Goal: Task Accomplishment & Management: Complete application form

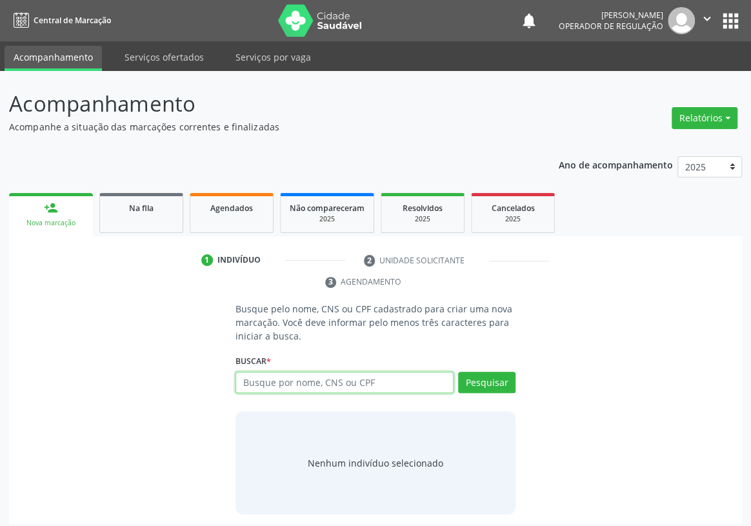
click at [251, 371] on input "text" at bounding box center [344, 382] width 218 height 22
type input "700406913995750"
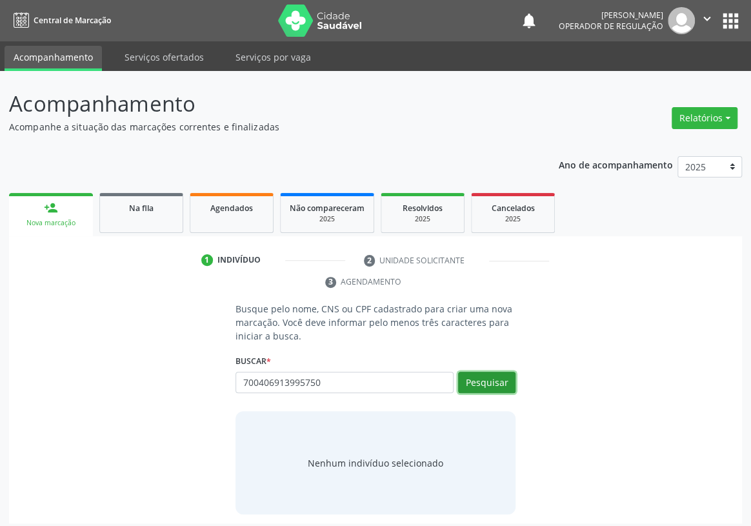
click at [477, 371] on button "Pesquisar" at bounding box center [486, 382] width 57 height 22
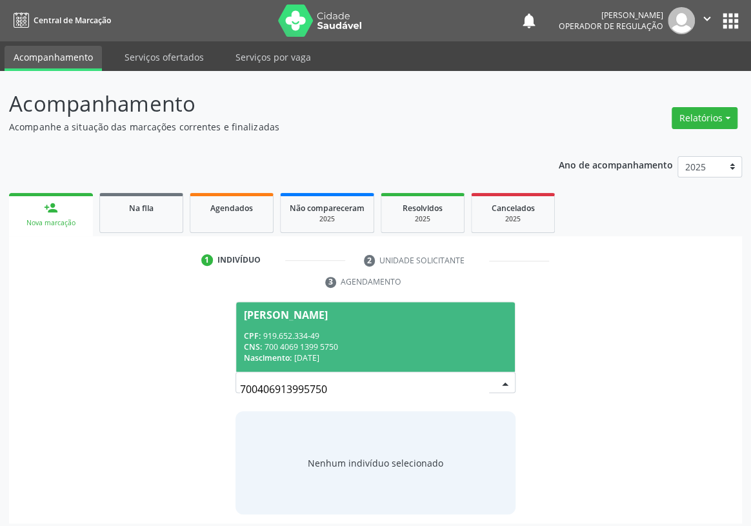
click at [280, 330] on div "CPF: 919.652.334-49" at bounding box center [375, 335] width 263 height 11
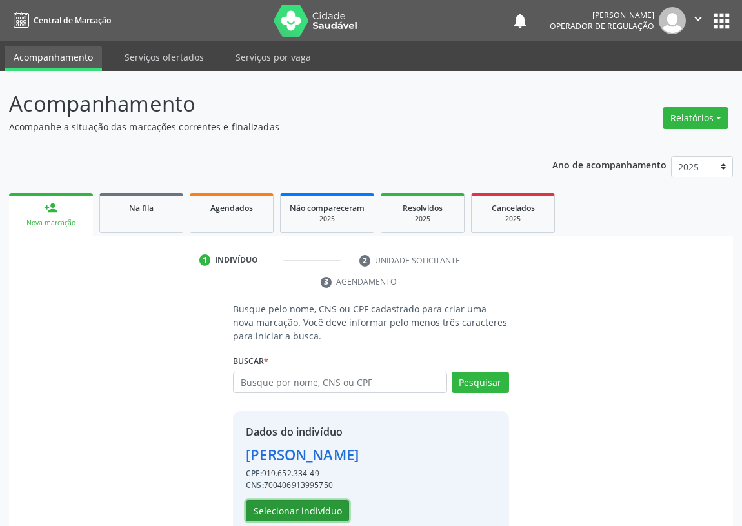
click at [283, 513] on button "Selecionar indivíduo" at bounding box center [297, 511] width 103 height 22
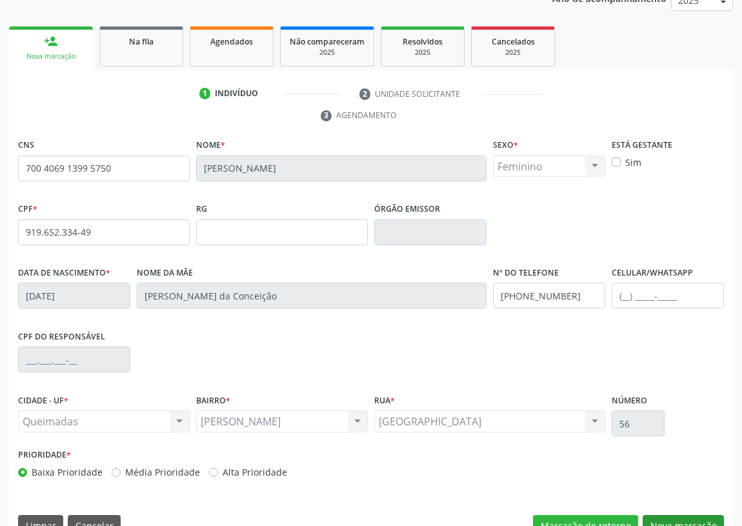
scroll to position [193, 0]
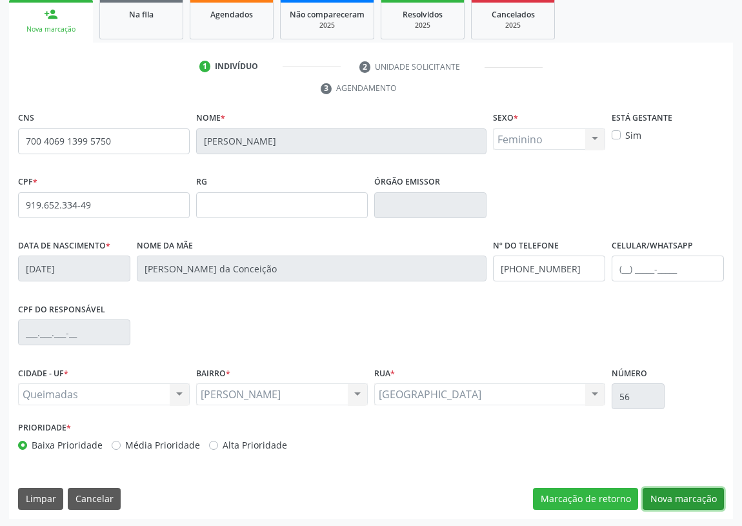
click at [695, 493] on button "Nova marcação" at bounding box center [682, 498] width 81 height 22
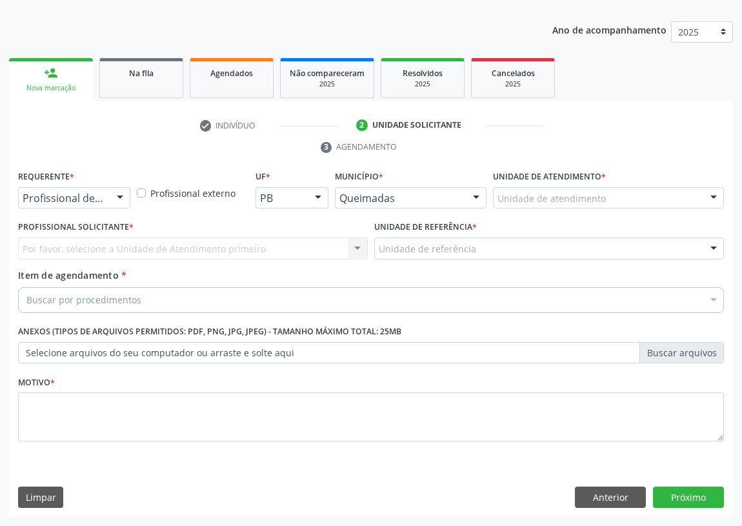
scroll to position [133, 0]
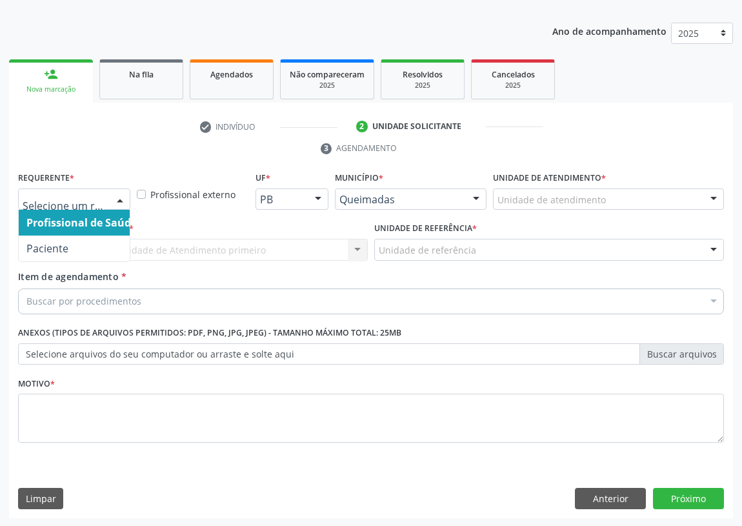
drag, startPoint x: 123, startPoint y: 193, endPoint x: 70, endPoint y: 250, distance: 77.6
click at [118, 195] on div at bounding box center [119, 200] width 19 height 22
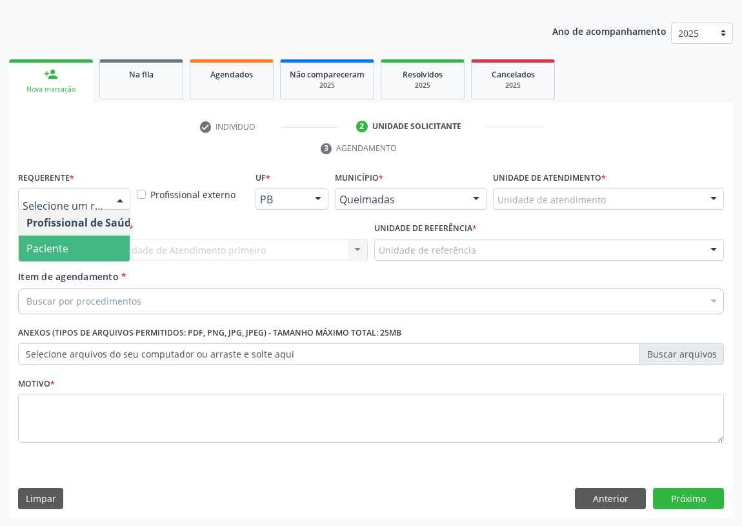
click at [90, 250] on span "Paciente" at bounding box center [82, 248] width 126 height 26
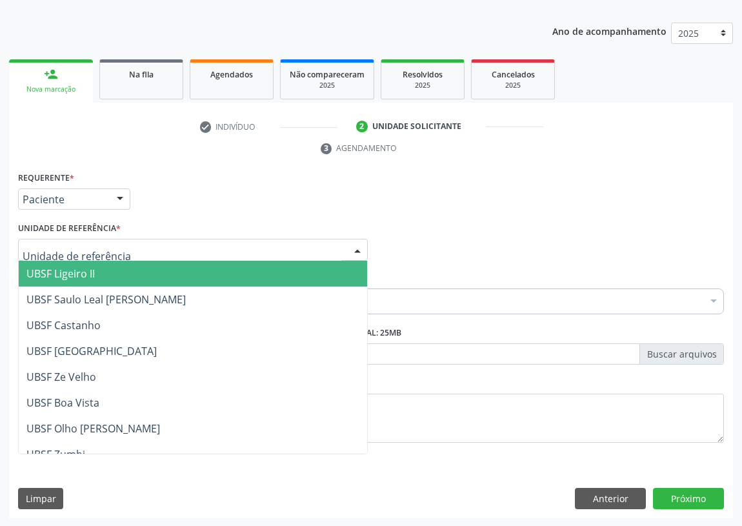
click at [333, 244] on div at bounding box center [192, 250] width 349 height 22
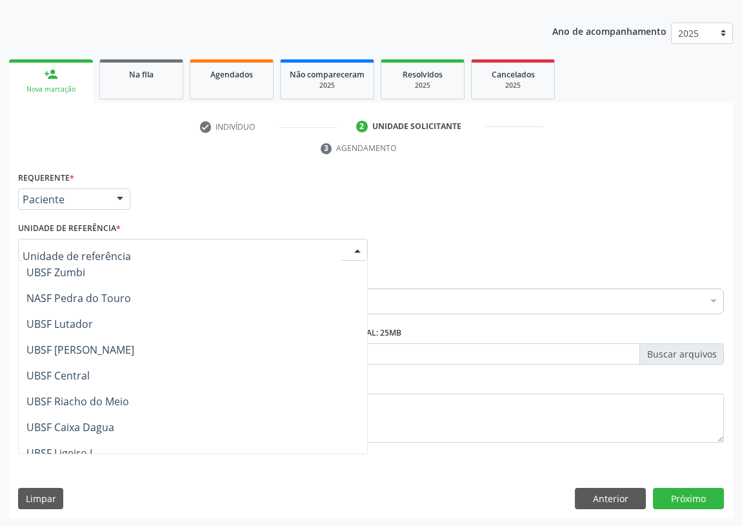
scroll to position [234, 0]
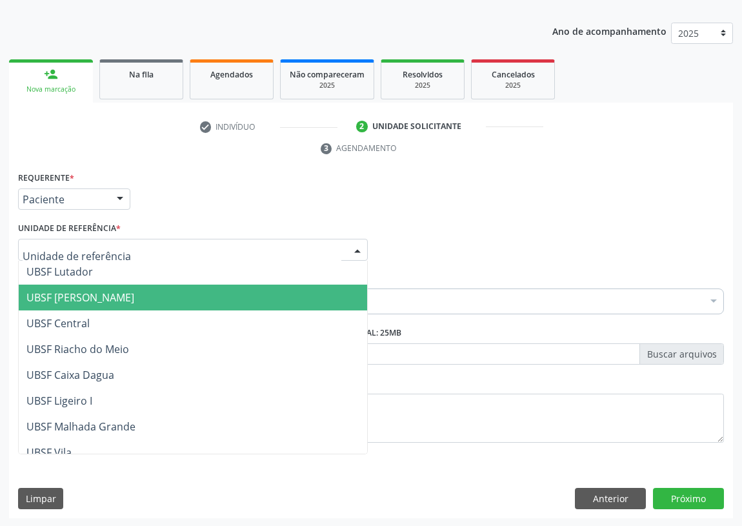
drag, startPoint x: 96, startPoint y: 297, endPoint x: 0, endPoint y: 350, distance: 110.0
click at [93, 297] on span "UBSF [PERSON_NAME]" at bounding box center [80, 297] width 108 height 14
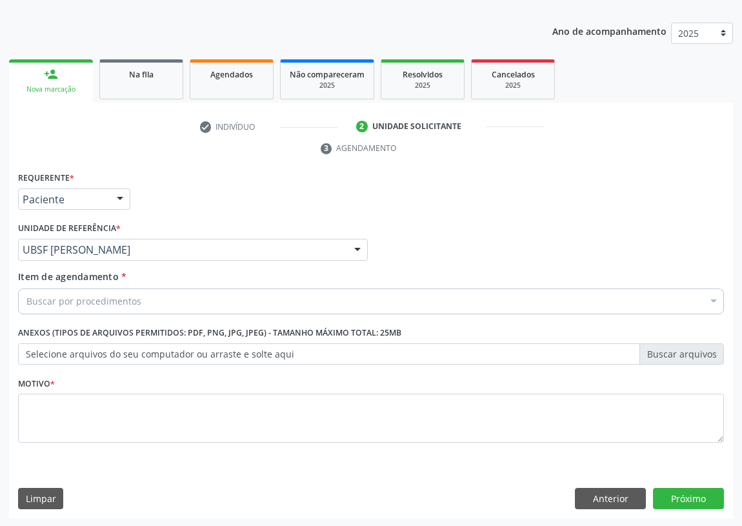
click at [63, 309] on div "Buscar por procedimentos" at bounding box center [370, 301] width 705 height 26
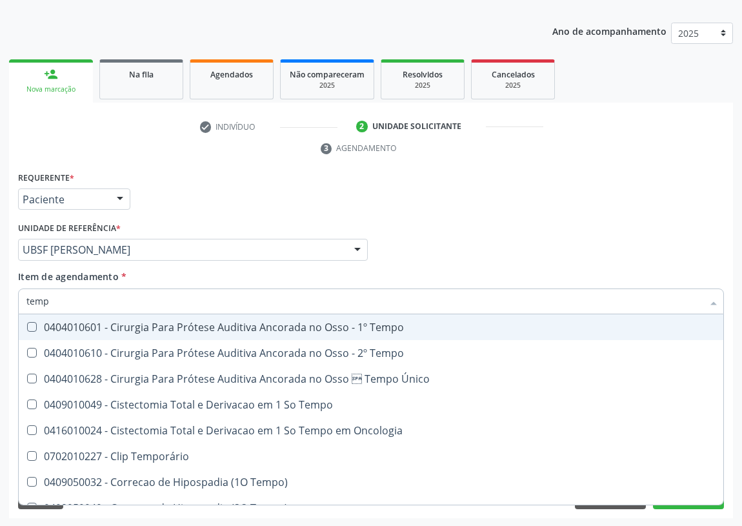
type input "tempo"
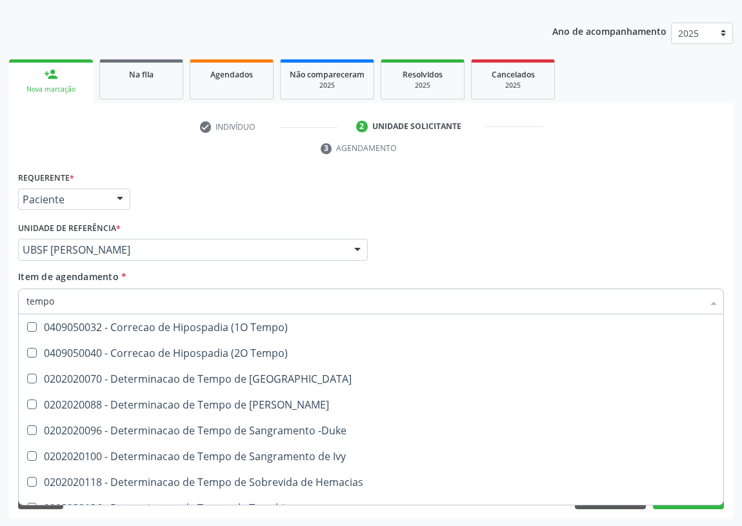
scroll to position [175, 0]
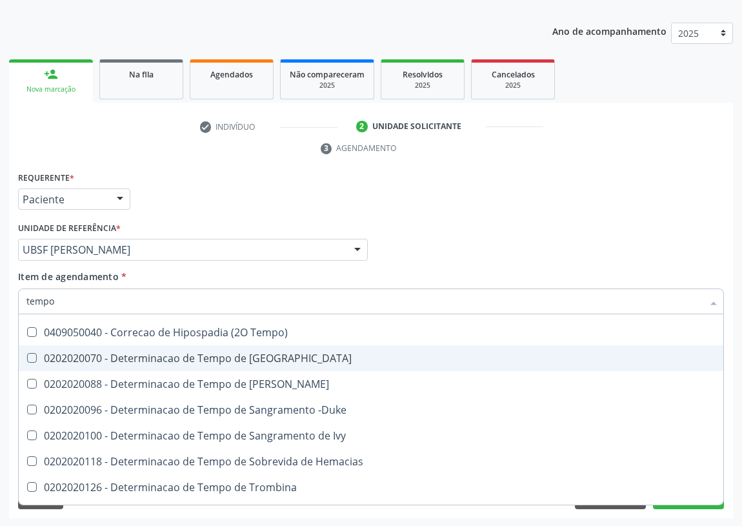
click at [182, 355] on div "0202020070 - Determinacao de Tempo de [GEOGRAPHIC_DATA]" at bounding box center [487, 358] width 923 height 10
checkbox Coagulacao "true"
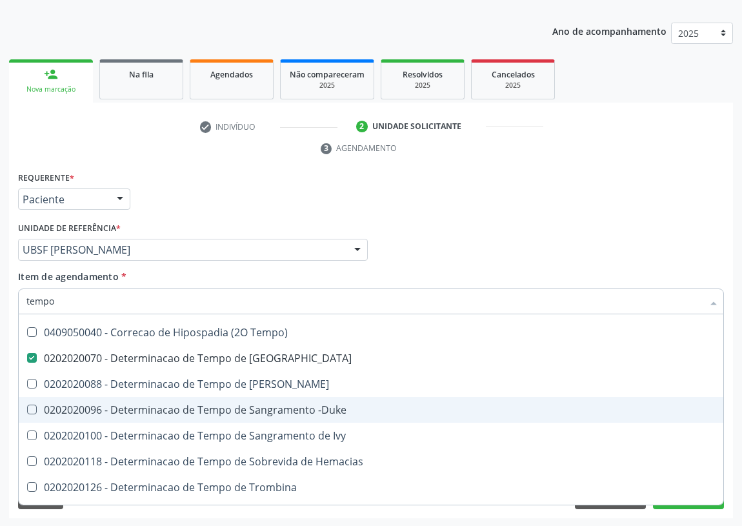
drag, startPoint x: 250, startPoint y: 411, endPoint x: 219, endPoint y: 417, distance: 30.7
click at [245, 411] on div "0202020096 - Determinacao de Tempo de Sangramento -Duke" at bounding box center [487, 409] width 923 height 10
checkbox -Duke "true"
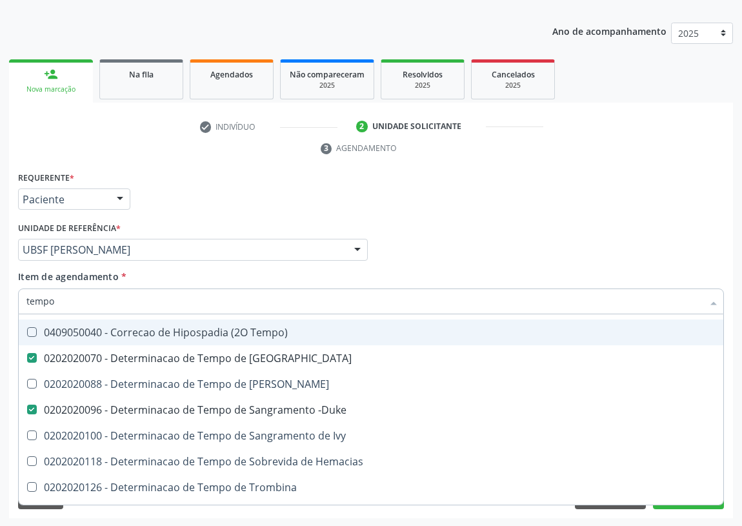
type input "tempo"
drag, startPoint x: 552, startPoint y: 212, endPoint x: 351, endPoint y: 269, distance: 208.6
click at [548, 213] on div "Requerente * Paciente Profissional de Saúde Paciente Nenhum resultado encontrad…" at bounding box center [371, 193] width 712 height 50
checkbox Tempo "true"
checkbox Único "true"
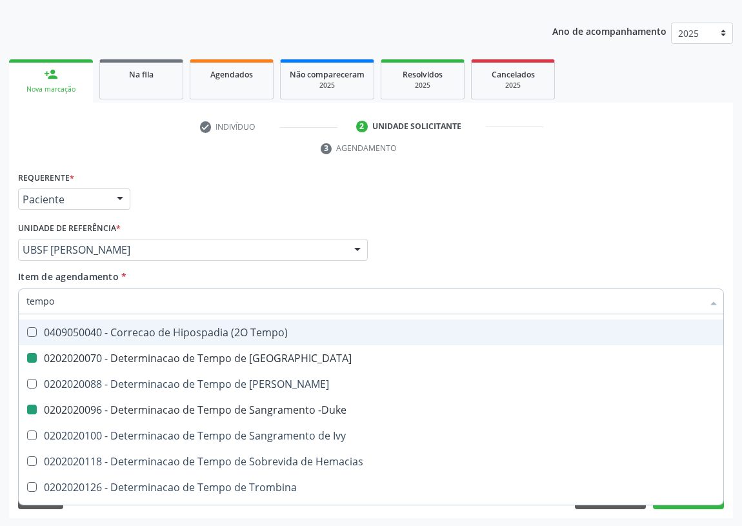
checkbox Coagulacao "false"
checkbox -Duke "false"
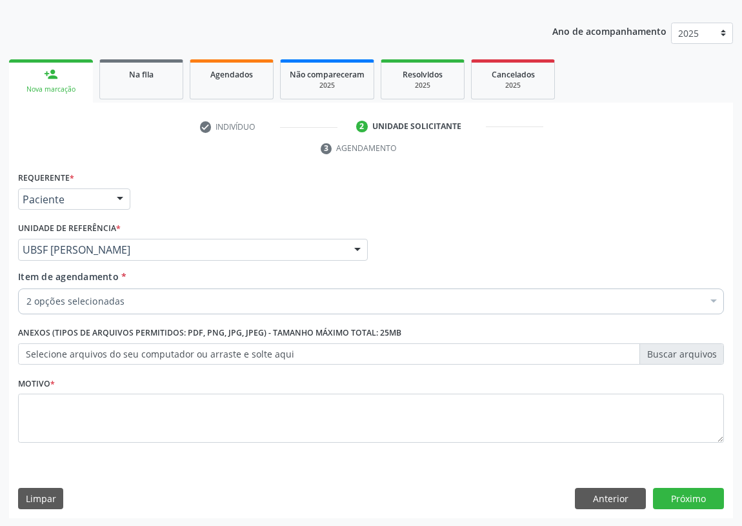
scroll to position [0, 0]
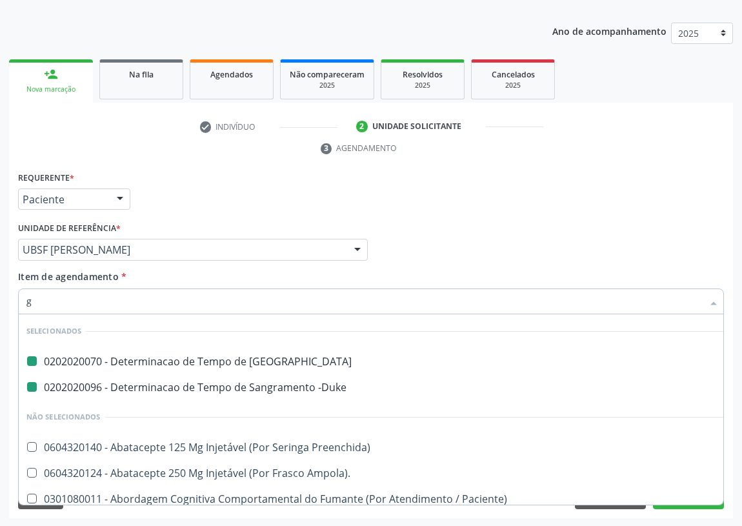
type input "gl"
checkbox Coagulacao "false"
checkbox -Duke "false"
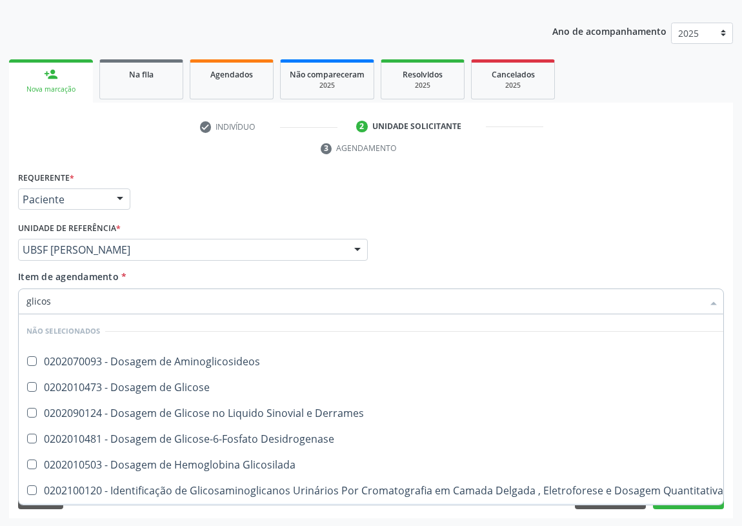
type input "glicose"
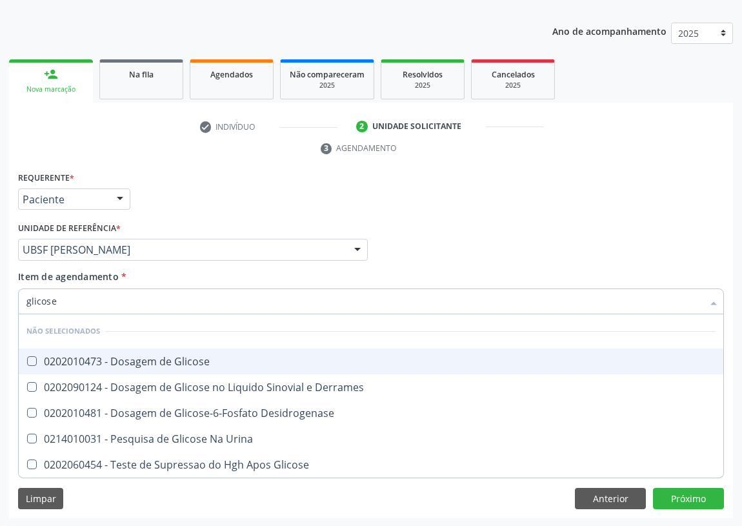
drag, startPoint x: 35, startPoint y: 357, endPoint x: 62, endPoint y: 300, distance: 62.3
click at [38, 351] on span "0202010473 - Dosagem de Glicose" at bounding box center [371, 361] width 704 height 26
checkbox Glicose "true"
drag, startPoint x: 62, startPoint y: 300, endPoint x: 21, endPoint y: 300, distance: 40.6
click at [28, 304] on input "glicose" at bounding box center [364, 301] width 676 height 26
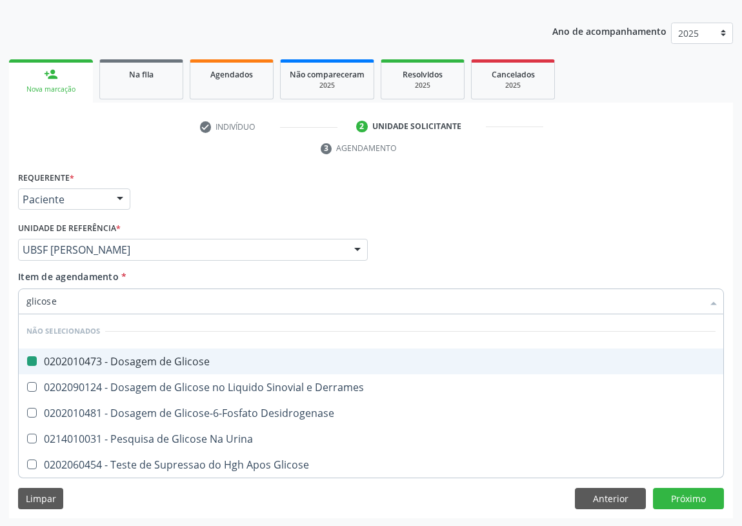
type input "h"
checkbox Glicose "false"
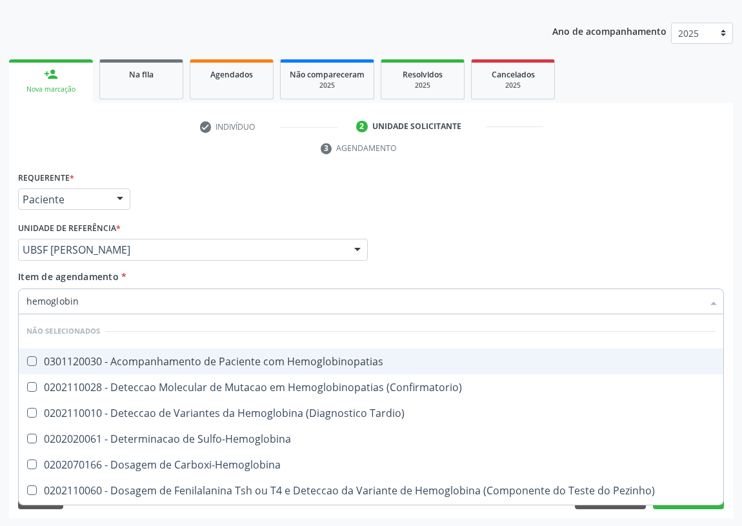
type input "hemoglobina"
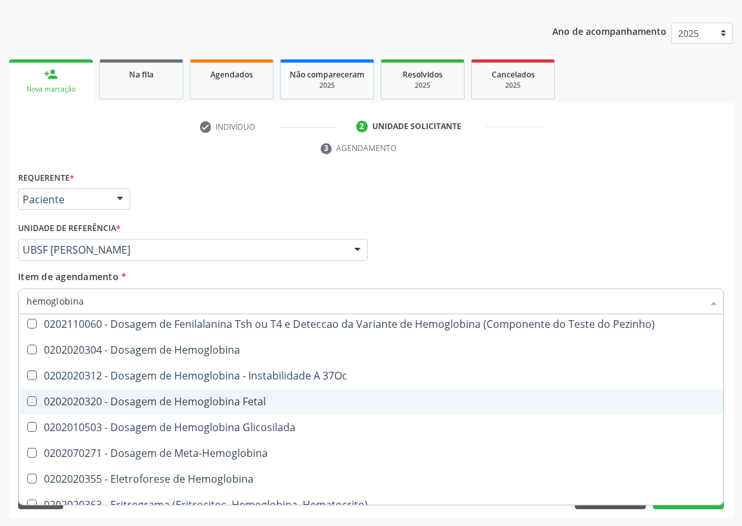
scroll to position [117, 0]
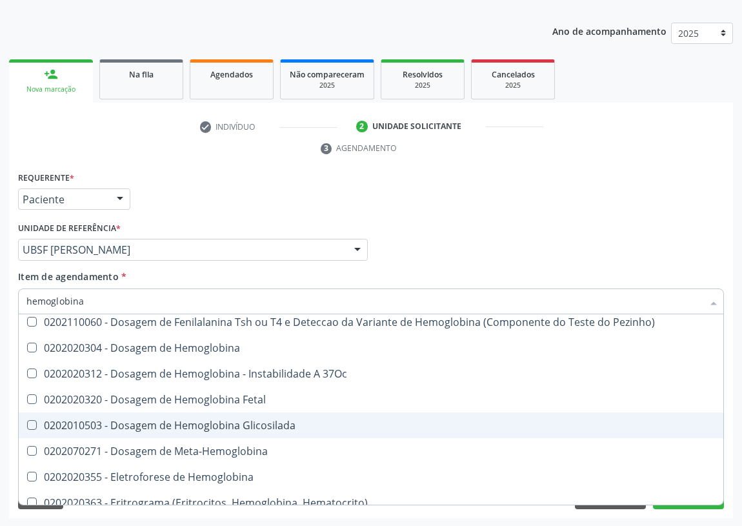
click at [173, 420] on div "0202010503 - Dosagem de Hemoglobina Glicosilada" at bounding box center [370, 425] width 689 height 10
checkbox Glicosilada "true"
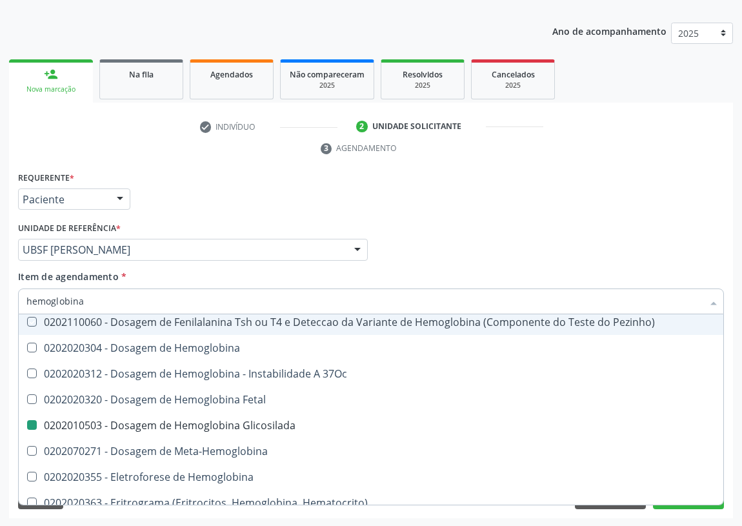
drag, startPoint x: 513, startPoint y: 196, endPoint x: 130, endPoint y: 315, distance: 401.2
click at [513, 196] on div "Requerente * Paciente Profissional de Saúde Paciente Nenhum resultado encontrad…" at bounding box center [371, 193] width 712 height 50
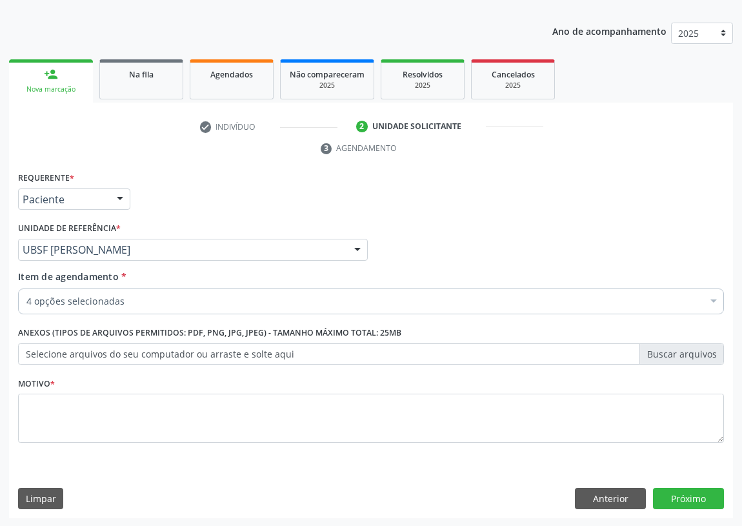
checkbox Coagulacao "true"
checkbox -Duke "true"
checkbox Glicosilada "true"
checkbox Glicose "true"
checkbox Abciximabe "false"
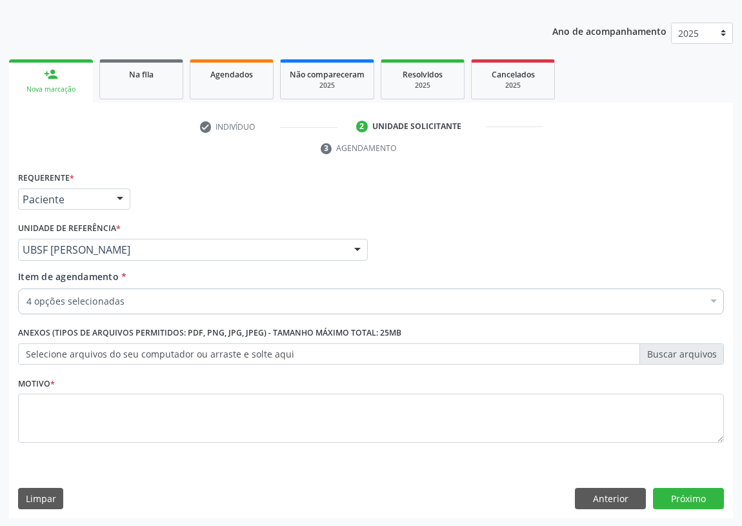
scroll to position [0, 0]
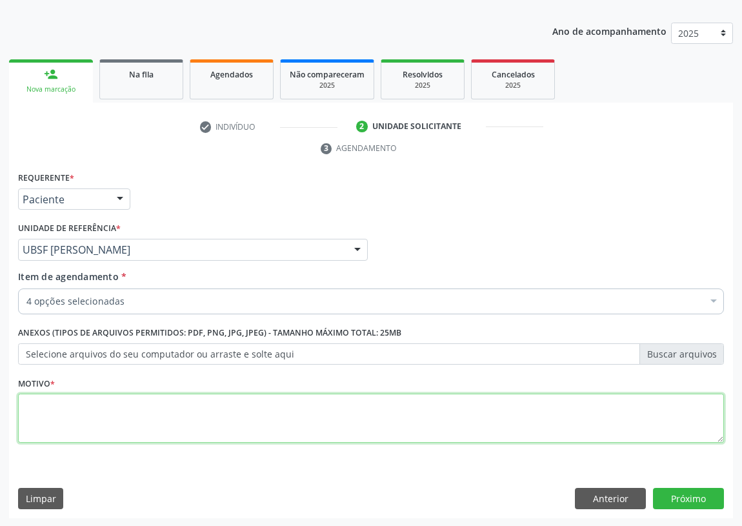
click at [41, 429] on textarea at bounding box center [370, 417] width 705 height 49
type textarea "avaliação"
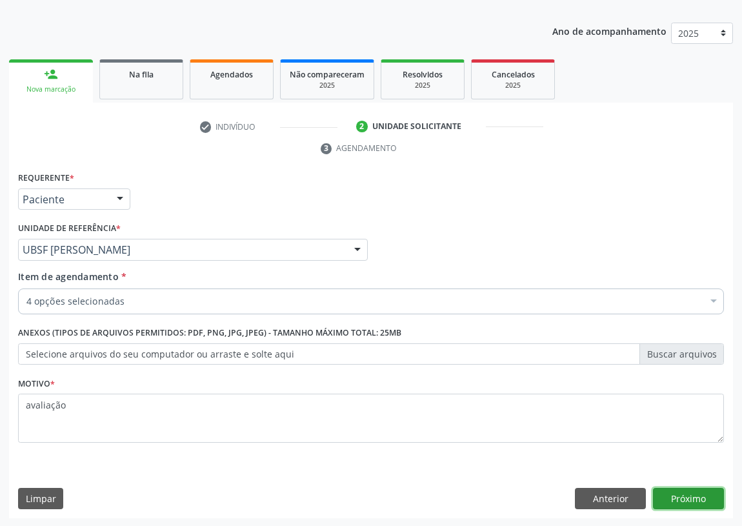
drag, startPoint x: 698, startPoint y: 496, endPoint x: 0, endPoint y: 302, distance: 724.6
click at [695, 495] on button "Próximo" at bounding box center [688, 498] width 71 height 22
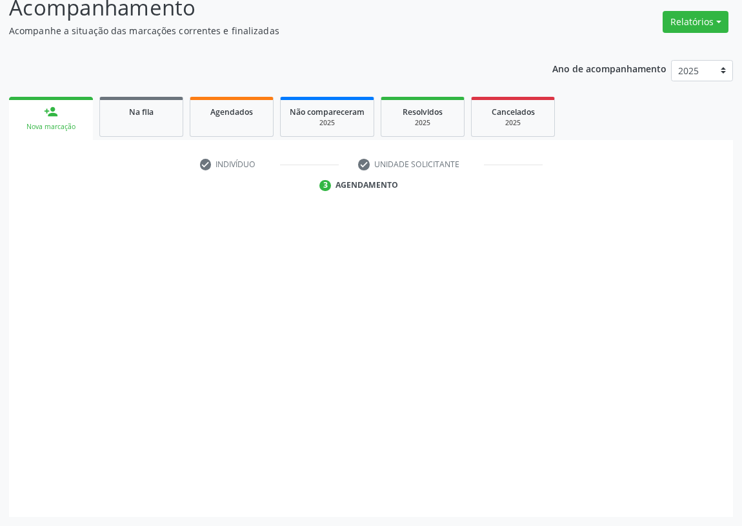
scroll to position [95, 0]
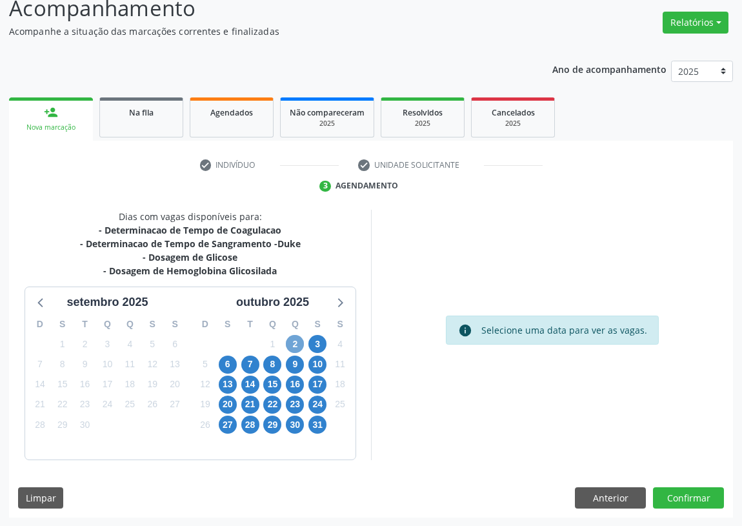
drag, startPoint x: 297, startPoint y: 344, endPoint x: 220, endPoint y: 333, distance: 77.5
click at [296, 344] on span "2" at bounding box center [295, 344] width 18 height 18
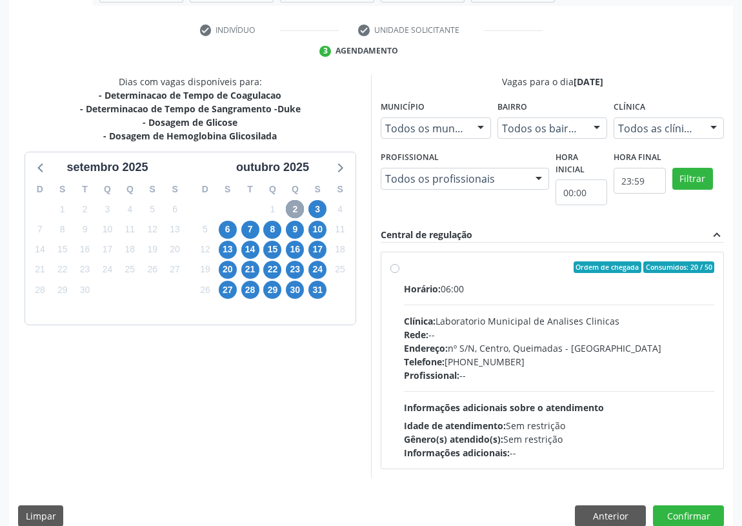
scroll to position [248, 0]
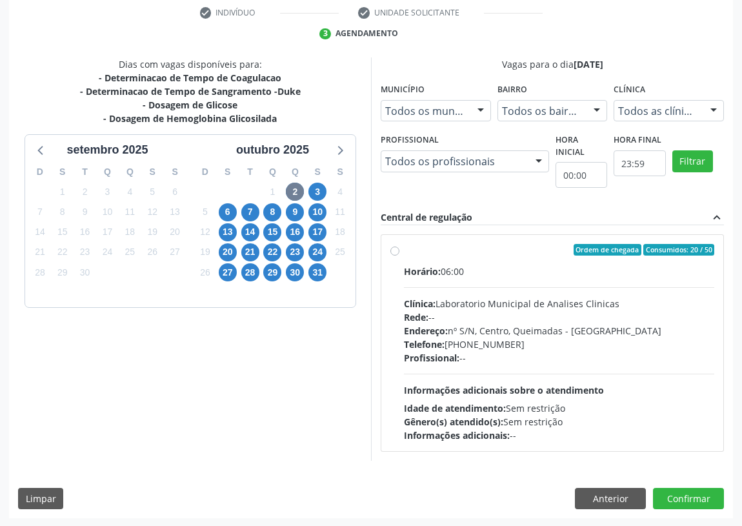
click at [404, 250] on label "Ordem de chegada Consumidos: 20 / 50 Horário: 06:00 Clínica: Laboratorio Munici…" at bounding box center [559, 343] width 310 height 198
click at [393, 250] on input "Ordem de chegada Consumidos: 20 / 50 Horário: 06:00 Clínica: Laboratorio Munici…" at bounding box center [394, 250] width 9 height 12
radio input "true"
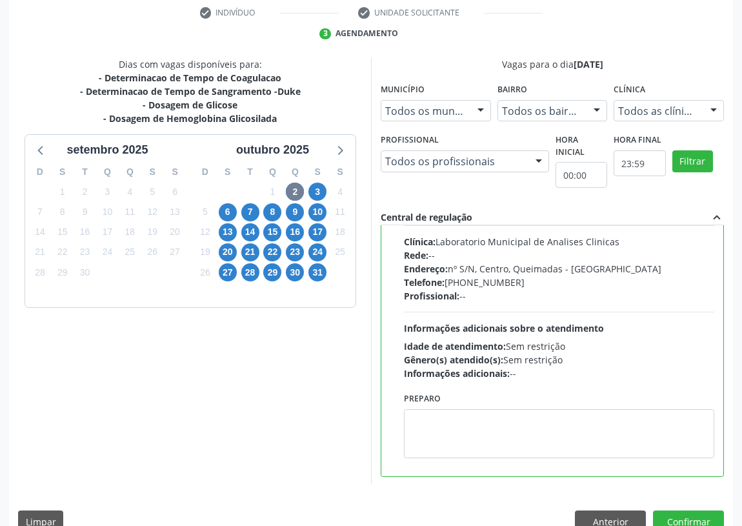
scroll to position [64, 0]
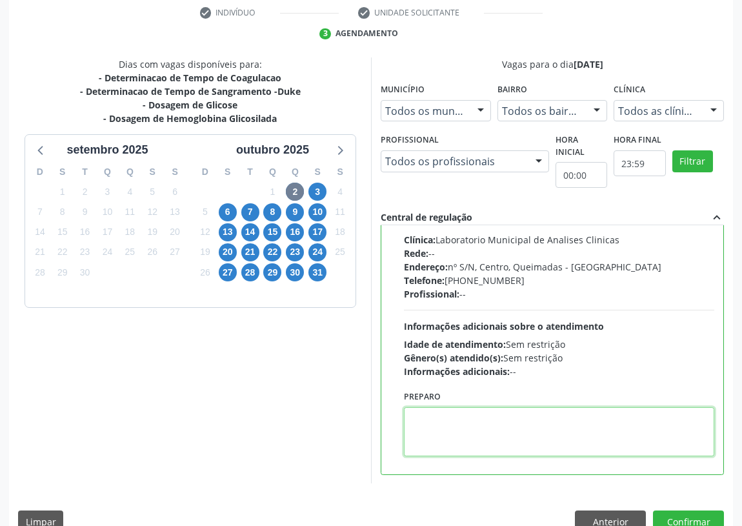
click at [427, 437] on textarea at bounding box center [559, 431] width 310 height 49
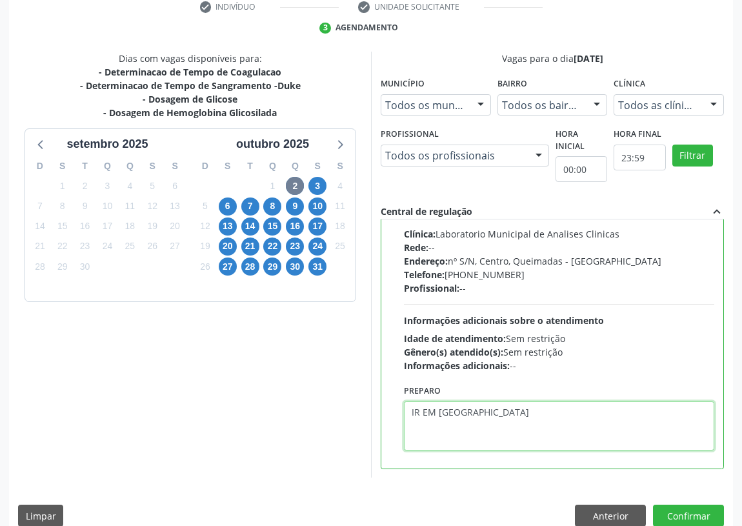
scroll to position [271, 0]
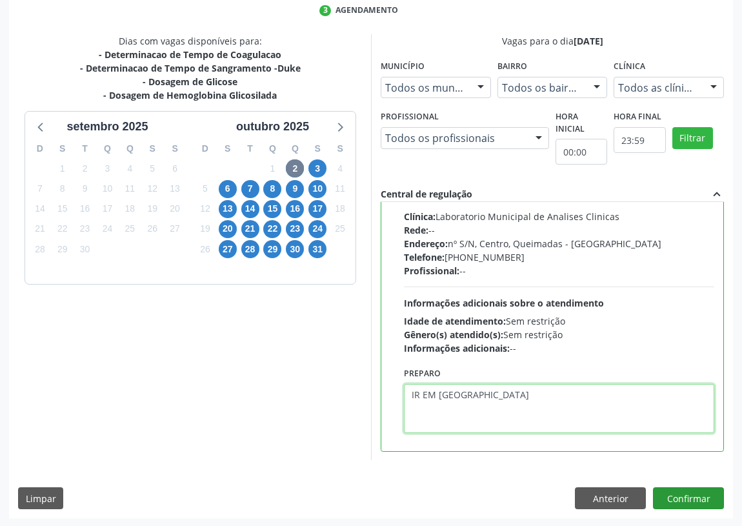
type textarea "IR EM [GEOGRAPHIC_DATA]"
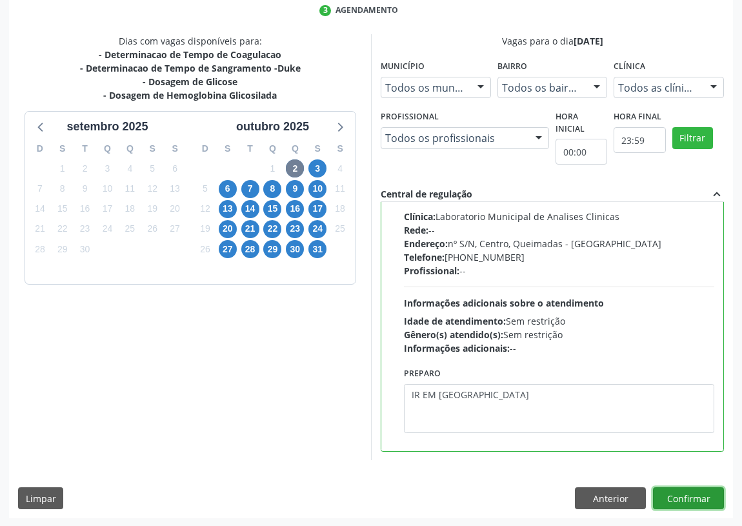
drag, startPoint x: 677, startPoint y: 491, endPoint x: 654, endPoint y: 484, distance: 23.9
click at [673, 488] on button "Confirmar" at bounding box center [688, 498] width 71 height 22
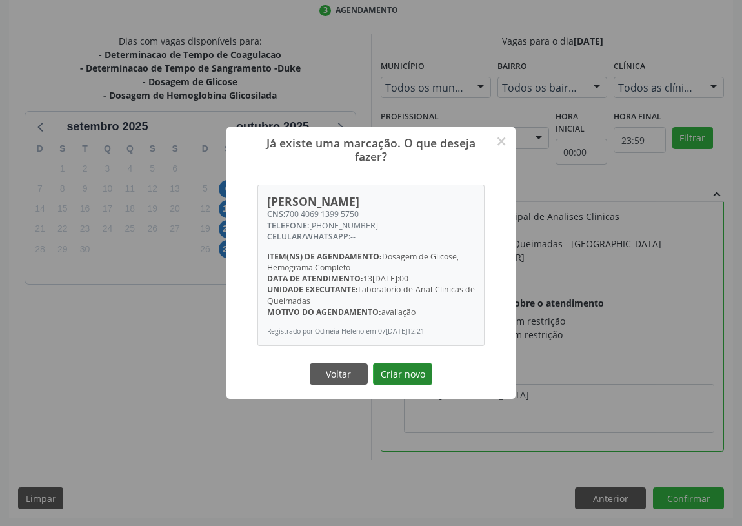
click at [406, 374] on button "Criar novo" at bounding box center [402, 374] width 59 height 22
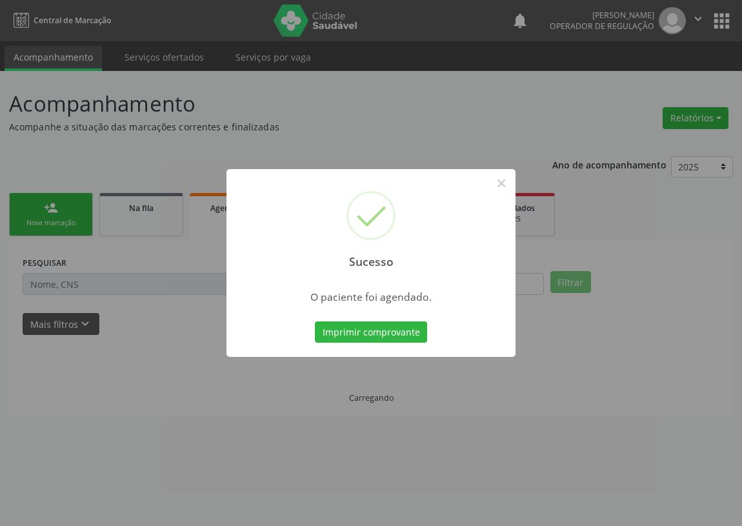
scroll to position [0, 0]
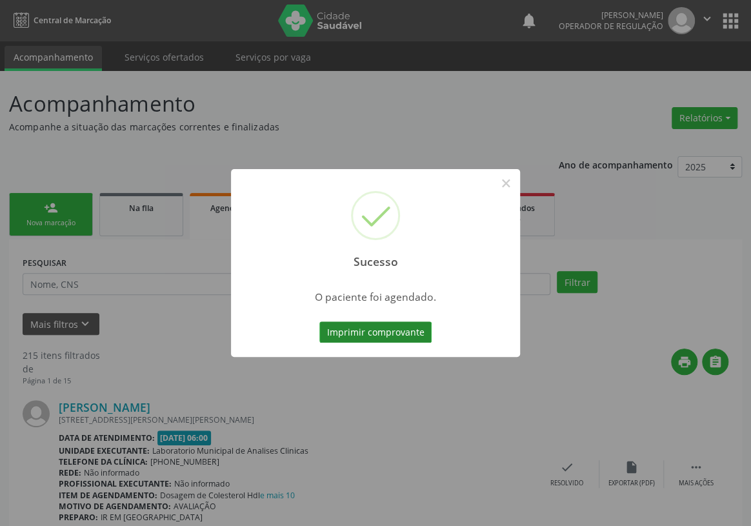
click at [393, 328] on button "Imprimir comprovante" at bounding box center [375, 332] width 112 height 22
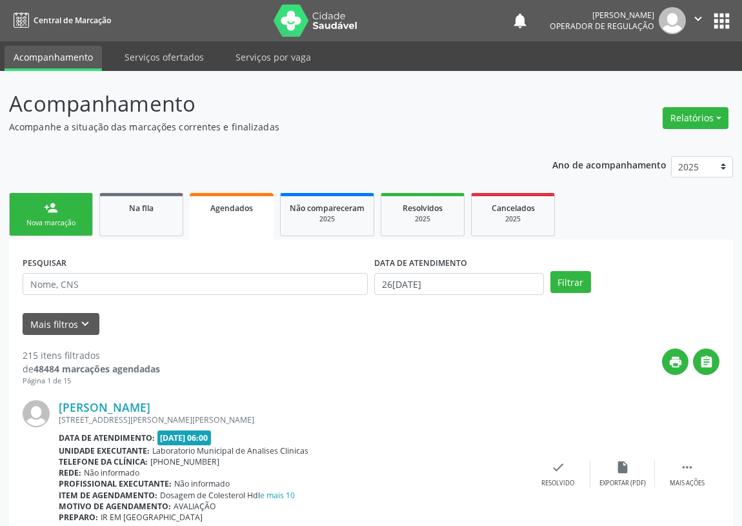
click at [34, 207] on link "person_add Nova marcação" at bounding box center [51, 214] width 84 height 43
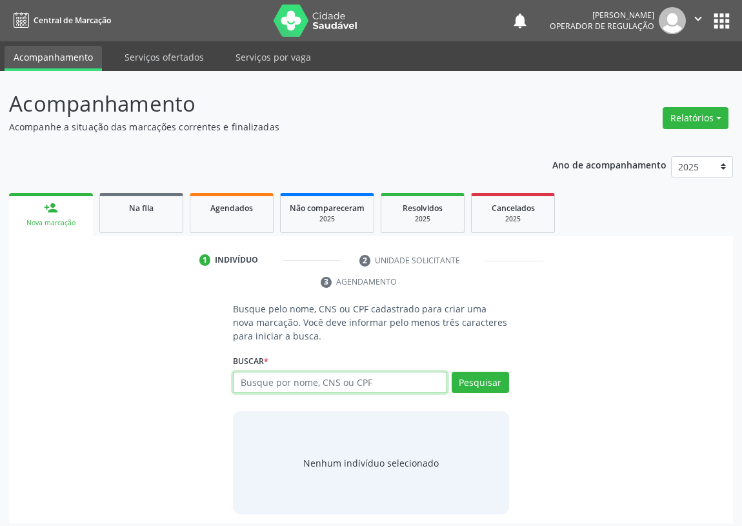
click at [245, 378] on input "text" at bounding box center [340, 382] width 214 height 22
type input "709604615895073"
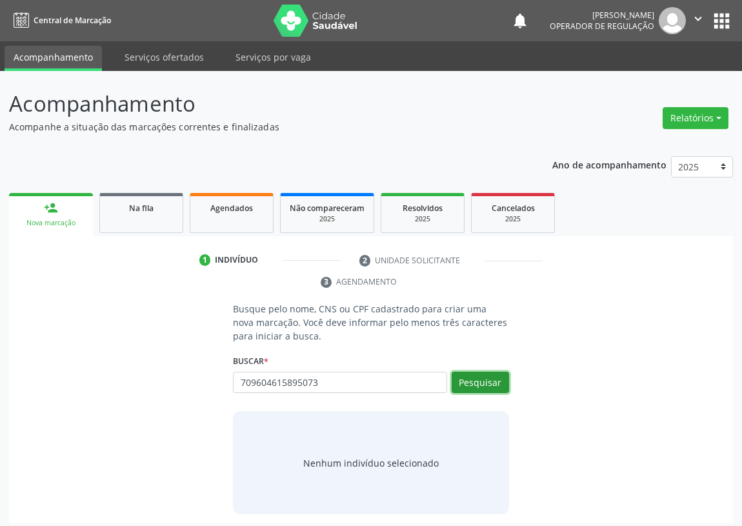
click at [466, 383] on button "Pesquisar" at bounding box center [479, 382] width 57 height 22
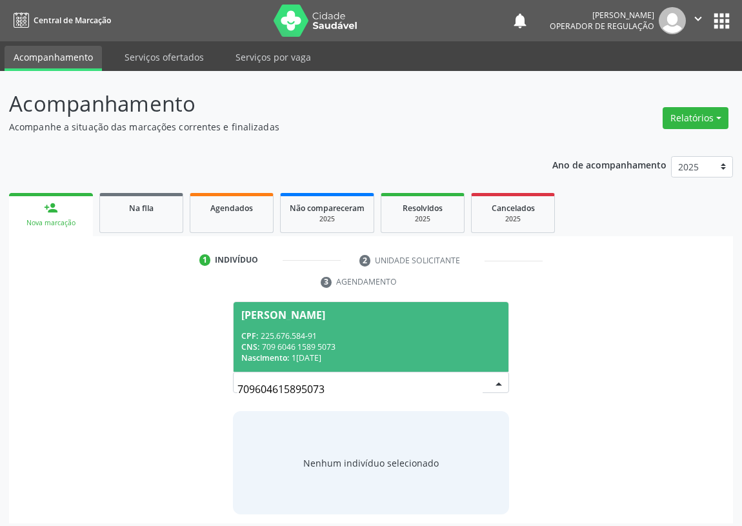
click at [358, 335] on div "CPF: 225.676.584-91" at bounding box center [370, 335] width 259 height 11
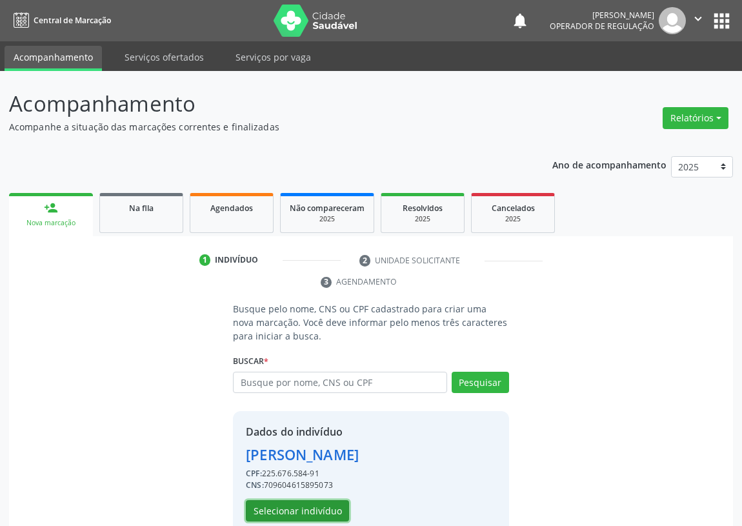
click at [300, 507] on button "Selecionar indivíduo" at bounding box center [297, 511] width 103 height 22
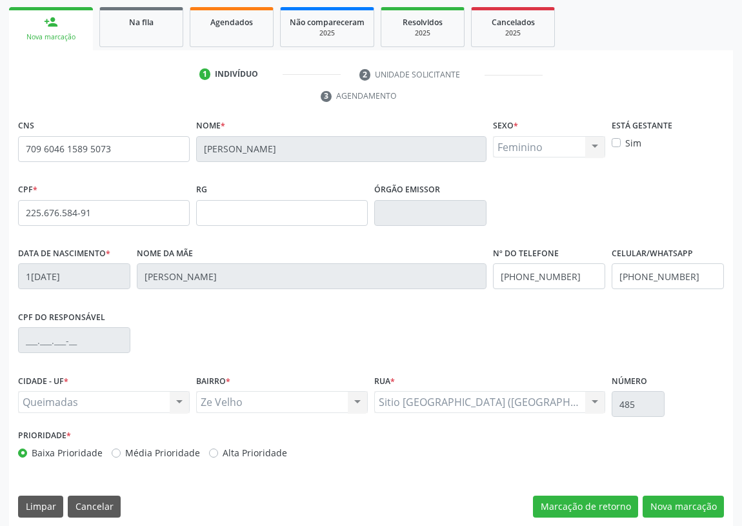
scroll to position [193, 0]
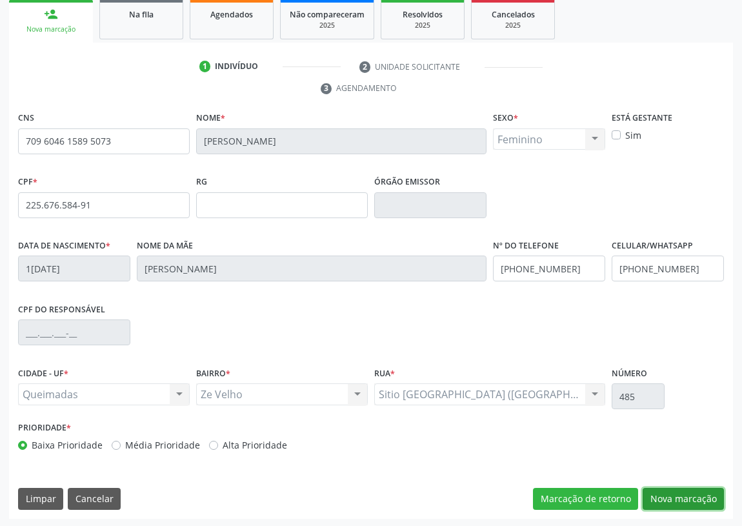
click at [696, 491] on button "Nova marcação" at bounding box center [682, 498] width 81 height 22
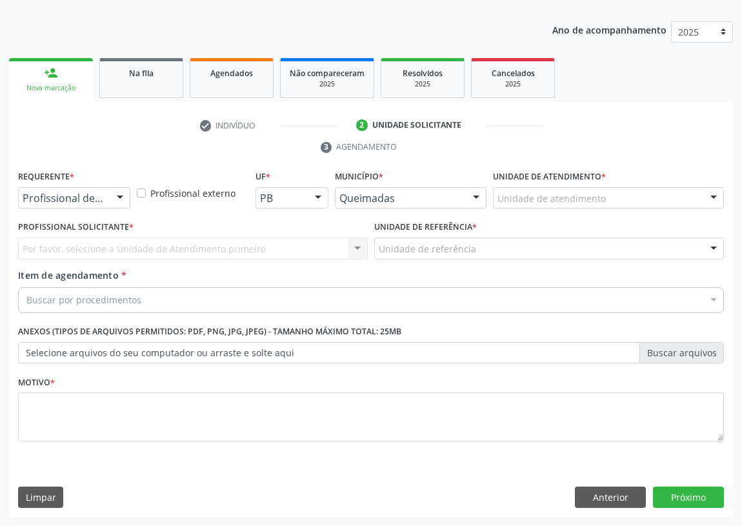
scroll to position [133, 0]
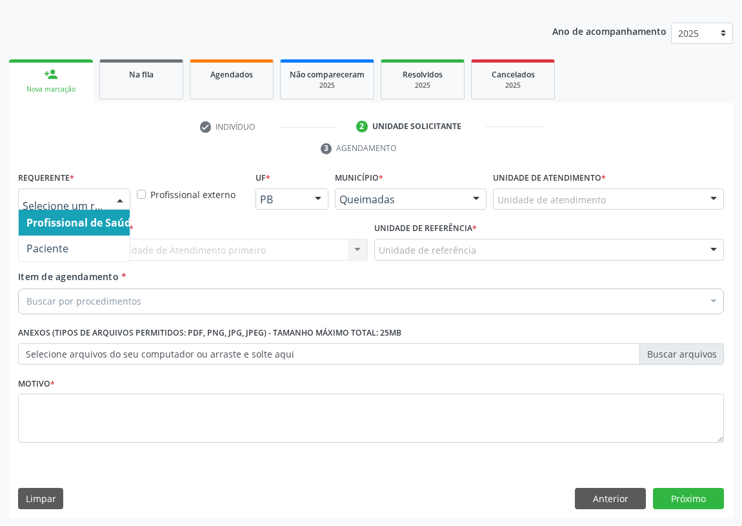
click at [120, 197] on div at bounding box center [119, 200] width 19 height 22
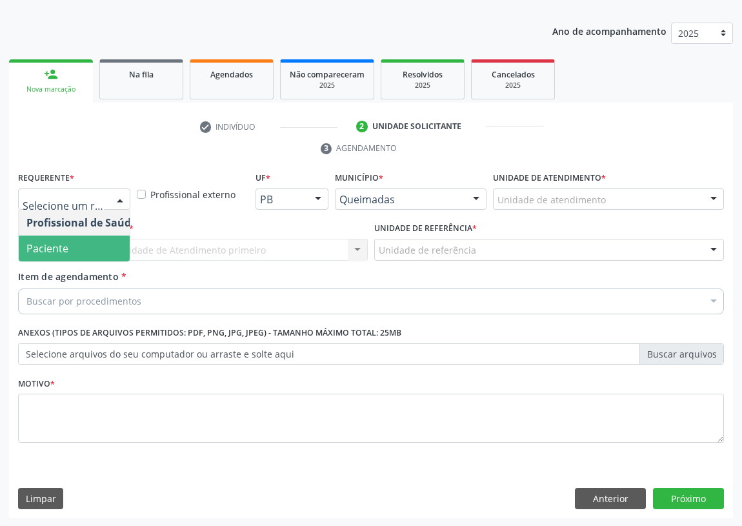
click at [103, 245] on span "Paciente" at bounding box center [82, 248] width 126 height 26
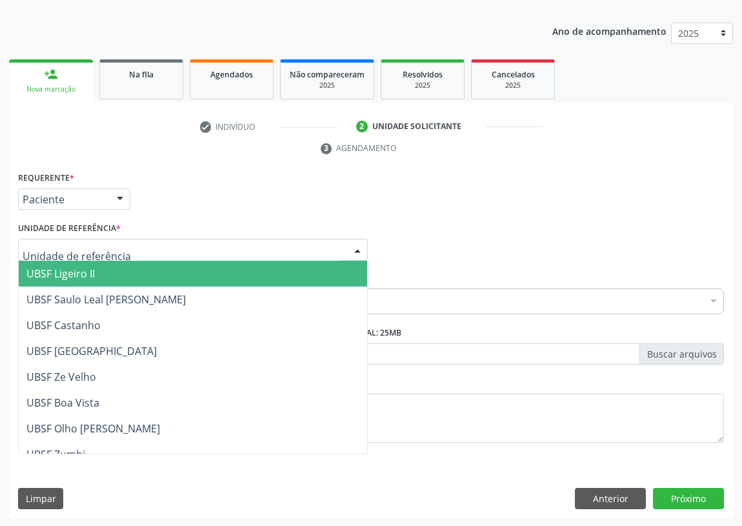
click at [343, 245] on div "UBSF Ligeiro II UBSF Saulo Leal Ernesto de Melo UBSF Castanho UBSF Baixa Verde …" at bounding box center [192, 250] width 349 height 22
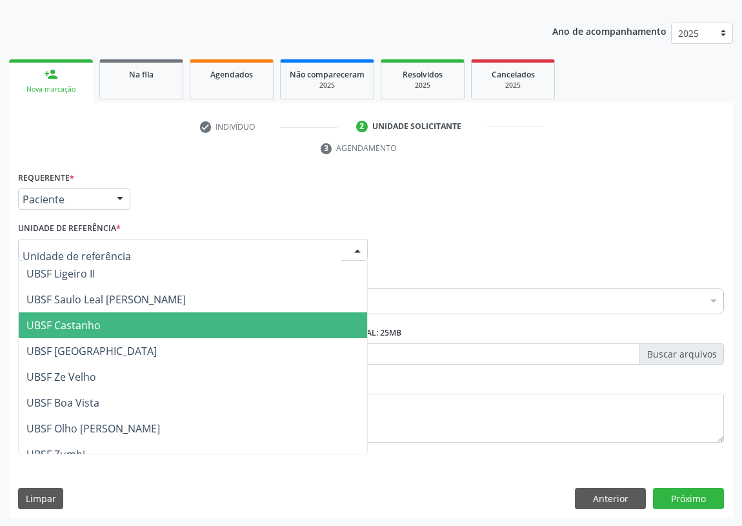
click at [68, 320] on span "UBSF Castanho" at bounding box center [63, 325] width 74 height 14
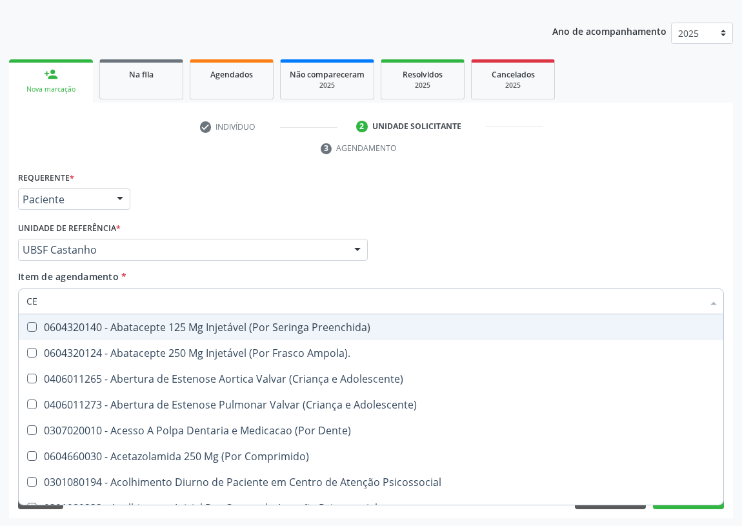
type input "CEA"
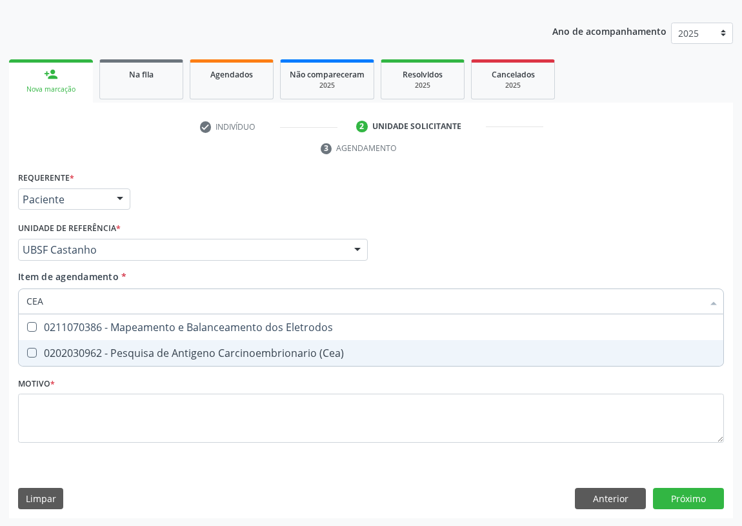
click at [38, 348] on div "0202030962 - Pesquisa de Antigeno Carcinoembrionario (Cea)" at bounding box center [370, 353] width 689 height 10
checkbox \(Cea\) "true"
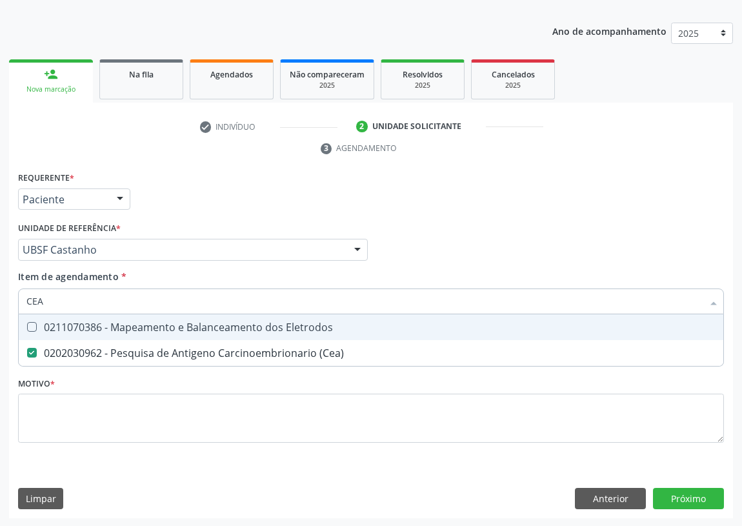
drag, startPoint x: 13, startPoint y: 302, endPoint x: 15, endPoint y: 290, distance: 13.0
click at [0, 302] on div "Acompanhamento Acompanhe a situação das marcações correntes e finalizadas Relat…" at bounding box center [371, 231] width 742 height 589
type input "C"
checkbox \(Cea\) "false"
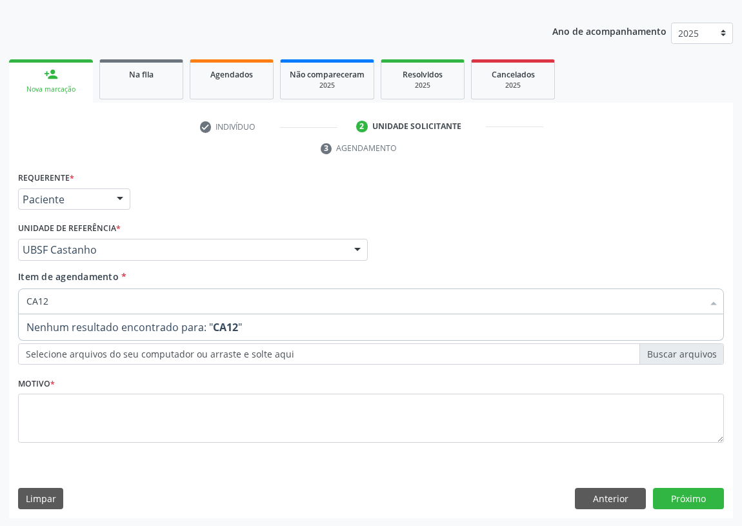
type input "CA125"
drag, startPoint x: 54, startPoint y: 295, endPoint x: 12, endPoint y: 309, distance: 44.9
click at [12, 309] on div "Requerente * Paciente Profissional de Saúde Paciente Nenhum resultado encontrad…" at bounding box center [370, 343] width 723 height 350
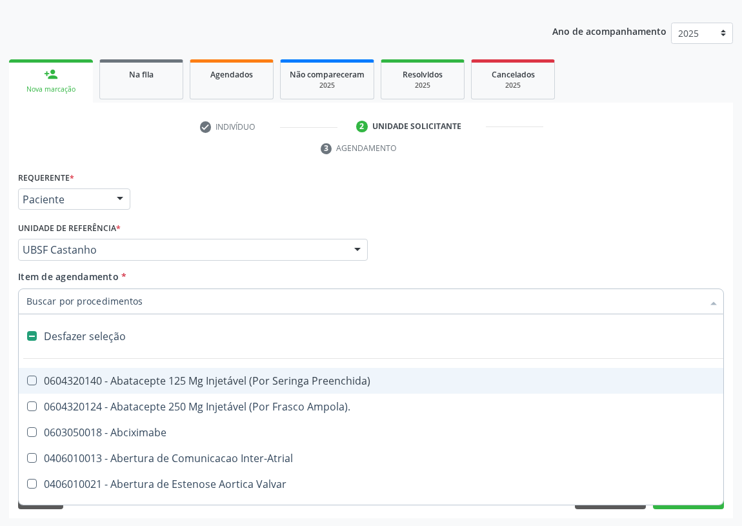
type input "B"
checkbox Colo "true"
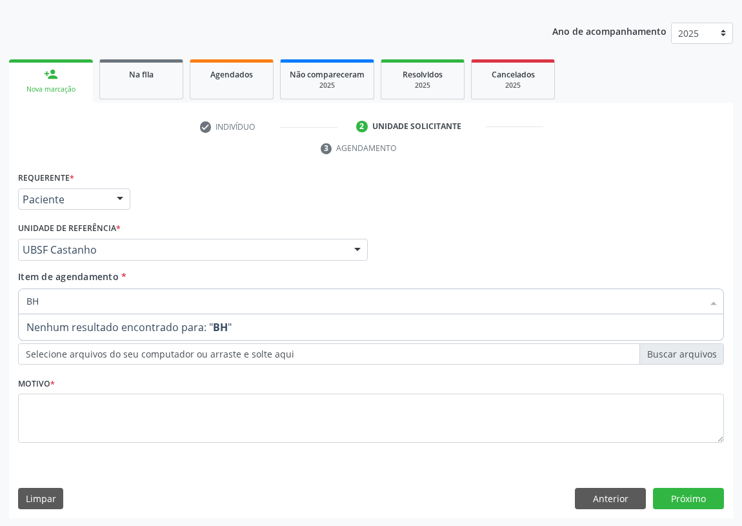
type input "B"
type input "A"
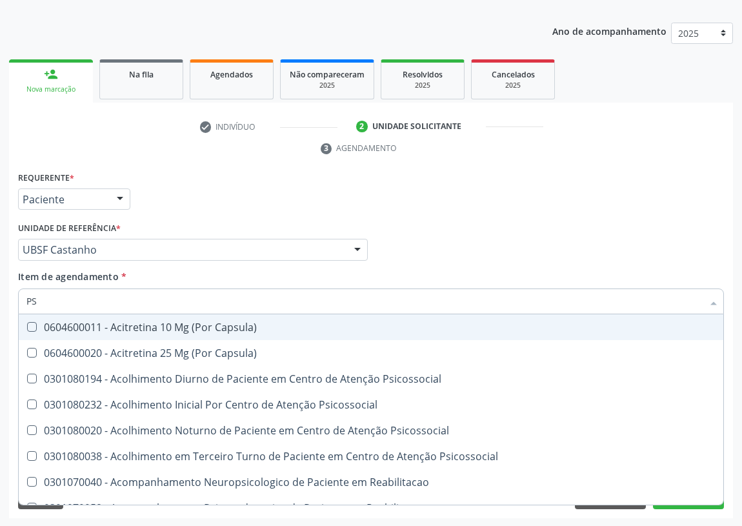
type input "PSA"
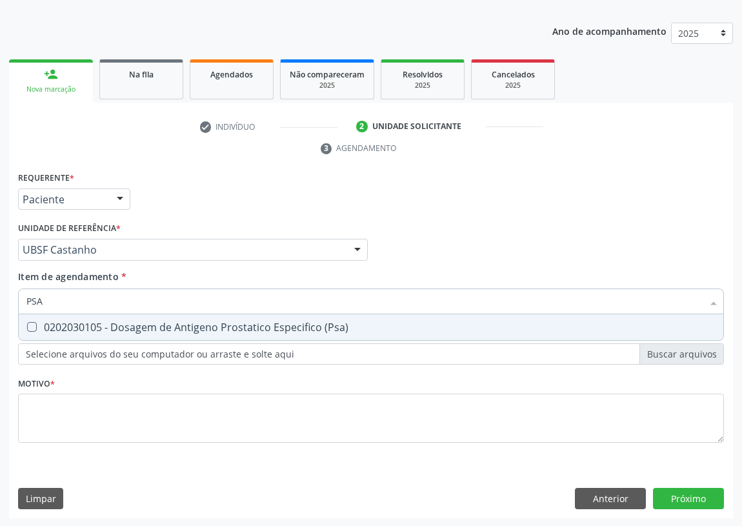
drag, startPoint x: 30, startPoint y: 324, endPoint x: 34, endPoint y: 311, distance: 13.5
click at [31, 322] on \(Psa\) at bounding box center [32, 327] width 10 height 10
click at [27, 322] on \(Psa\) "checkbox" at bounding box center [23, 326] width 8 height 8
checkbox \(Psa\) "true"
drag, startPoint x: 46, startPoint y: 298, endPoint x: 12, endPoint y: 299, distance: 33.5
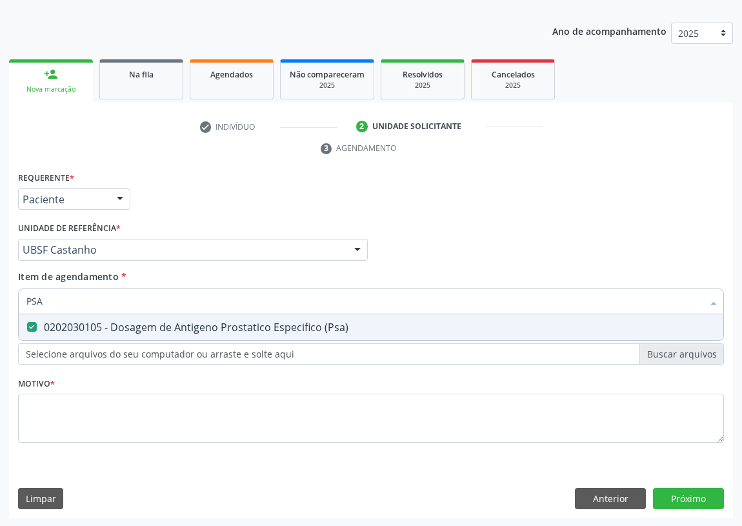
click at [12, 299] on div "Requerente * Paciente Profissional de Saúde Paciente Nenhum resultado encontrad…" at bounding box center [370, 343] width 723 height 350
type input "TE"
checkbox \(Psa\) "false"
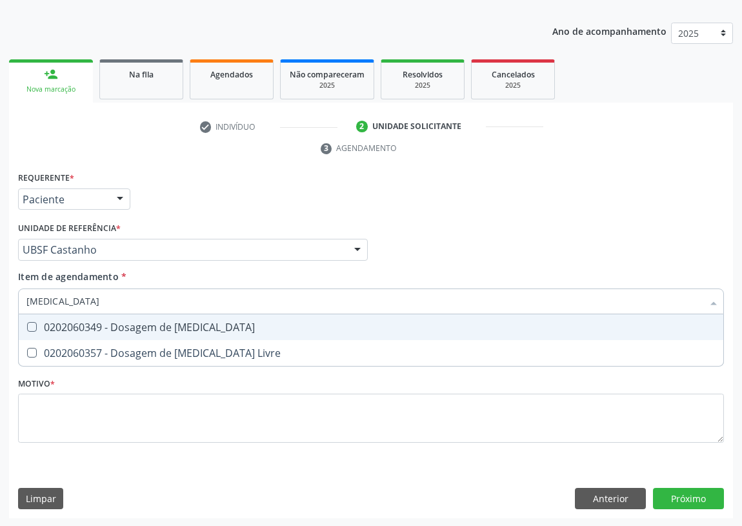
type input "TESTOSTERONA"
click at [28, 322] on Testosterona at bounding box center [32, 327] width 10 height 10
click at [27, 322] on Testosterona "checkbox" at bounding box center [23, 326] width 8 height 8
checkbox Testosterona "true"
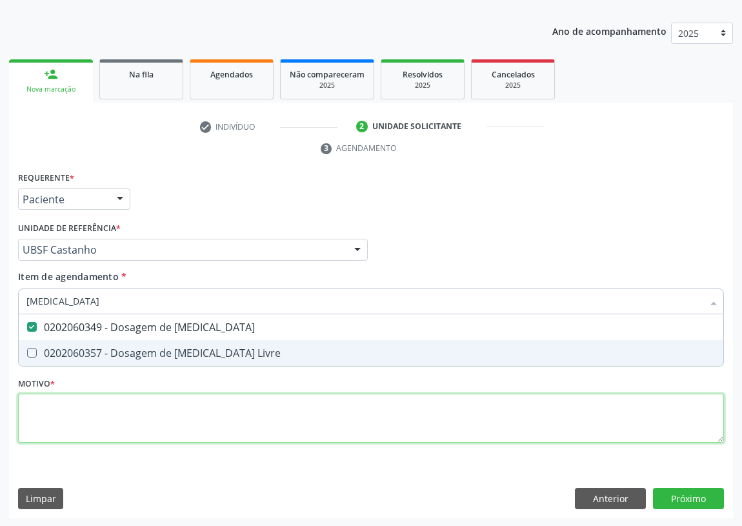
click at [61, 417] on div "Requerente * Paciente Profissional de Saúde Paciente Nenhum resultado encontrad…" at bounding box center [370, 314] width 705 height 292
checkbox Livre "true"
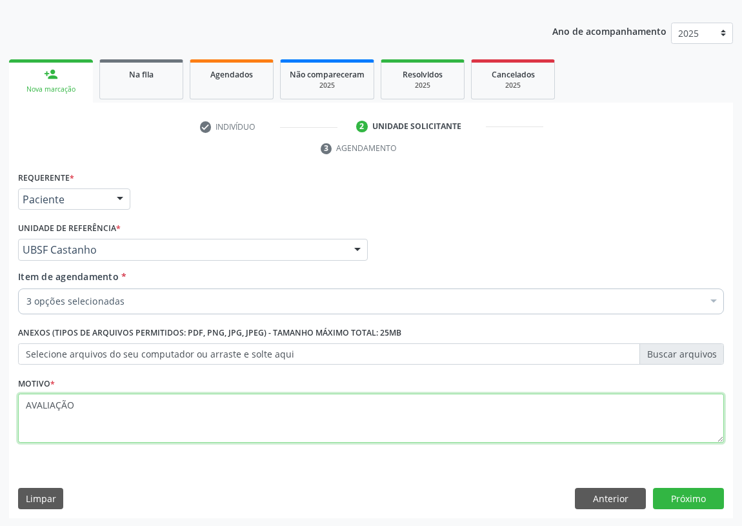
type textarea "AVALIAÇÃO"
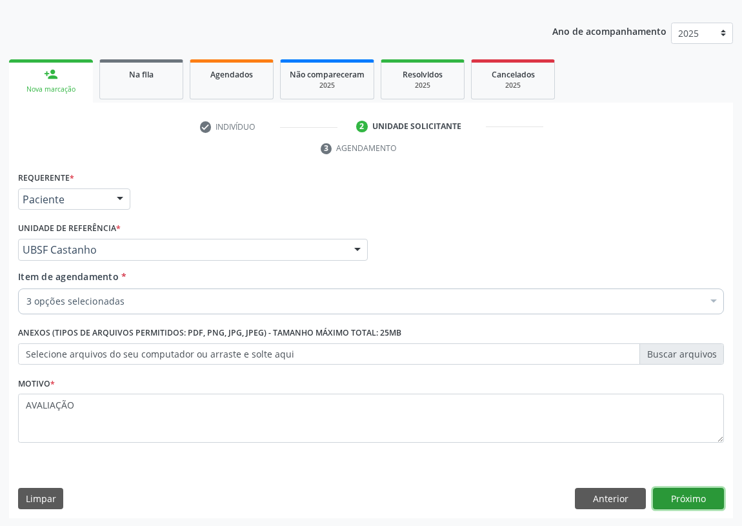
click at [685, 493] on button "Próximo" at bounding box center [688, 498] width 71 height 22
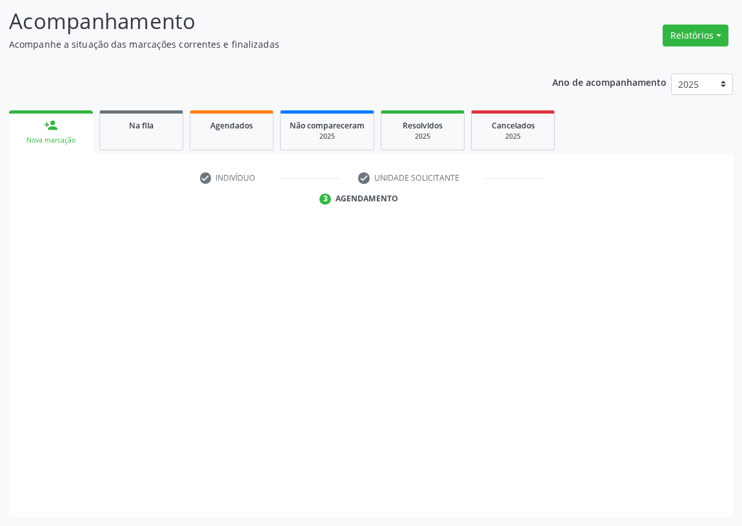
scroll to position [82, 0]
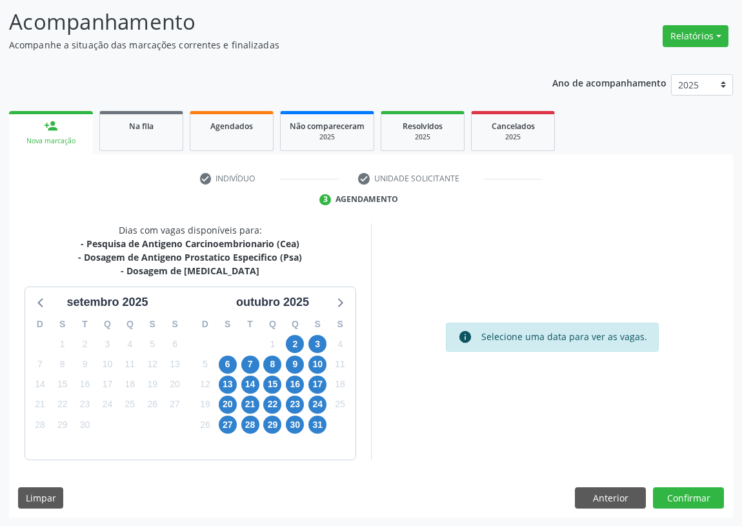
click at [284, 340] on div "2" at bounding box center [295, 344] width 23 height 20
click at [296, 345] on span "2" at bounding box center [295, 344] width 18 height 18
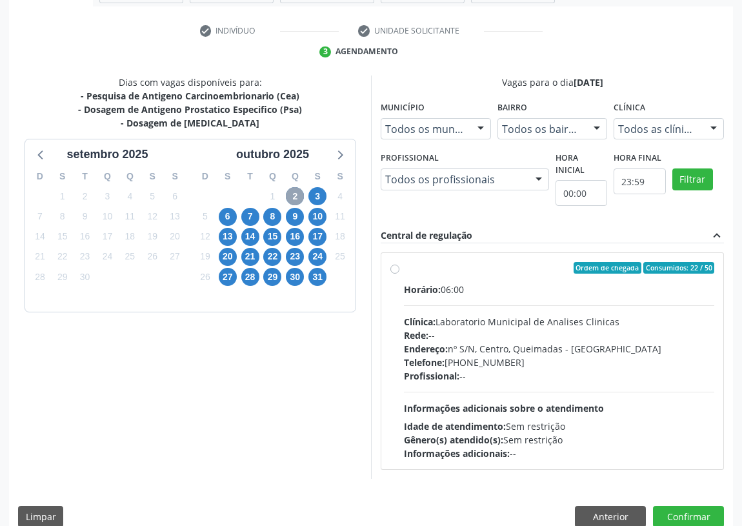
scroll to position [248, 0]
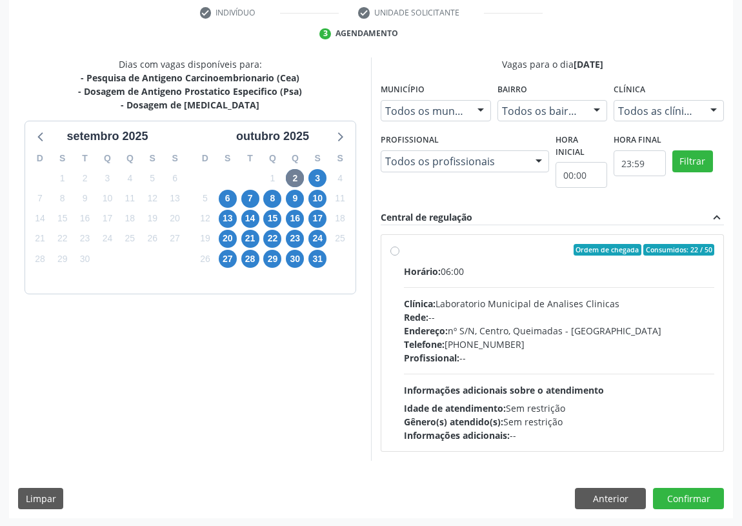
click at [404, 245] on label "Ordem de chegada Consumidos: 22 / 50 Horário: 06:00 Clínica: Laboratorio Munici…" at bounding box center [559, 343] width 310 height 198
click at [398, 245] on input "Ordem de chegada Consumidos: 22 / 50 Horário: 06:00 Clínica: Laboratorio Munici…" at bounding box center [394, 250] width 9 height 12
radio input "true"
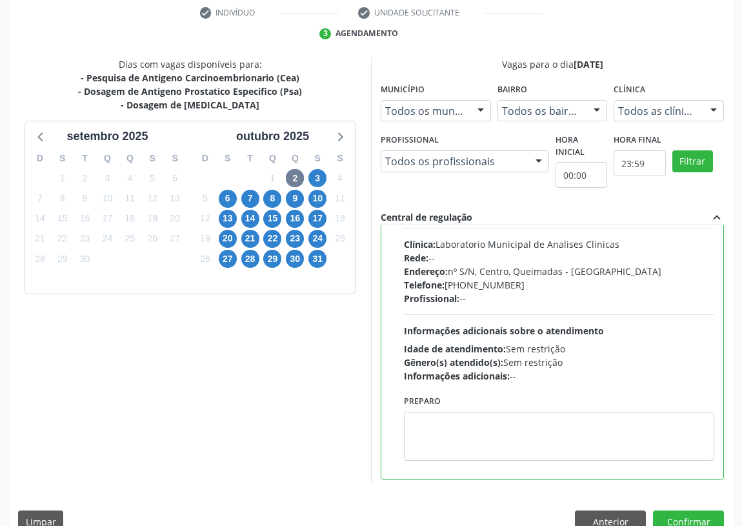
scroll to position [64, 0]
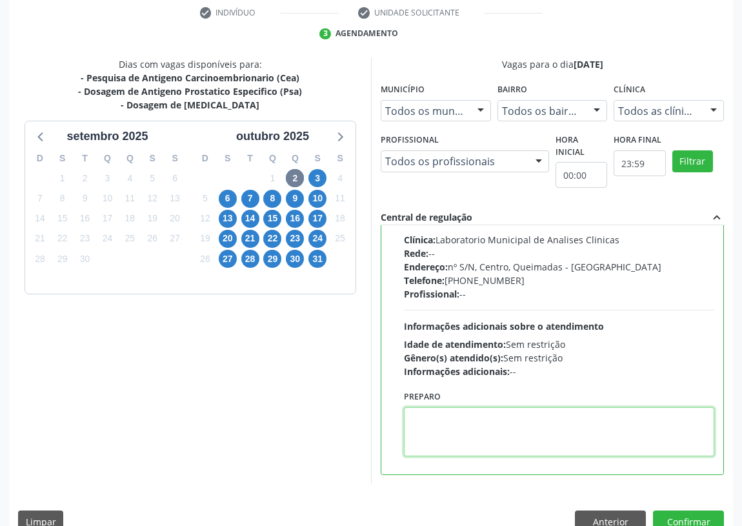
click at [438, 428] on textarea at bounding box center [559, 431] width 310 height 49
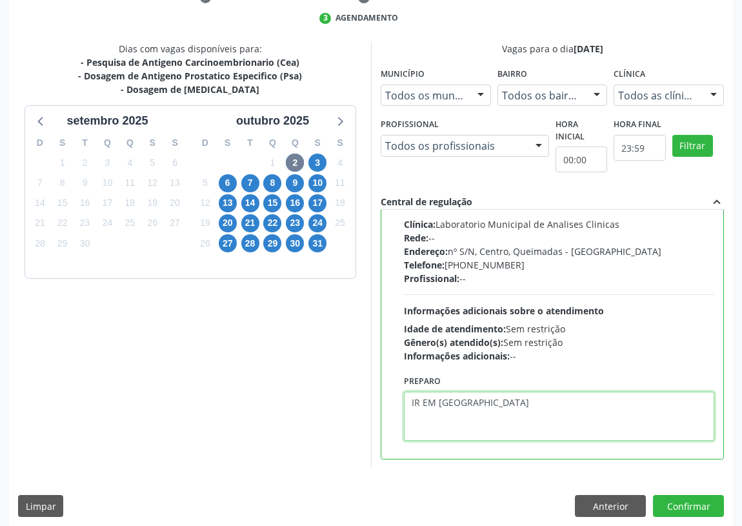
scroll to position [271, 0]
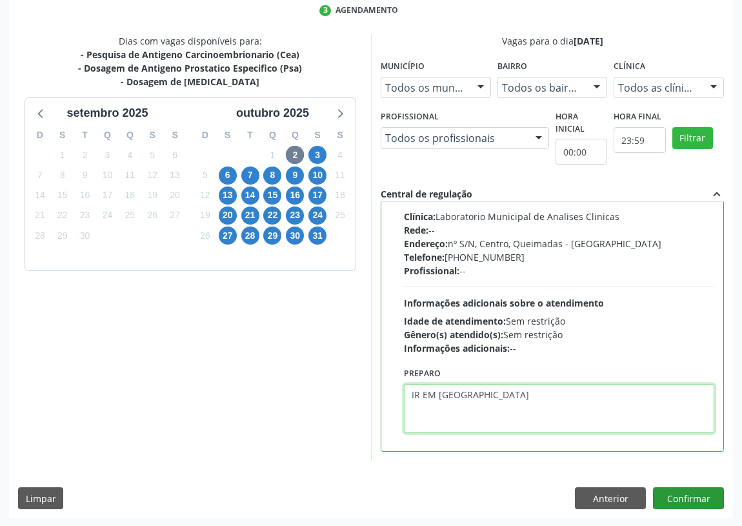
type textarea "IR EM [GEOGRAPHIC_DATA]"
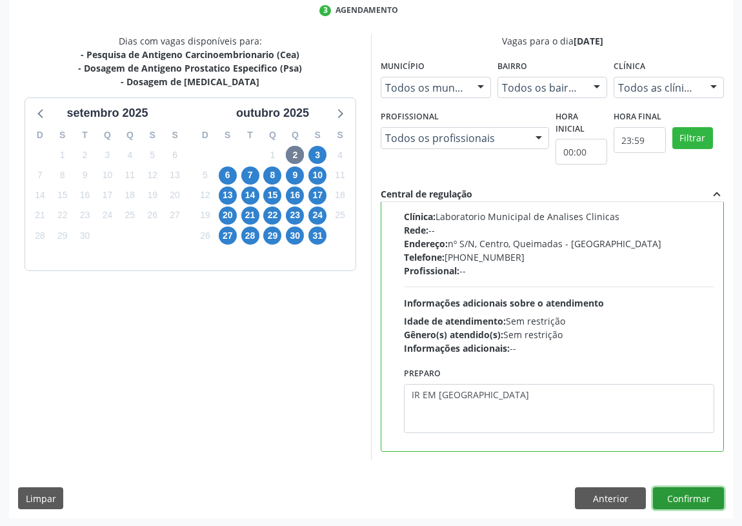
click at [680, 498] on button "Confirmar" at bounding box center [688, 498] width 71 height 22
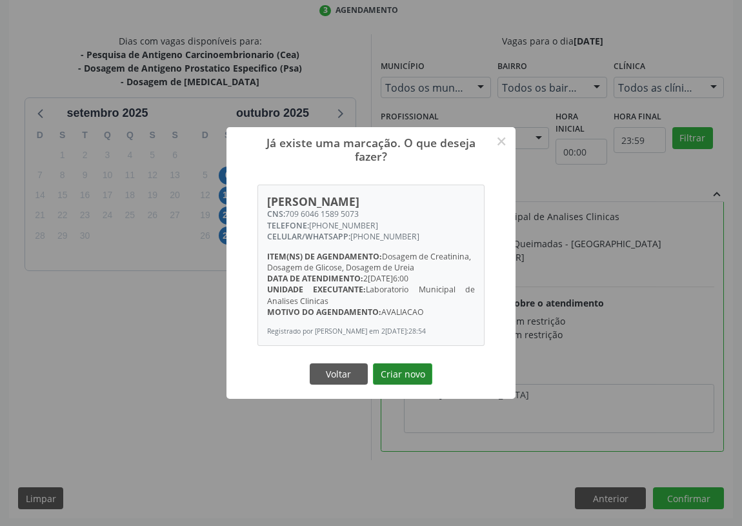
click at [383, 368] on button "Criar novo" at bounding box center [402, 374] width 59 height 22
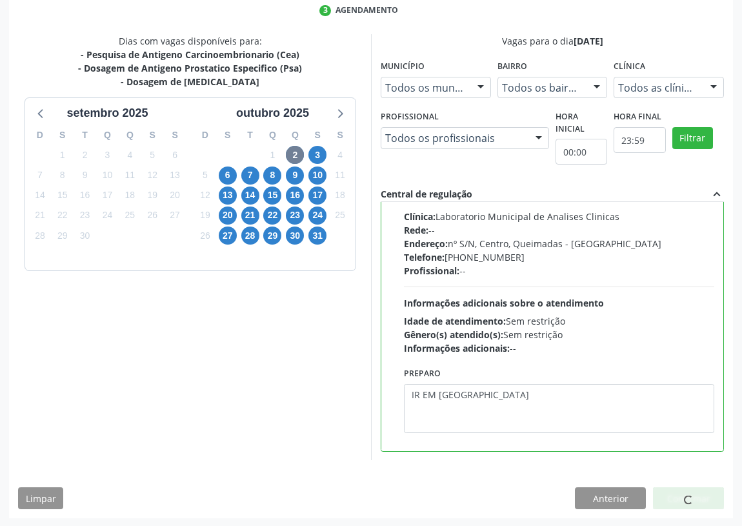
scroll to position [0, 0]
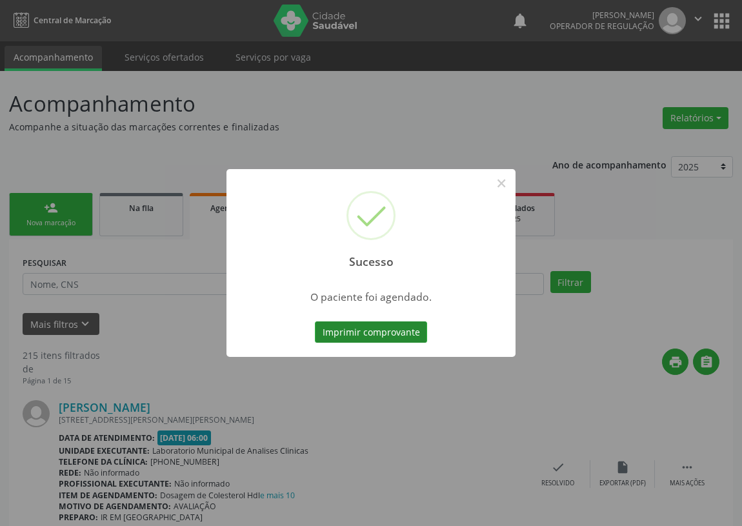
click at [377, 327] on button "Imprimir comprovante" at bounding box center [371, 332] width 112 height 22
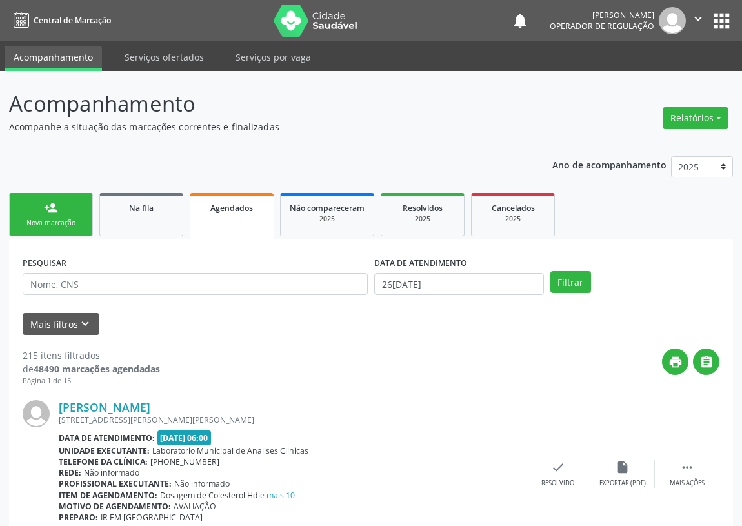
click at [41, 218] on div "Nova marcação" at bounding box center [51, 223] width 64 height 10
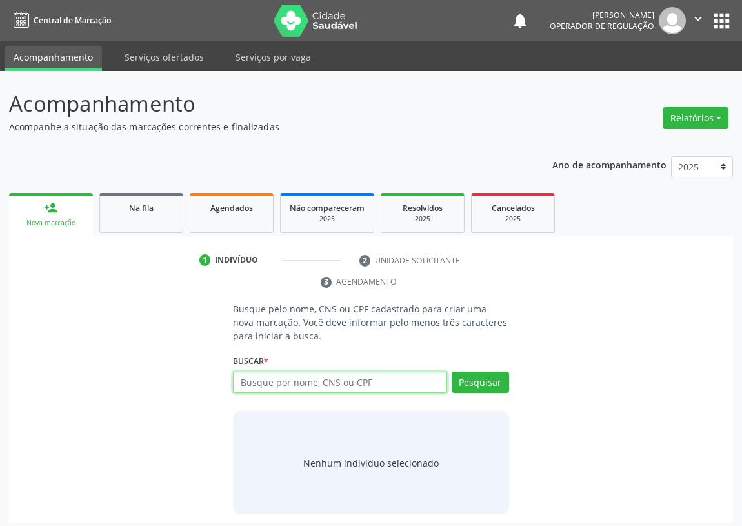
click at [258, 382] on input "text" at bounding box center [340, 382] width 214 height 22
type input "709609653988770"
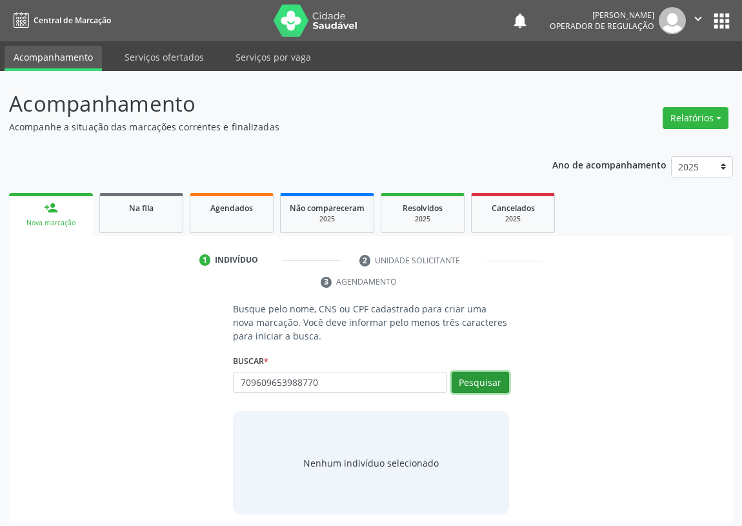
click at [486, 374] on button "Pesquisar" at bounding box center [479, 382] width 57 height 22
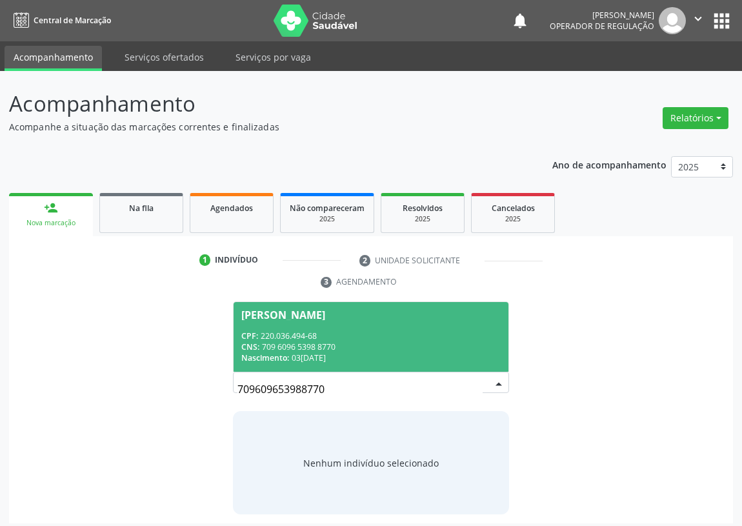
click at [283, 348] on div "CNS: 709 6096 5398 8770" at bounding box center [370, 346] width 259 height 11
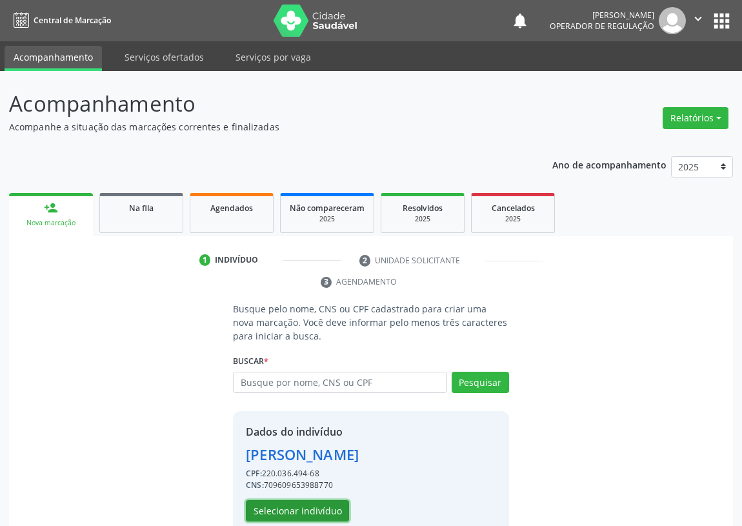
click at [271, 510] on button "Selecionar indivíduo" at bounding box center [297, 511] width 103 height 22
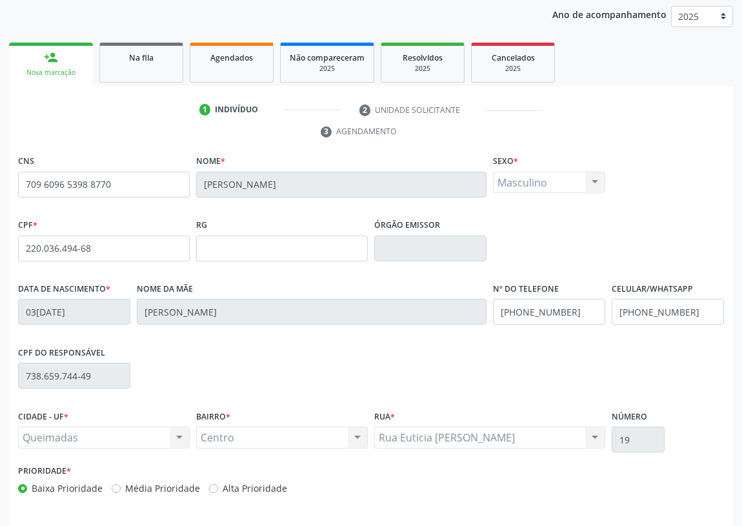
scroll to position [193, 0]
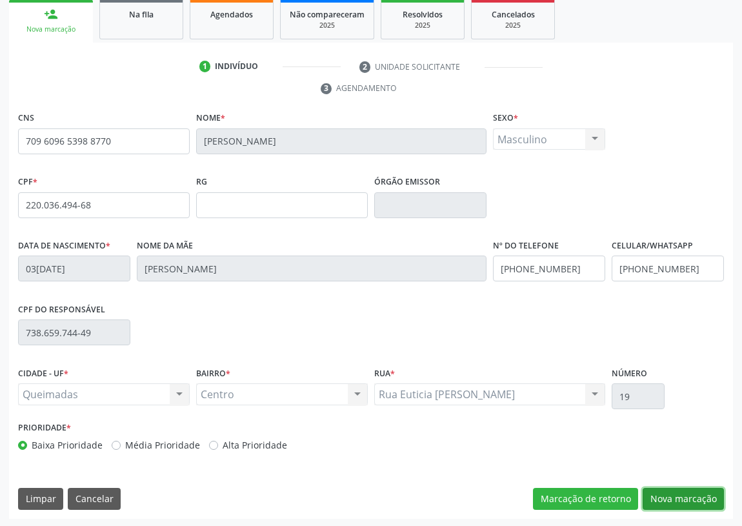
click at [693, 496] on button "Nova marcação" at bounding box center [682, 498] width 81 height 22
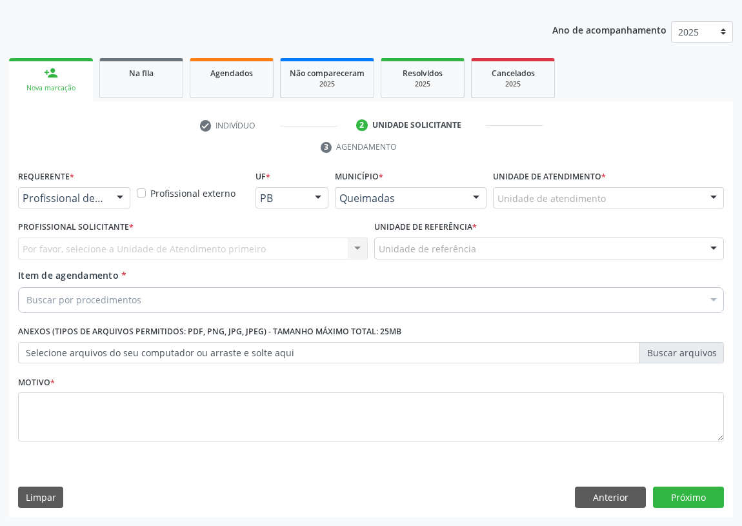
scroll to position [133, 0]
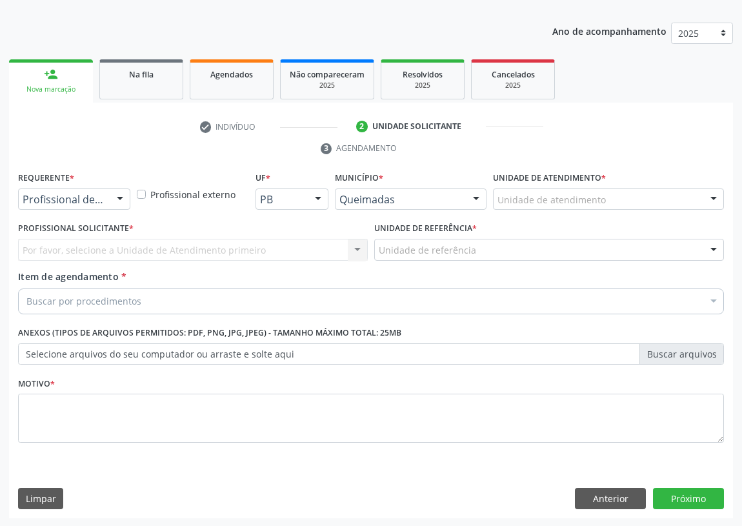
click at [122, 196] on div at bounding box center [119, 200] width 19 height 22
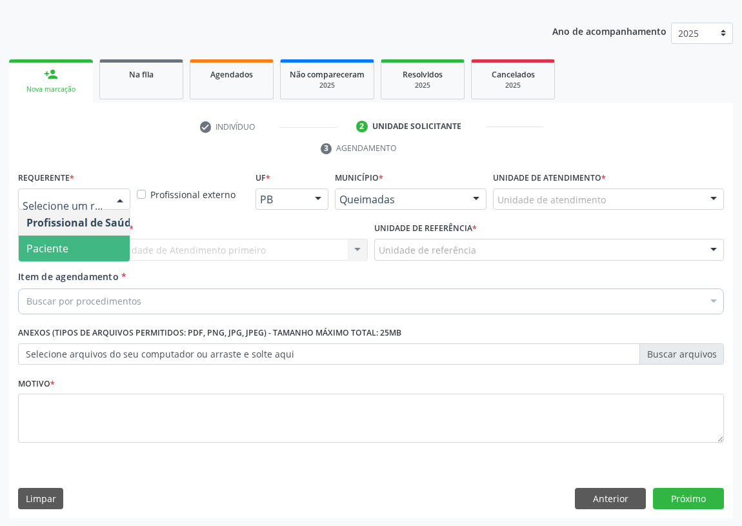
click at [105, 251] on span "Paciente" at bounding box center [82, 248] width 126 height 26
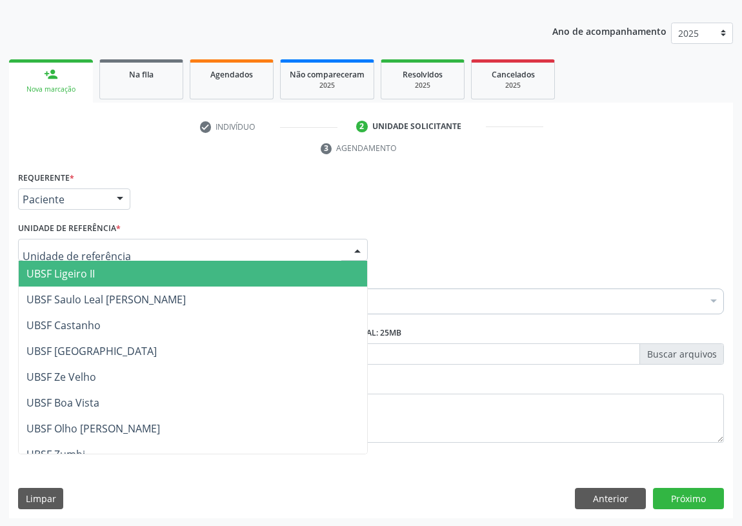
click at [344, 248] on div "UBSF Ligeiro II UBSF Saulo Leal Ernesto de Melo UBSF Castanho UBSF Baixa Verde …" at bounding box center [192, 250] width 349 height 22
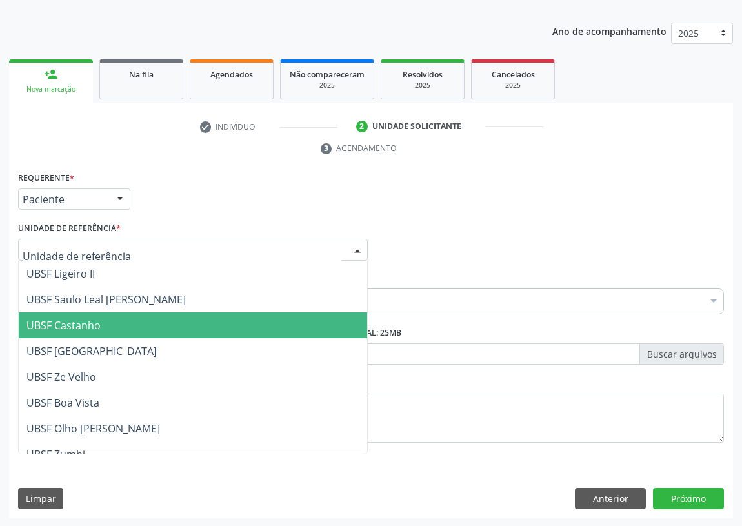
click at [88, 326] on span "UBSF Castanho" at bounding box center [63, 325] width 74 height 14
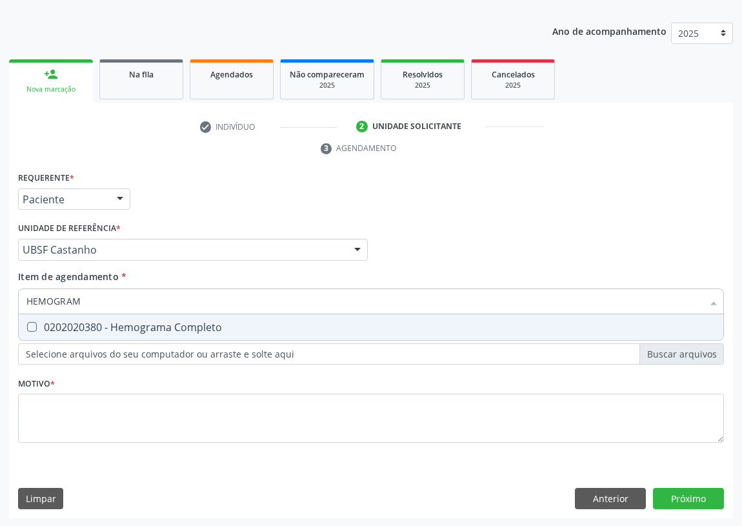
type input "HEMOGRAMA"
drag, startPoint x: 28, startPoint y: 322, endPoint x: 86, endPoint y: 289, distance: 67.0
click at [32, 322] on Completo at bounding box center [32, 327] width 10 height 10
click at [27, 322] on Completo "checkbox" at bounding box center [23, 326] width 8 height 8
checkbox Completo "true"
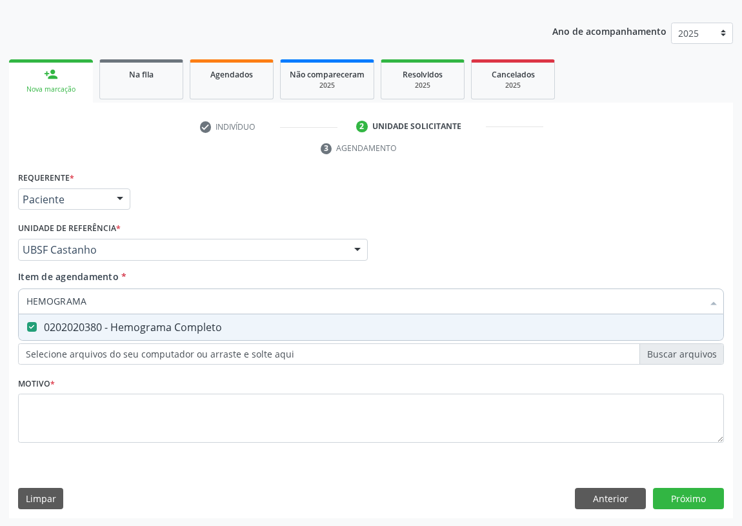
drag, startPoint x: 83, startPoint y: 300, endPoint x: 0, endPoint y: 310, distance: 83.0
click at [0, 311] on div "Acompanhamento Acompanhe a situação das marcações correntes e finalizadas Relat…" at bounding box center [371, 231] width 742 height 589
type input "P"
checkbox Completo "false"
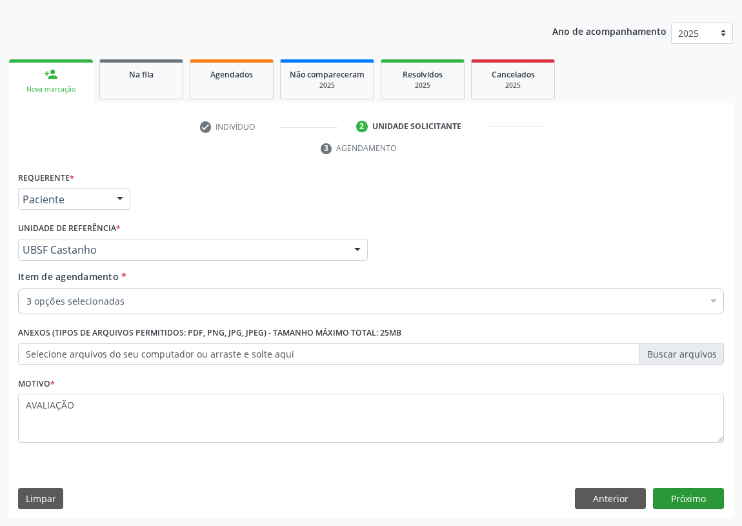
type textarea "AVALIAÇÃO"
click at [692, 491] on button "Próximo" at bounding box center [688, 498] width 71 height 22
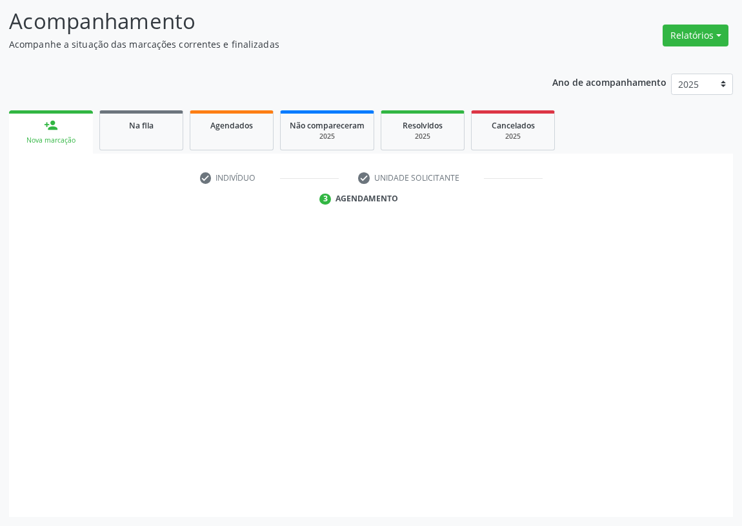
scroll to position [82, 0]
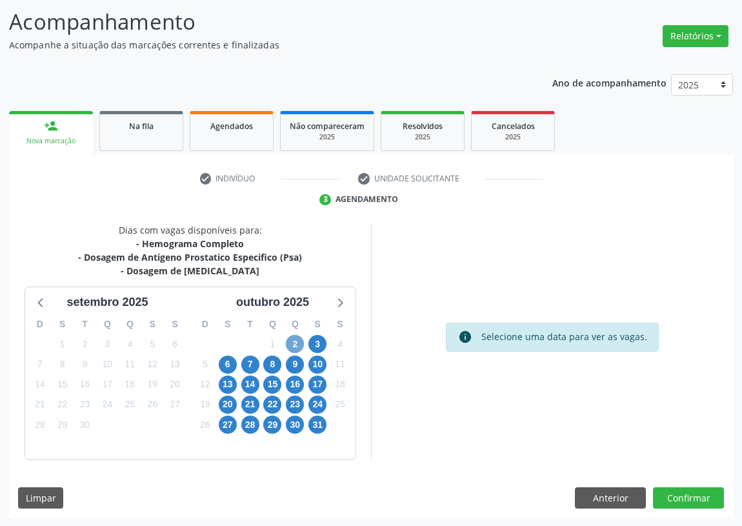
click at [293, 342] on span "2" at bounding box center [295, 344] width 18 height 18
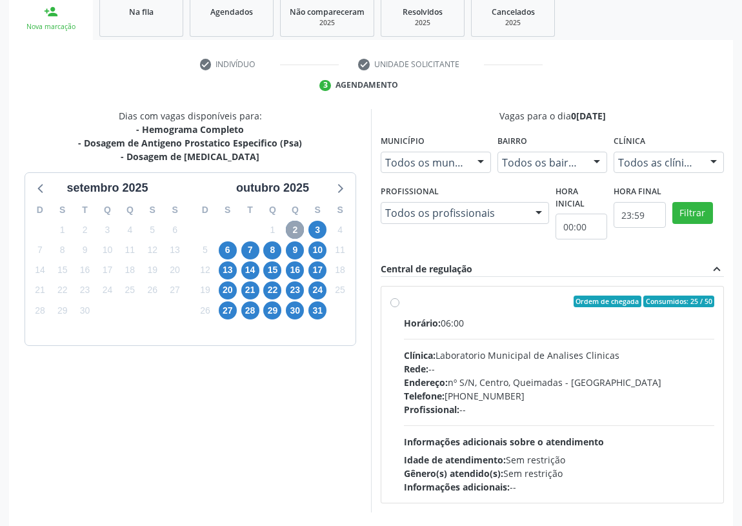
scroll to position [248, 0]
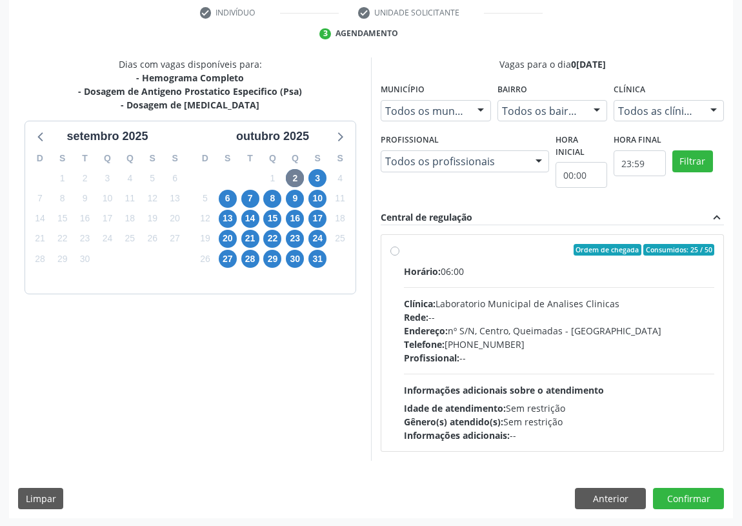
click at [404, 250] on label "Ordem de chegada Consumidos: 25 / 50 Horário: 06:00 Clínica: Laboratorio Munici…" at bounding box center [559, 343] width 310 height 198
click at [394, 250] on input "Ordem de chegada Consumidos: 25 / 50 Horário: 06:00 Clínica: Laboratorio Munici…" at bounding box center [394, 250] width 9 height 12
radio input "true"
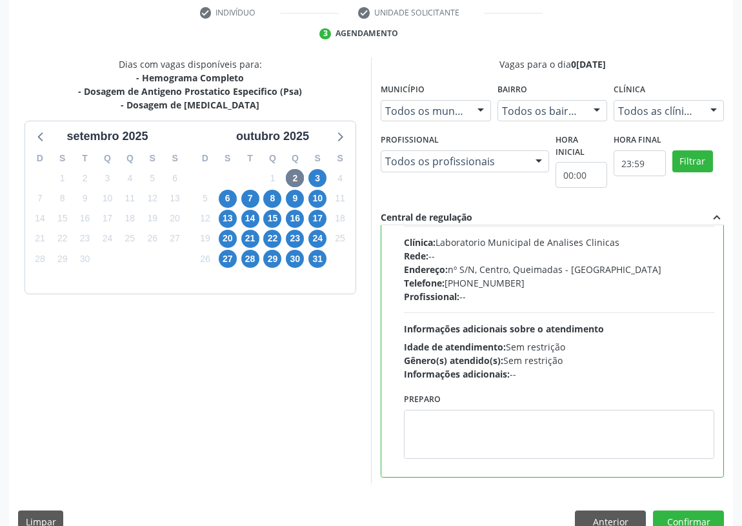
scroll to position [64, 0]
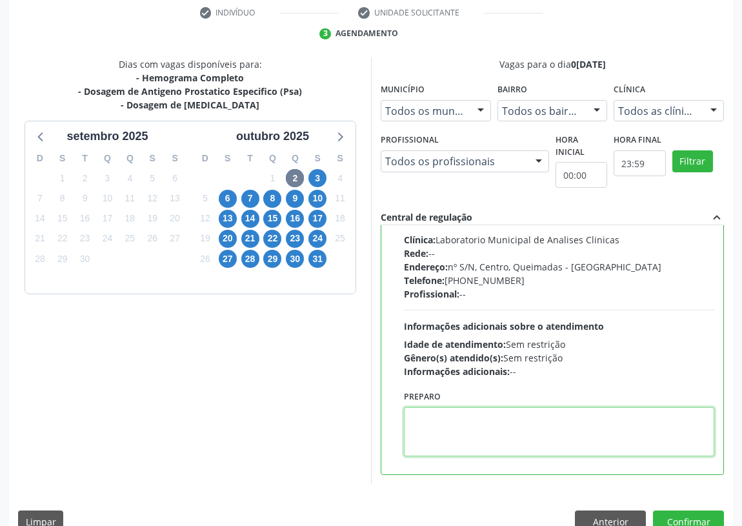
click at [438, 432] on textarea at bounding box center [559, 431] width 310 height 49
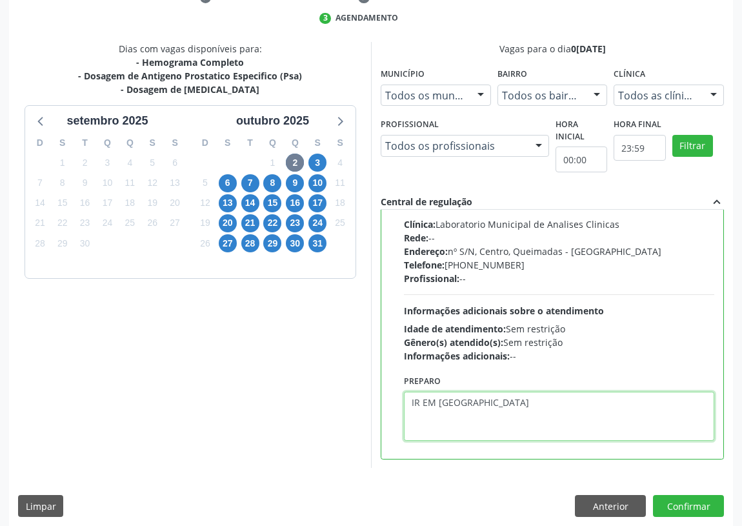
scroll to position [271, 0]
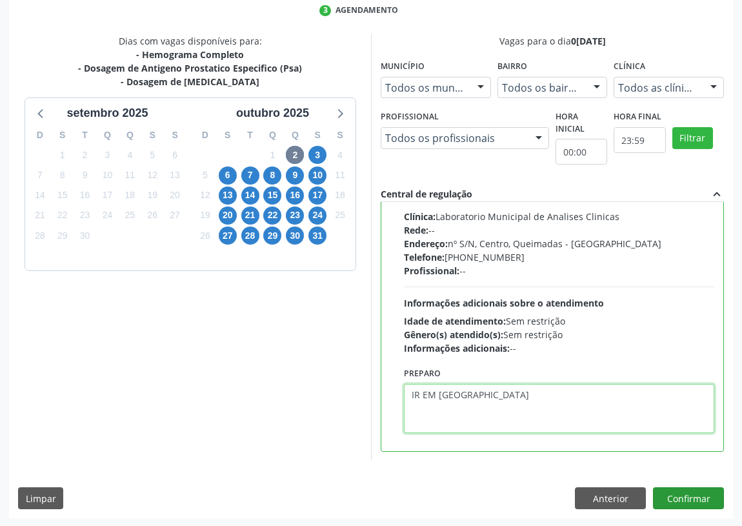
type textarea "IR EM [GEOGRAPHIC_DATA]"
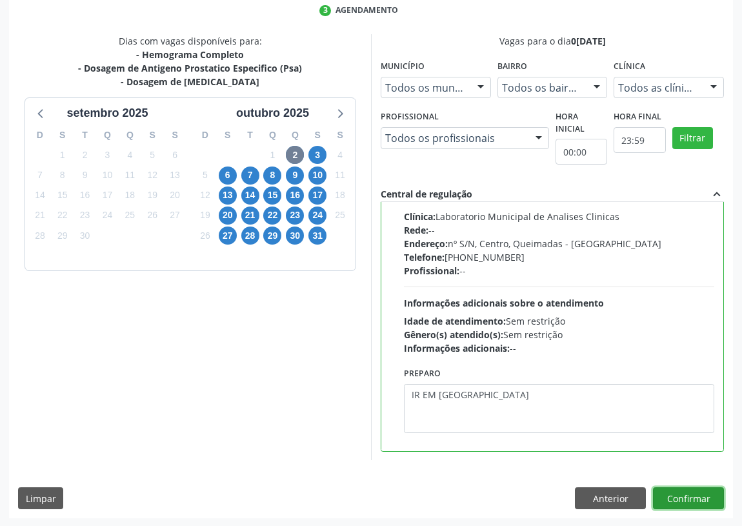
click at [700, 493] on button "Confirmar" at bounding box center [688, 498] width 71 height 22
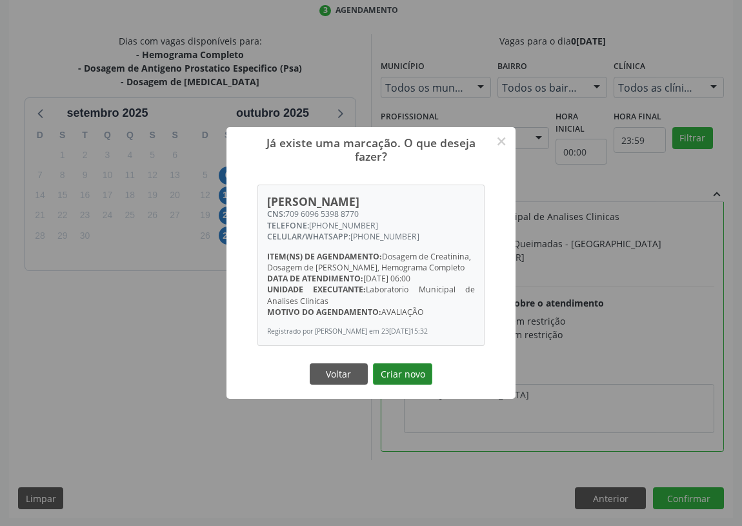
click at [402, 375] on button "Criar novo" at bounding box center [402, 374] width 59 height 22
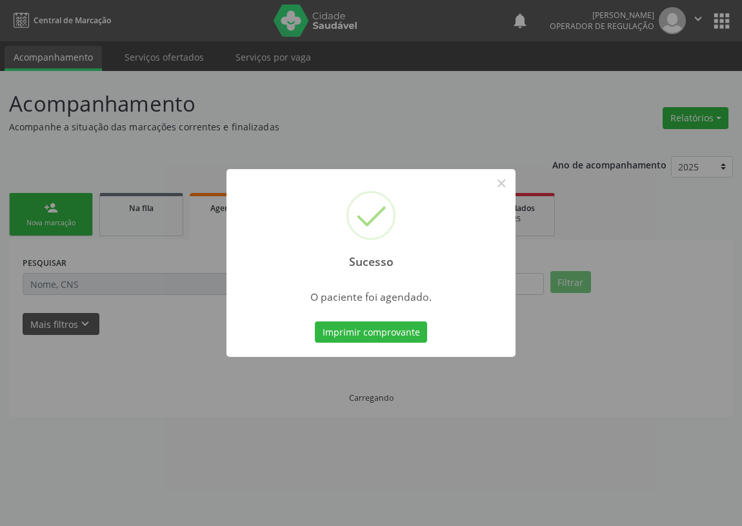
scroll to position [0, 0]
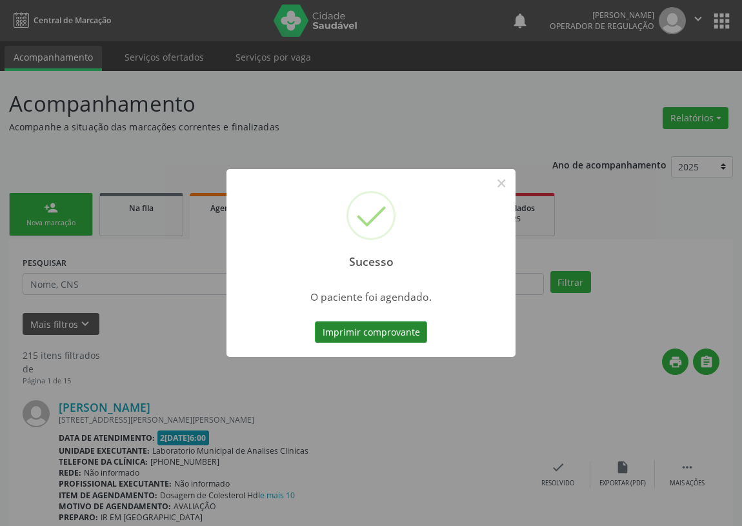
click at [344, 335] on button "Imprimir comprovante" at bounding box center [371, 332] width 112 height 22
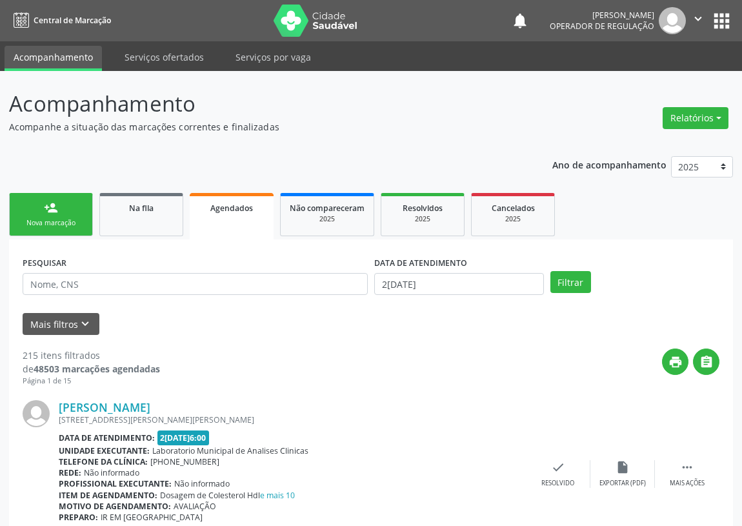
click at [57, 202] on div "person_add" at bounding box center [51, 208] width 14 height 14
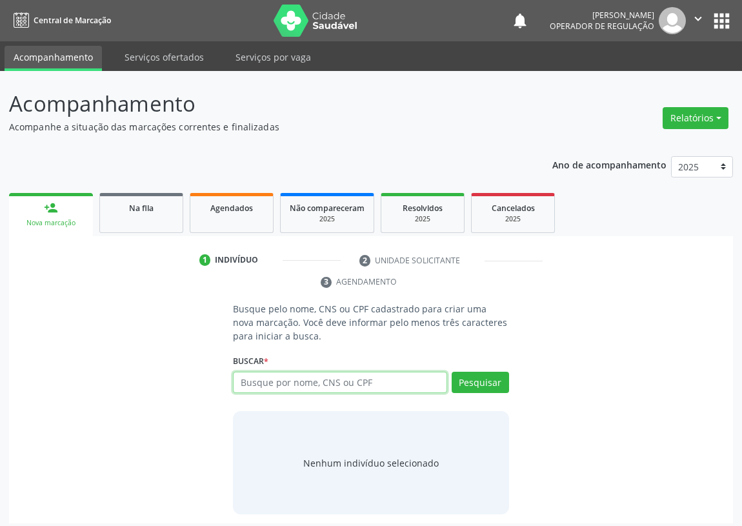
click at [258, 381] on input "text" at bounding box center [340, 382] width 214 height 22
click at [253, 388] on input "text" at bounding box center [340, 382] width 214 height 22
click at [242, 379] on input "text" at bounding box center [340, 382] width 214 height 22
type input "706809723204327"
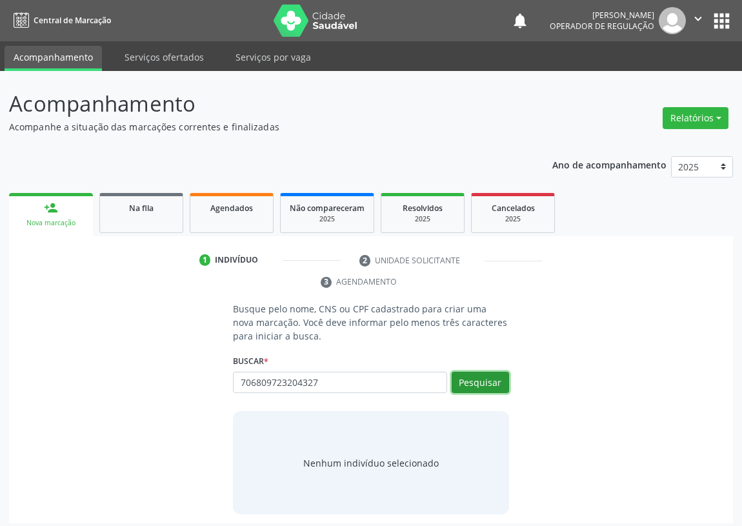
click at [487, 380] on button "Pesquisar" at bounding box center [479, 382] width 57 height 22
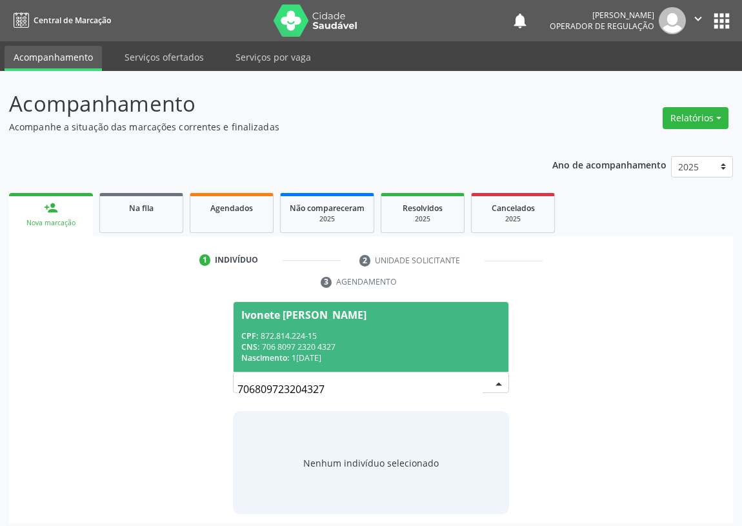
click at [296, 346] on div "CNS: 706 8097 2320 4327" at bounding box center [370, 346] width 259 height 11
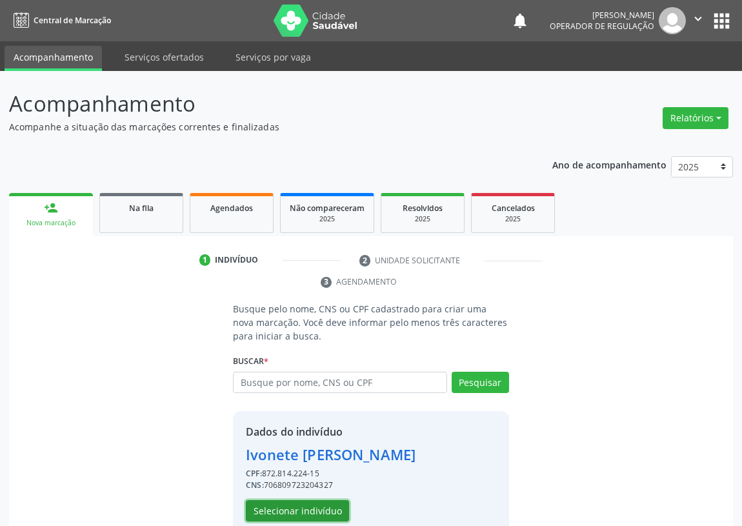
click at [302, 509] on button "Selecionar indivíduo" at bounding box center [297, 511] width 103 height 22
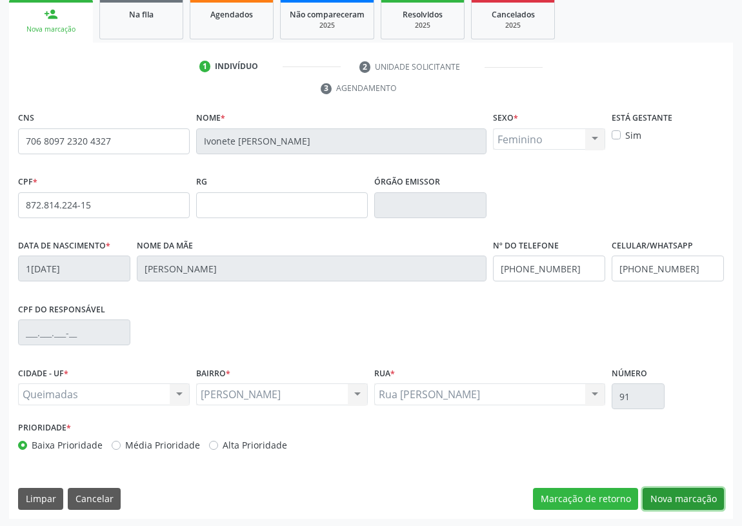
drag, startPoint x: 677, startPoint y: 497, endPoint x: 492, endPoint y: 476, distance: 186.3
click at [677, 497] on button "Nova marcação" at bounding box center [682, 498] width 81 height 22
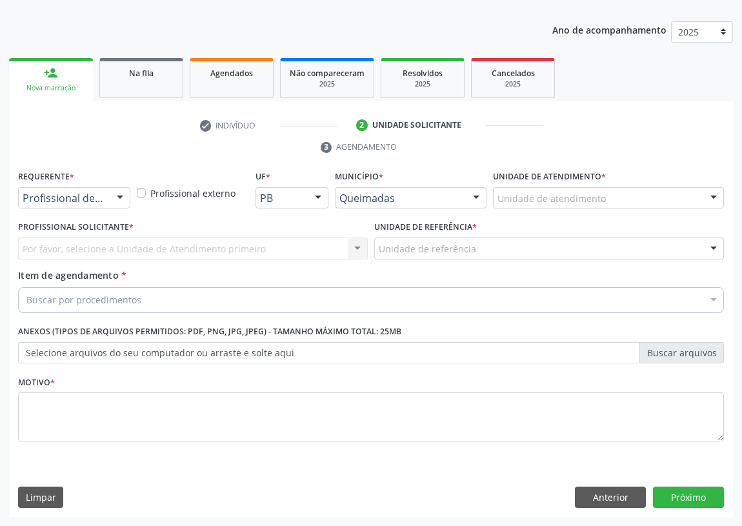
scroll to position [133, 0]
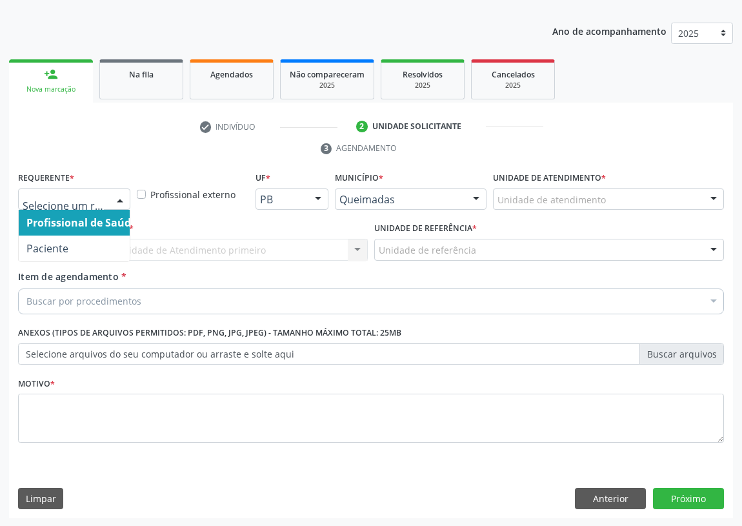
click at [116, 199] on div at bounding box center [119, 200] width 19 height 22
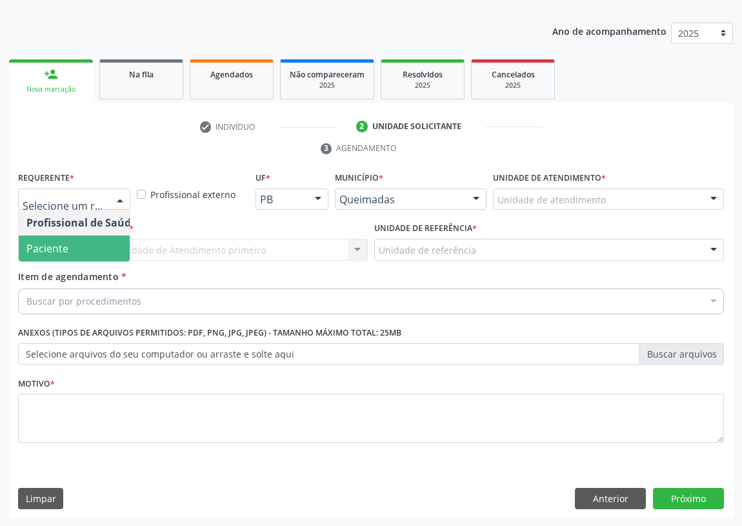
click at [101, 248] on span "Paciente" at bounding box center [82, 248] width 126 height 26
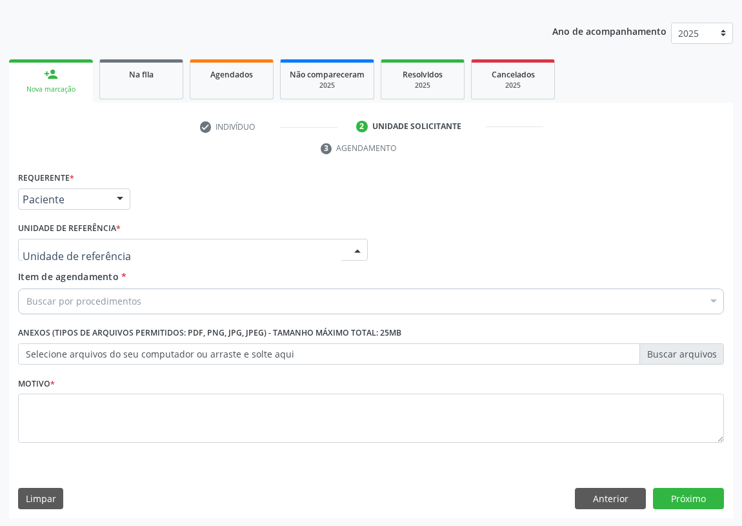
click at [350, 245] on div at bounding box center [357, 250] width 19 height 22
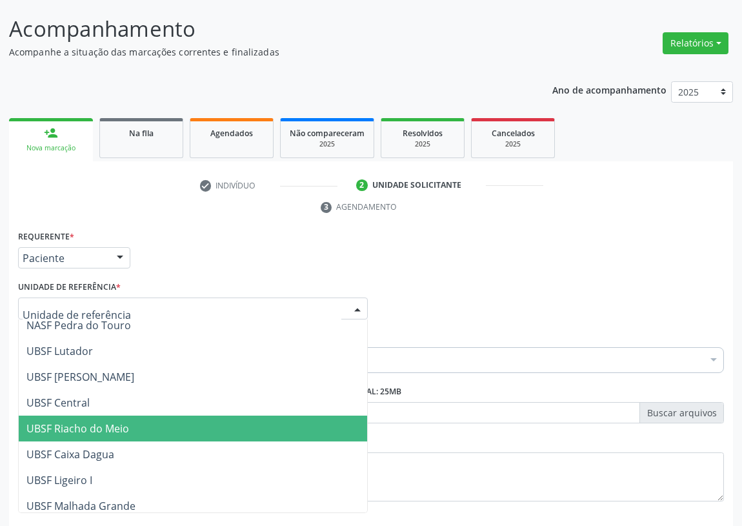
scroll to position [234, 0]
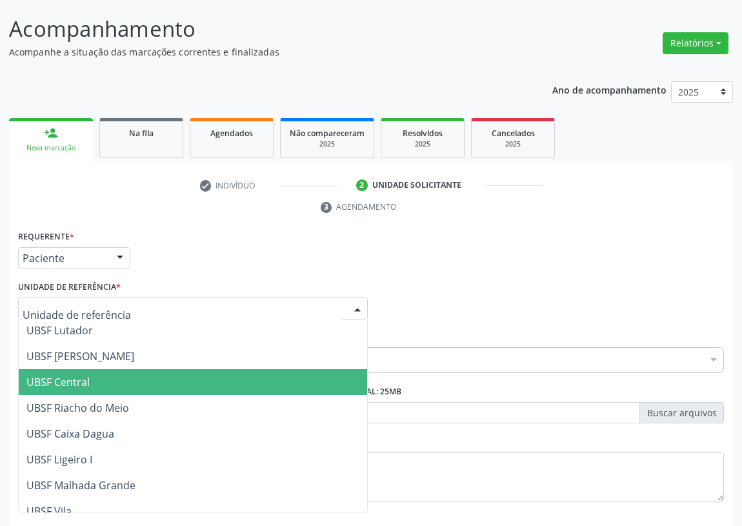
click at [83, 383] on span "UBSF Central" at bounding box center [57, 382] width 63 height 14
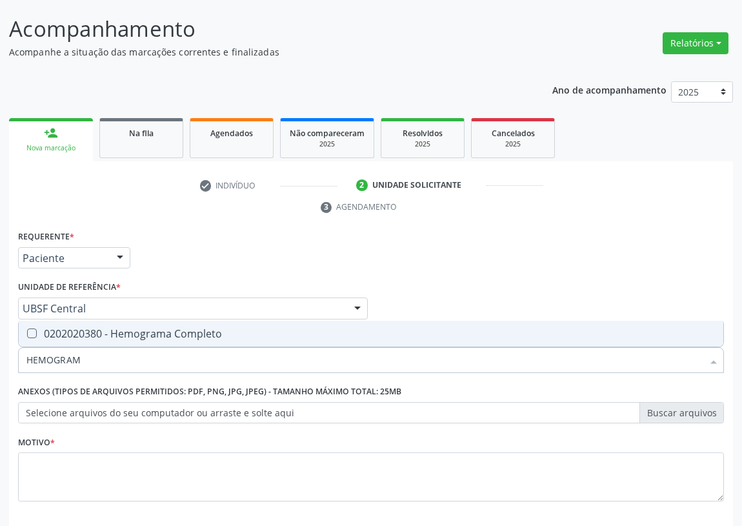
type input "HEMOGRAMA"
click at [30, 330] on Completo at bounding box center [32, 333] width 10 height 10
click at [27, 330] on Completo "checkbox" at bounding box center [23, 333] width 8 height 8
checkbox Completo "true"
drag, startPoint x: 103, startPoint y: 357, endPoint x: 0, endPoint y: 369, distance: 103.9
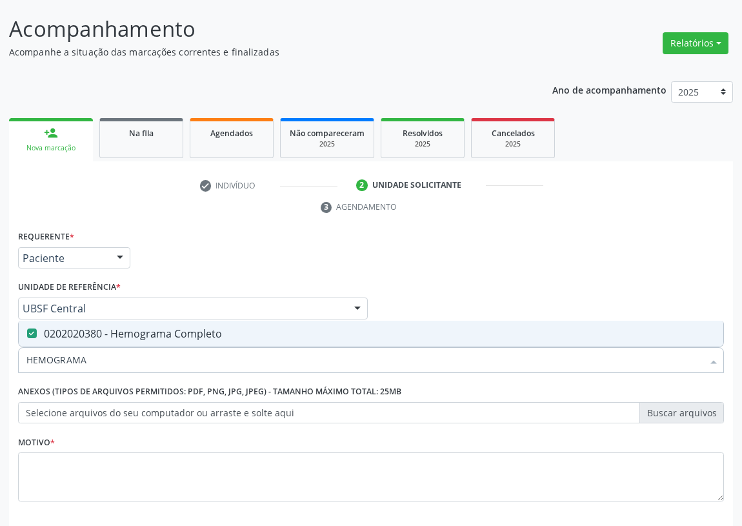
click at [0, 369] on div "Acompanhamento Acompanhe a situação das marcações correntes e finalizadas Relat…" at bounding box center [371, 290] width 742 height 589
type input "H"
checkbox Completo "false"
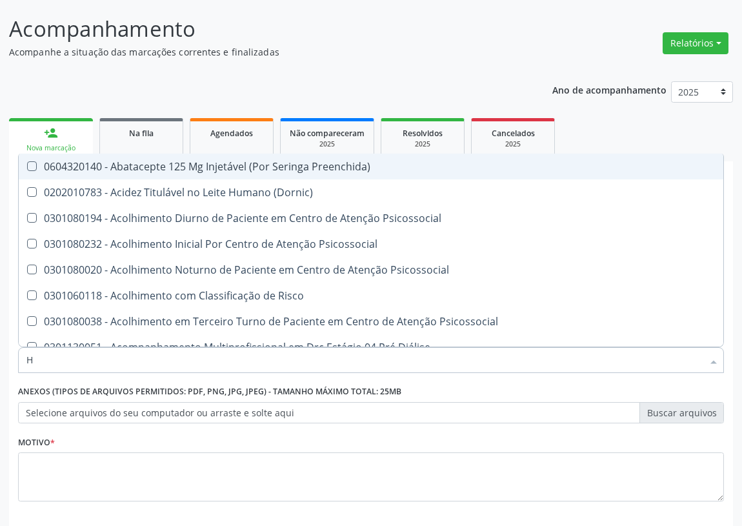
type input "HE"
checkbox C "true"
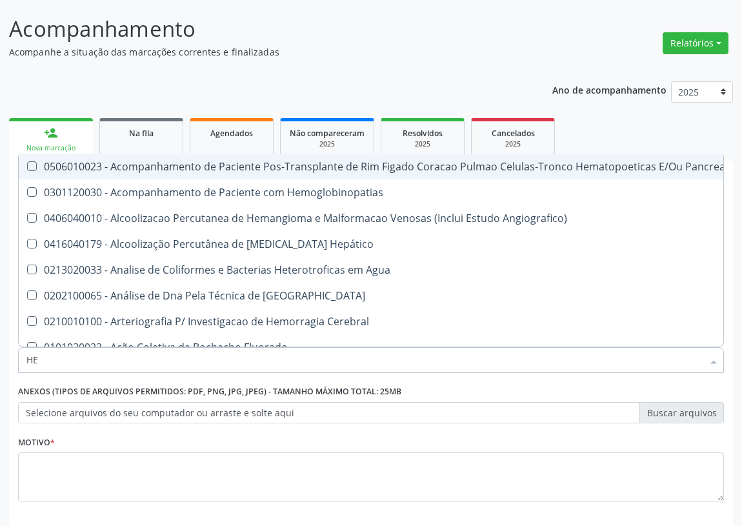
type input "HEM"
checkbox Transplante "true"
checkbox Completo "false"
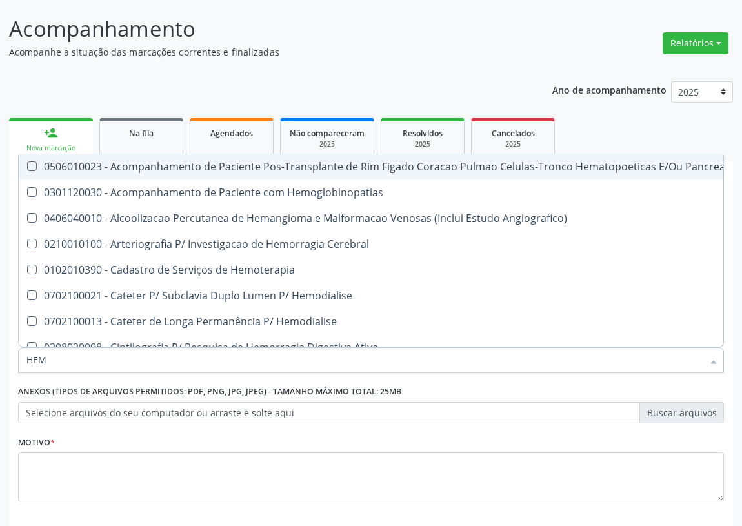
type input "HEMO"
checkbox Retro-Retal "true"
checkbox Completo "false"
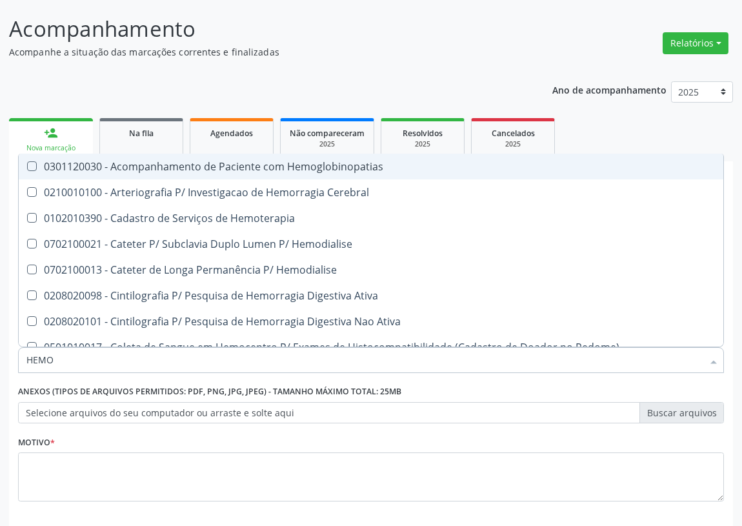
type input "HEMOG"
checkbox Carboxi-Hemoglobina "true"
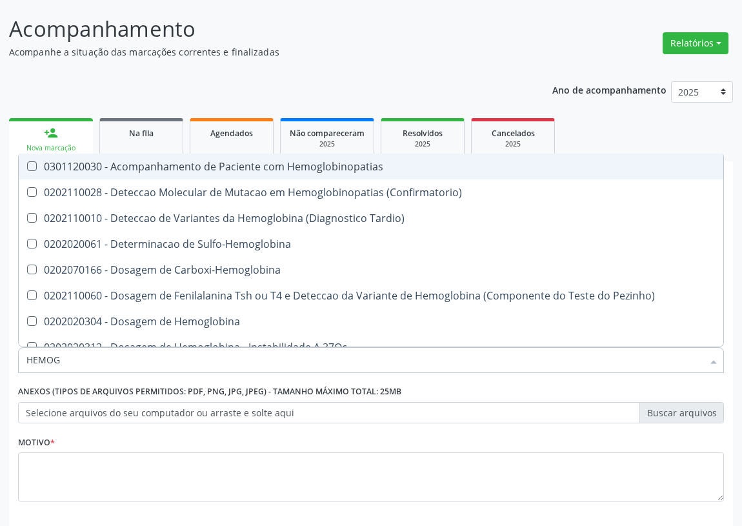
type input "HEMOGL"
checkbox Completo "false"
type input "HEMOGLOBINA"
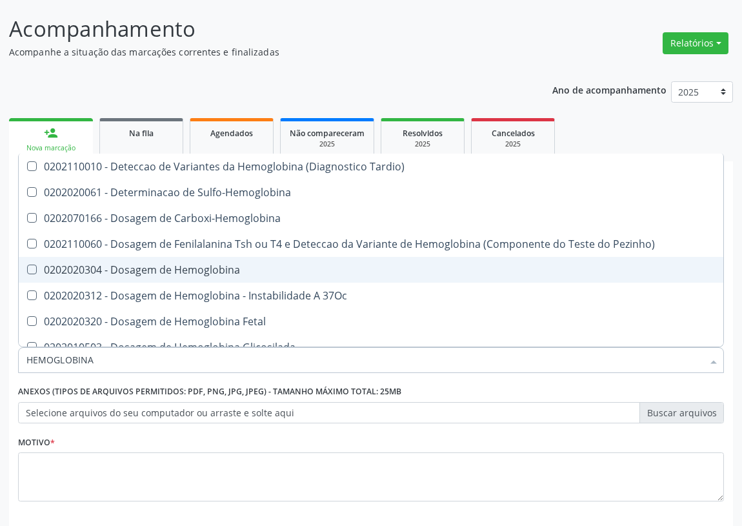
scroll to position [58, 0]
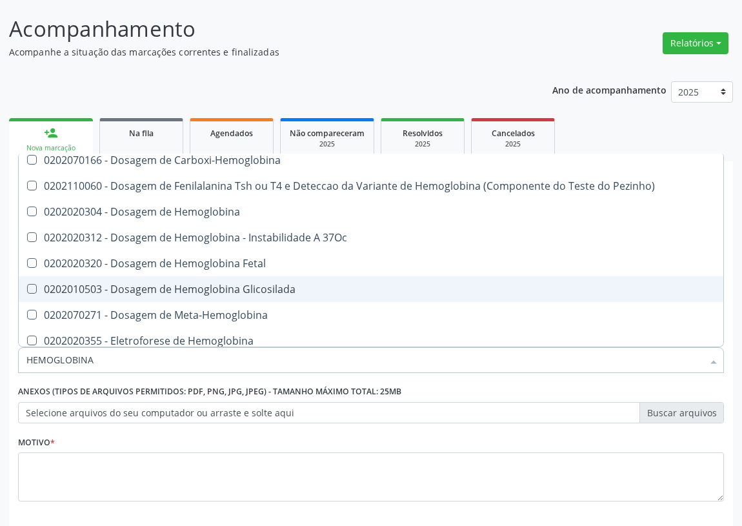
click at [228, 289] on div "0202010503 - Dosagem de Hemoglobina Glicosilada" at bounding box center [370, 289] width 689 height 10
checkbox Glicosilada "true"
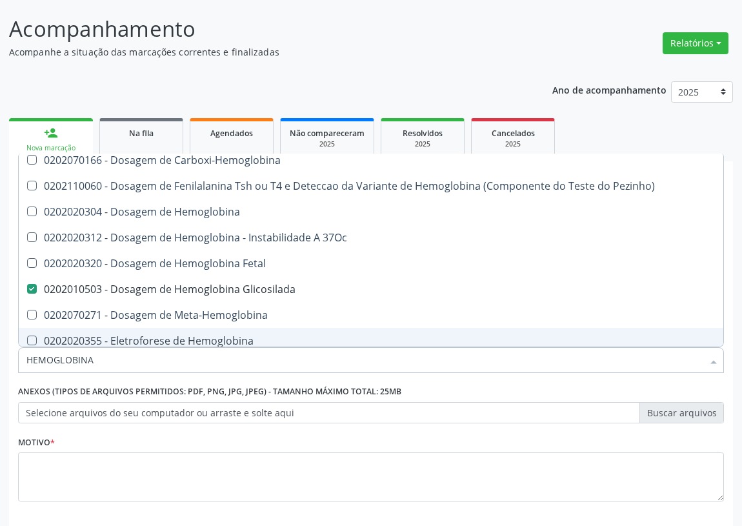
drag, startPoint x: 106, startPoint y: 361, endPoint x: 7, endPoint y: 350, distance: 99.9
click at [0, 360] on div "Acompanhamento Acompanhe a situação das marcações correntes e finalizadas Relat…" at bounding box center [371, 290] width 742 height 589
type input "HEMOGLOBINA"
checkbox Sulfo-Hemoglobina "true"
checkbox Carboxi-Hemoglobina "true"
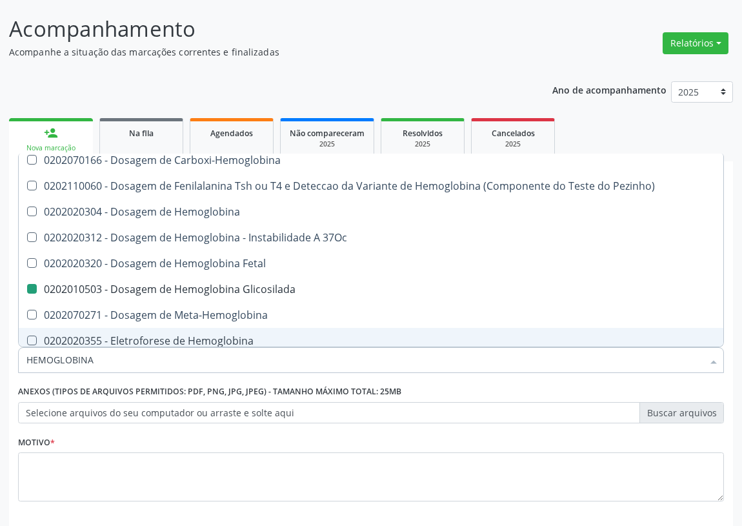
checkbox Glicosilada "false"
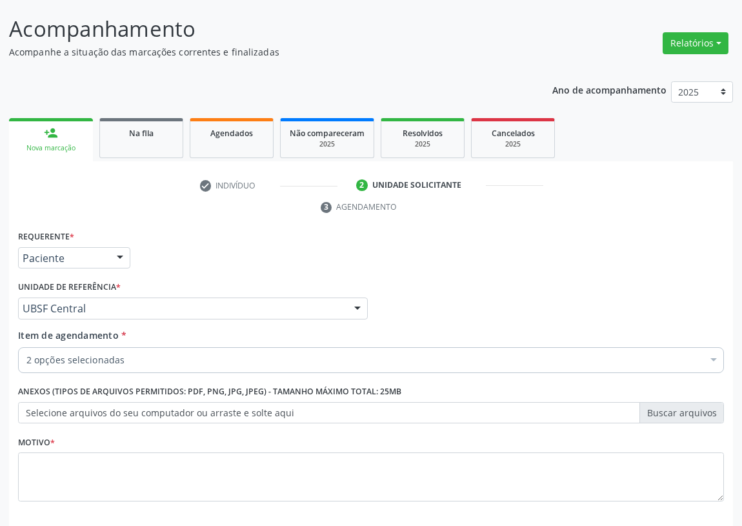
scroll to position [0, 0]
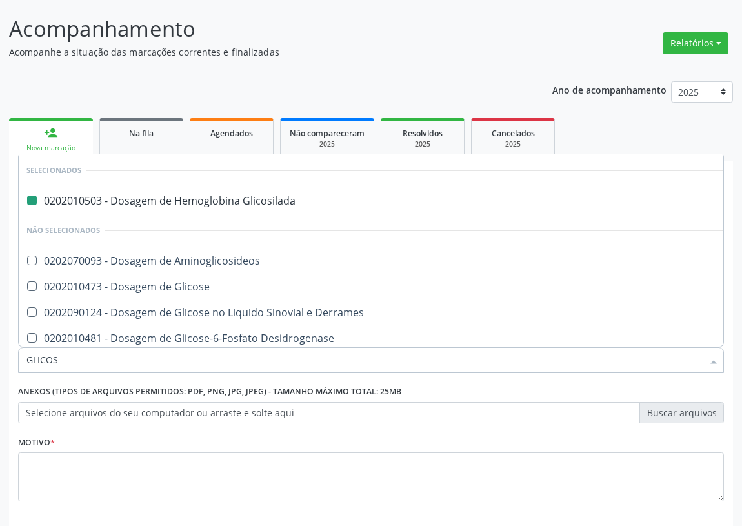
type input "GLICOSE"
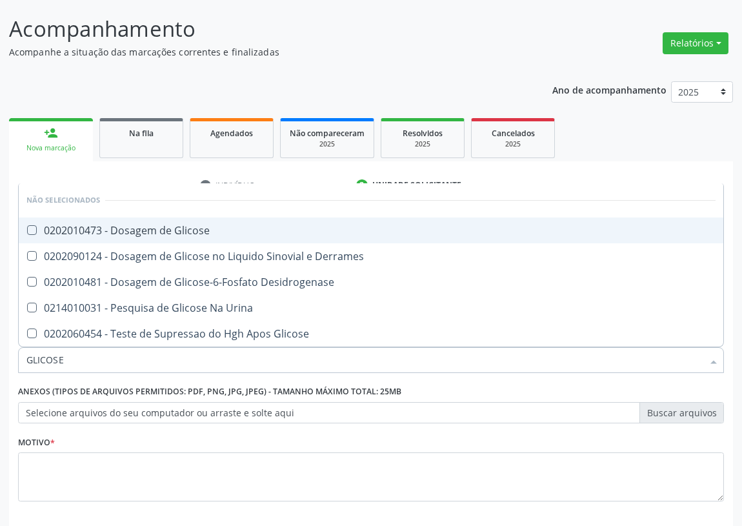
drag, startPoint x: 141, startPoint y: 229, endPoint x: 14, endPoint y: 328, distance: 160.7
click at [135, 232] on div "0202010473 - Dosagem de Glicose" at bounding box center [370, 230] width 689 height 10
checkbox Glicose "true"
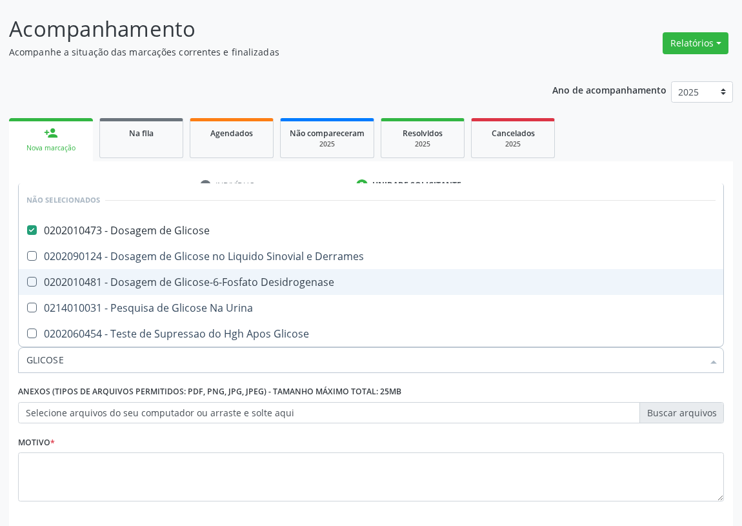
drag, startPoint x: 74, startPoint y: 361, endPoint x: 6, endPoint y: 369, distance: 68.2
click at [5, 374] on div "Acompanhamento Acompanhe a situação das marcações correntes e finalizadas Relat…" at bounding box center [371, 290] width 742 height 589
type input "Y"
checkbox Glicose "false"
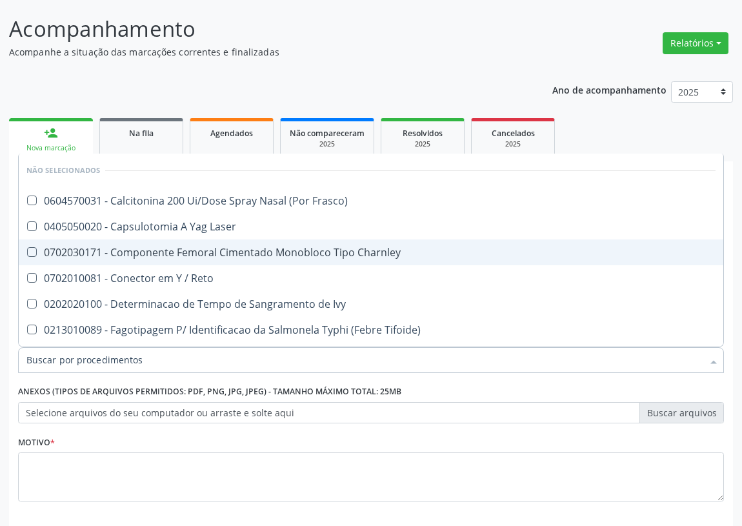
checkbox Frasco\) "true"
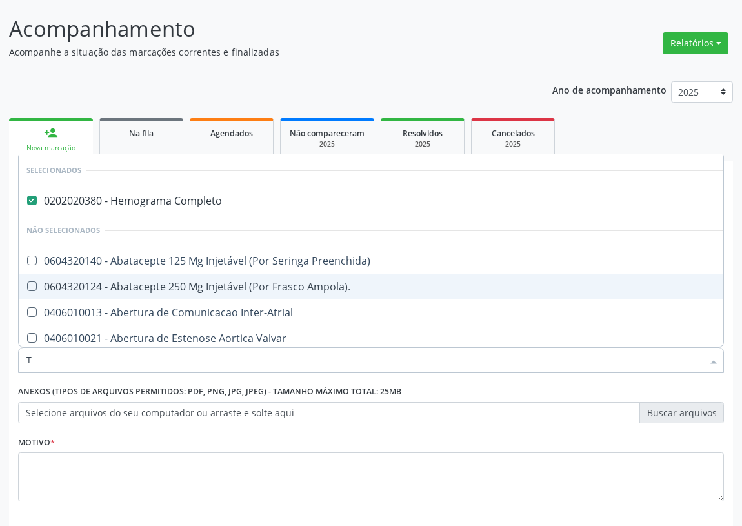
type input "TS"
checkbox Completo "false"
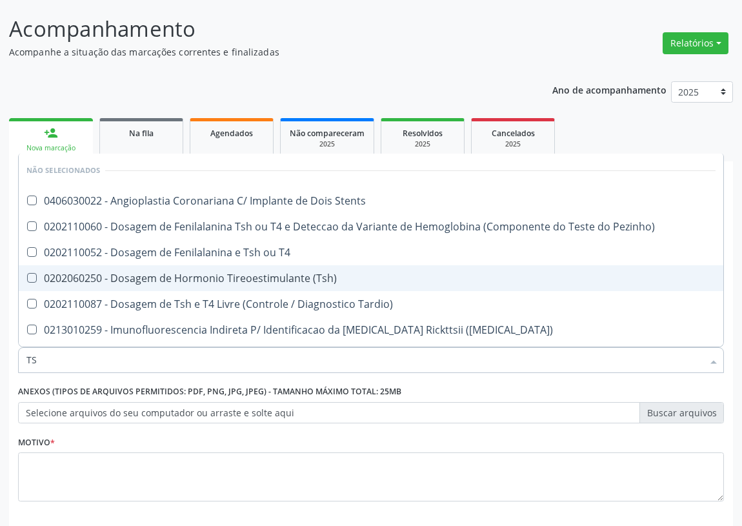
type input "TSH"
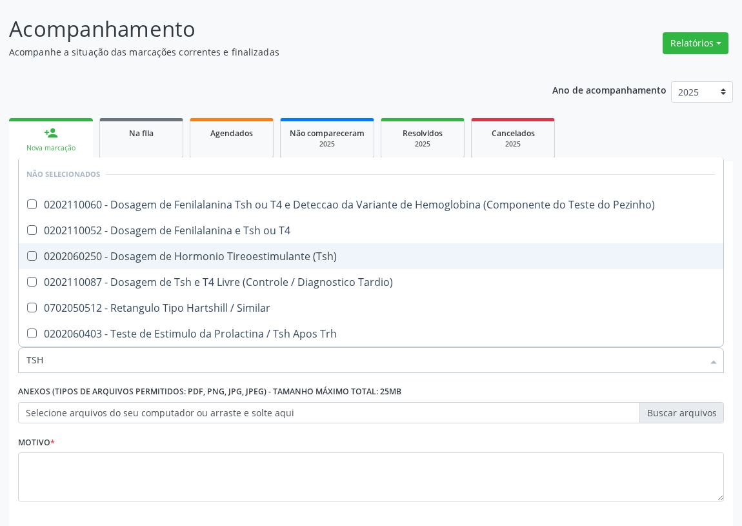
drag, startPoint x: 198, startPoint y: 256, endPoint x: 57, endPoint y: 363, distance: 177.2
click at [195, 256] on div "0202060250 - Dosagem de Hormonio Tireoestimulante (Tsh)" at bounding box center [370, 256] width 689 height 10
checkbox \(Tsh\) "true"
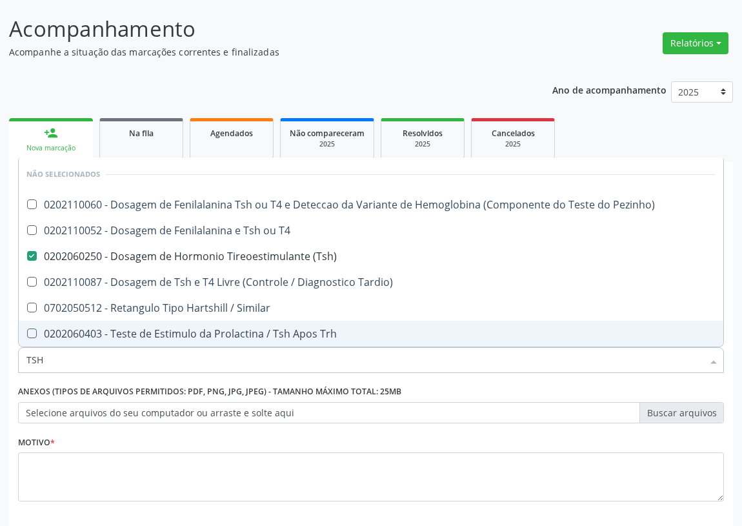
drag, startPoint x: 57, startPoint y: 360, endPoint x: 11, endPoint y: 366, distance: 46.1
click at [11, 366] on div "Requerente * Paciente Profissional de Saúde Paciente Nenhum resultado encontrad…" at bounding box center [370, 402] width 723 height 350
type input "V"
checkbox \(Tsh\) "false"
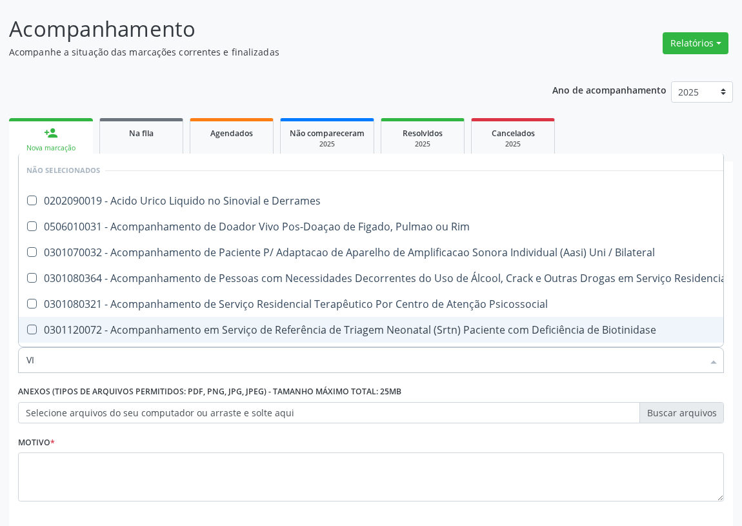
type input "VIT"
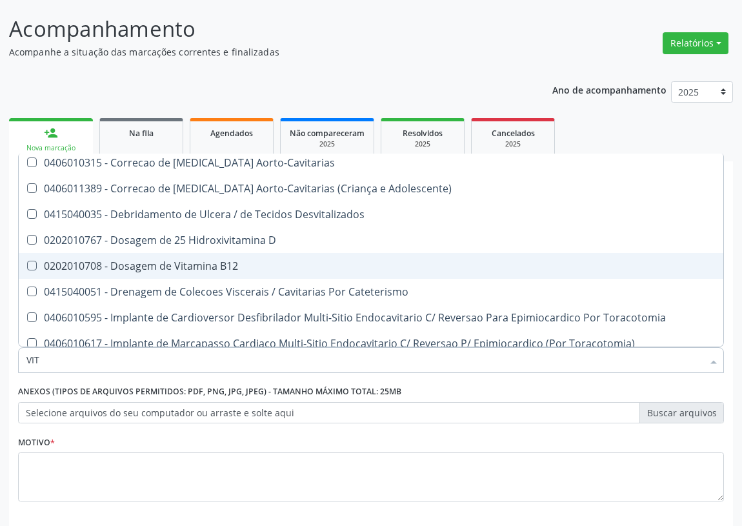
scroll to position [117, 0]
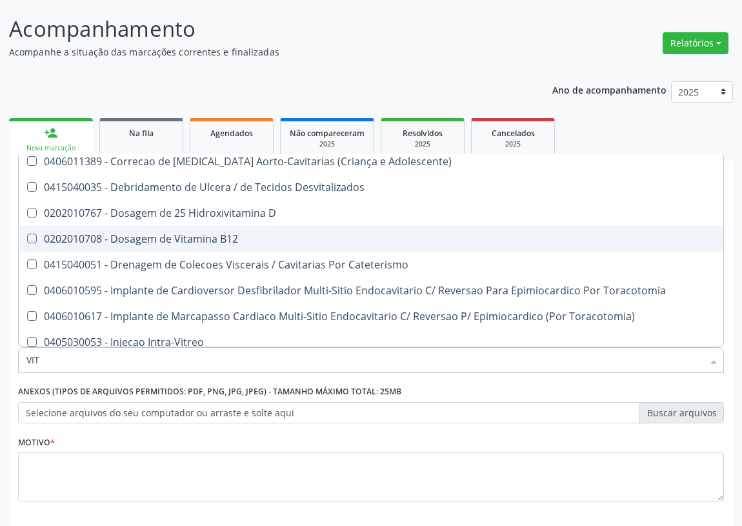
click at [216, 244] on span "0202010708 - Dosagem de Vitamina B12" at bounding box center [371, 239] width 704 height 26
checkbox B12 "true"
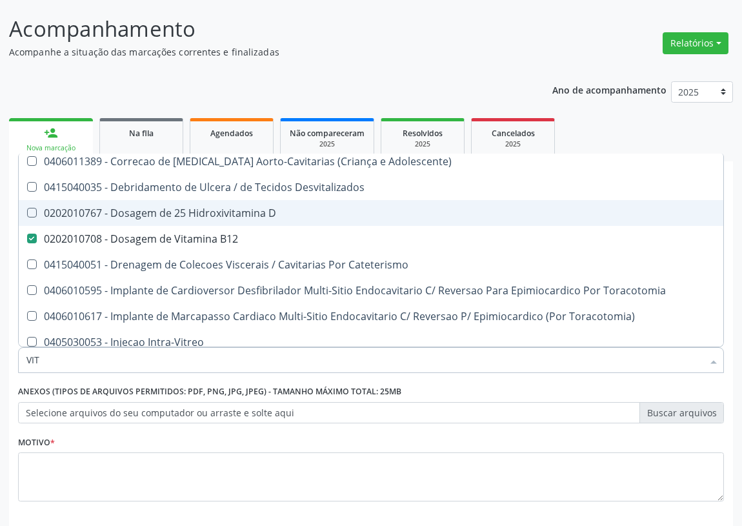
click at [215, 210] on div "0202010767 - Dosagem de 25 Hidroxivitamina D" at bounding box center [370, 213] width 689 height 10
checkbox D "true"
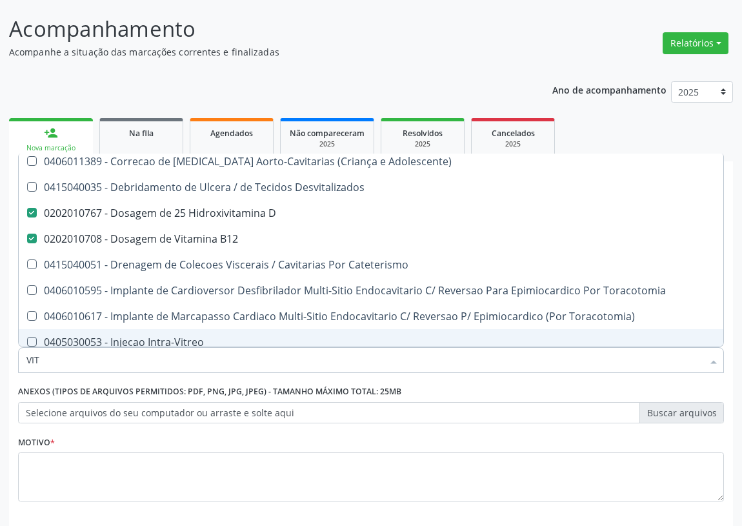
drag, startPoint x: 45, startPoint y: 352, endPoint x: 1, endPoint y: 359, distance: 45.1
click at [1, 359] on div "Acompanhamento Acompanhe a situação das marcações correntes e finalizadas Relat…" at bounding box center [371, 290] width 742 height 589
type input "TR"
checkbox A "false"
checkbox D "false"
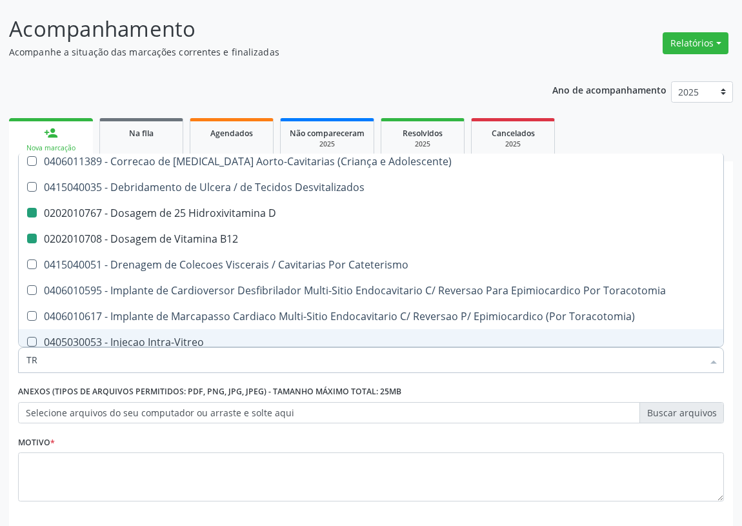
checkbox B12 "false"
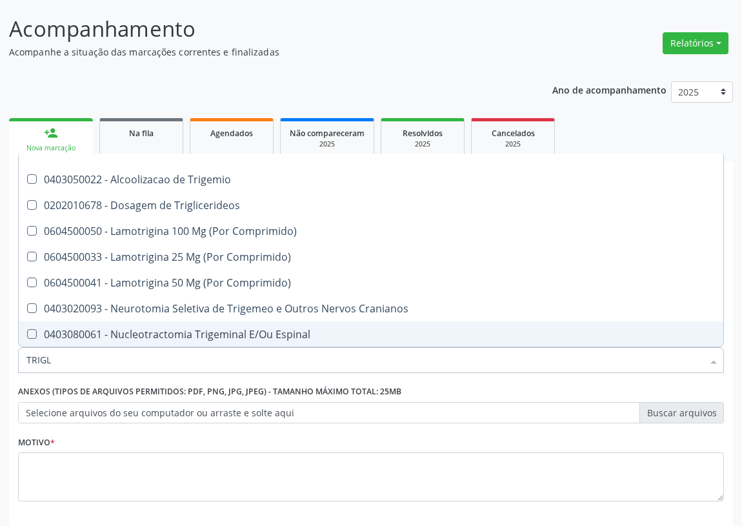
scroll to position [0, 0]
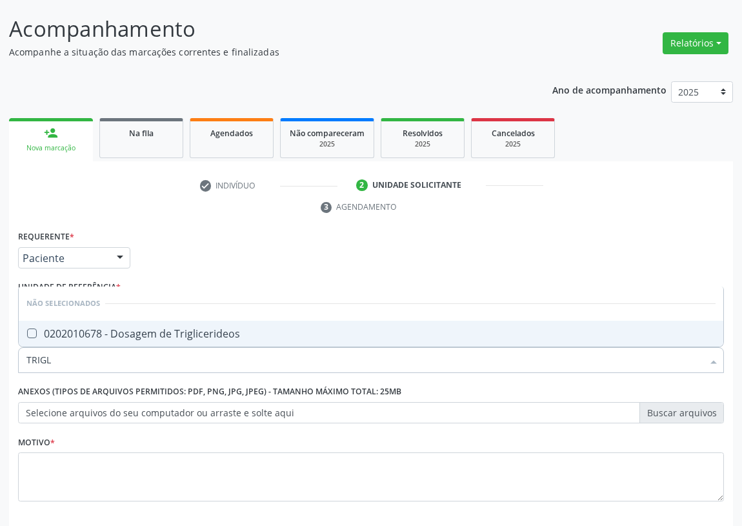
type input "TRIGLI"
click at [30, 330] on Triglicerideos at bounding box center [32, 333] width 10 height 10
click at [27, 330] on Triglicerideos "checkbox" at bounding box center [23, 333] width 8 height 8
checkbox Triglicerideos "true"
drag, startPoint x: 64, startPoint y: 360, endPoint x: 0, endPoint y: 366, distance: 64.7
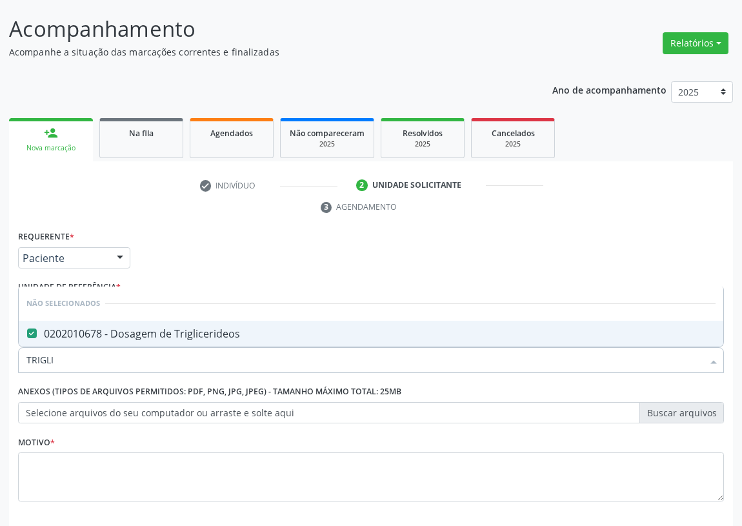
click at [0, 366] on div "Acompanhamento Acompanhe a situação das marcações correntes e finalizadas Relat…" at bounding box center [371, 290] width 742 height 589
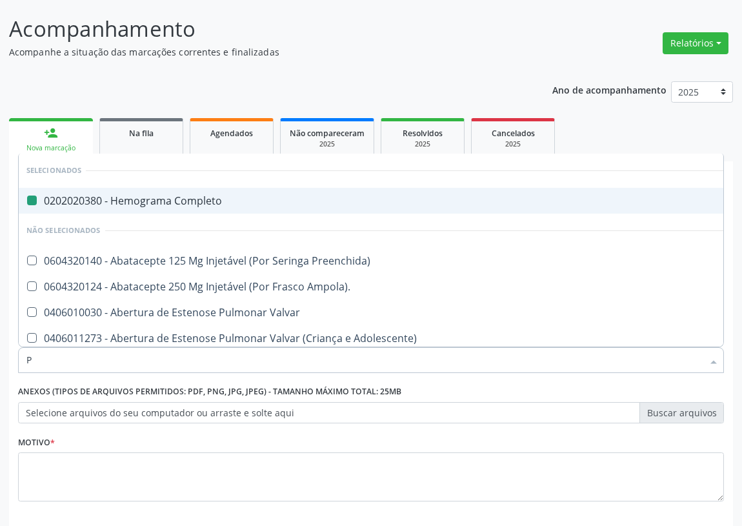
type input "PR"
checkbox Completo "false"
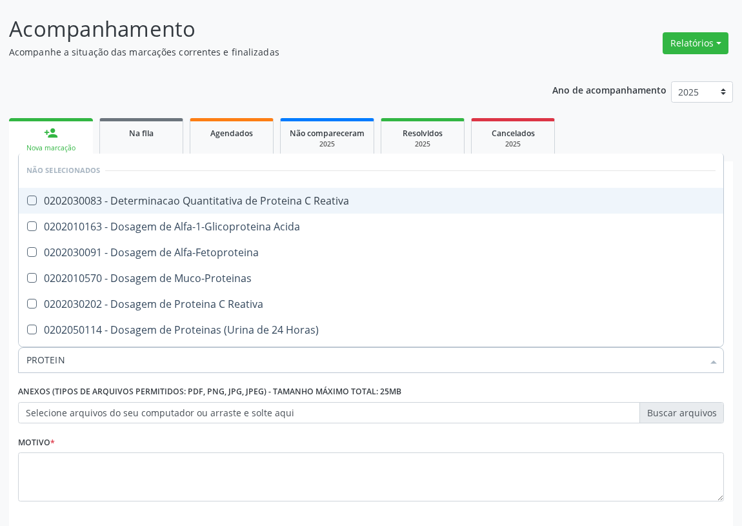
type input "PROTEINA"
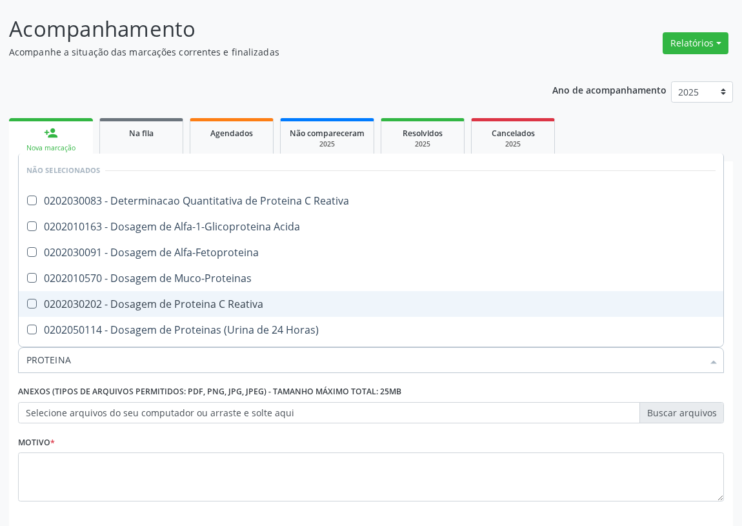
click at [160, 302] on div "0202030202 - Dosagem de Proteina C Reativa" at bounding box center [370, 304] width 689 height 10
checkbox Reativa "true"
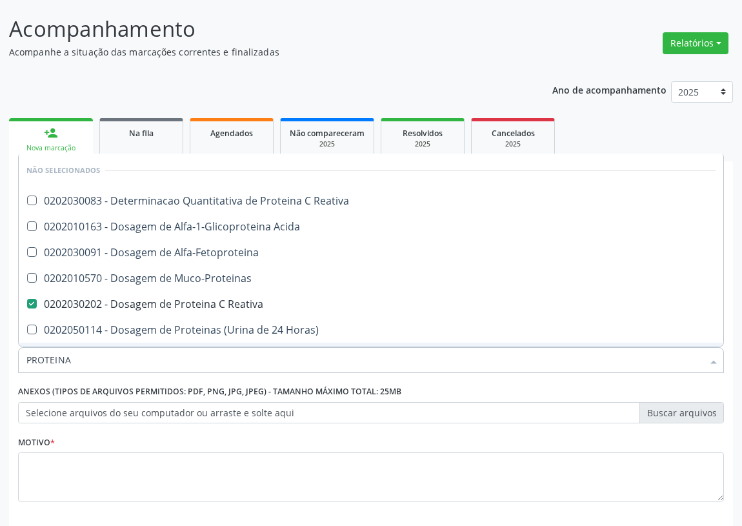
drag, startPoint x: 74, startPoint y: 364, endPoint x: 24, endPoint y: 362, distance: 50.3
click at [26, 362] on input "PROTEINA" at bounding box center [364, 360] width 676 height 26
type input "U"
checkbox Reativa "false"
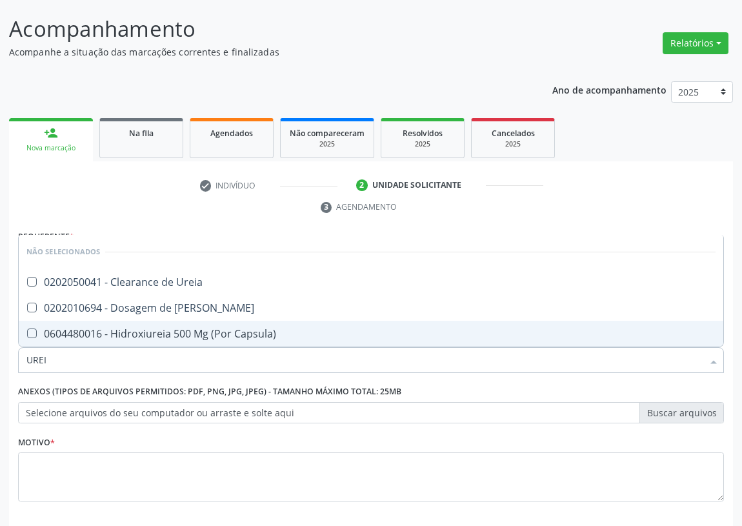
type input "UREIA"
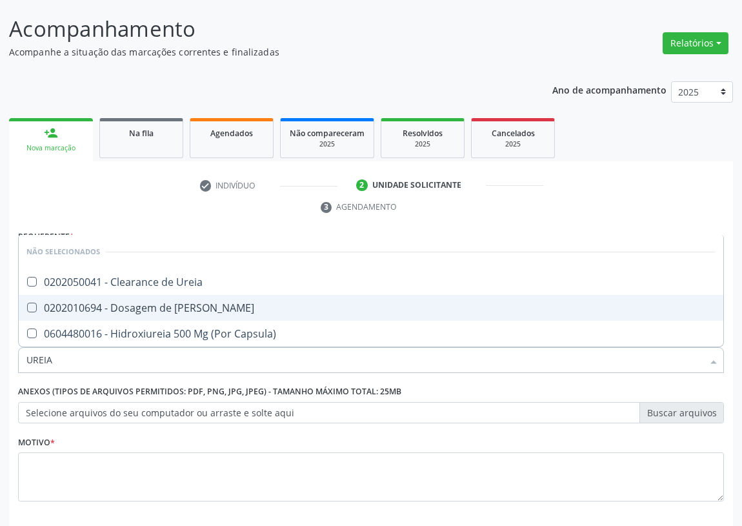
drag, startPoint x: 28, startPoint y: 304, endPoint x: 38, endPoint y: 323, distance: 21.6
click at [29, 304] on Ureia at bounding box center [32, 307] width 10 height 10
click at [27, 304] on Ureia "checkbox" at bounding box center [23, 307] width 8 height 8
checkbox Ureia "true"
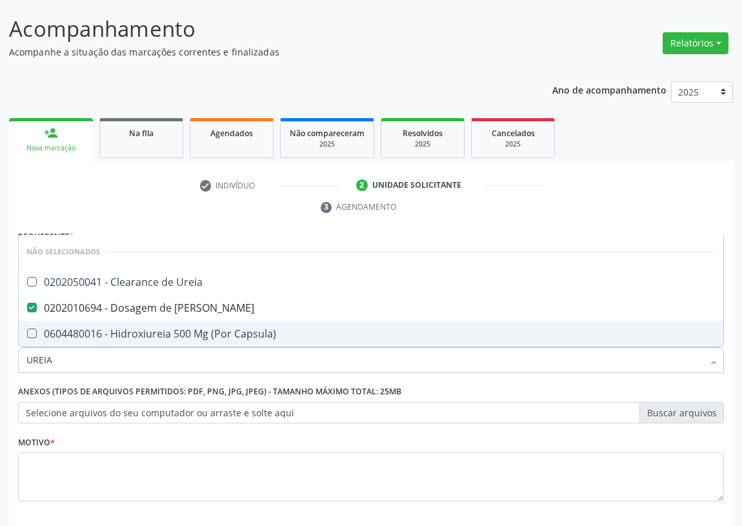
drag, startPoint x: 56, startPoint y: 351, endPoint x: 0, endPoint y: 361, distance: 56.9
click at [0, 361] on div "Acompanhamento Acompanhe a situação das marcações correntes e finalizadas Relat…" at bounding box center [371, 290] width 742 height 589
type input "T"
checkbox Ureia "true"
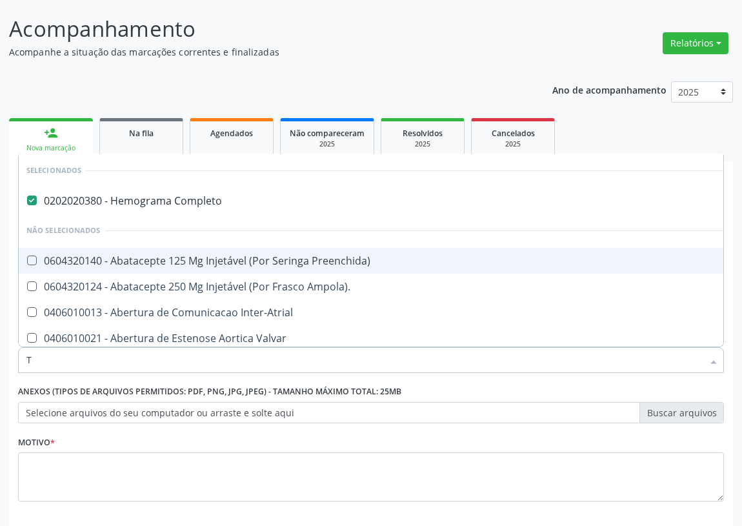
type input "TI"
checkbox Completo "false"
checkbox X "true"
checkbox Aberto "true"
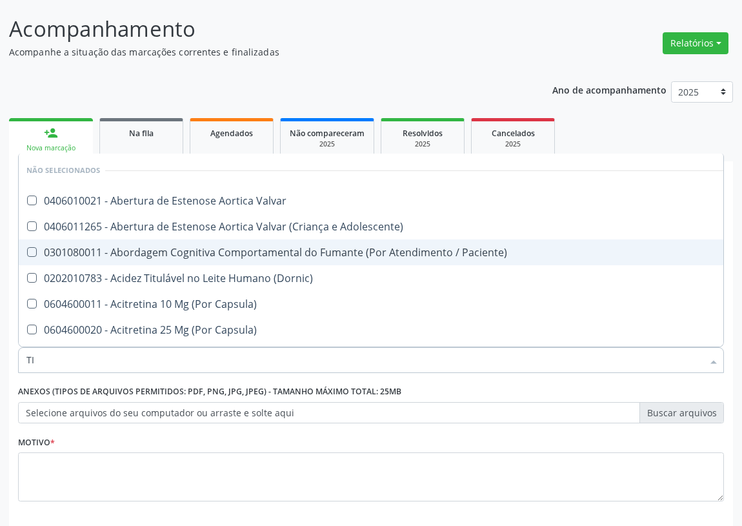
type input "TIR"
checkbox Rodas "true"
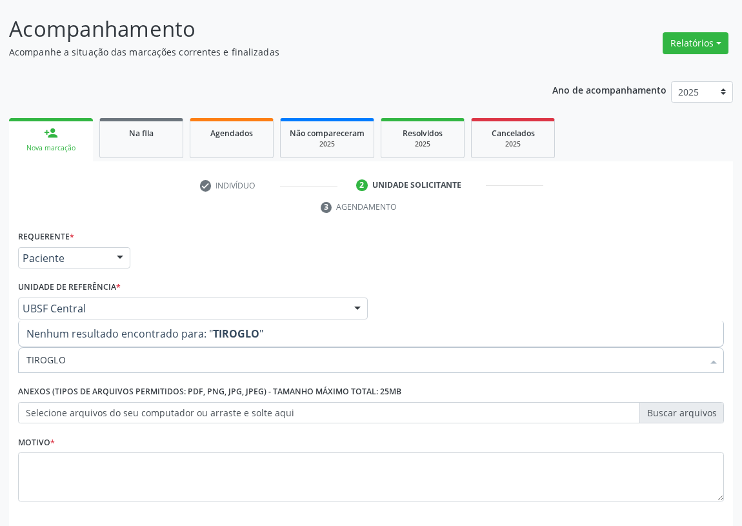
click at [47, 357] on input "TIROGLO" at bounding box center [364, 360] width 676 height 26
type input "TIREOGLO"
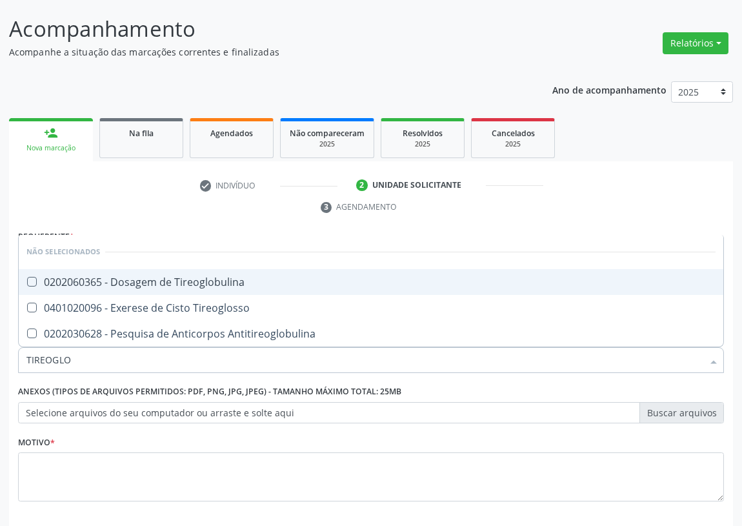
click at [176, 281] on div "0202060365 - Dosagem de Tireoglobulina" at bounding box center [370, 282] width 689 height 10
checkbox Tireoglobulina "true"
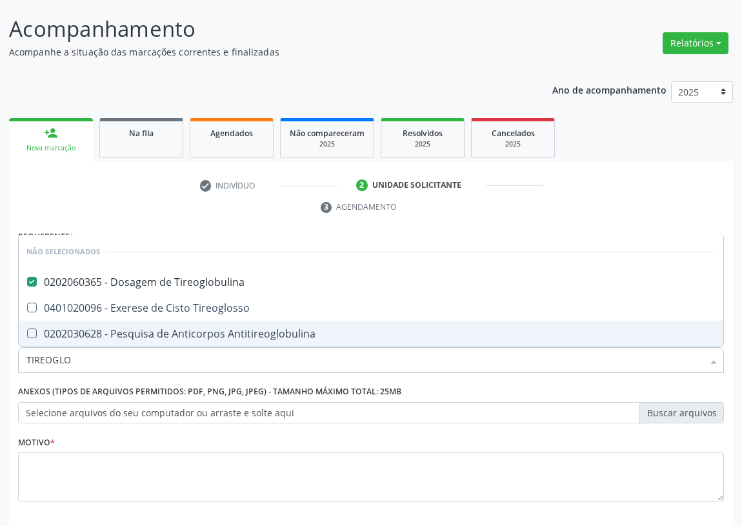
click at [0, 360] on div "Acompanhamento Acompanhe a situação das marcações correntes e finalizadas Relat…" at bounding box center [371, 290] width 742 height 589
type input "V"
checkbox Tireoglobulina "false"
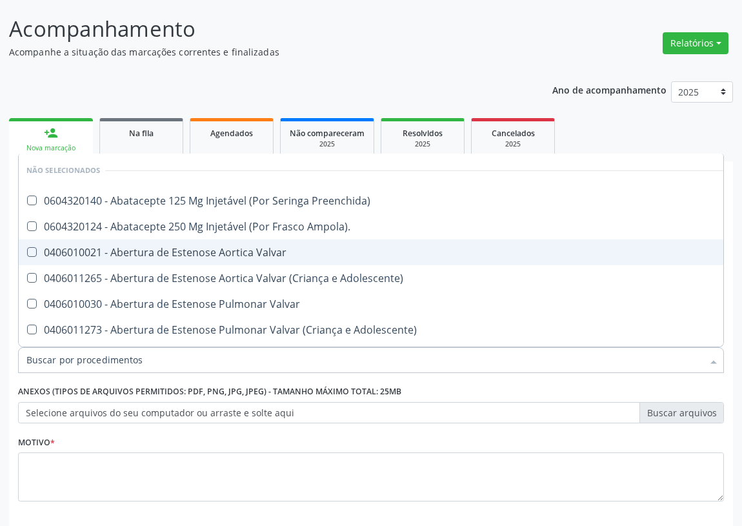
checkbox Preenchida\) "true"
checkbox Ampola\)\ "true"
checkbox D "false"
checkbox Reativa "false"
checkbox B12 "false"
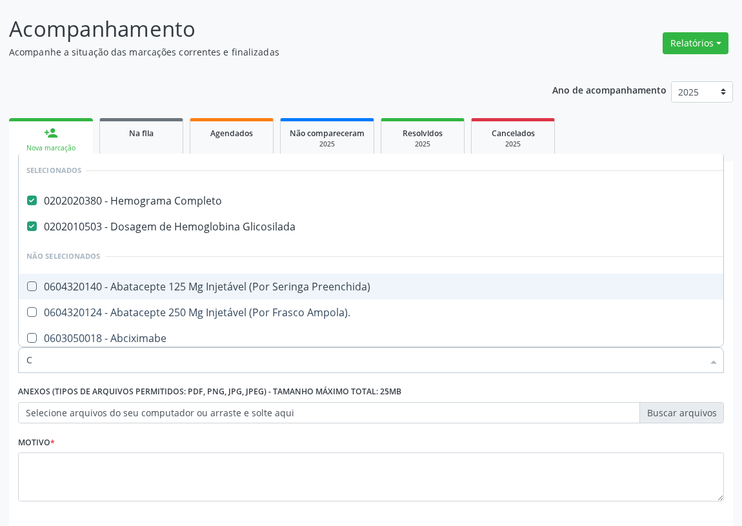
type input "CR"
checkbox Completo "false"
checkbox Glicosilada "false"
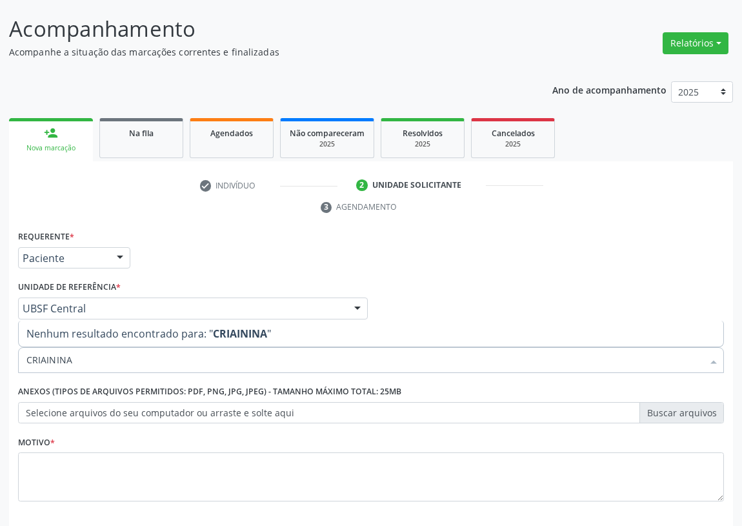
drag, startPoint x: 73, startPoint y: 358, endPoint x: 10, endPoint y: 369, distance: 64.1
click at [10, 369] on div "Requerente * Paciente Profissional de Saúde Paciente Nenhum resultado encontrad…" at bounding box center [370, 402] width 723 height 350
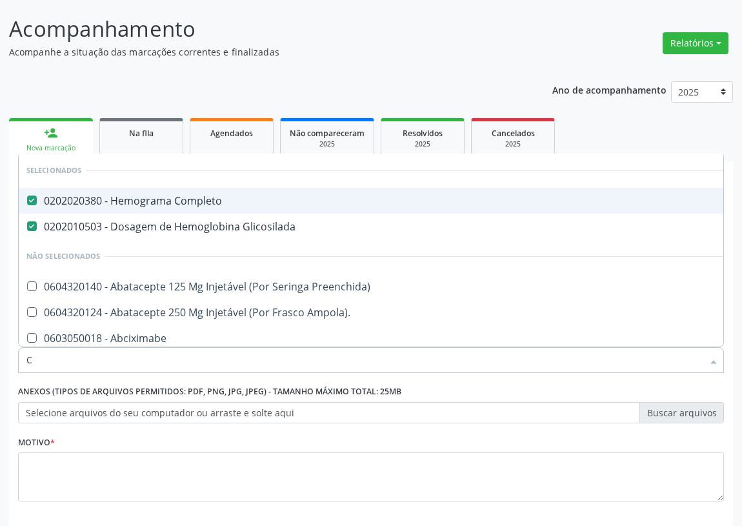
type input "CR"
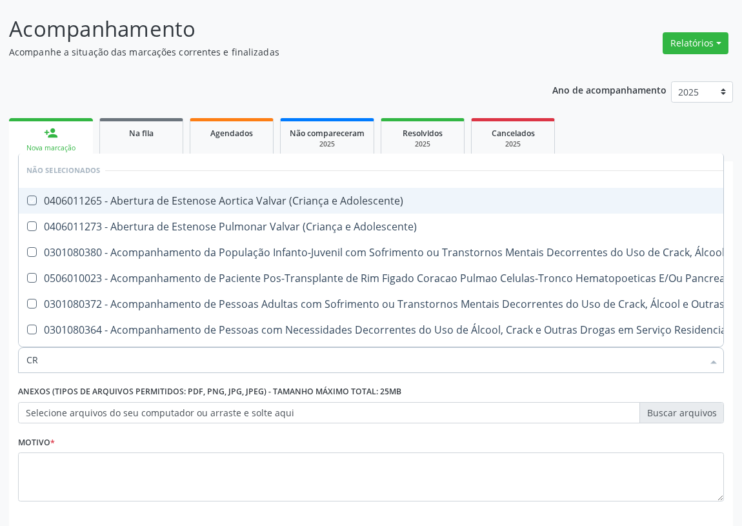
checkbox Adolescente\) "false"
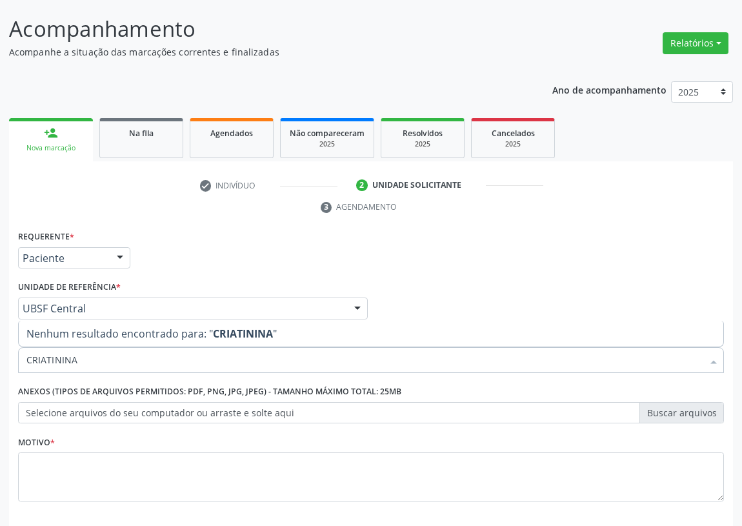
drag, startPoint x: 85, startPoint y: 353, endPoint x: 0, endPoint y: 375, distance: 87.9
click at [0, 375] on div "Acompanhamento Acompanhe a situação das marcações correntes e finalizadas Relat…" at bounding box center [371, 290] width 742 height 589
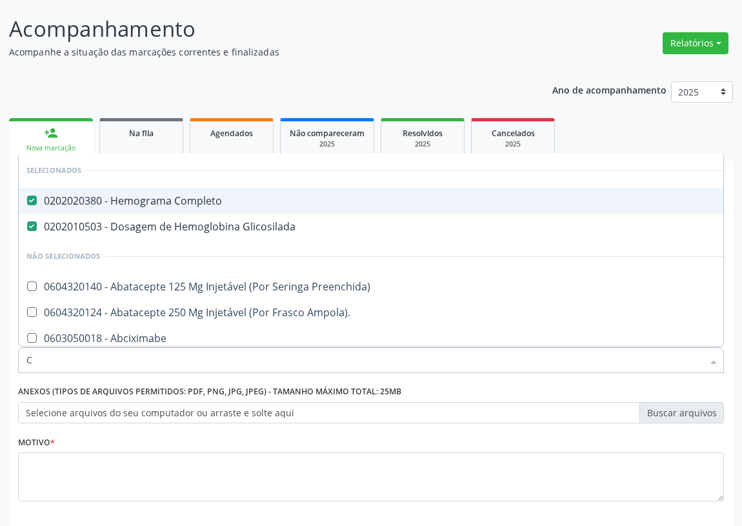
type input "CR"
checkbox Completo "false"
checkbox Glicosilada "false"
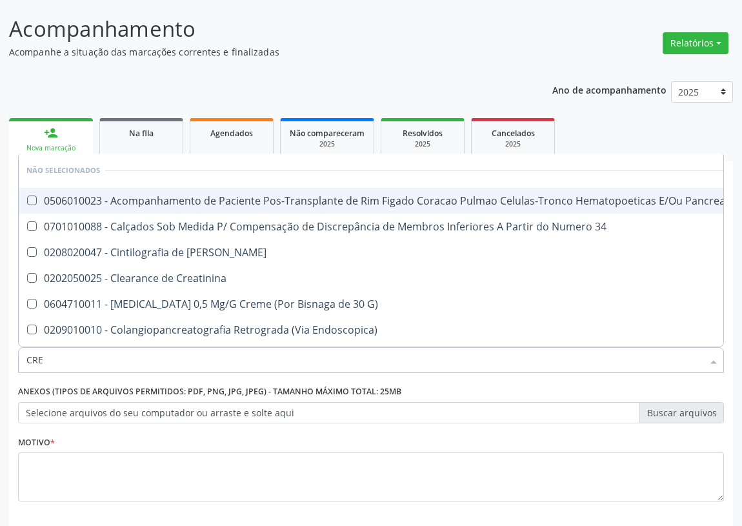
type input "CREA"
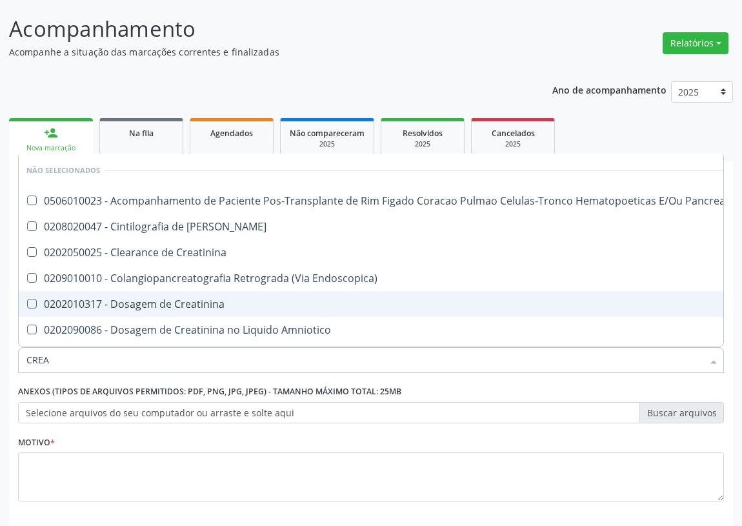
click at [30, 300] on Creatinina at bounding box center [32, 304] width 10 height 10
click at [27, 300] on Creatinina "checkbox" at bounding box center [23, 303] width 8 height 8
checkbox Creatinina "true"
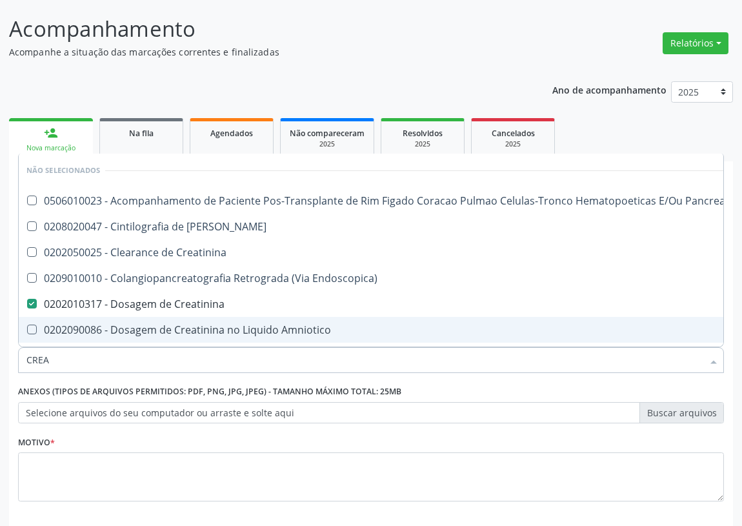
drag, startPoint x: 55, startPoint y: 356, endPoint x: 2, endPoint y: 367, distance: 54.0
click at [2, 367] on div "Acompanhamento Acompanhe a situação das marcações correntes e finalizadas Relat…" at bounding box center [371, 290] width 742 height 589
type input "T"
checkbox Pancreas "true"
checkbox Creatinina "false"
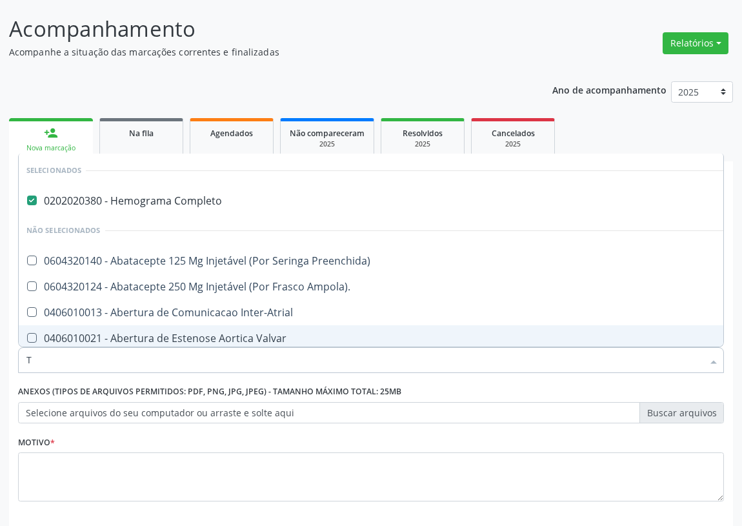
type input "T4"
checkbox Completo "false"
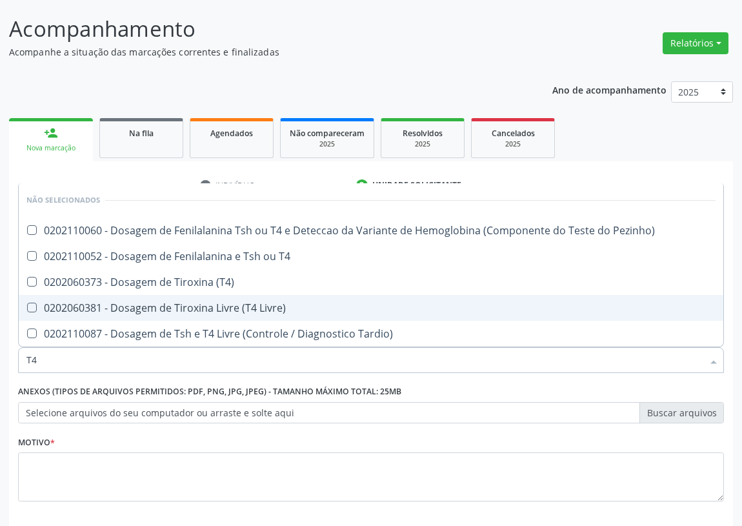
click at [30, 307] on Livre\) at bounding box center [32, 307] width 10 height 10
click at [27, 307] on Livre\) "checkbox" at bounding box center [23, 307] width 8 height 8
checkbox Livre\) "true"
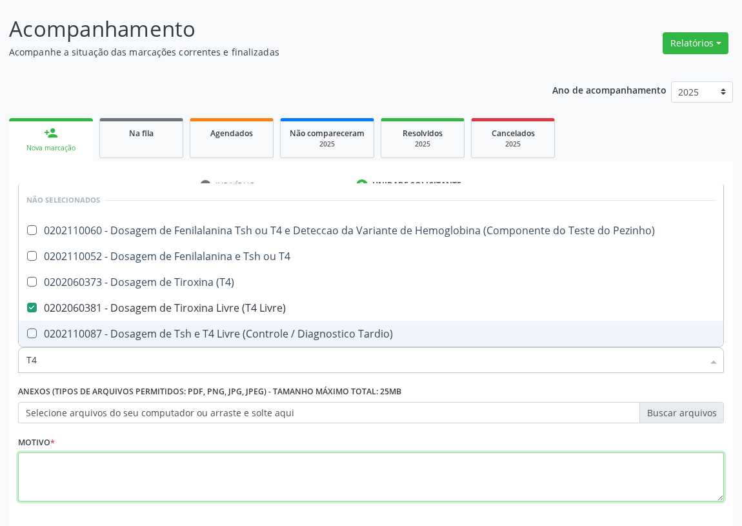
click at [37, 479] on textarea at bounding box center [370, 476] width 705 height 49
type textarea "A"
checkbox Pezinho\) "true"
checkbox Tardio\) "true"
checkbox \(T4\) "true"
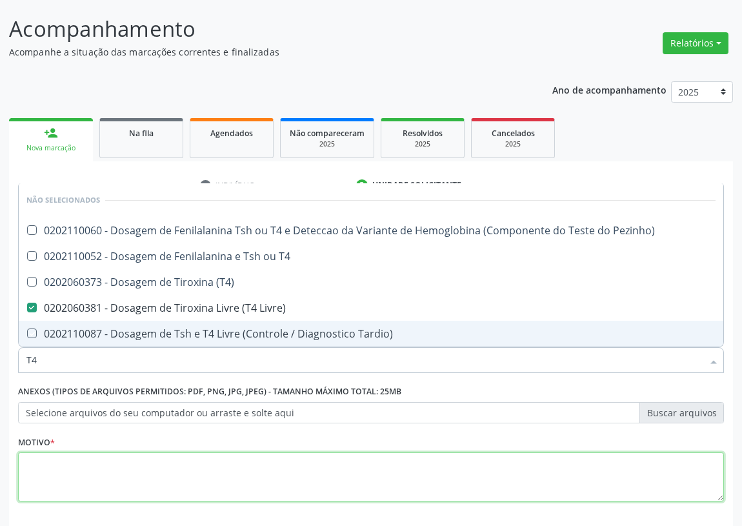
checkbox T4 "true"
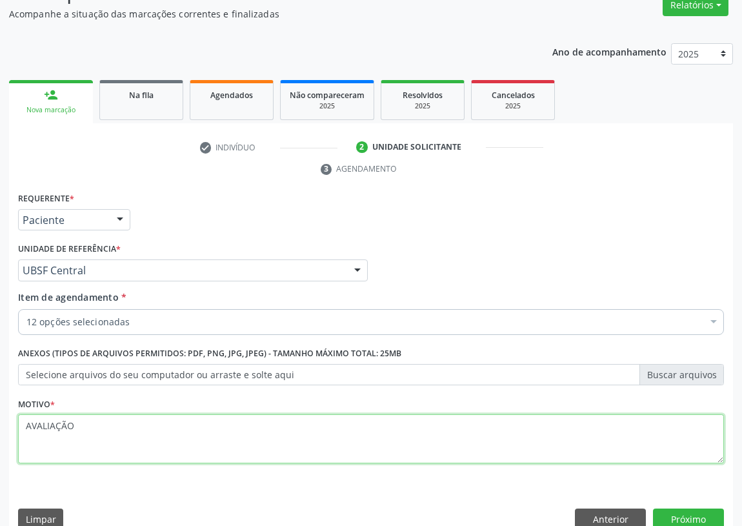
scroll to position [133, 0]
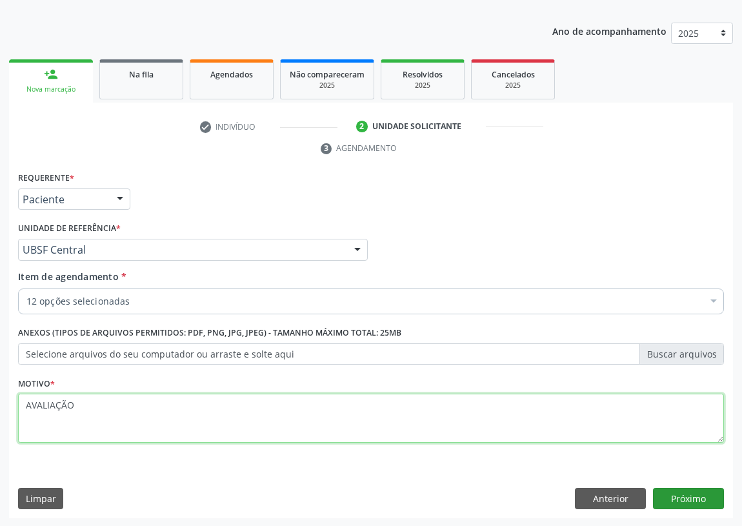
type textarea "AVALIAÇÃO"
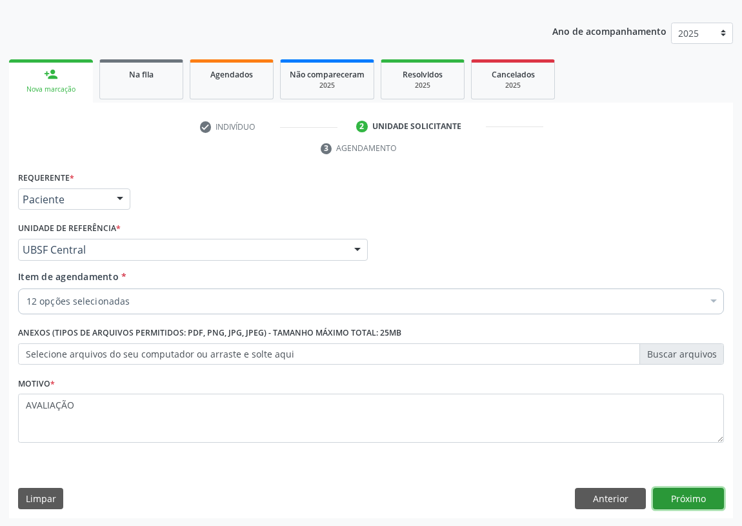
click at [682, 497] on button "Próximo" at bounding box center [688, 498] width 71 height 22
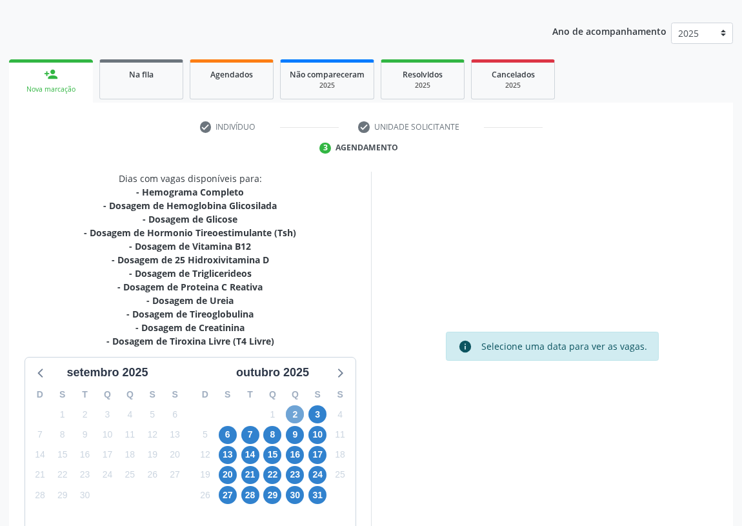
click at [291, 415] on span "2" at bounding box center [295, 414] width 18 height 18
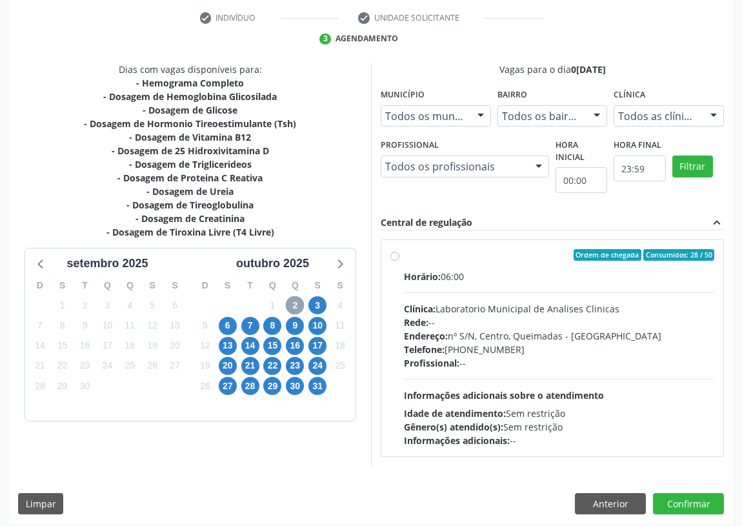
scroll to position [248, 0]
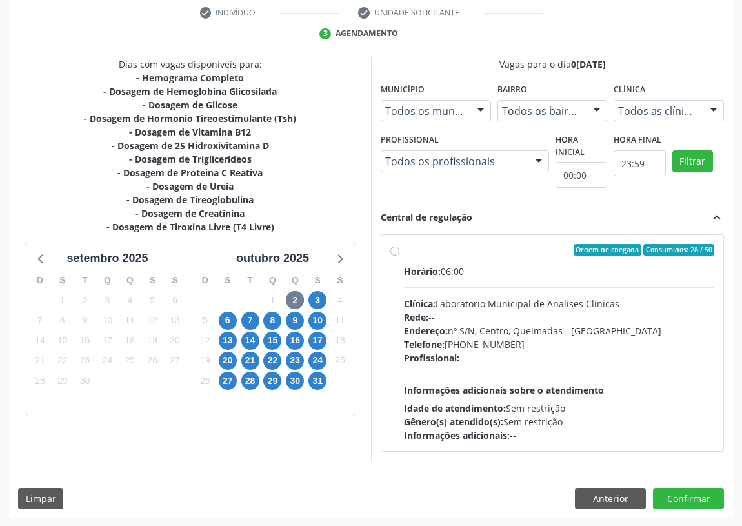
click at [404, 250] on label "Ordem de chegada Consumidos: 28 / 50 Horário: 06:00 Clínica: Laboratorio Munici…" at bounding box center [559, 343] width 310 height 198
click at [395, 250] on input "Ordem de chegada Consumidos: 28 / 50 Horário: 06:00 Clínica: Laboratorio Munici…" at bounding box center [394, 250] width 9 height 12
radio input "true"
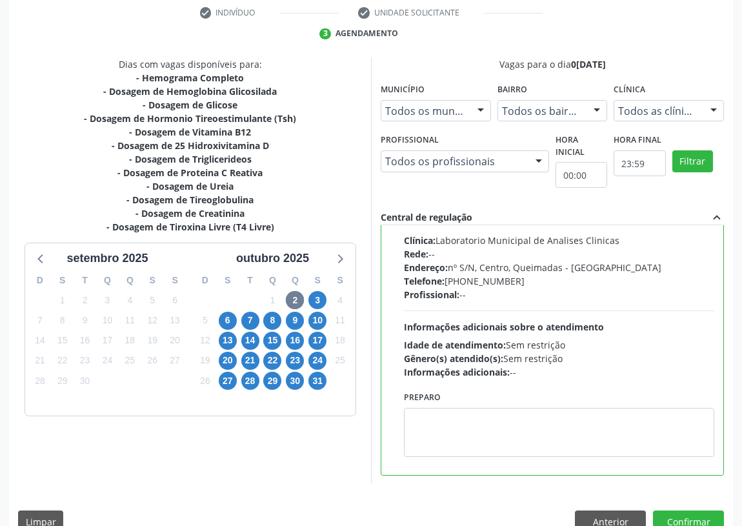
scroll to position [64, 0]
click at [445, 425] on textarea at bounding box center [559, 431] width 310 height 49
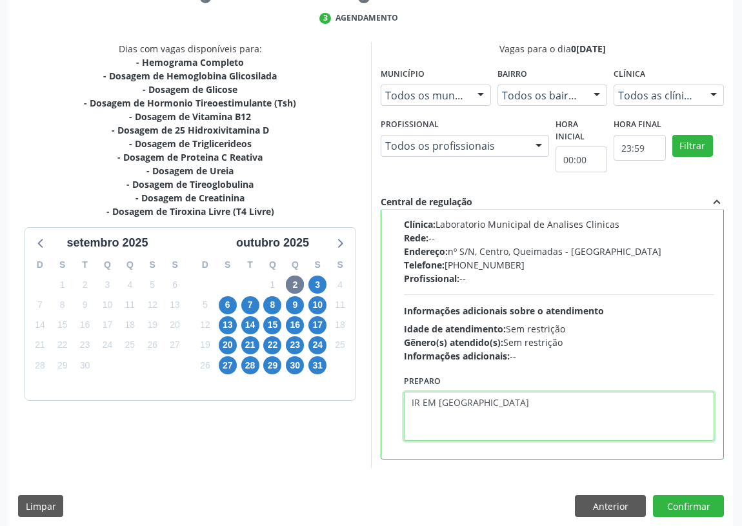
scroll to position [271, 0]
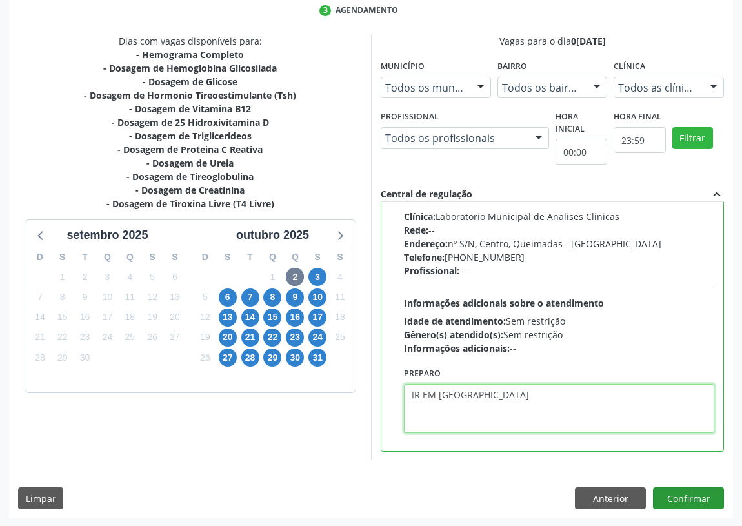
type textarea "IR EM [GEOGRAPHIC_DATA]"
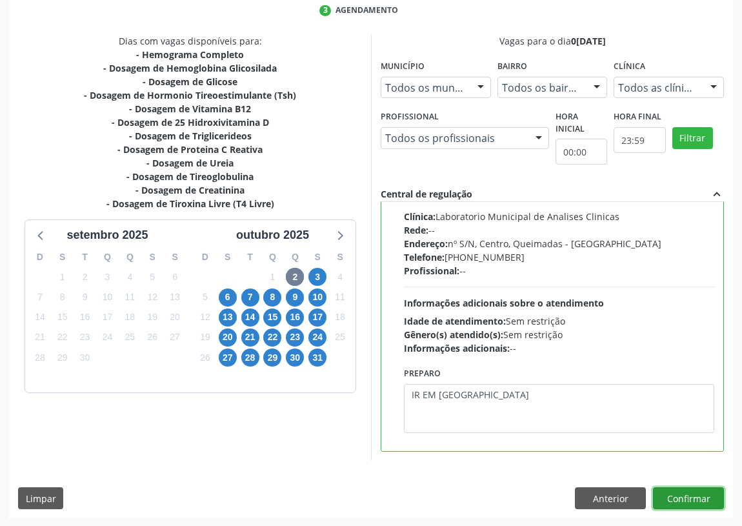
click at [688, 500] on button "Confirmar" at bounding box center [688, 498] width 71 height 22
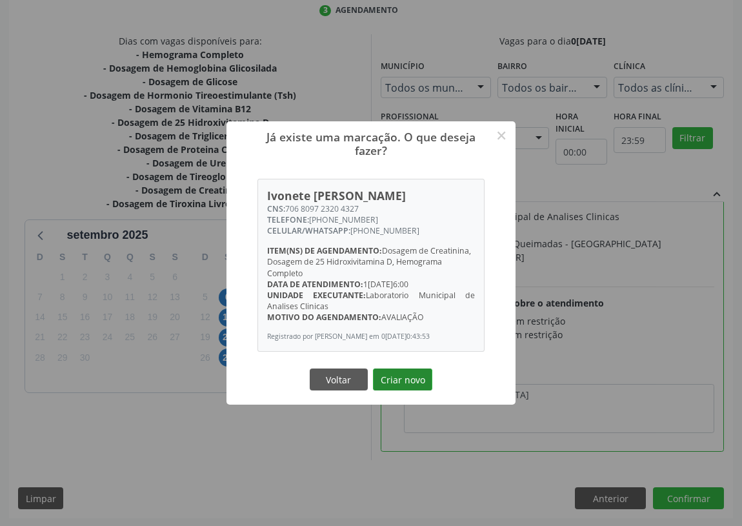
click at [394, 385] on button "Criar novo" at bounding box center [402, 379] width 59 height 22
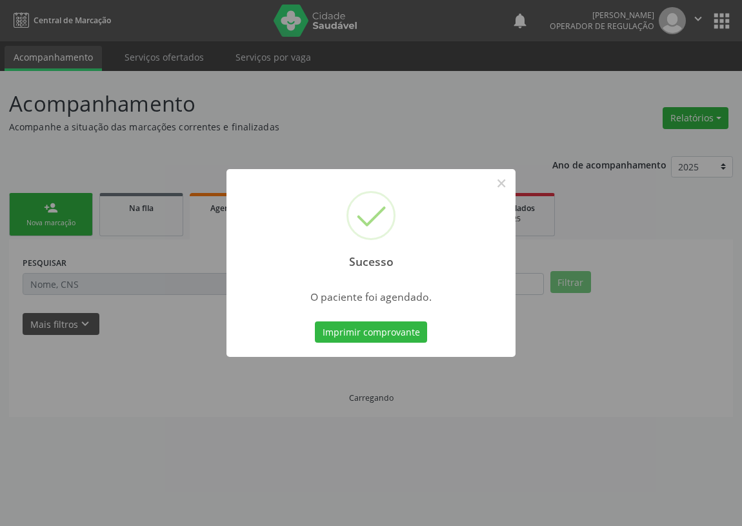
scroll to position [0, 0]
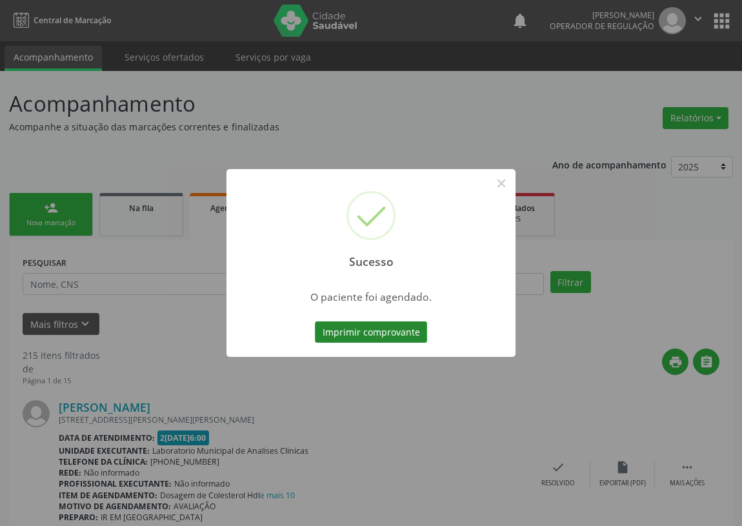
click at [366, 335] on button "Imprimir comprovante" at bounding box center [371, 332] width 112 height 22
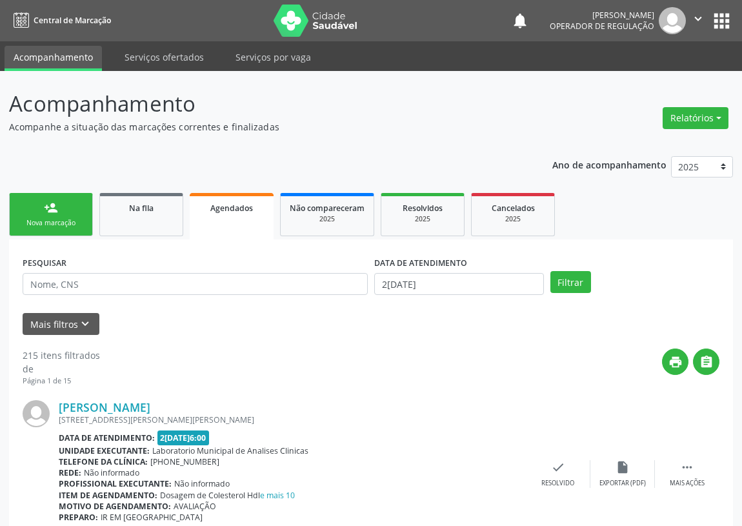
click at [19, 215] on link "person_add Nova marcação" at bounding box center [51, 214] width 84 height 43
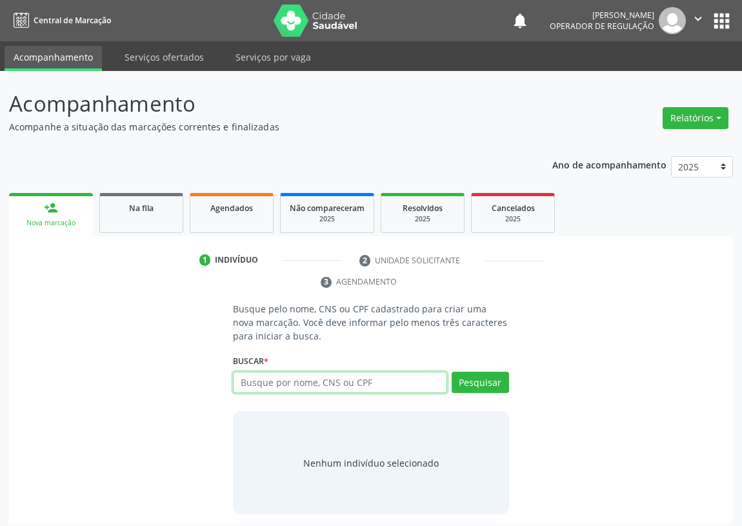
click at [252, 388] on input "text" at bounding box center [340, 382] width 214 height 22
click at [256, 384] on input "text" at bounding box center [340, 382] width 214 height 22
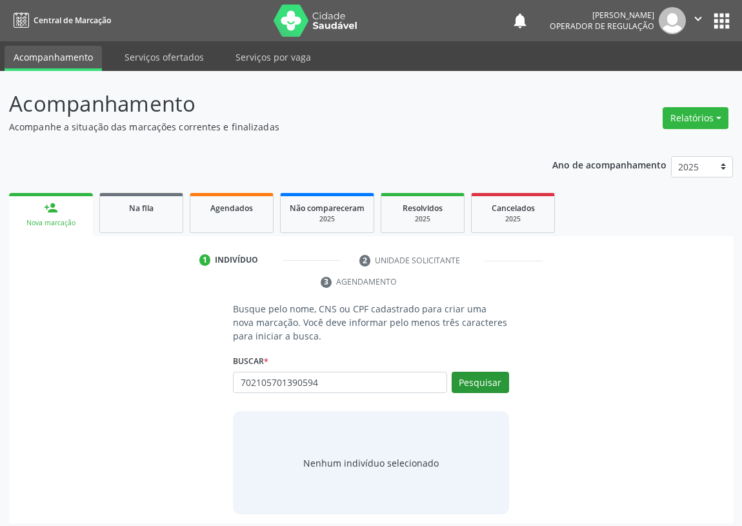
type input "702105701390594"
click at [497, 382] on button "Pesquisar" at bounding box center [479, 382] width 57 height 22
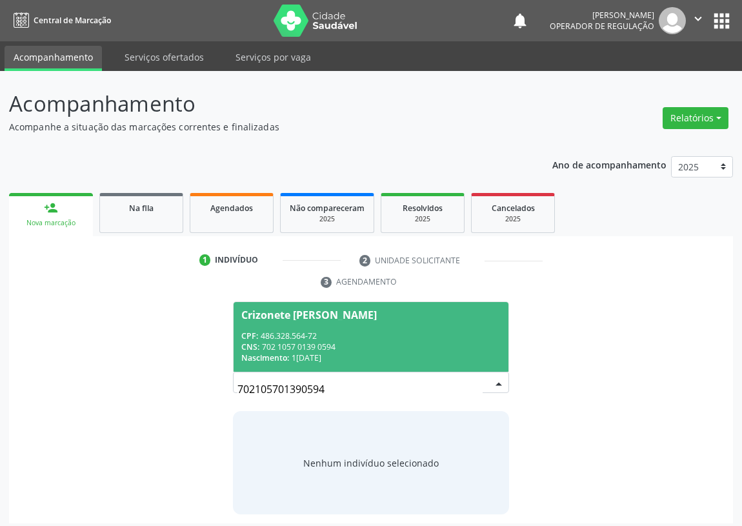
click at [279, 339] on div "CPF: 486.328.564-72" at bounding box center [370, 335] width 259 height 11
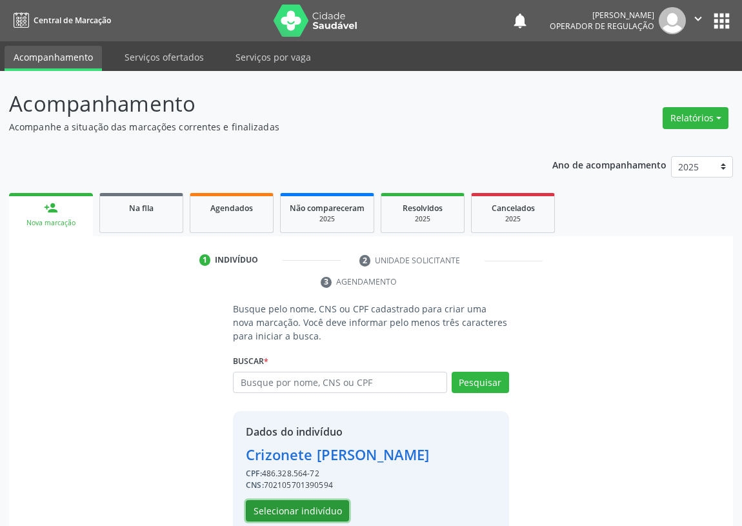
click at [270, 506] on button "Selecionar indivíduo" at bounding box center [297, 511] width 103 height 22
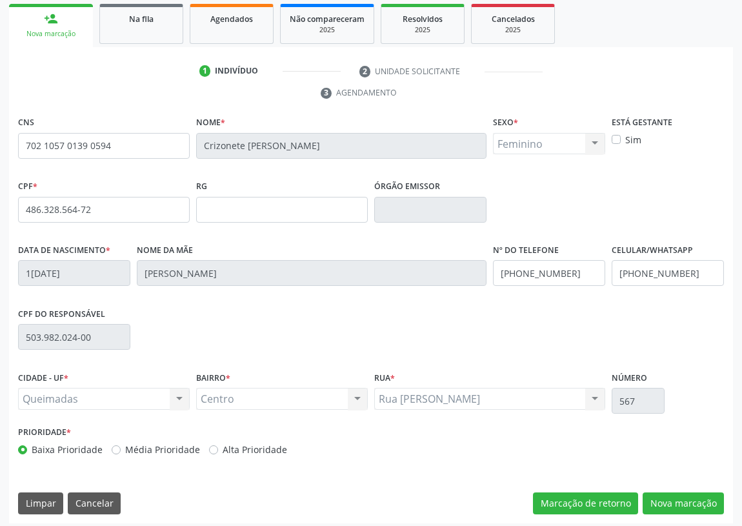
scroll to position [193, 0]
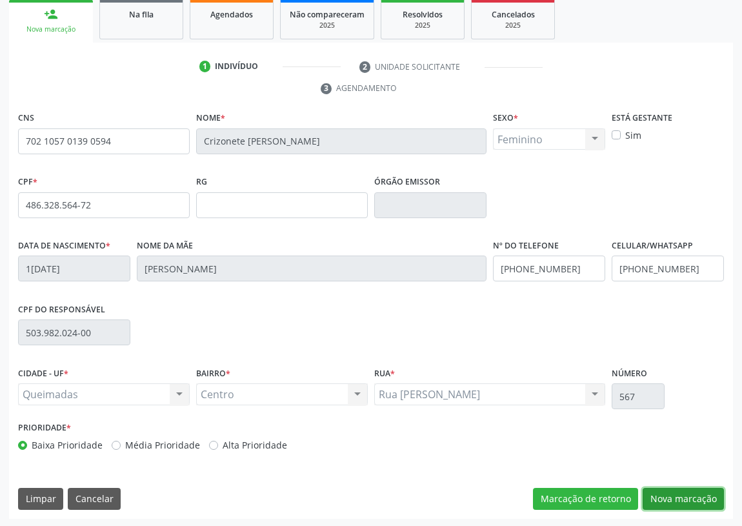
click at [687, 497] on button "Nova marcação" at bounding box center [682, 498] width 81 height 22
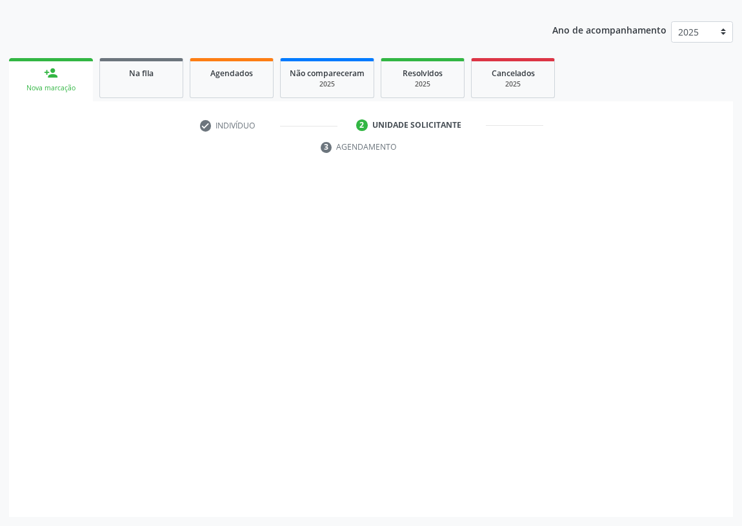
scroll to position [133, 0]
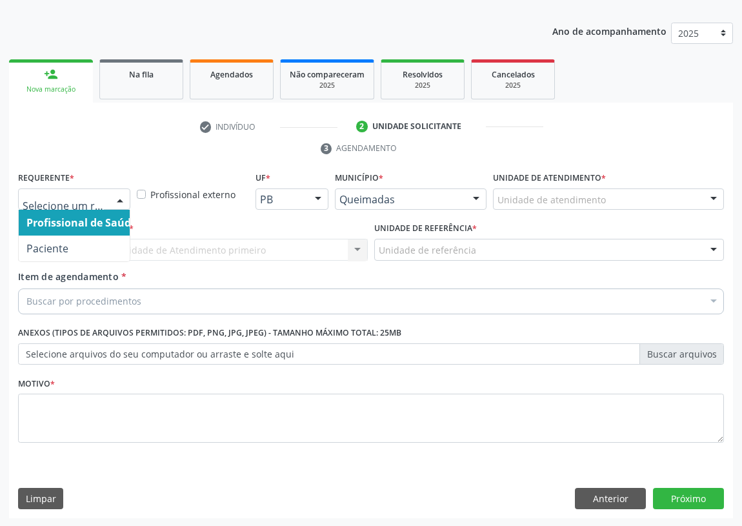
drag, startPoint x: 123, startPoint y: 200, endPoint x: 95, endPoint y: 258, distance: 64.3
click at [121, 202] on div at bounding box center [119, 200] width 19 height 22
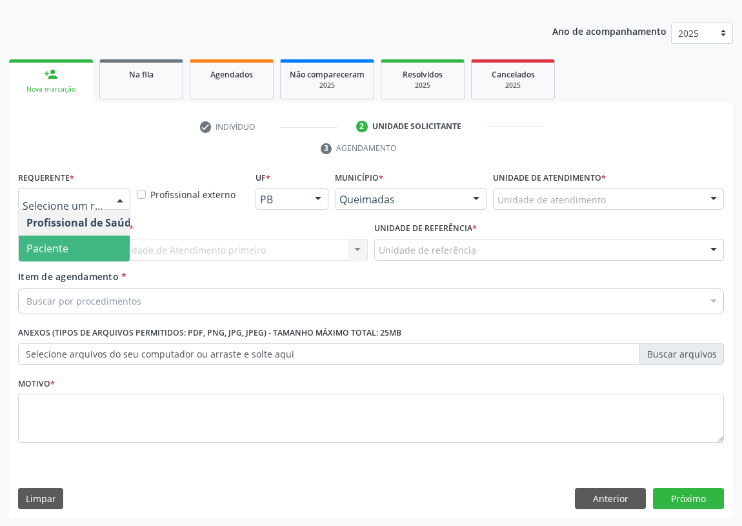
click at [101, 253] on span "Paciente" at bounding box center [82, 248] width 126 height 26
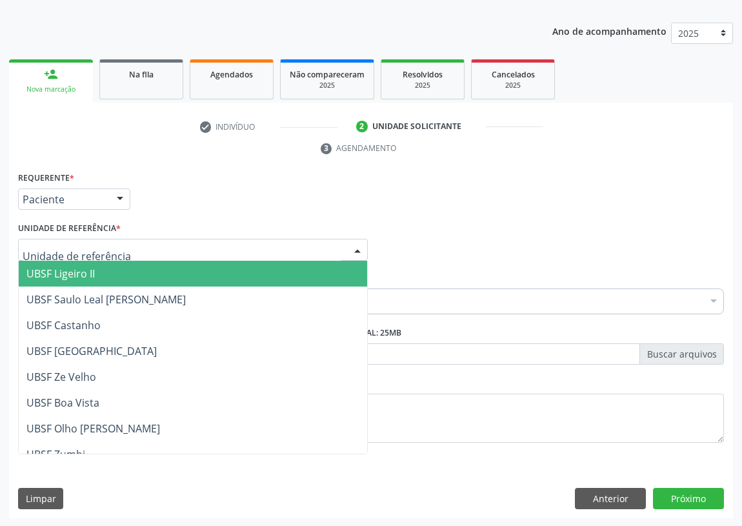
drag, startPoint x: 360, startPoint y: 247, endPoint x: 226, endPoint y: 311, distance: 148.2
click at [359, 247] on div at bounding box center [357, 250] width 19 height 22
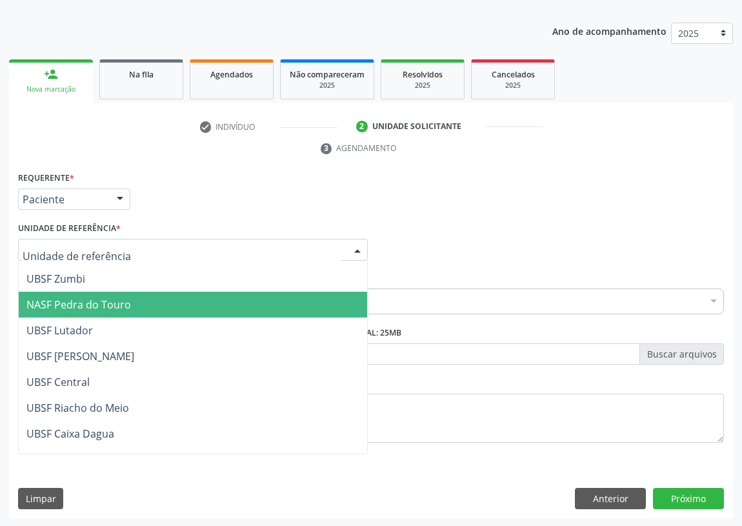
scroll to position [234, 0]
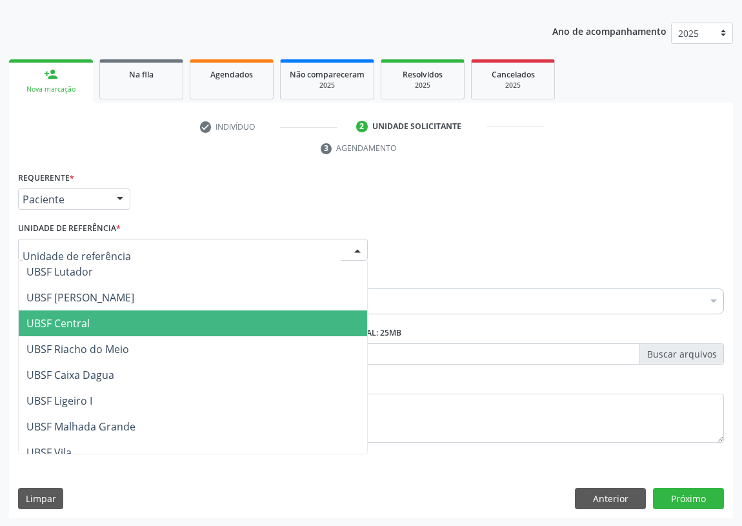
click at [79, 318] on span "UBSF Central" at bounding box center [57, 323] width 63 height 14
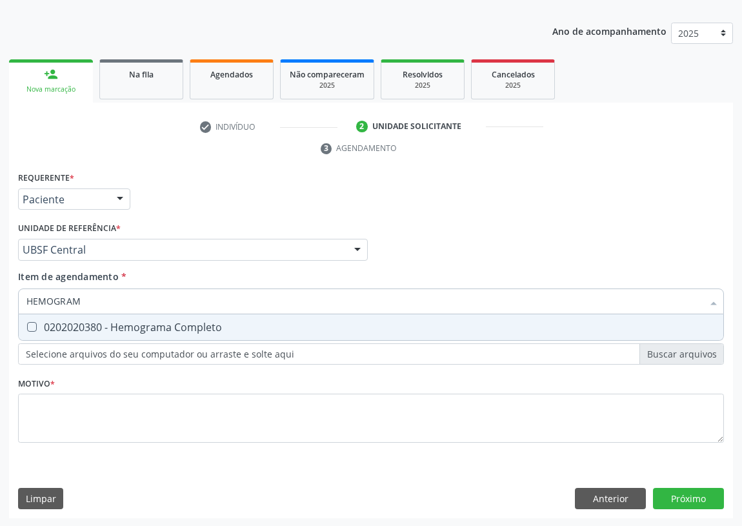
type input "HEMOGRAMA"
click at [30, 319] on span "0202020380 - Hemograma Completo" at bounding box center [371, 327] width 704 height 26
checkbox Completo "true"
drag, startPoint x: 106, startPoint y: 298, endPoint x: 0, endPoint y: 299, distance: 105.8
click at [0, 299] on div "Acompanhamento Acompanhe a situação das marcações correntes e finalizadas Relat…" at bounding box center [371, 231] width 742 height 589
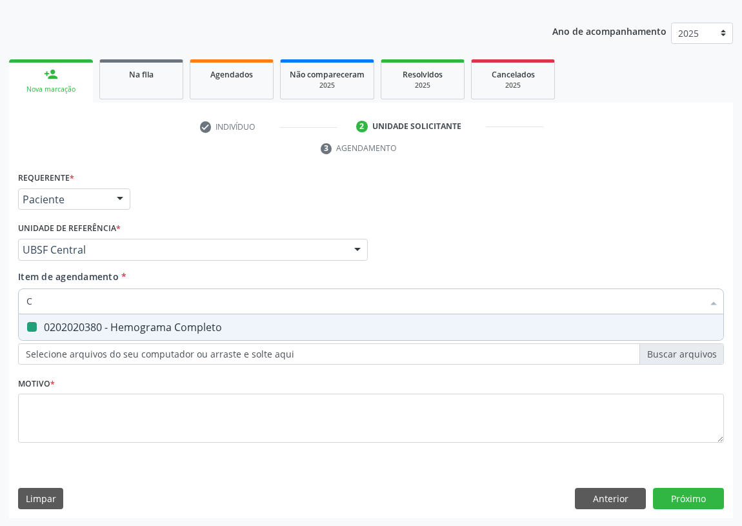
type input "CO"
checkbox Completo "false"
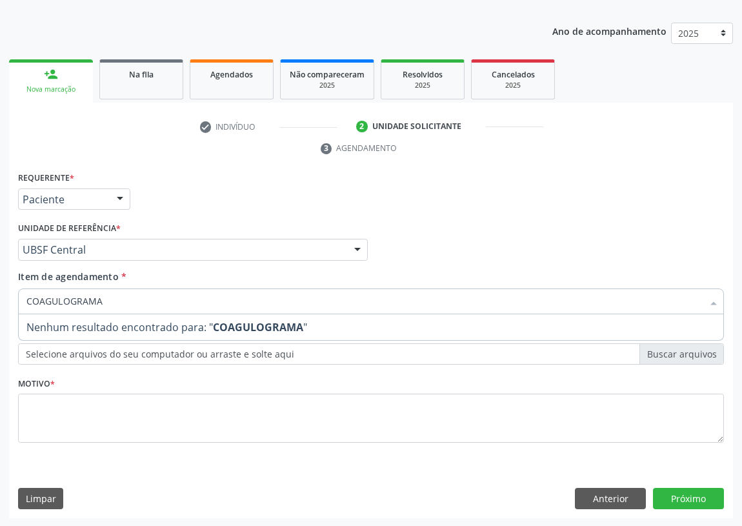
drag, startPoint x: 110, startPoint y: 303, endPoint x: 15, endPoint y: 302, distance: 94.1
click at [15, 302] on div "Item de agendamento * COAGULOGRAMA Desfazer seleção Nenhum resultado encontrado…" at bounding box center [371, 295] width 712 height 50
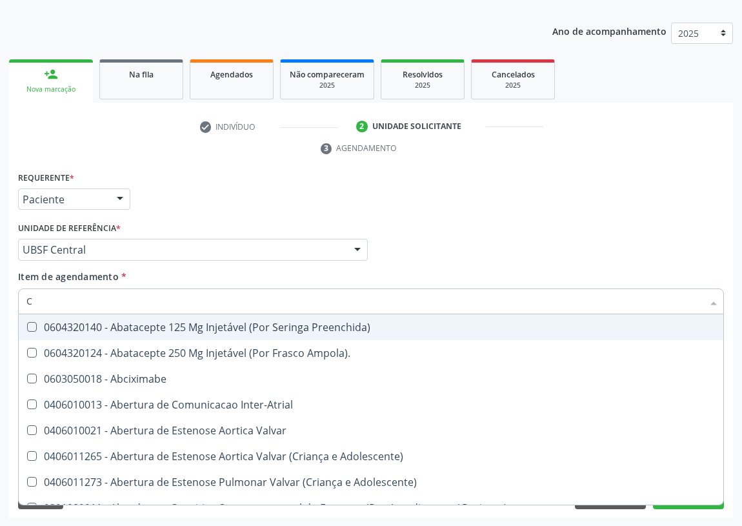
type input "CO"
checkbox Osseo "true"
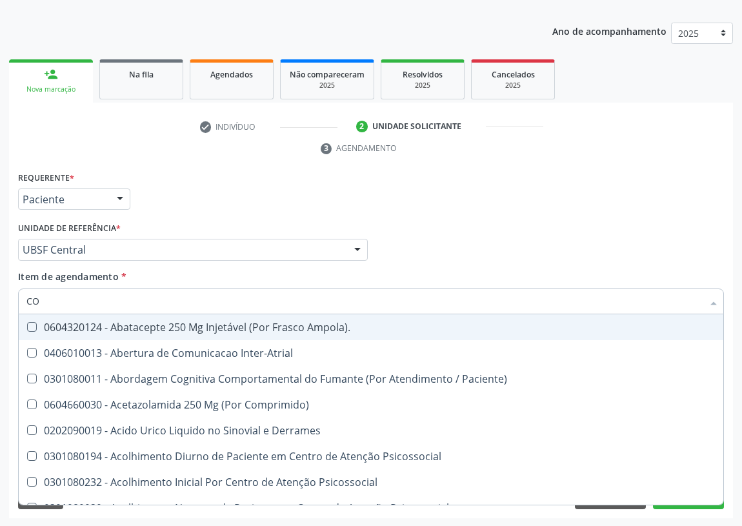
type input "COA"
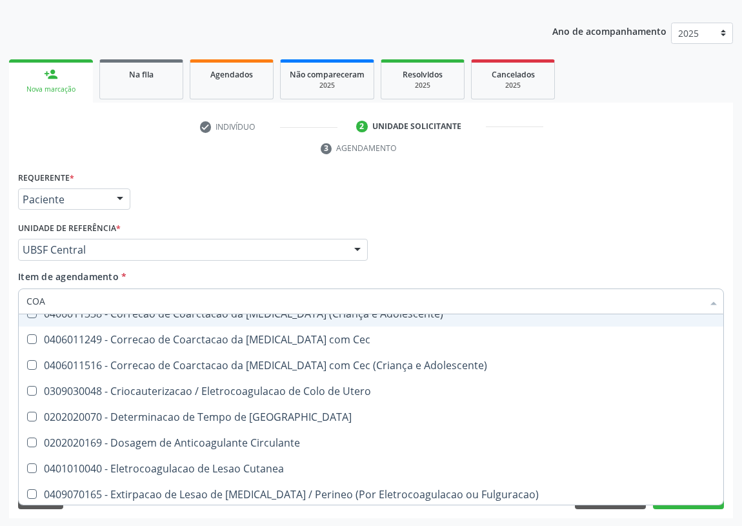
scroll to position [175, 0]
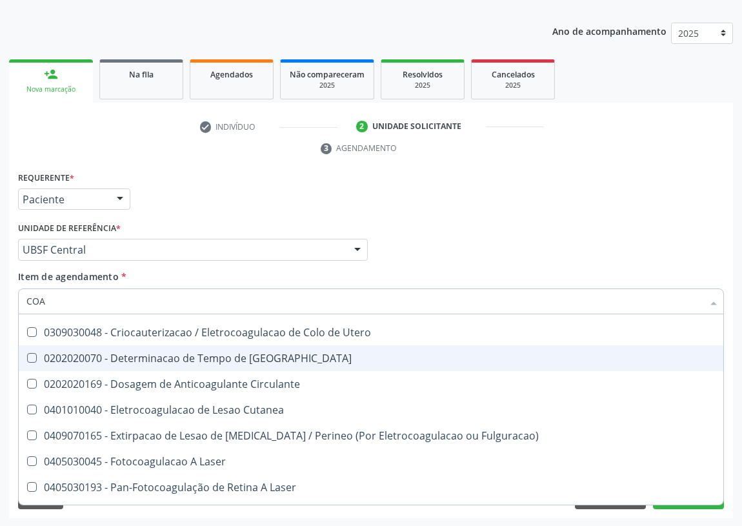
drag, startPoint x: 228, startPoint y: 355, endPoint x: 0, endPoint y: 322, distance: 230.5
click at [226, 355] on div "0202020070 - Determinacao de Tempo de [GEOGRAPHIC_DATA]" at bounding box center [403, 358] width 754 height 10
checkbox Coagulacao "true"
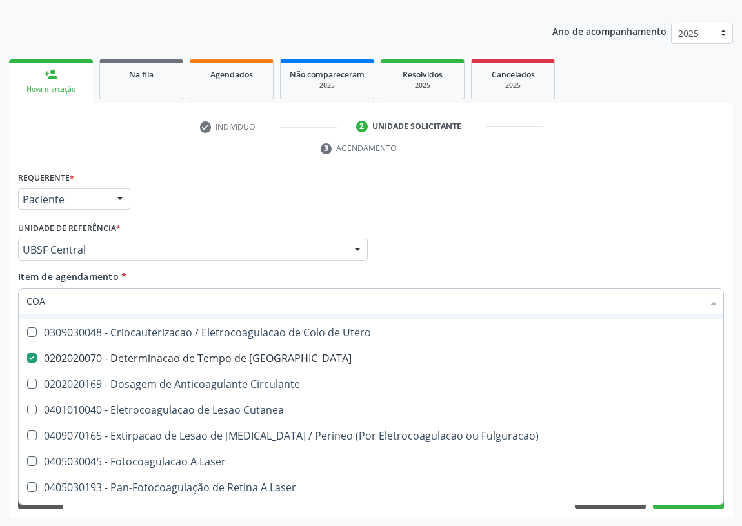
drag, startPoint x: 61, startPoint y: 304, endPoint x: 0, endPoint y: 304, distance: 60.6
click at [0, 304] on div "Acompanhamento Acompanhe a situação das marcações correntes e finalizadas Relat…" at bounding box center [371, 231] width 742 height 589
type input "G"
checkbox Coagulacao "false"
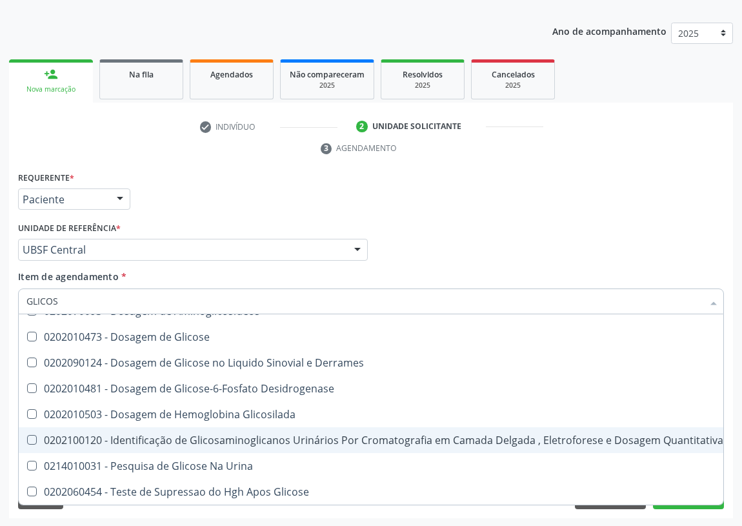
scroll to position [25, 0]
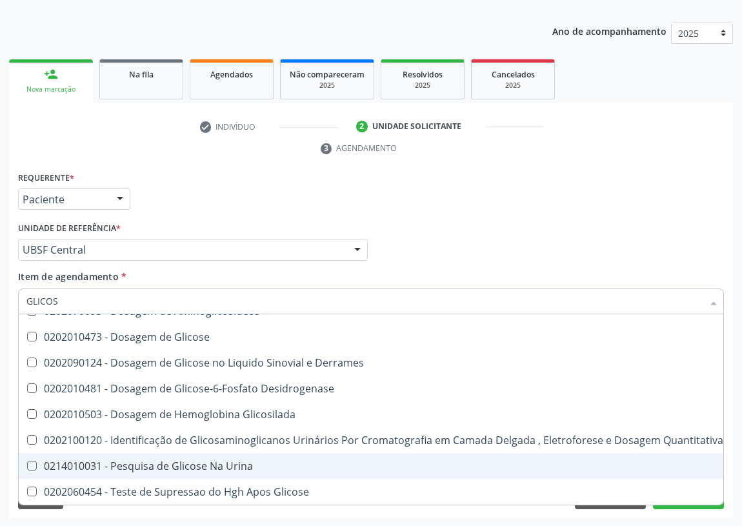
type input "GLICOSE"
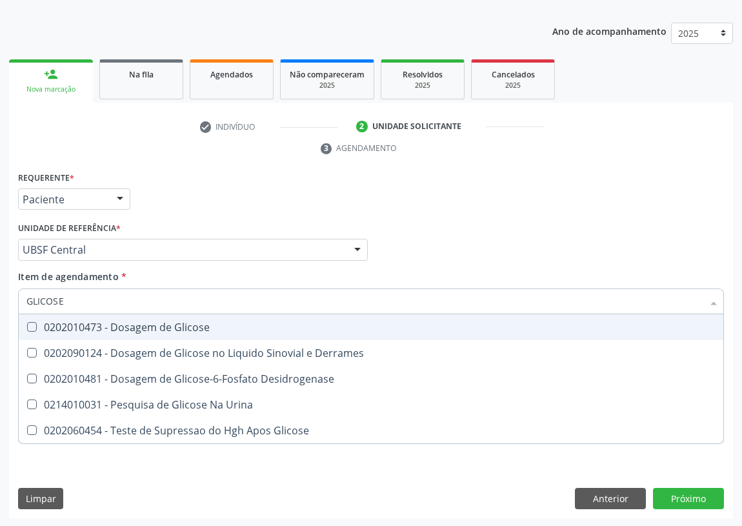
drag, startPoint x: 26, startPoint y: 322, endPoint x: 93, endPoint y: 302, distance: 70.2
click at [42, 322] on div "0202010473 - Dosagem de Glicose" at bounding box center [370, 327] width 689 height 10
checkbox Glicose "true"
drag, startPoint x: 81, startPoint y: 300, endPoint x: 0, endPoint y: 300, distance: 81.2
click at [0, 300] on div "Acompanhamento Acompanhe a situação das marcações correntes e finalizadas Relat…" at bounding box center [371, 231] width 742 height 589
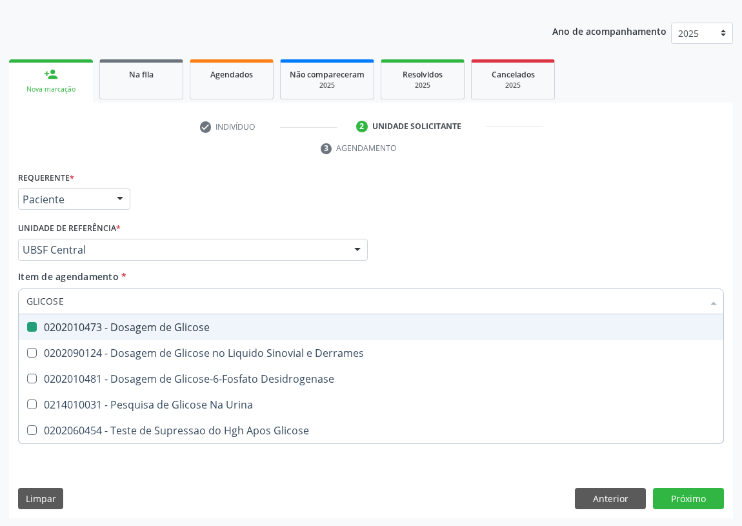
type input "V"
checkbox Glicose "false"
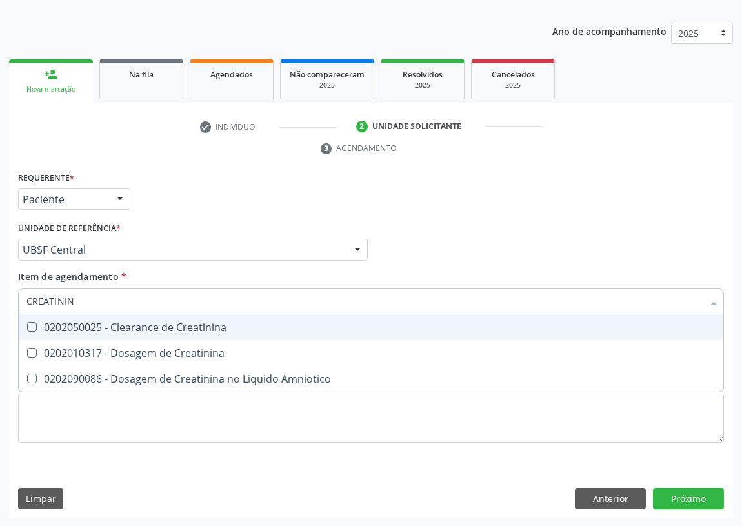
type input "CREATININA"
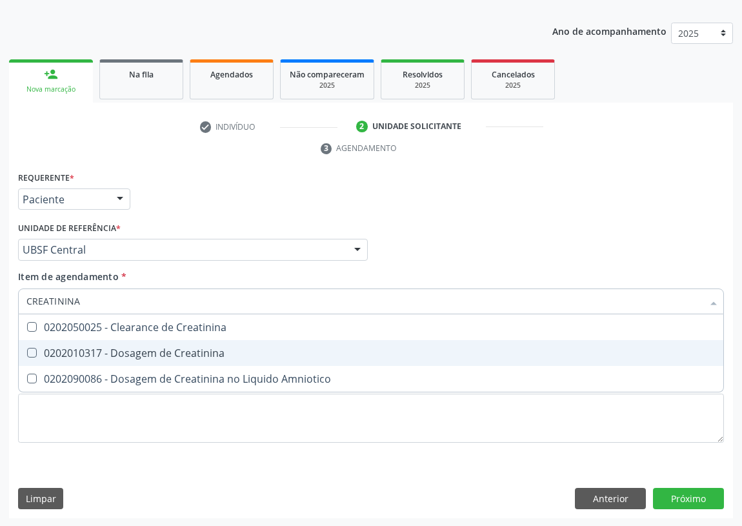
drag, startPoint x: 34, startPoint y: 353, endPoint x: 46, endPoint y: 314, distance: 40.8
click at [34, 349] on Creatinina at bounding box center [32, 353] width 10 height 10
click at [27, 349] on Creatinina "checkbox" at bounding box center [23, 352] width 8 height 8
checkbox Creatinina "true"
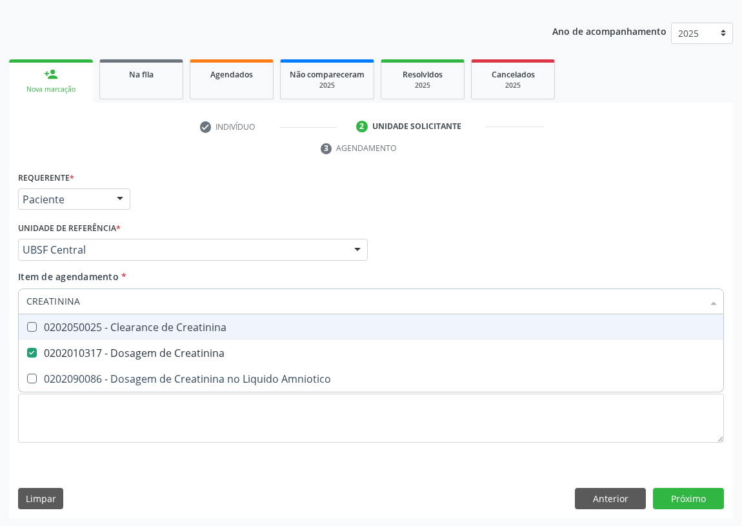
drag, startPoint x: 38, startPoint y: 302, endPoint x: 0, endPoint y: 302, distance: 38.0
click at [0, 302] on div "Acompanhamento Acompanhe a situação das marcações correntes e finalizadas Relat…" at bounding box center [371, 231] width 742 height 589
type input "E"
checkbox Creatinina "false"
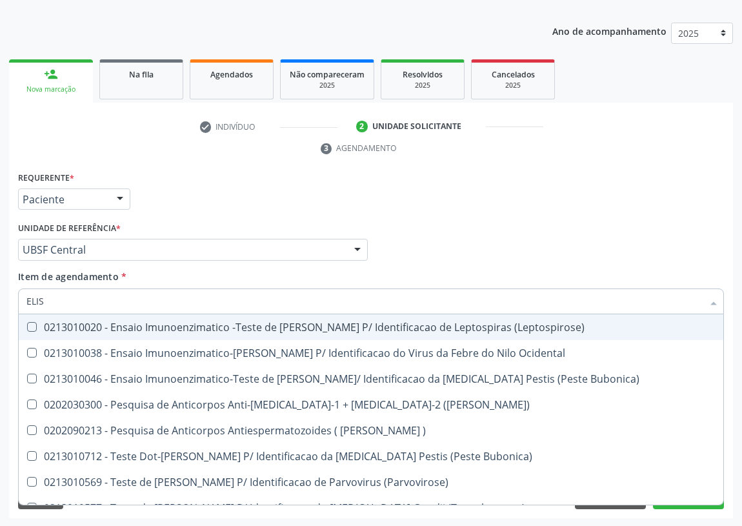
type input "ELISA"
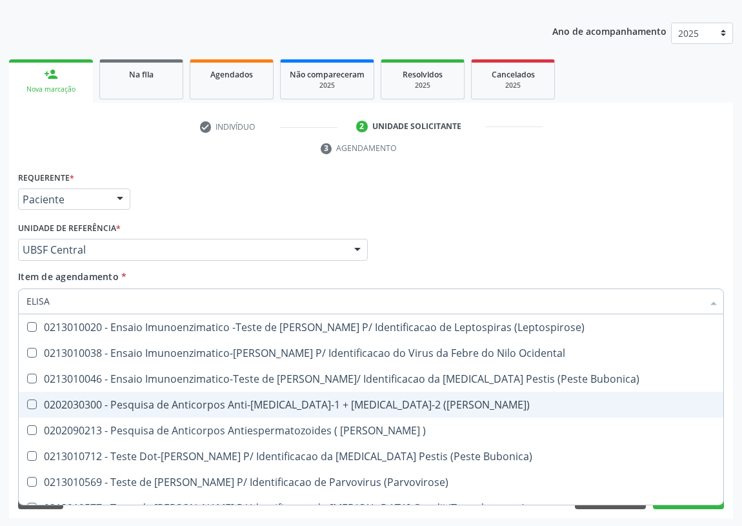
click at [279, 399] on div "0202030300 - Pesquisa de Anticorpos Anti-[MEDICAL_DATA]-1 + [MEDICAL_DATA]-2 ([…" at bounding box center [370, 404] width 689 height 10
checkbox \(Elisa\) "true"
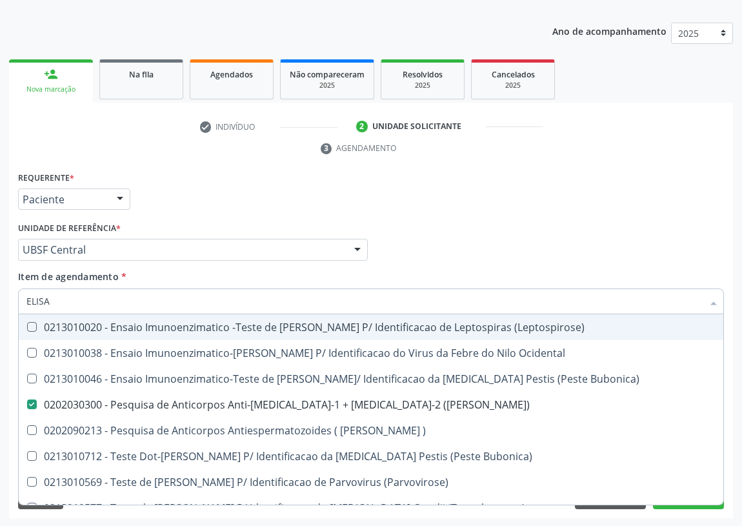
click at [0, 303] on div "Acompanhamento Acompanhe a situação das marcações correntes e finalizadas Relat…" at bounding box center [371, 231] width 742 height 589
type input "H"
checkbox \(Elisa\) "false"
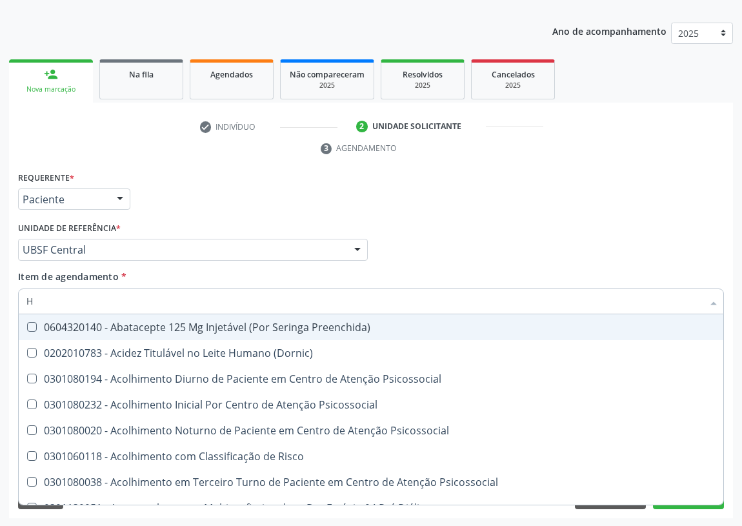
type input "HE"
checkbox C "true"
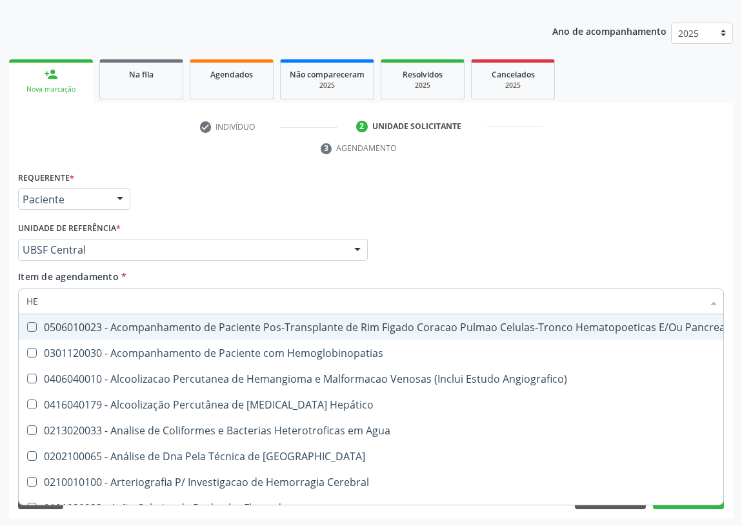
type input "HEM"
checkbox Transplante "true"
checkbox Completo "false"
type input "HEMO"
checkbox Retro-Retal "true"
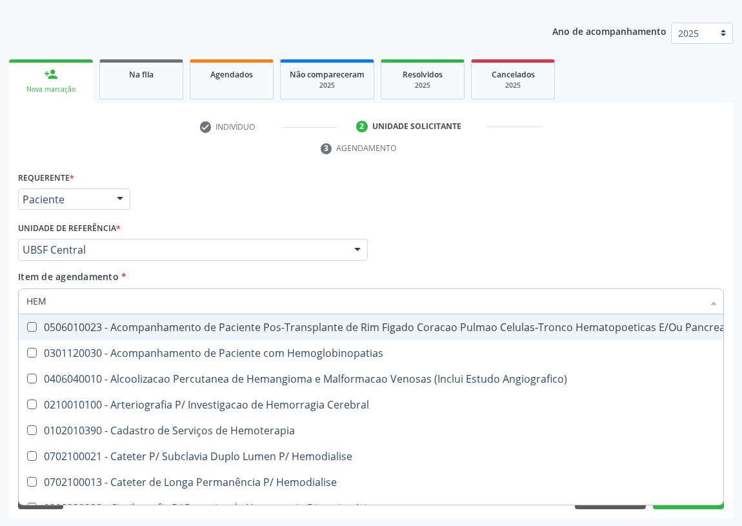
checkbox Completo "false"
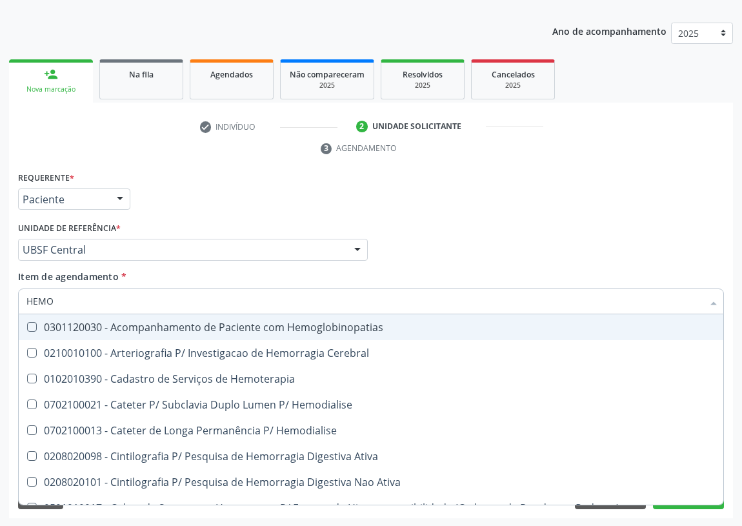
type input "HEMOG"
checkbox Carboxi-Hemoglobina "true"
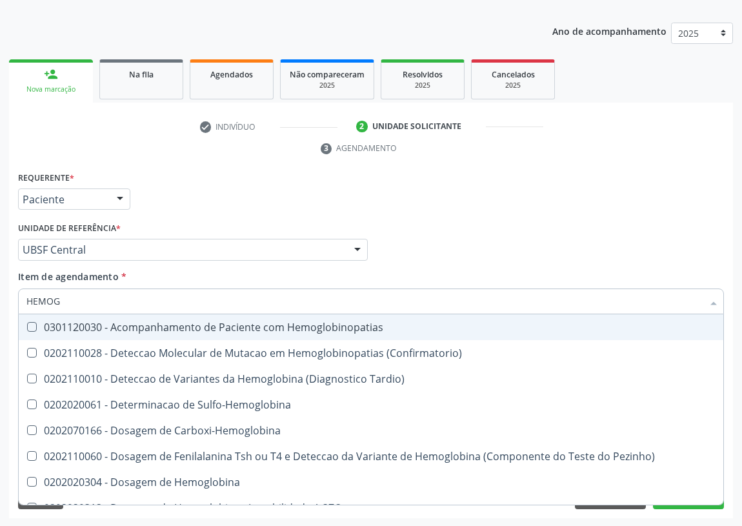
type input "HEMOGL"
checkbox Completo "false"
type input "HEMOGLOBI"
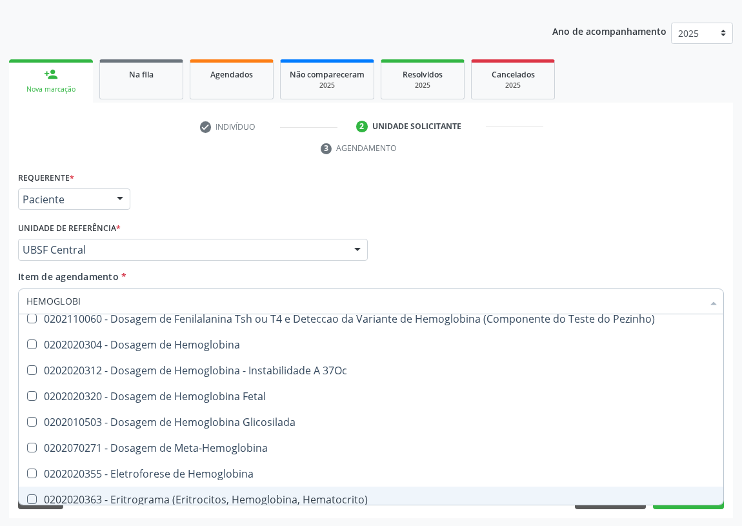
scroll to position [170, 0]
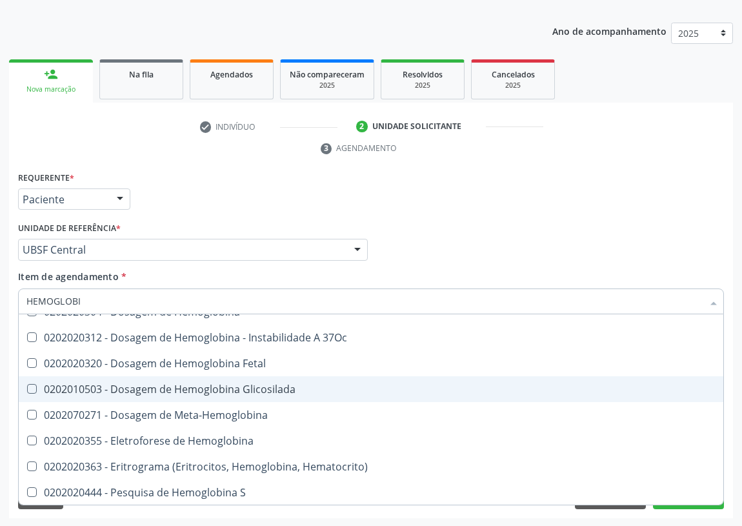
click at [219, 384] on div "0202010503 - Dosagem de Hemoglobina Glicosilada" at bounding box center [370, 389] width 689 height 10
checkbox Glicosilada "true"
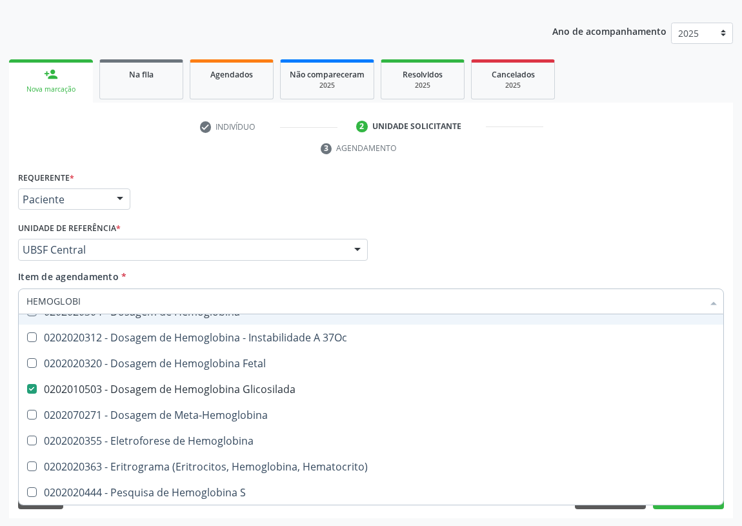
drag, startPoint x: 101, startPoint y: 300, endPoint x: 19, endPoint y: 308, distance: 82.3
click at [21, 310] on div "HEMOGLOBI" at bounding box center [370, 301] width 705 height 26
type input "H"
checkbox Glicosilada "false"
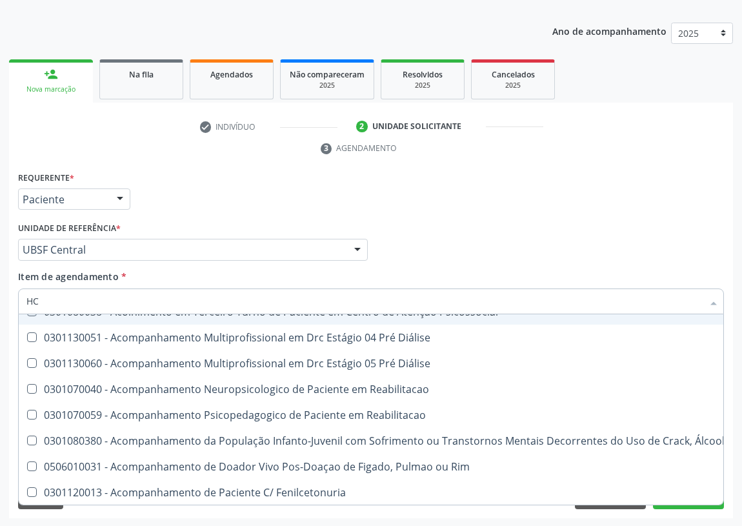
scroll to position [0, 0]
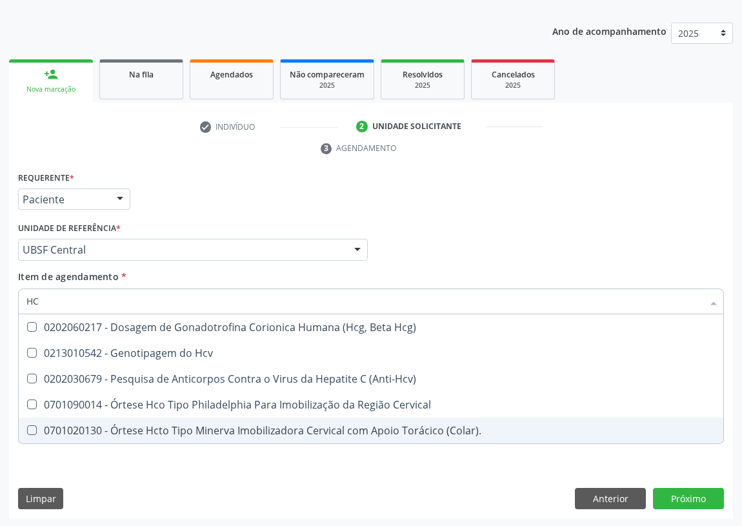
type input "HCV"
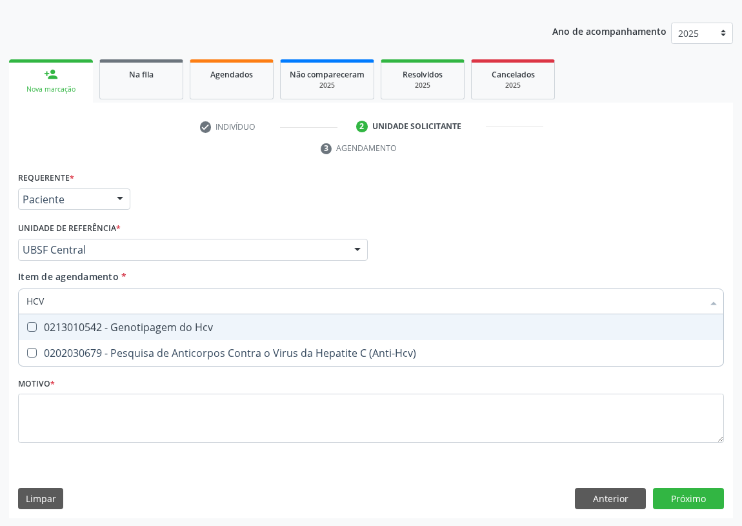
drag, startPoint x: 151, startPoint y: 327, endPoint x: 0, endPoint y: 344, distance: 151.9
click at [150, 327] on div "0213010542 - Genotipagem do Hcv" at bounding box center [370, 327] width 689 height 10
checkbox Hcv "true"
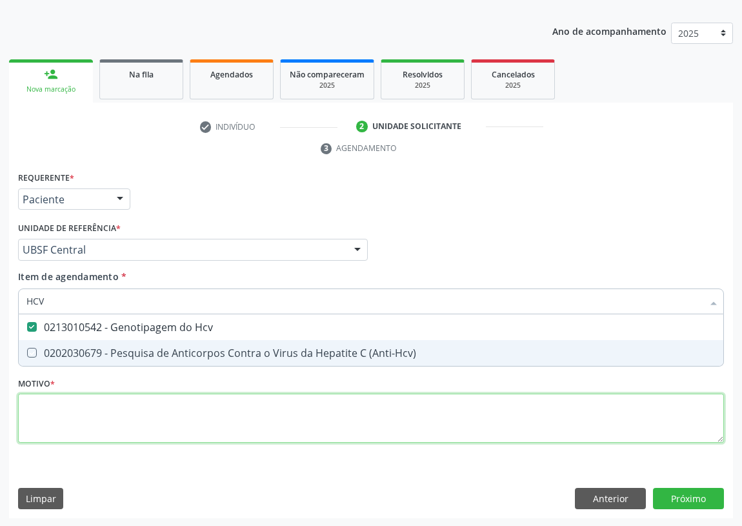
click at [37, 406] on div "Requerente * Paciente Profissional de Saúde Paciente Nenhum resultado encontrad…" at bounding box center [370, 314] width 705 height 292
checkbox \(Anti-Hcv\) "true"
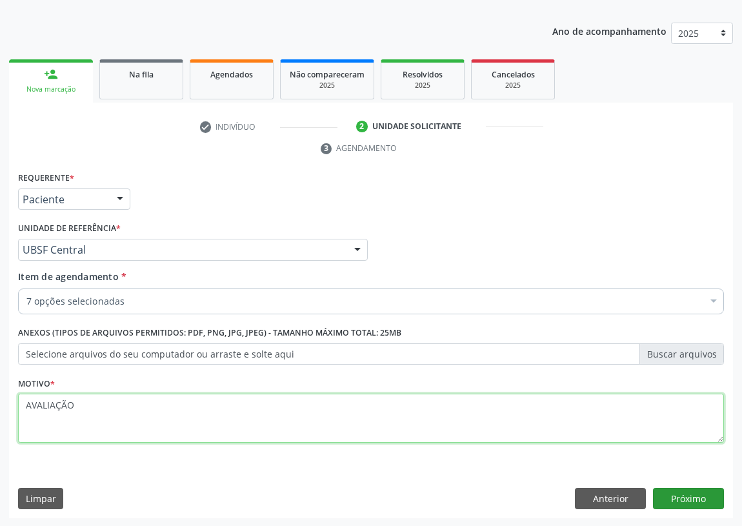
type textarea "AVALIAÇÃO"
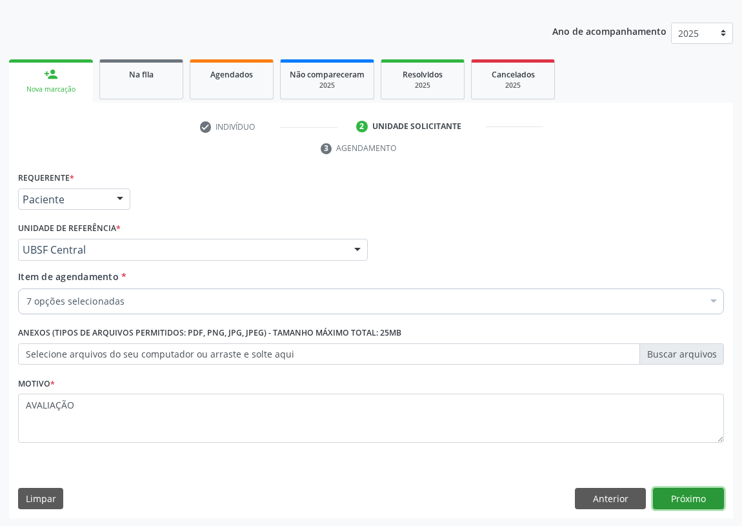
click at [687, 490] on button "Próximo" at bounding box center [688, 498] width 71 height 22
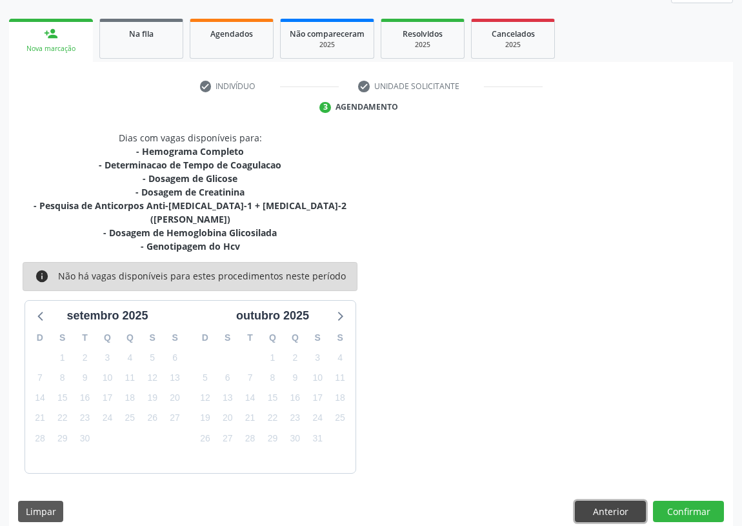
click at [593, 500] on button "Anterior" at bounding box center [610, 511] width 71 height 22
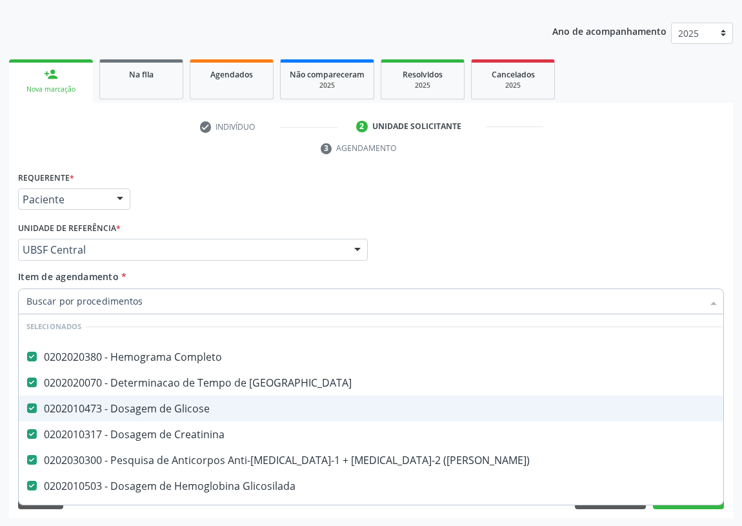
scroll to position [58, 0]
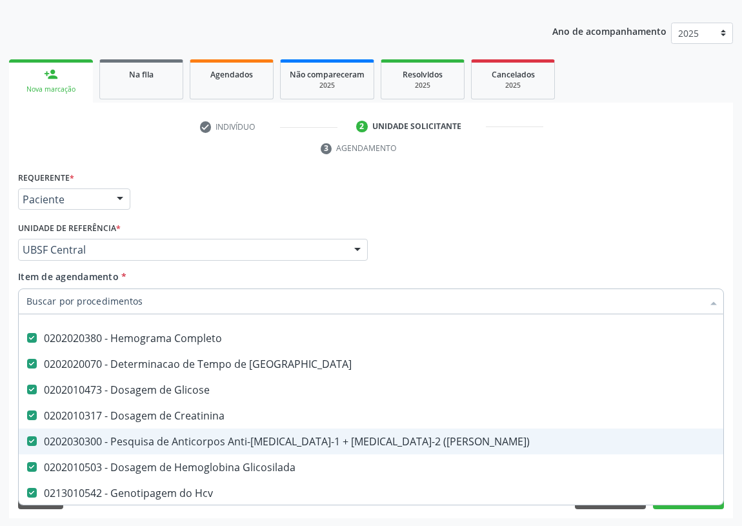
click at [32, 441] on \(Elisa\) at bounding box center [32, 441] width 10 height 10
click at [27, 441] on \(Elisa\) "checkbox" at bounding box center [23, 441] width 8 height 8
checkbox \(Elisa\) "false"
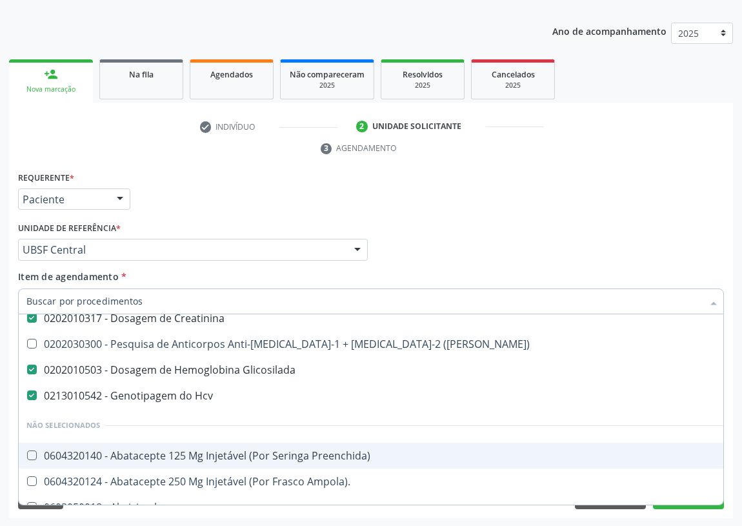
scroll to position [175, 0]
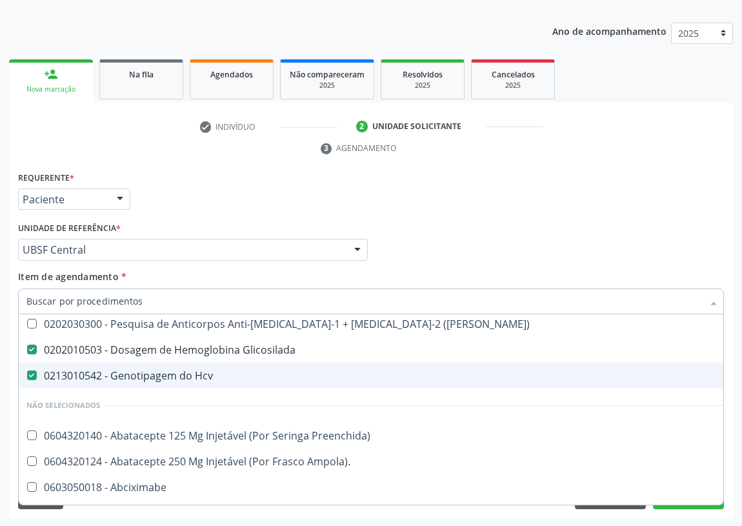
click at [30, 372] on Hcv at bounding box center [32, 375] width 10 height 10
click at [27, 372] on Hcv "checkbox" at bounding box center [23, 375] width 8 height 8
checkbox Hcv "false"
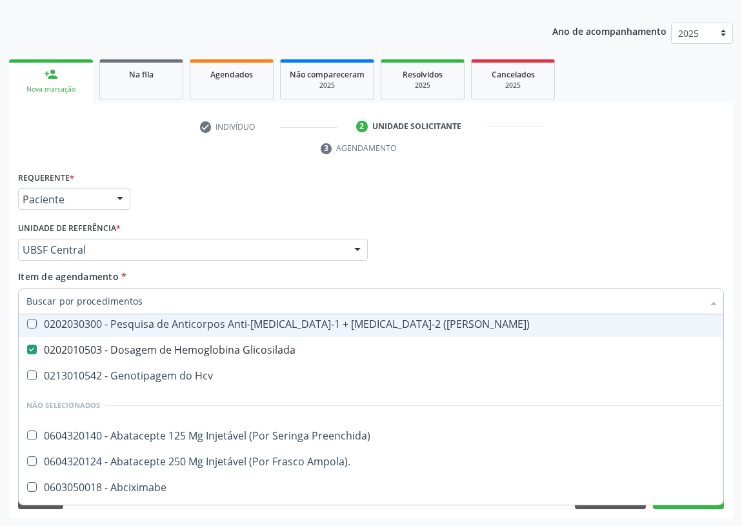
click at [435, 228] on div "Profissional Solicitante Por favor, selecione a Unidade de Atendimento primeiro…" at bounding box center [371, 244] width 712 height 50
checkbox \(Elisa\) "true"
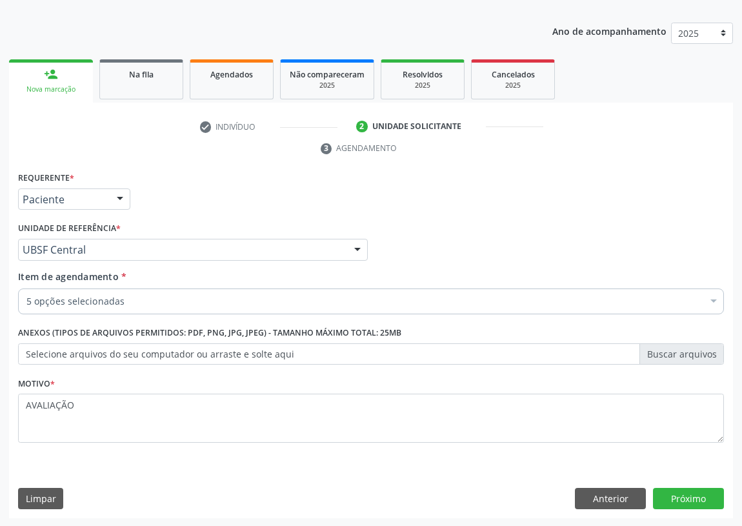
scroll to position [0, 0]
click at [693, 489] on button "Próximo" at bounding box center [688, 498] width 71 height 22
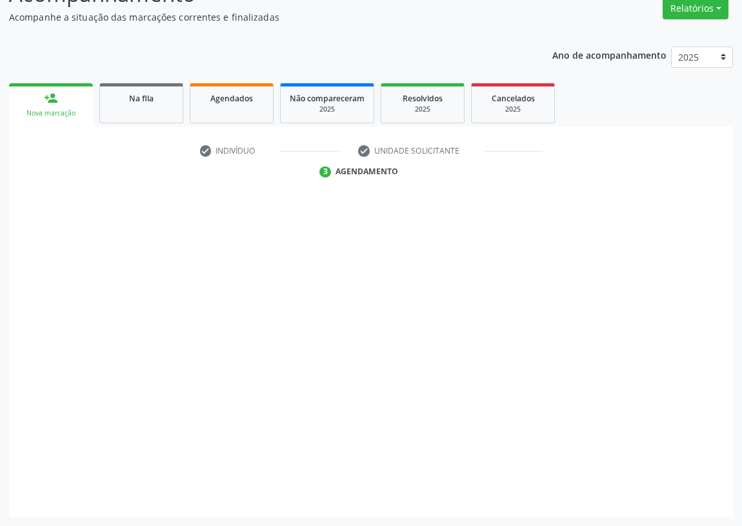
scroll to position [109, 0]
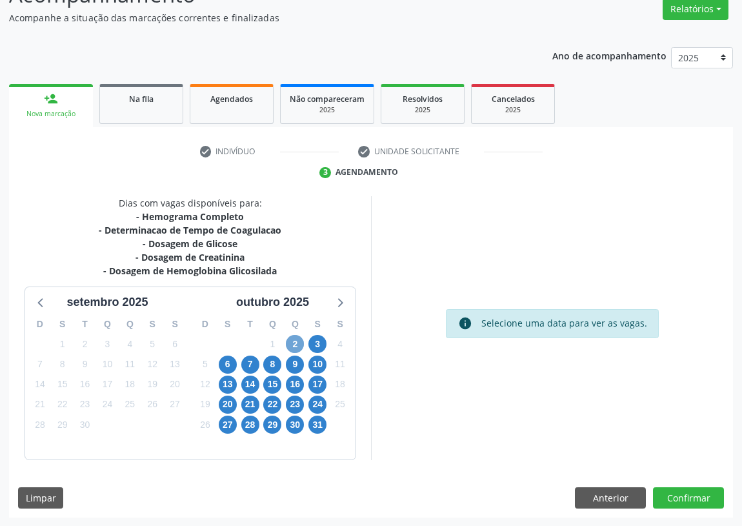
click at [295, 342] on span "2" at bounding box center [295, 344] width 18 height 18
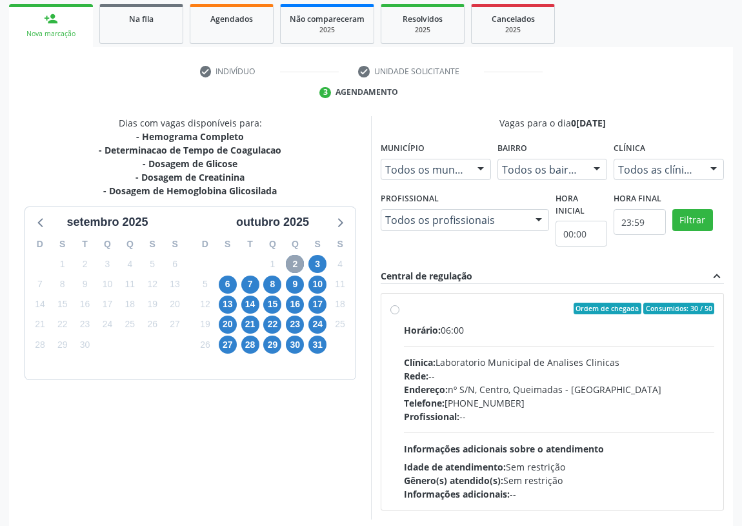
scroll to position [248, 0]
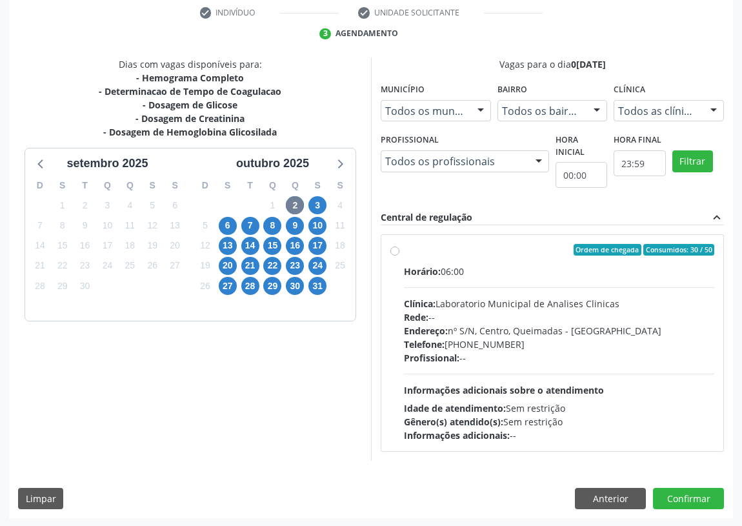
click at [404, 250] on label "Ordem de chegada Consumidos: 30 / 50 Horário: 06:00 Clínica: Laboratorio Munici…" at bounding box center [559, 343] width 310 height 198
click at [395, 250] on input "Ordem de chegada Consumidos: 30 / 50 Horário: 06:00 Clínica: Laboratorio Munici…" at bounding box center [394, 250] width 9 height 12
radio input "true"
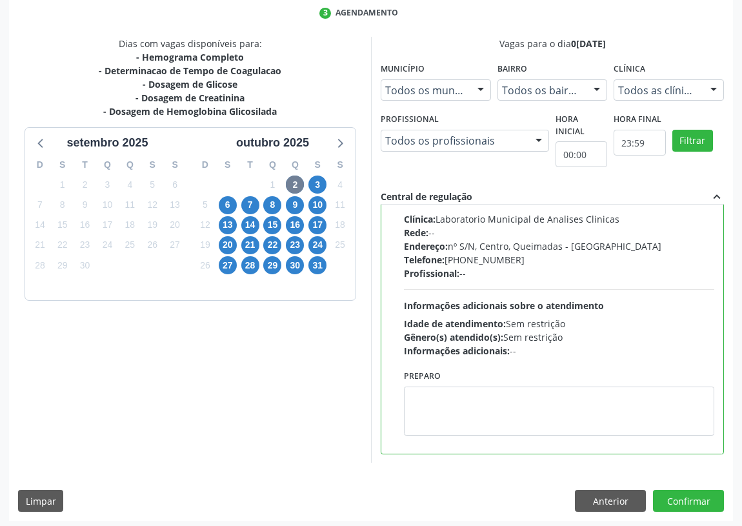
scroll to position [271, 0]
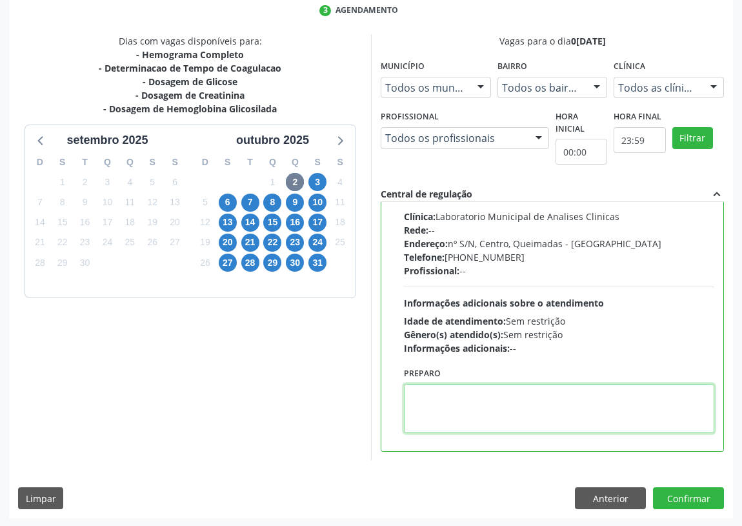
click at [447, 404] on textarea at bounding box center [559, 408] width 310 height 49
type textarea "IR EM [GEOGRAPHIC_DATA]"
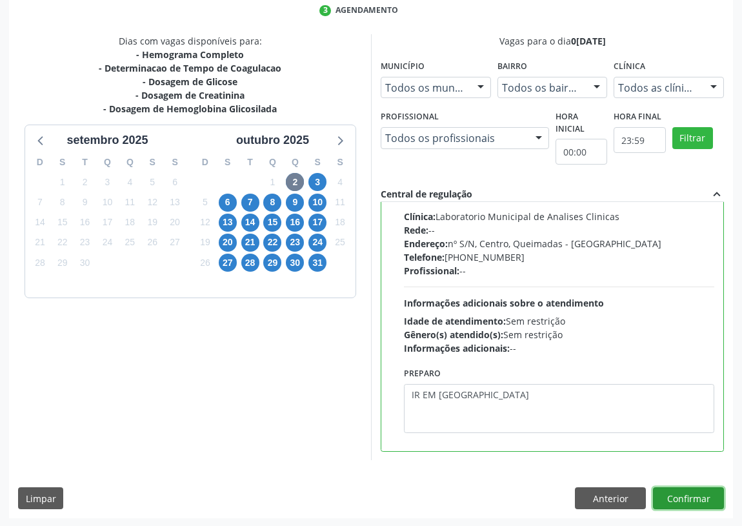
click at [696, 493] on button "Confirmar" at bounding box center [688, 498] width 71 height 22
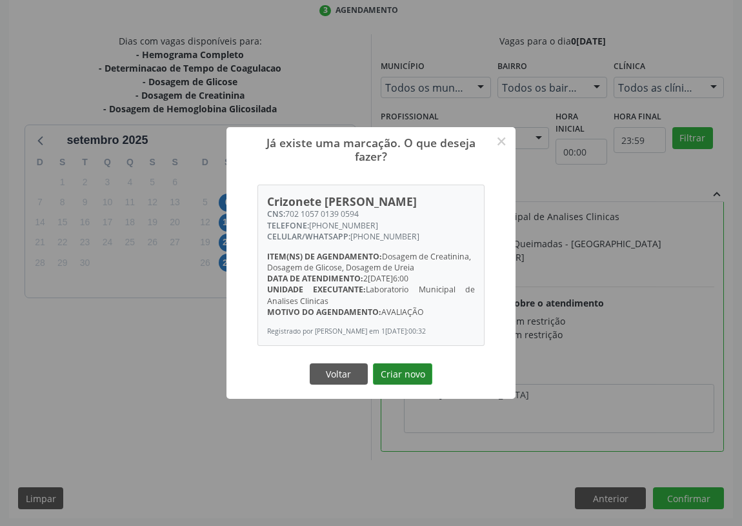
click at [400, 381] on button "Criar novo" at bounding box center [402, 374] width 59 height 22
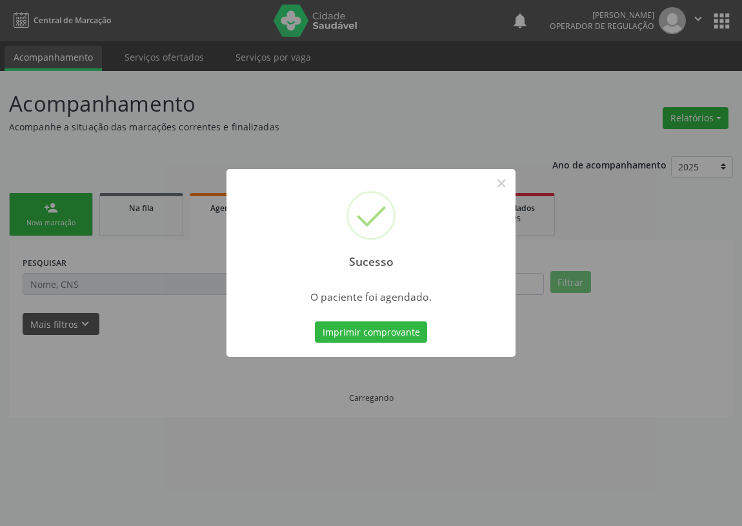
scroll to position [0, 0]
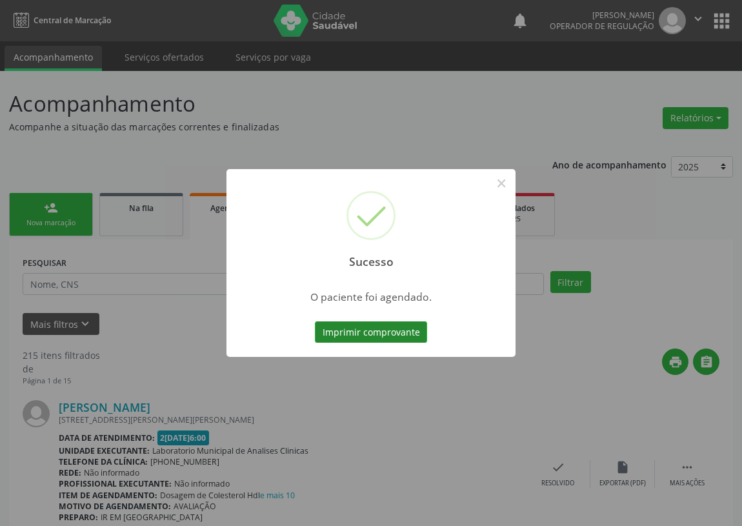
click at [348, 328] on button "Imprimir comprovante" at bounding box center [371, 332] width 112 height 22
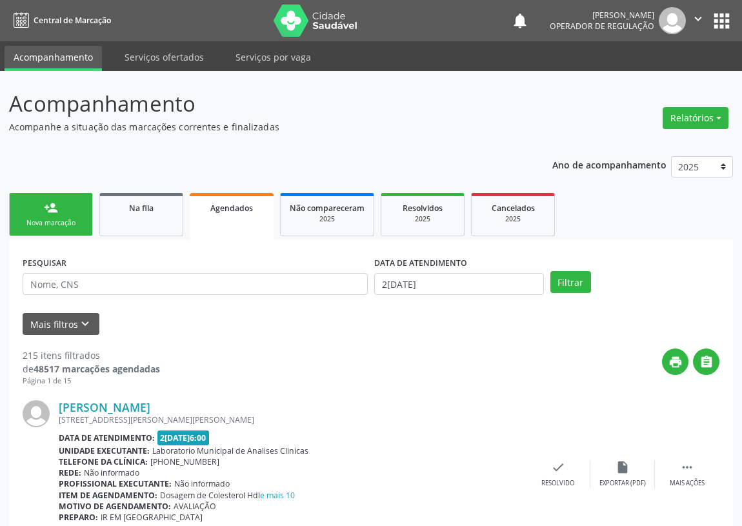
click at [44, 217] on link "person_add Nova marcação" at bounding box center [51, 214] width 84 height 43
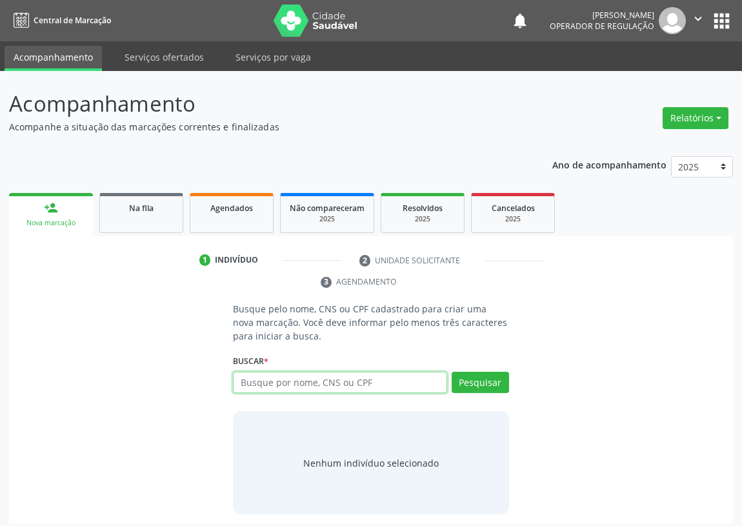
drag, startPoint x: 261, startPoint y: 384, endPoint x: 260, endPoint y: 362, distance: 22.6
click at [261, 369] on div "Buscar * Busque por nome, CNS ou CPF Nenhum resultado encontrado para: " " Digi…" at bounding box center [371, 376] width 276 height 50
click at [256, 378] on input "text" at bounding box center [340, 382] width 214 height 22
type input "704204706697587"
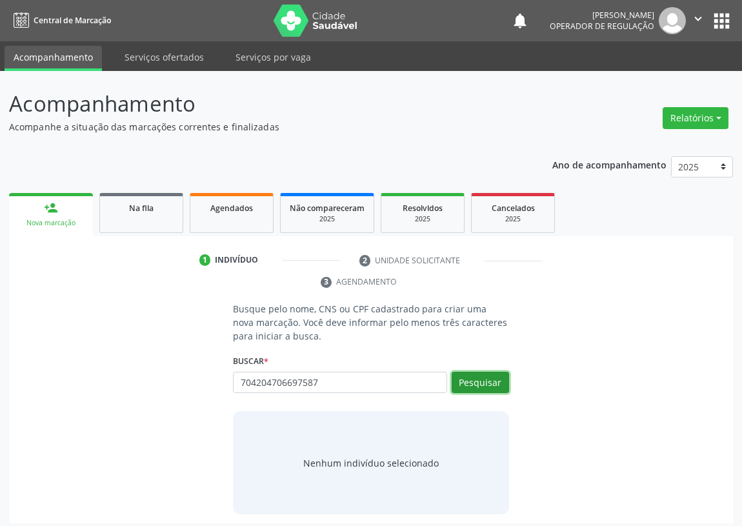
click at [473, 382] on button "Pesquisar" at bounding box center [479, 382] width 57 height 22
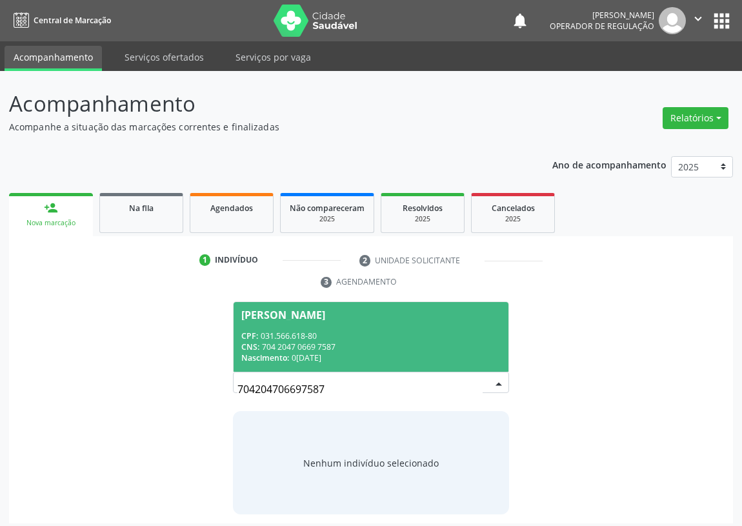
click at [279, 331] on div "CPF: 031.566.618-80" at bounding box center [370, 335] width 259 height 11
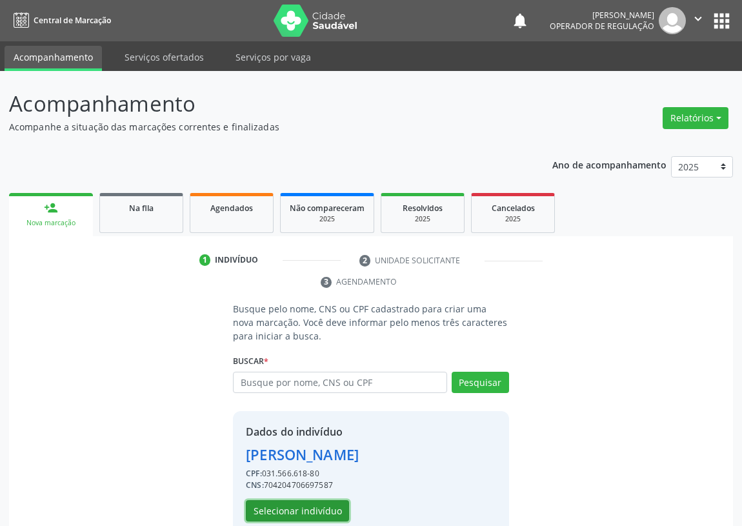
click at [295, 507] on button "Selecionar indivíduo" at bounding box center [297, 511] width 103 height 22
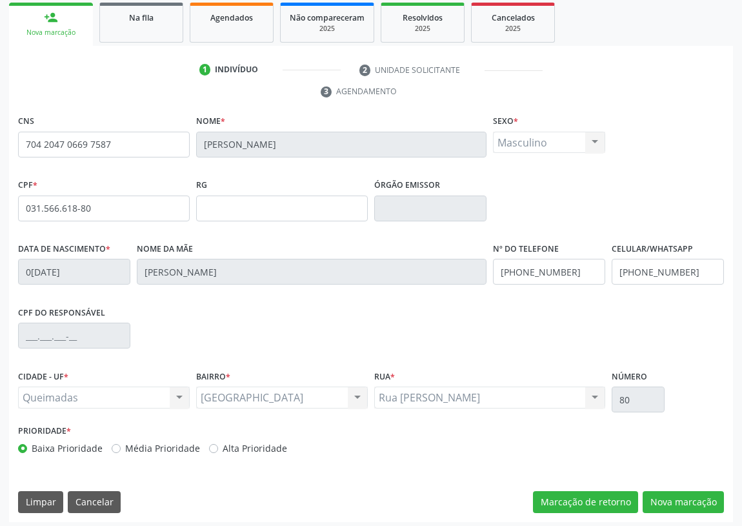
scroll to position [193, 0]
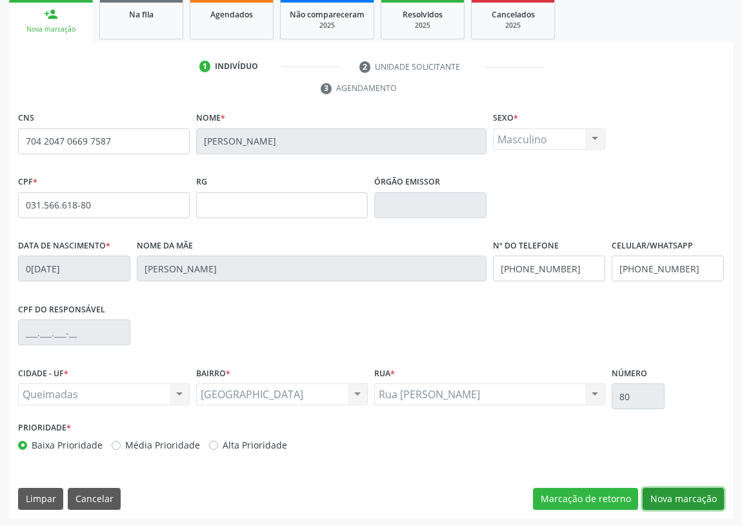
click at [693, 497] on button "Nova marcação" at bounding box center [682, 498] width 81 height 22
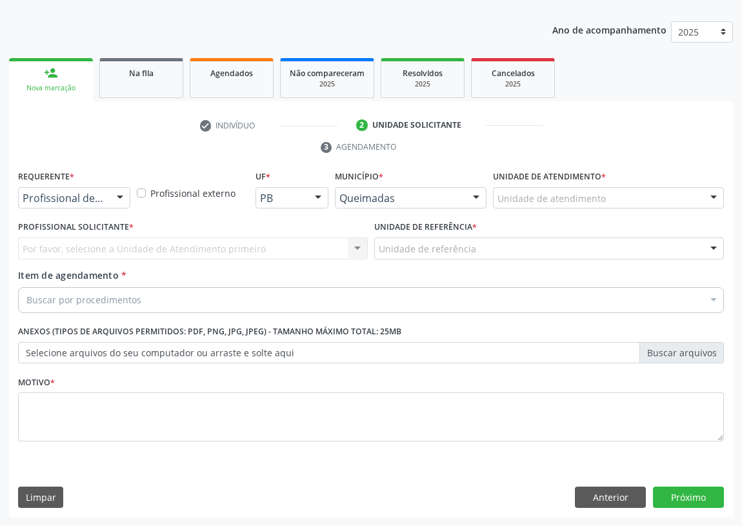
scroll to position [133, 0]
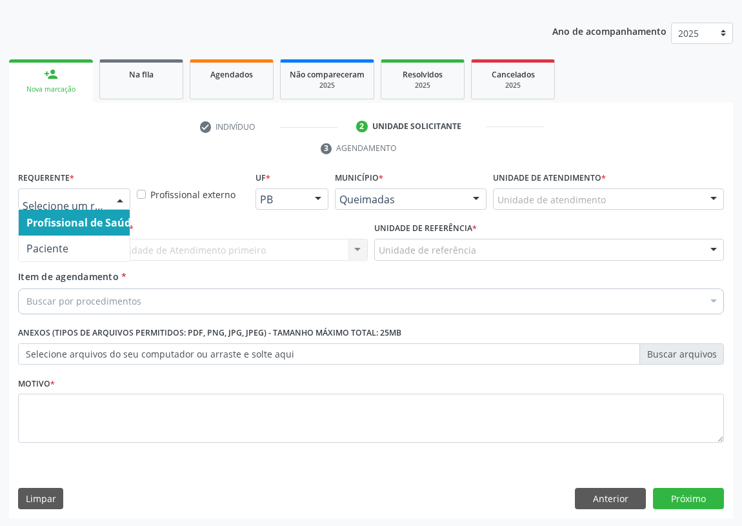
drag, startPoint x: 123, startPoint y: 193, endPoint x: 101, endPoint y: 257, distance: 67.3
click at [121, 195] on div at bounding box center [119, 200] width 19 height 22
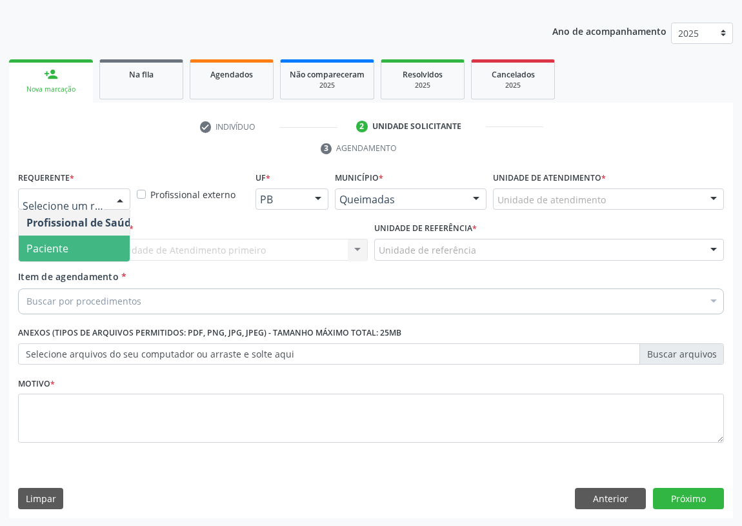
click at [114, 255] on span "Paciente" at bounding box center [82, 248] width 126 height 26
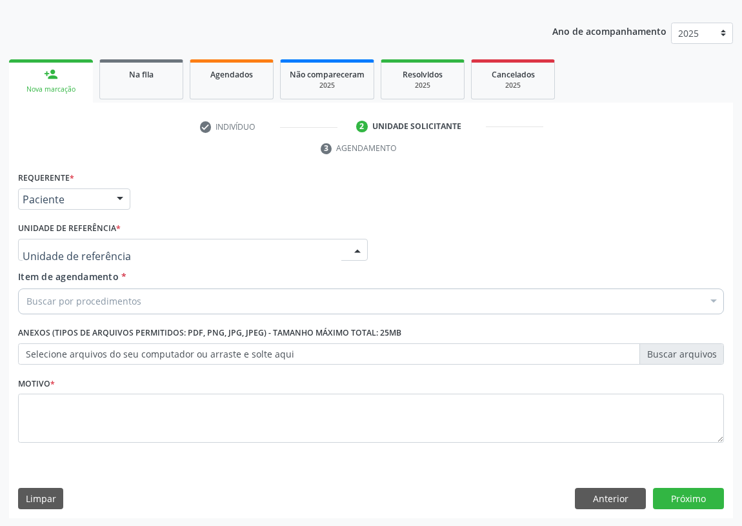
click at [353, 244] on div at bounding box center [357, 250] width 19 height 22
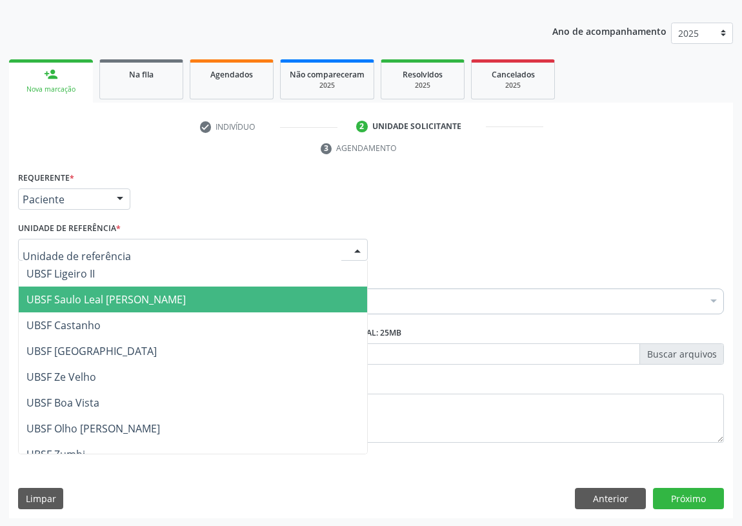
click at [99, 292] on span "UBSF Saulo Leal [PERSON_NAME]" at bounding box center [105, 299] width 159 height 14
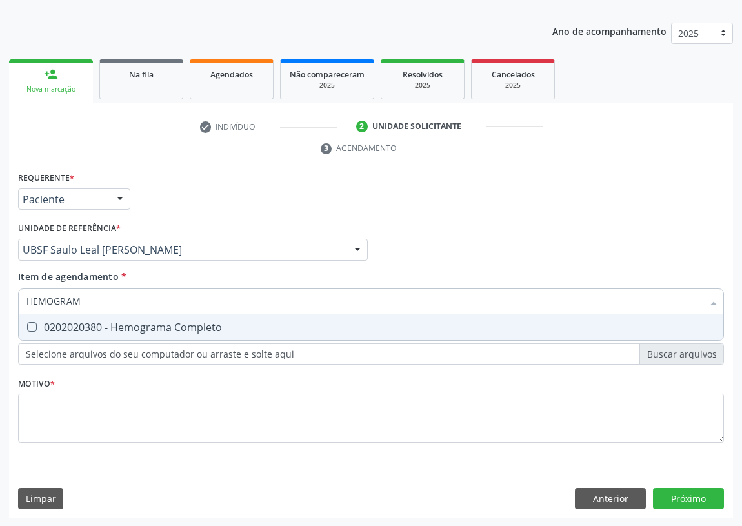
type input "HEMOGRAMA"
click at [32, 322] on Completo at bounding box center [32, 327] width 10 height 10
click at [27, 322] on Completo "checkbox" at bounding box center [23, 326] width 8 height 8
checkbox Completo "true"
drag, startPoint x: 10, startPoint y: 300, endPoint x: 0, endPoint y: 301, distance: 10.4
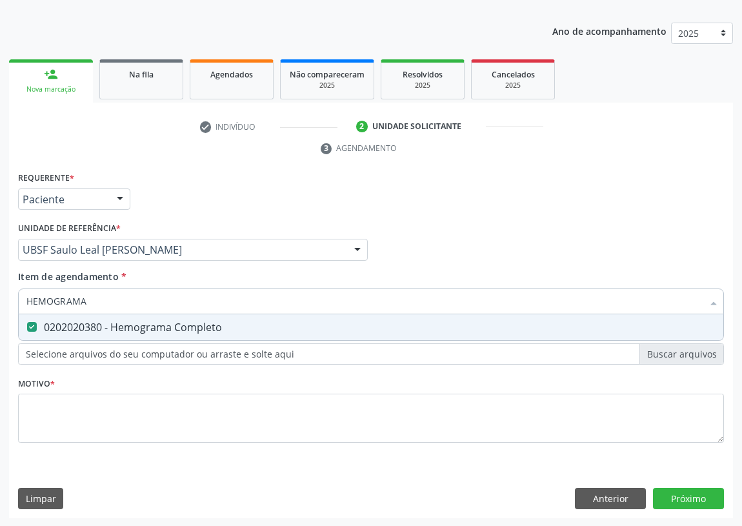
click at [0, 301] on div "Acompanhamento Acompanhe a situação das marcações correntes e finalizadas Relat…" at bounding box center [371, 231] width 742 height 589
type input "G"
checkbox Completo "false"
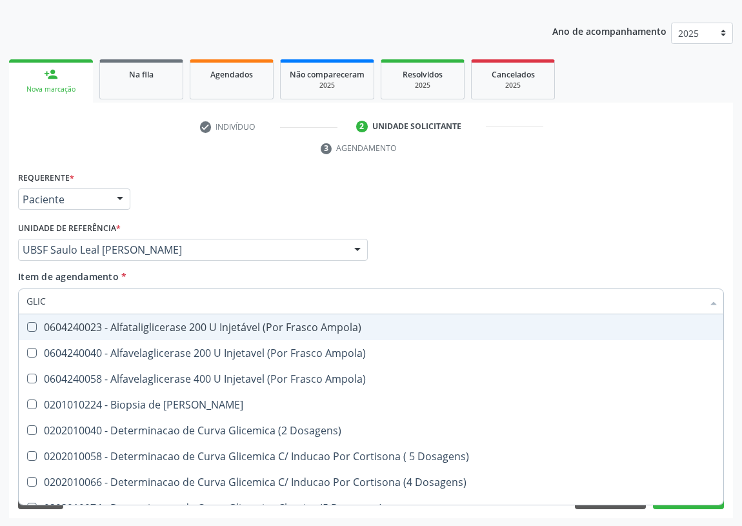
type input "GLICO"
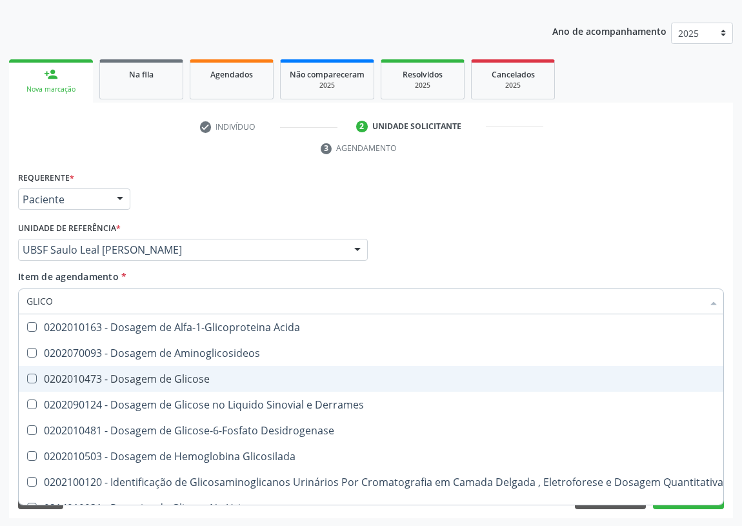
click at [133, 377] on div "0202010473 - Dosagem de Glicose" at bounding box center [374, 378] width 696 height 10
checkbox Glicose "true"
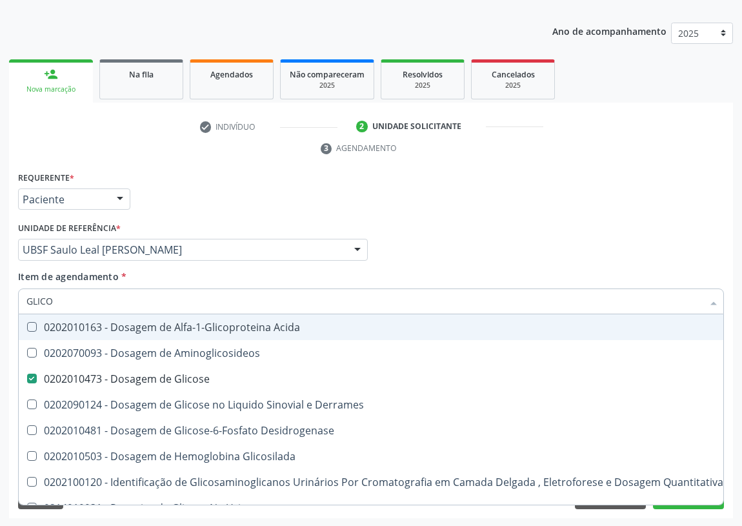
drag, startPoint x: 64, startPoint y: 304, endPoint x: 1, endPoint y: 305, distance: 63.2
click at [1, 305] on div "Acompanhamento Acompanhe a situação das marcações correntes e finalizadas Relat…" at bounding box center [371, 231] width 742 height 589
type input "CO"
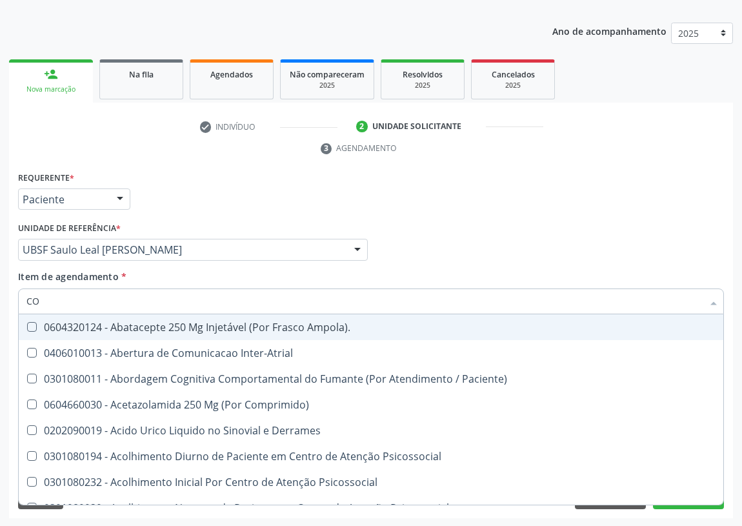
checkbox Paciente\) "false"
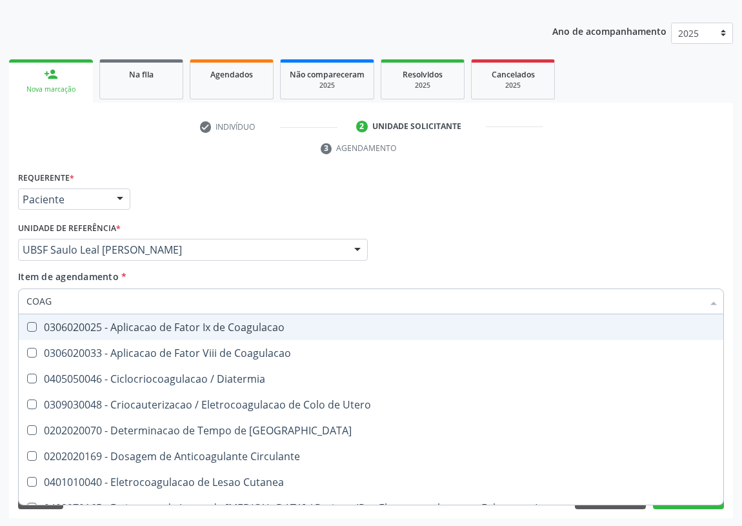
type input "COAGU"
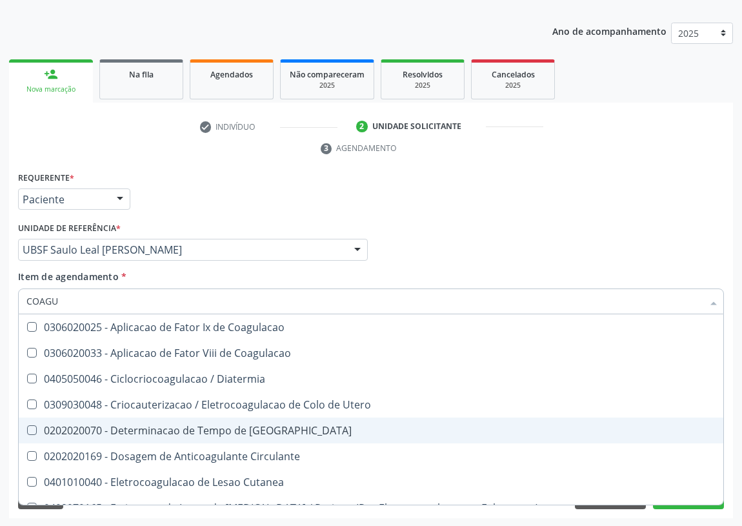
drag, startPoint x: 180, startPoint y: 424, endPoint x: 0, endPoint y: 414, distance: 180.2
click at [180, 425] on div "0202020070 - Determinacao de Tempo de [GEOGRAPHIC_DATA]" at bounding box center [370, 430] width 689 height 10
checkbox Coagulacao "true"
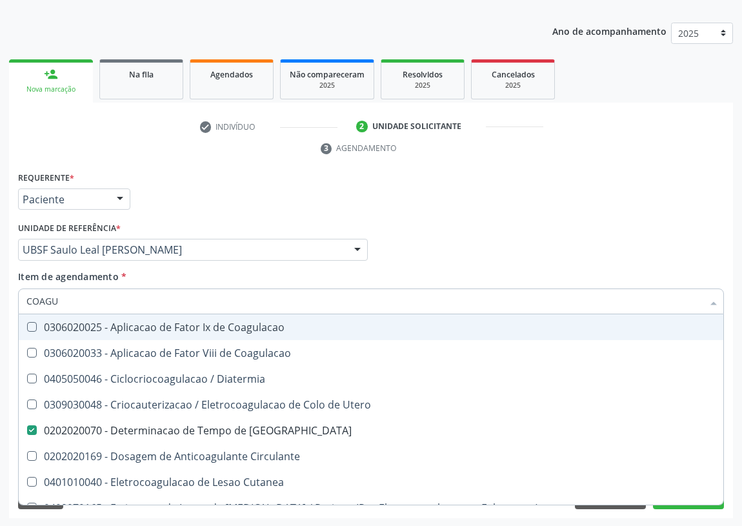
drag, startPoint x: 440, startPoint y: 222, endPoint x: 0, endPoint y: 373, distance: 464.9
click at [438, 223] on div "Profissional Solicitante Por favor, selecione a Unidade de Atendimento primeiro…" at bounding box center [371, 244] width 712 height 50
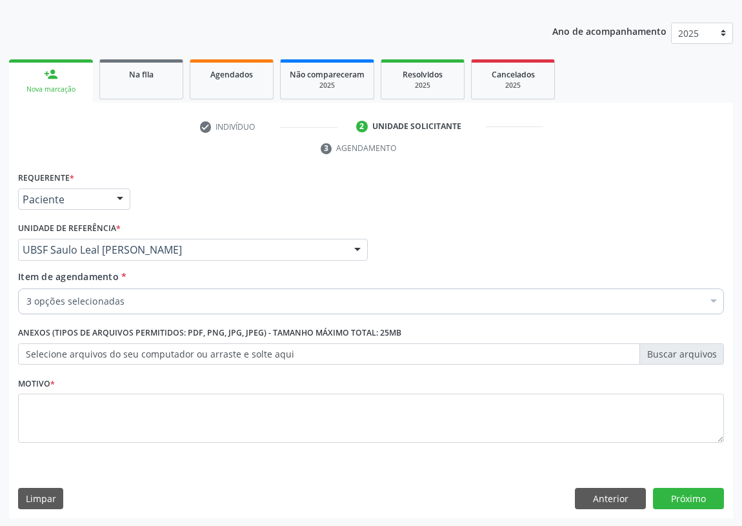
checkbox Completo "true"
checkbox Glicose "true"
checkbox Coagulacao "true"
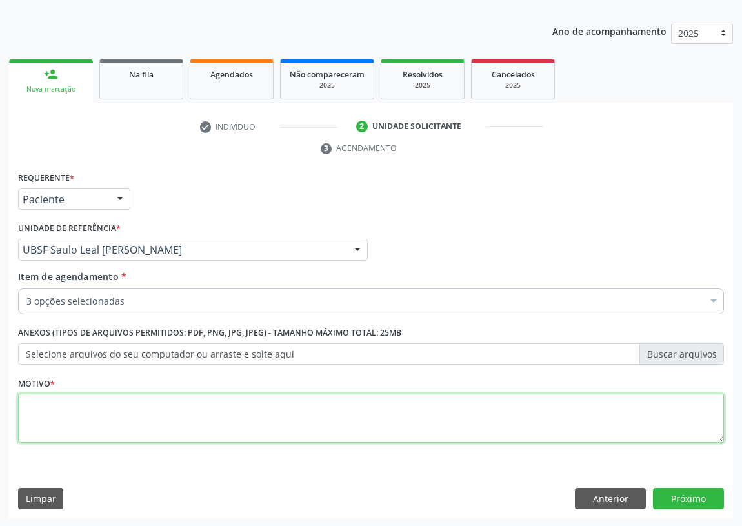
click at [50, 421] on textarea at bounding box center [370, 417] width 705 height 49
type textarea "AVALIAÇÃO"
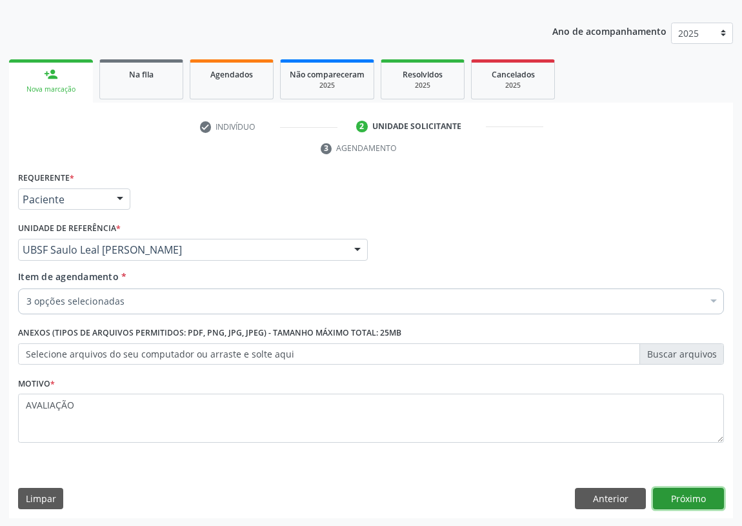
click at [685, 489] on button "Próximo" at bounding box center [688, 498] width 71 height 22
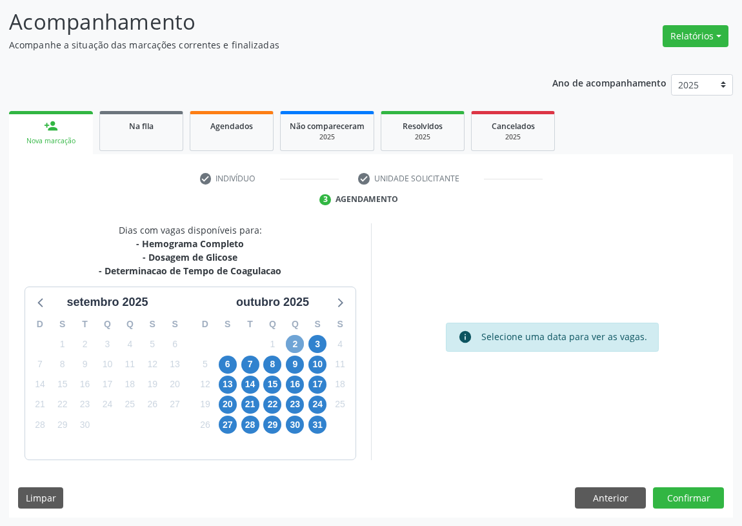
click at [294, 340] on span "2" at bounding box center [295, 344] width 18 height 18
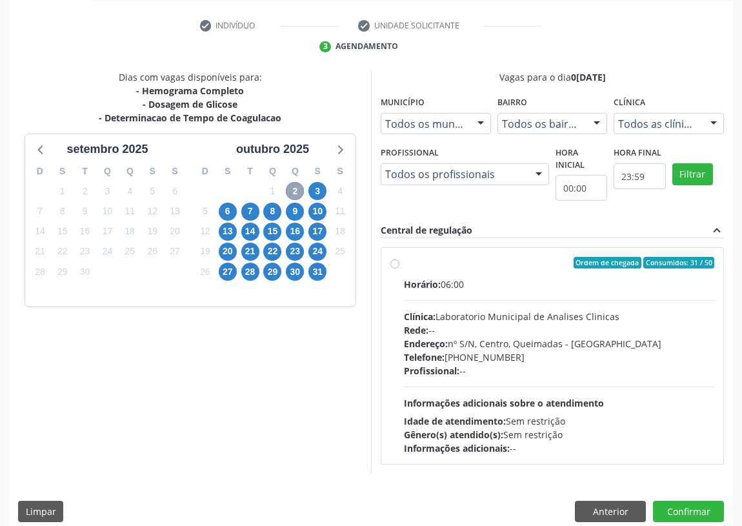
scroll to position [248, 0]
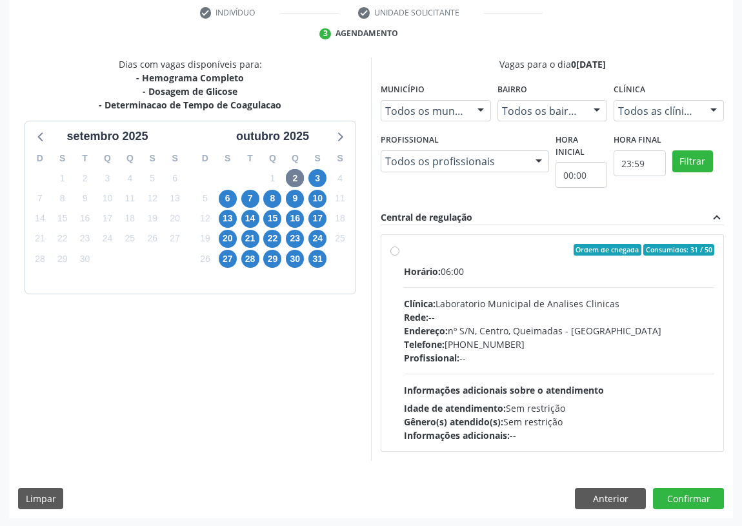
click at [404, 248] on label "Ordem de chegada Consumidos: 31 / 50 Horário: 06:00 Clínica: Laboratorio Munici…" at bounding box center [559, 343] width 310 height 198
click at [395, 248] on input "Ordem de chegada Consumidos: 31 / 50 Horário: 06:00 Clínica: Laboratorio Munici…" at bounding box center [394, 250] width 9 height 12
radio input "true"
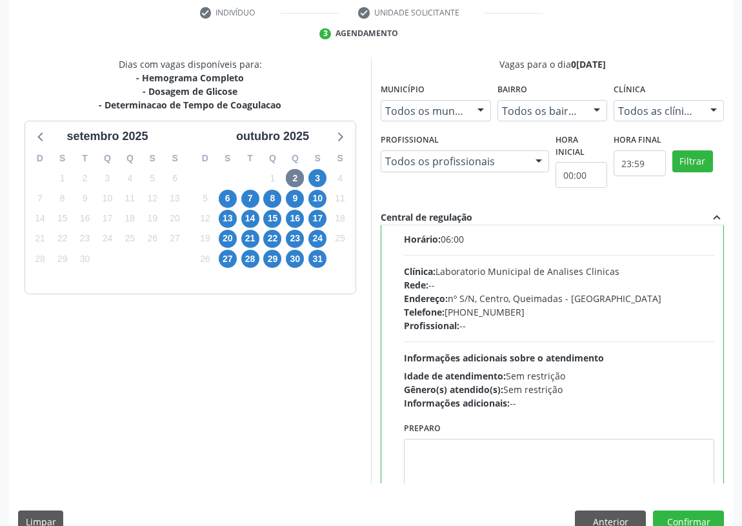
scroll to position [64, 0]
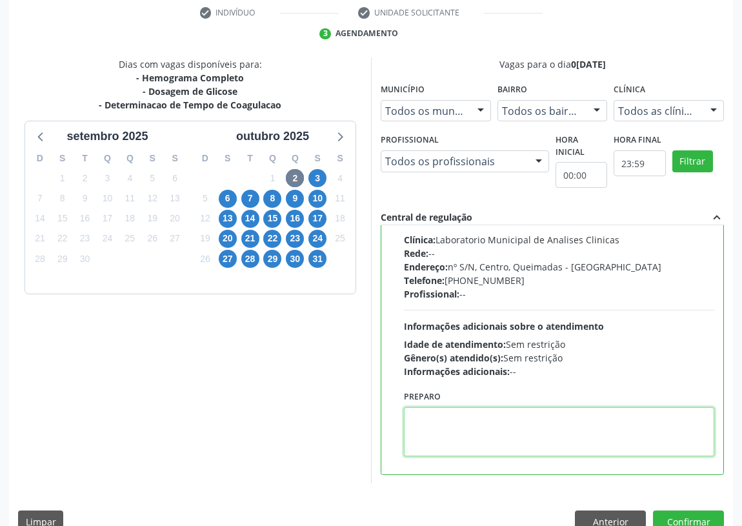
click at [442, 441] on textarea at bounding box center [559, 431] width 310 height 49
click at [440, 417] on textarea "IR EMMJEJUM" at bounding box center [559, 431] width 310 height 49
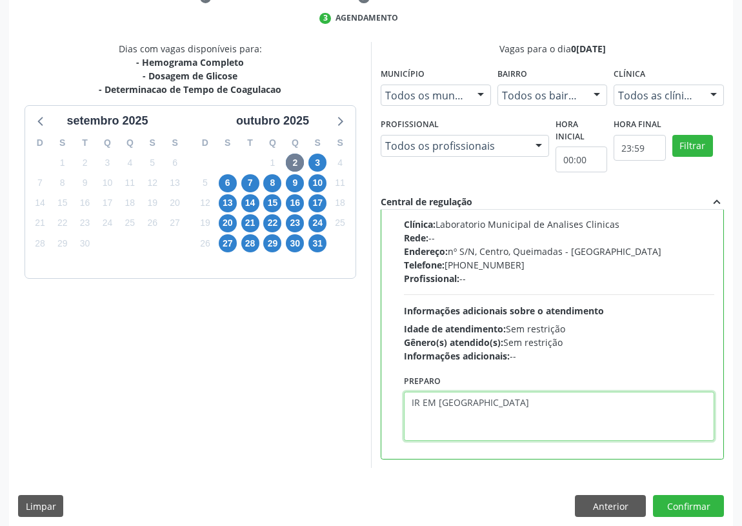
scroll to position [271, 0]
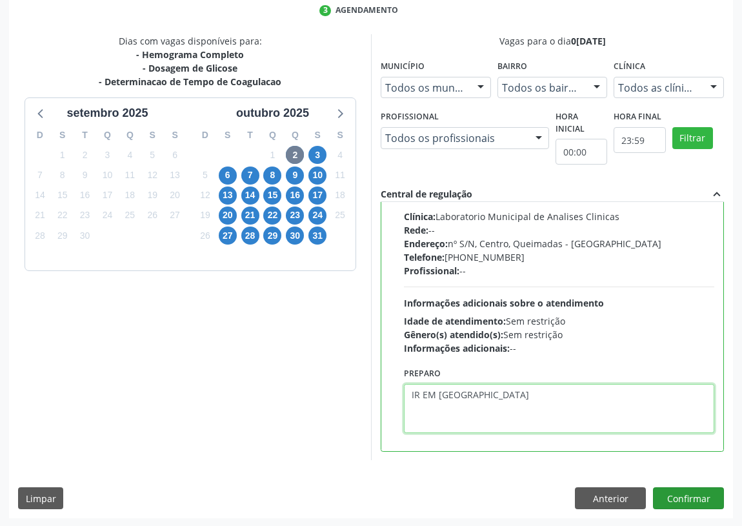
type textarea "IR EM [GEOGRAPHIC_DATA]"
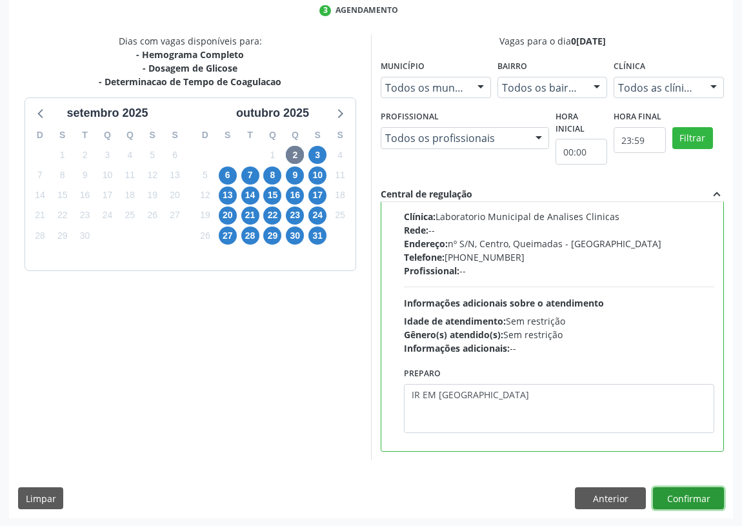
click at [674, 493] on button "Confirmar" at bounding box center [688, 498] width 71 height 22
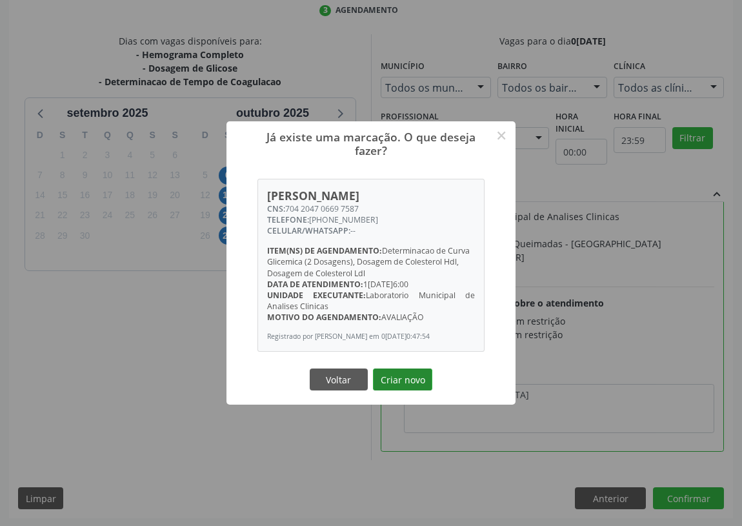
click at [414, 384] on button "Criar novo" at bounding box center [402, 379] width 59 height 22
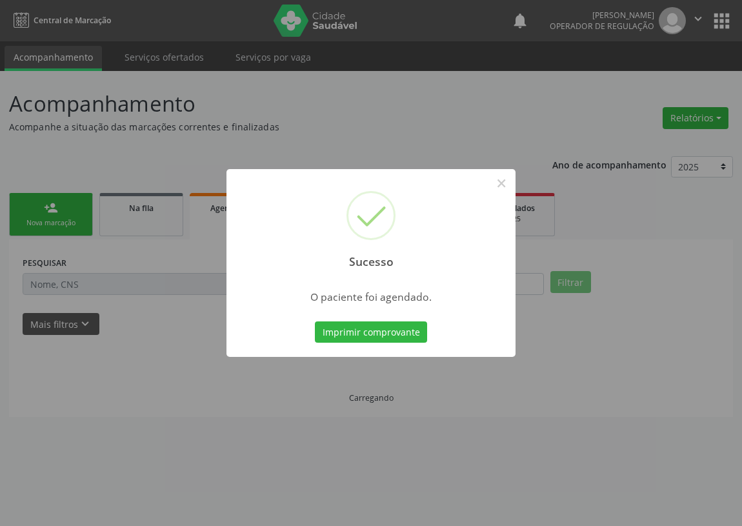
scroll to position [0, 0]
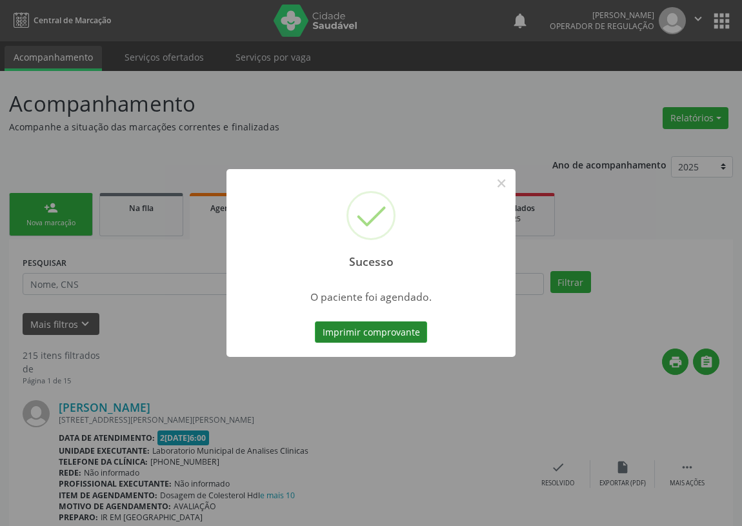
click at [333, 327] on button "Imprimir comprovante" at bounding box center [371, 332] width 112 height 22
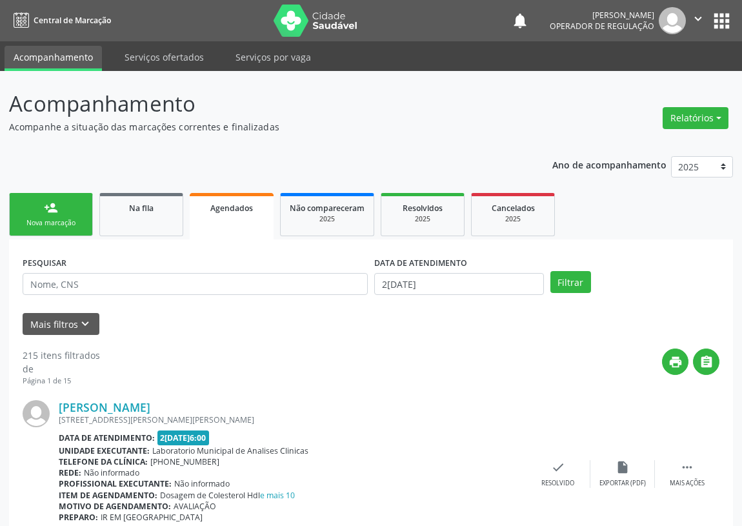
click at [55, 219] on div "Nova marcação" at bounding box center [51, 223] width 64 height 10
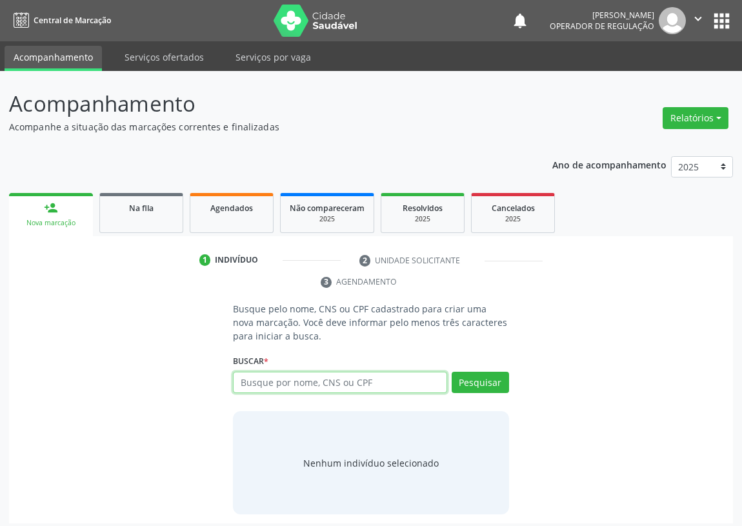
click at [250, 386] on input "text" at bounding box center [340, 382] width 214 height 22
click at [242, 378] on input "text" at bounding box center [340, 382] width 214 height 22
type input "700004402282408"
click at [480, 362] on div "Buscar * Busque por nome, CNS ou CPF Nenhum resultado encontrado para: " " Não …" at bounding box center [371, 376] width 276 height 50
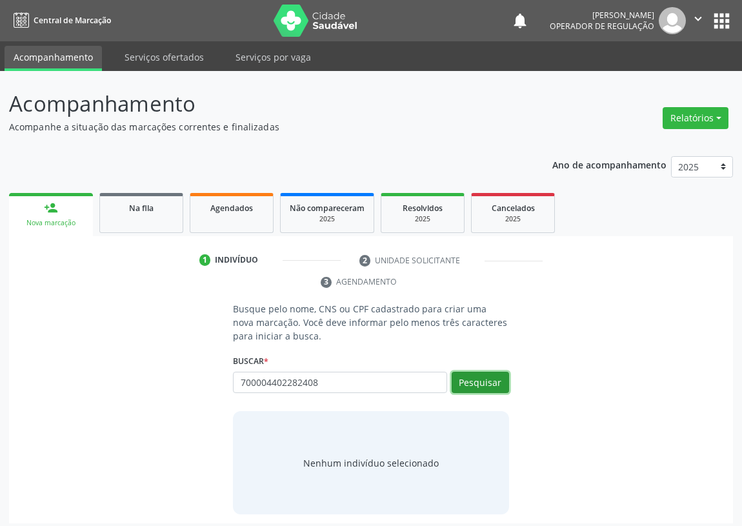
click at [480, 388] on button "Pesquisar" at bounding box center [479, 382] width 57 height 22
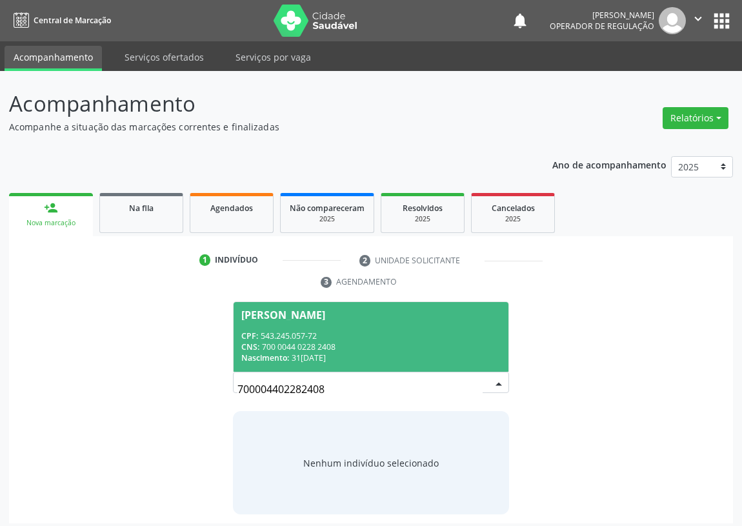
click at [251, 326] on span "Josué de Sousa CPF: 543.245.057-72 CNS: 700 0044 0228 2408 Nascimento: 31/05/19…" at bounding box center [370, 336] width 275 height 69
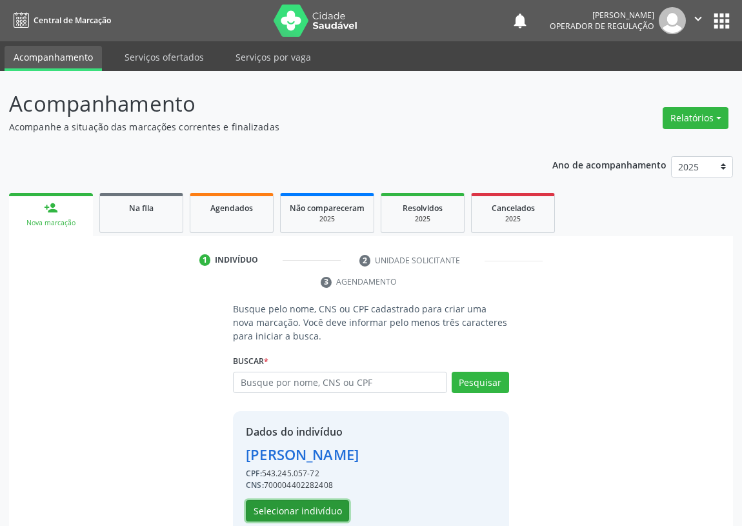
click at [296, 508] on button "Selecionar indivíduo" at bounding box center [297, 511] width 103 height 22
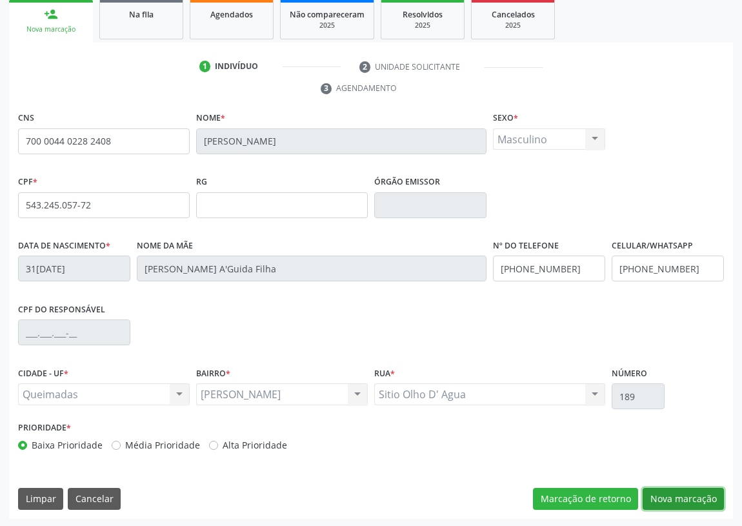
click at [667, 493] on button "Nova marcação" at bounding box center [682, 498] width 81 height 22
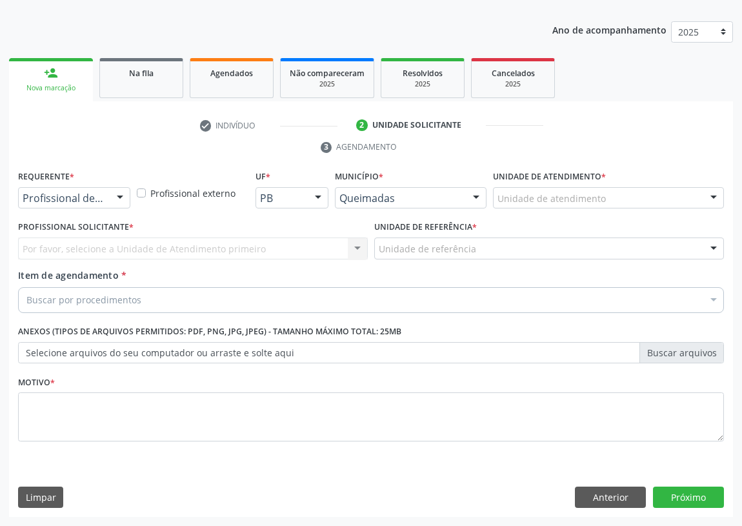
scroll to position [133, 0]
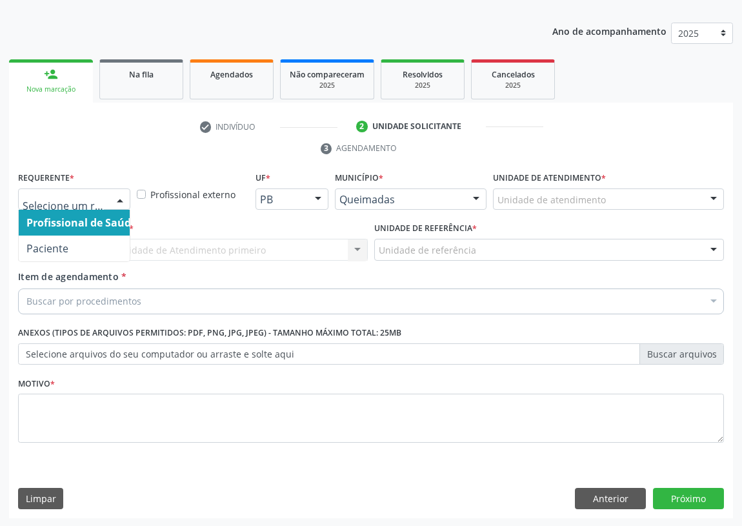
click at [116, 195] on div at bounding box center [119, 200] width 19 height 22
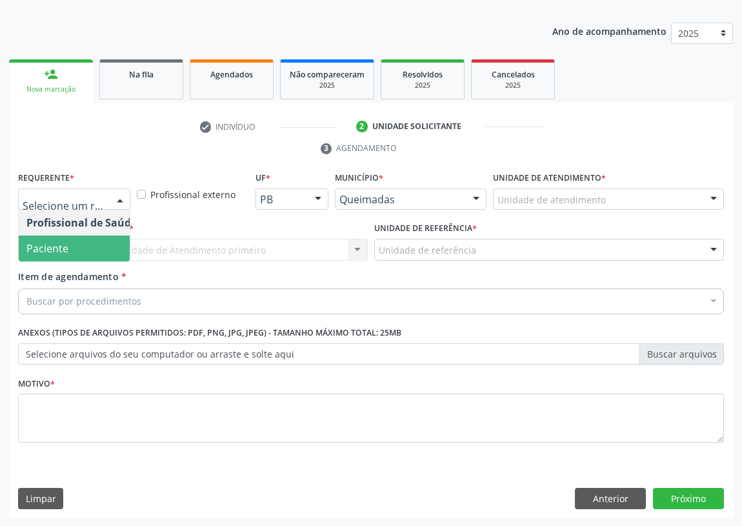
click at [91, 251] on span "Paciente" at bounding box center [82, 248] width 126 height 26
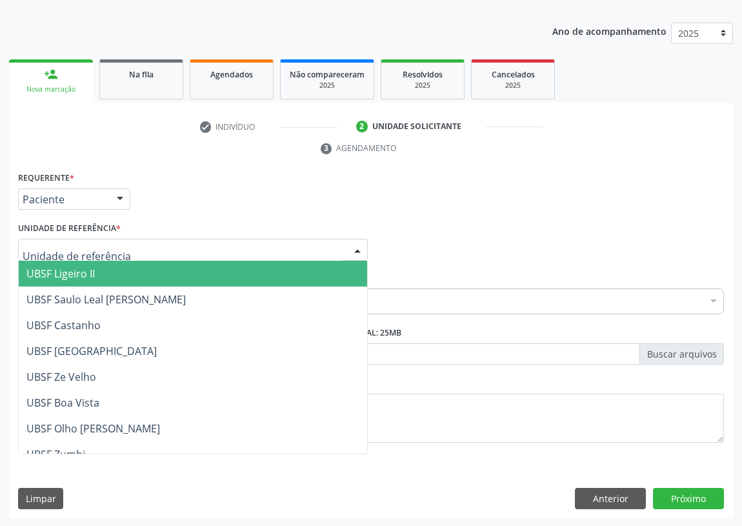
click at [353, 251] on div at bounding box center [357, 250] width 19 height 22
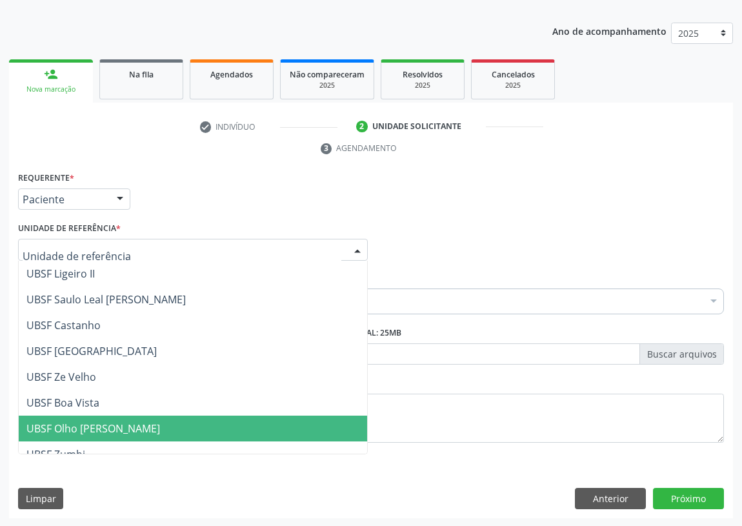
click at [106, 421] on span "UBSF Olho [PERSON_NAME]" at bounding box center [92, 428] width 133 height 14
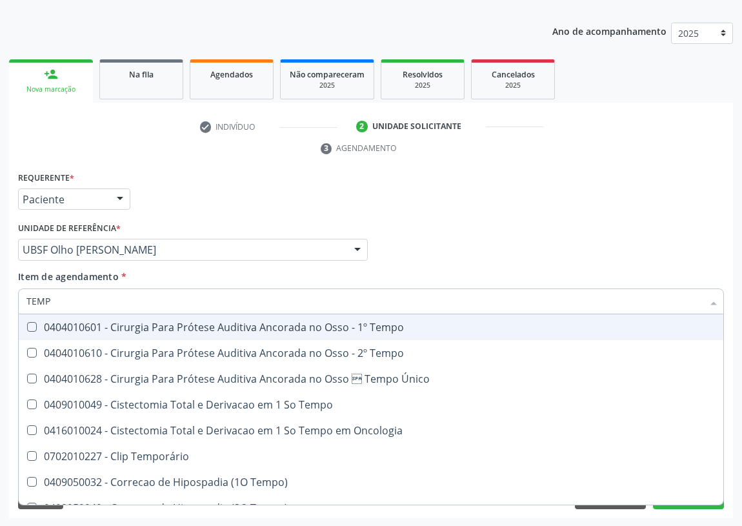
type input "TEMPO"
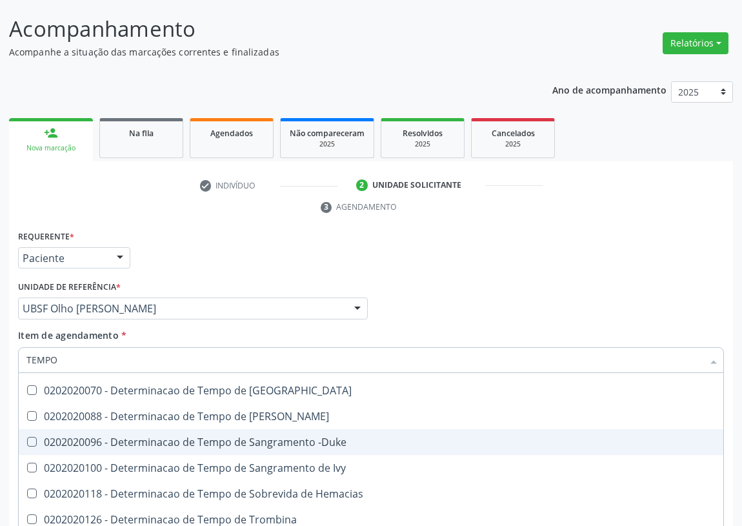
scroll to position [175, 0]
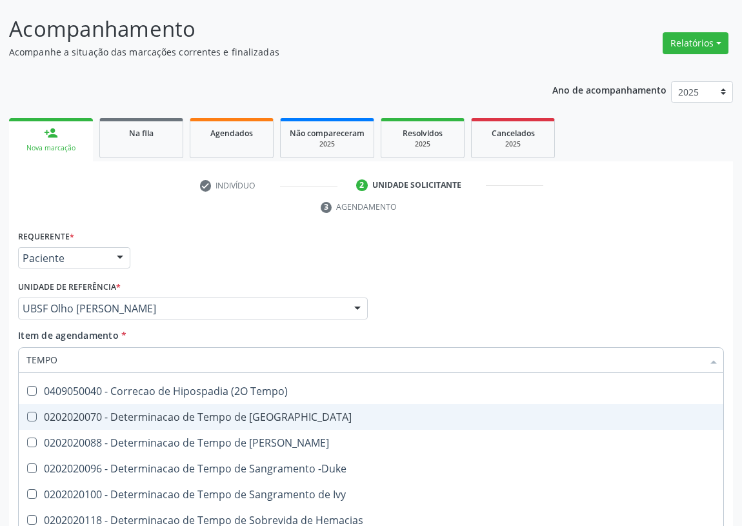
click at [230, 413] on div "0202020070 - Determinacao de Tempo de [GEOGRAPHIC_DATA]" at bounding box center [487, 416] width 923 height 10
checkbox Coagulacao "true"
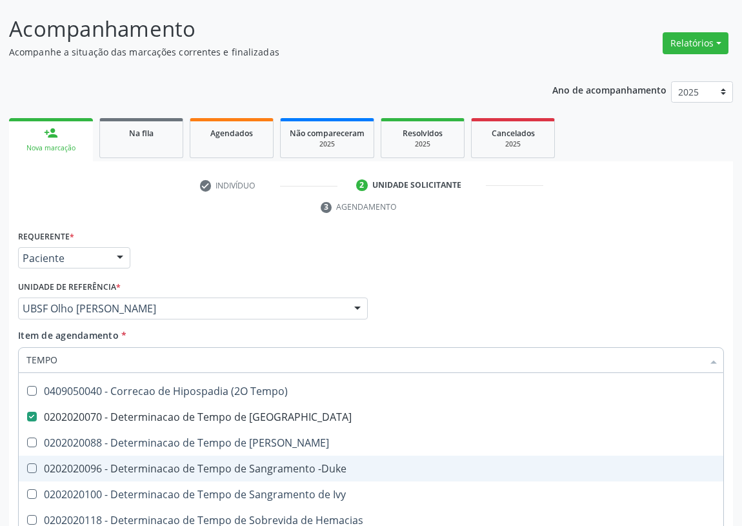
click at [259, 465] on div "0202020096 - Determinacao de Tempo de Sangramento -Duke" at bounding box center [487, 468] width 923 height 10
checkbox -Duke "true"
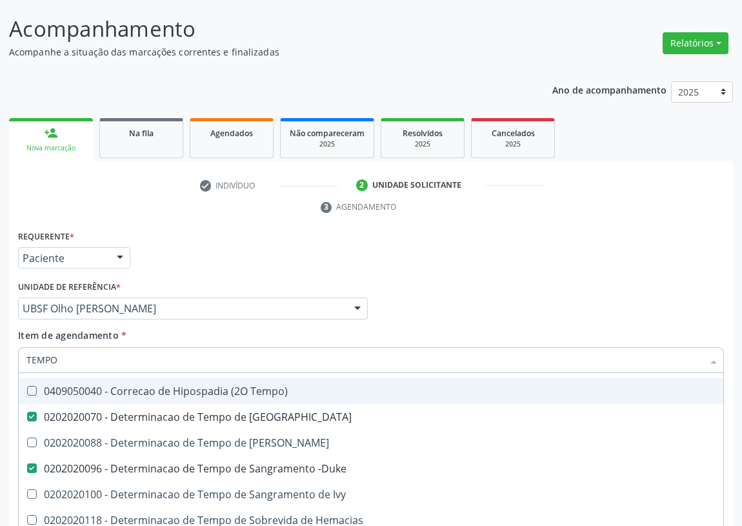
type input "TEMPO"
click at [445, 291] on div "Profissional Solicitante Por favor, selecione a Unidade de Atendimento primeiro…" at bounding box center [371, 302] width 712 height 50
checkbox Tempo "true"
checkbox Único "true"
checkbox Coagulacao "false"
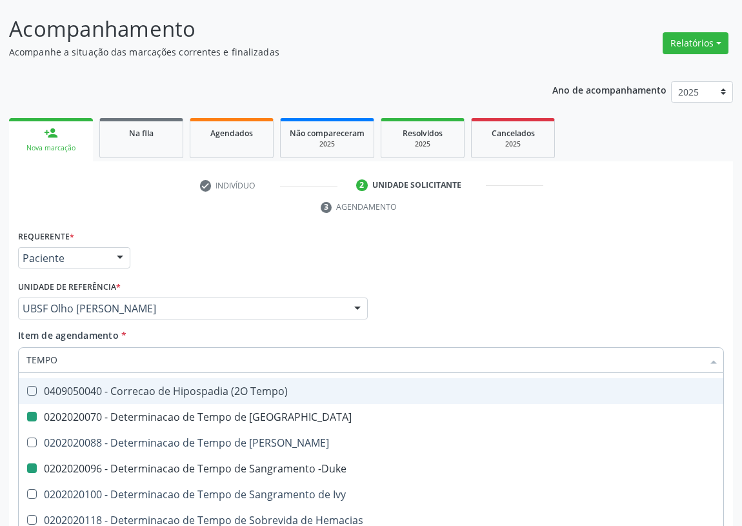
checkbox -Duke "false"
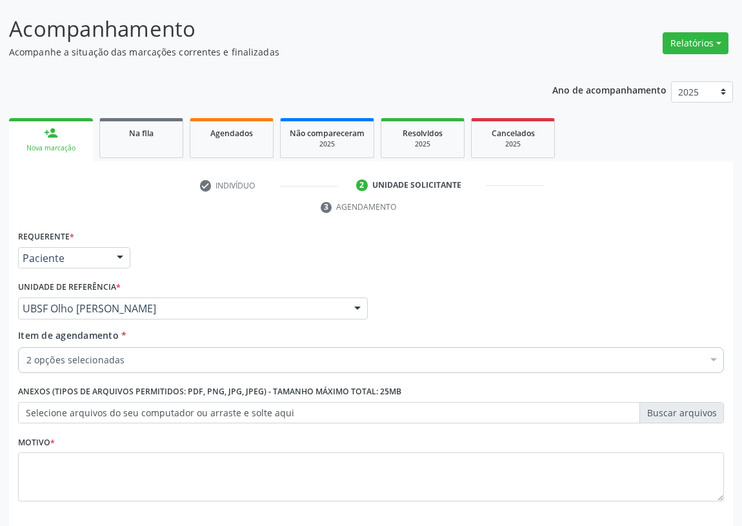
scroll to position [0, 0]
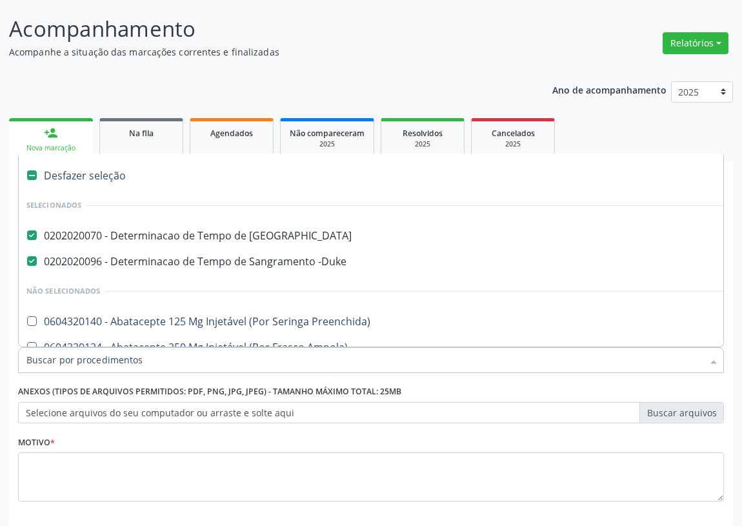
type input "E"
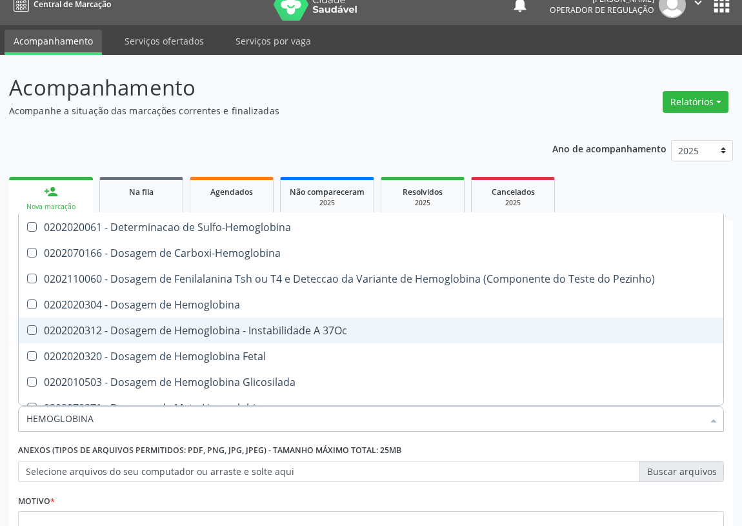
scroll to position [117, 0]
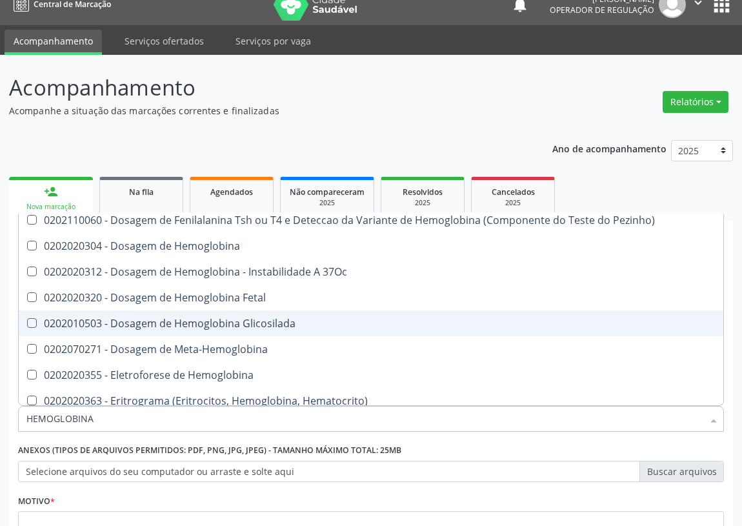
click at [185, 321] on div "0202010503 - Dosagem de Hemoglobina Glicosilada" at bounding box center [370, 323] width 689 height 10
click at [439, 325] on div "0202010503 - Dosagem de Hemoglobina Glicosilada" at bounding box center [370, 323] width 689 height 10
checkbox Glicosilada "false"
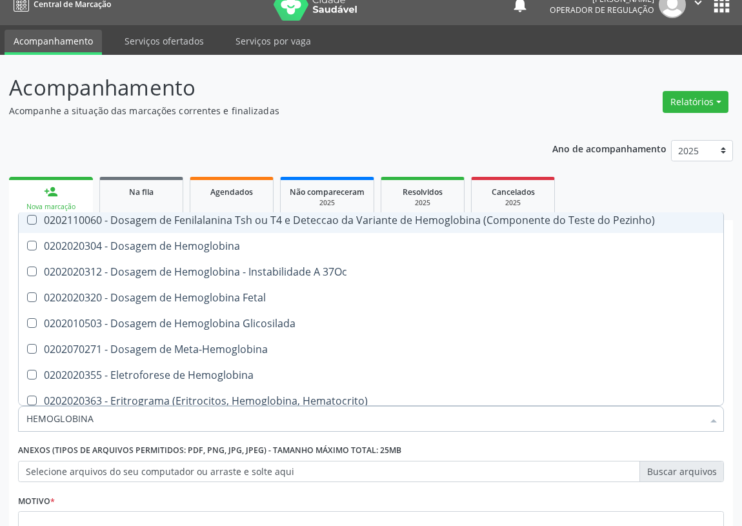
type input "HEMOGLOBINA"
click at [414, 150] on div "Ano de acompanhamento 2025 2024 2023 2022 2021 person_add Nova marcação Na fila…" at bounding box center [370, 383] width 723 height 505
checkbox Tardio\) "true"
checkbox Sulfo-Hemoglobina "true"
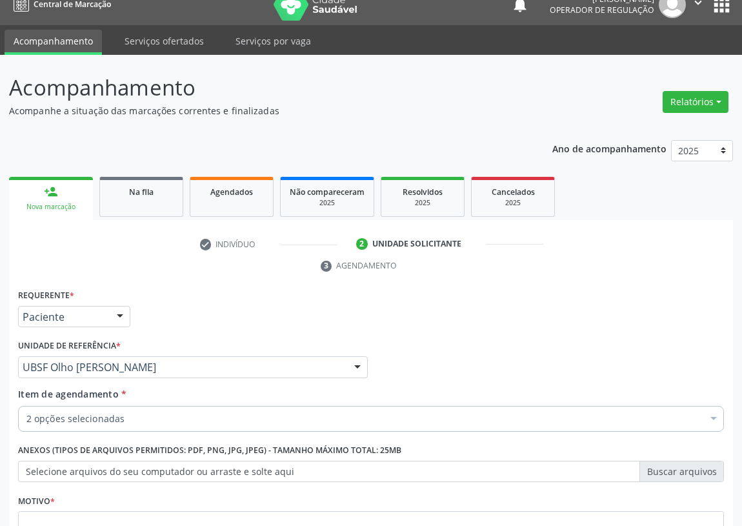
scroll to position [0, 0]
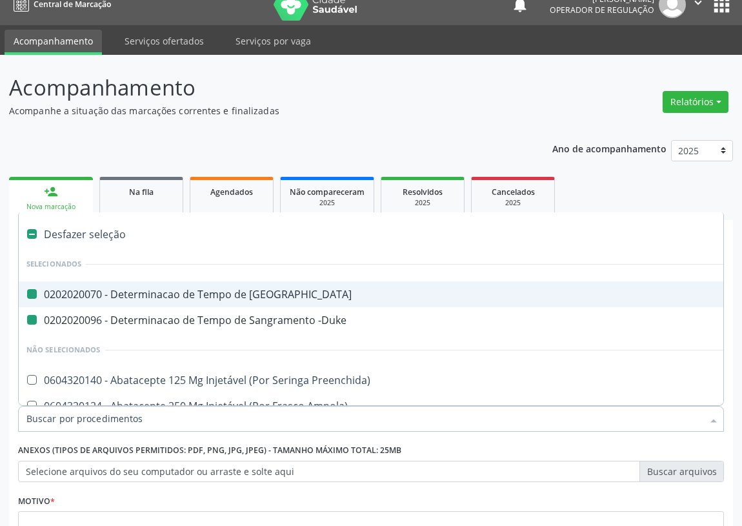
type input "H"
checkbox Coagulacao "false"
checkbox -Duke "false"
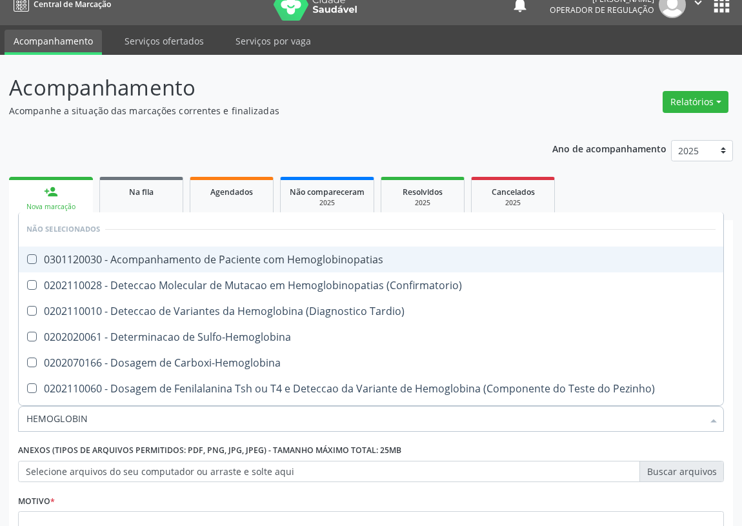
type input "HEMOGLOBINA"
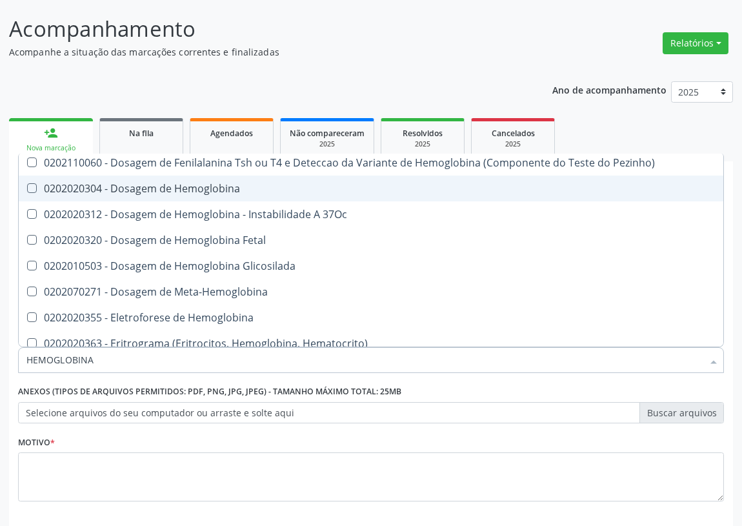
scroll to position [117, 0]
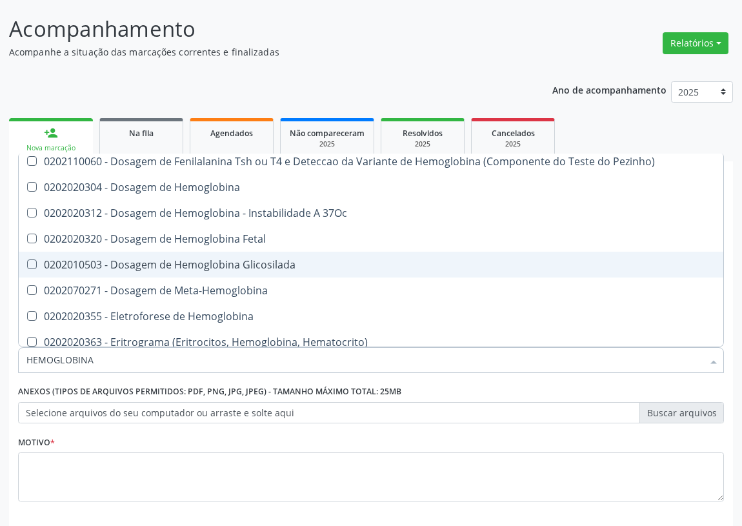
click at [190, 262] on div "0202010503 - Dosagem de Hemoglobina Glicosilada" at bounding box center [370, 264] width 689 height 10
checkbox Glicosilada "true"
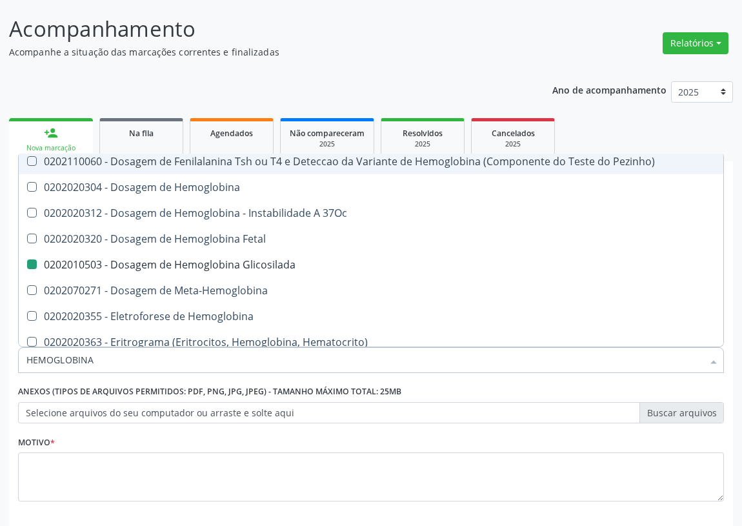
click at [371, 82] on div "Ano de acompanhamento 2025 2024 2023 2022 2021 person_add Nova marcação Na fila…" at bounding box center [370, 324] width 723 height 505
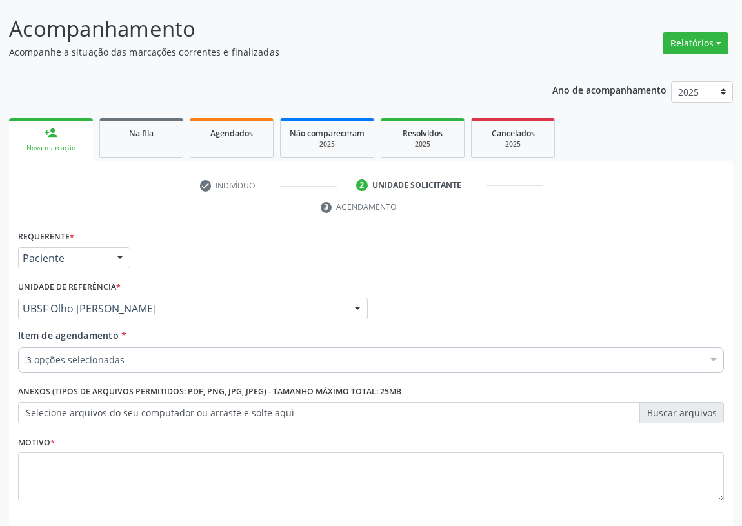
scroll to position [0, 0]
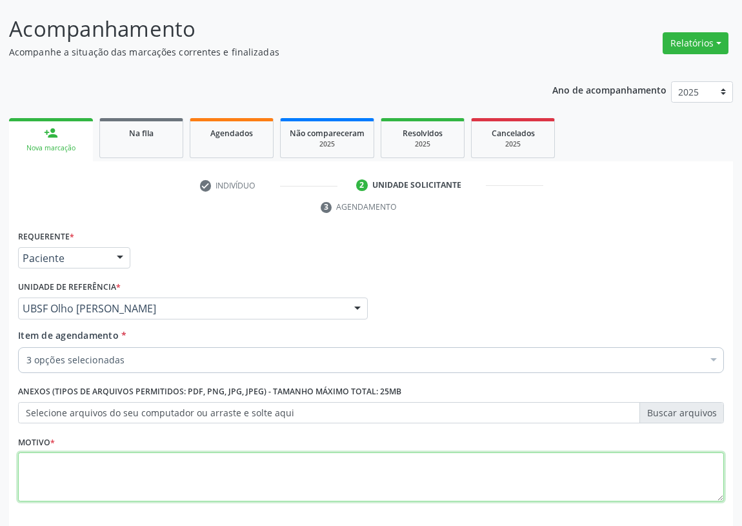
click at [44, 475] on textarea at bounding box center [370, 476] width 705 height 49
click at [50, 460] on textarea "AVALIÇÃO" at bounding box center [370, 476] width 705 height 49
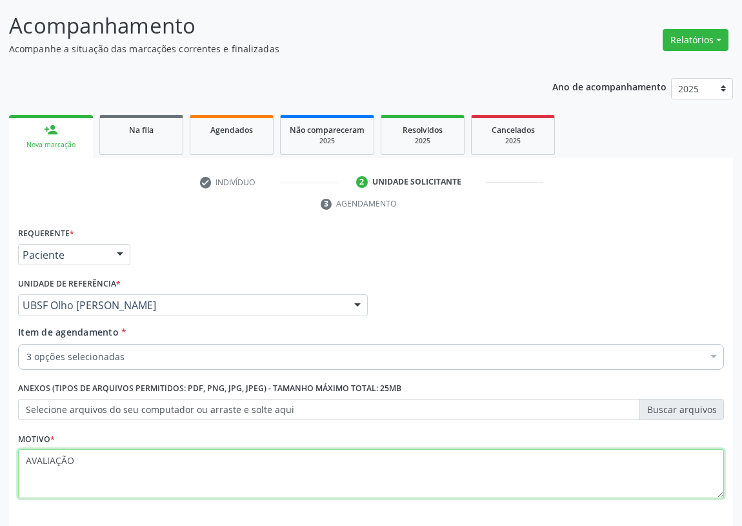
scroll to position [133, 0]
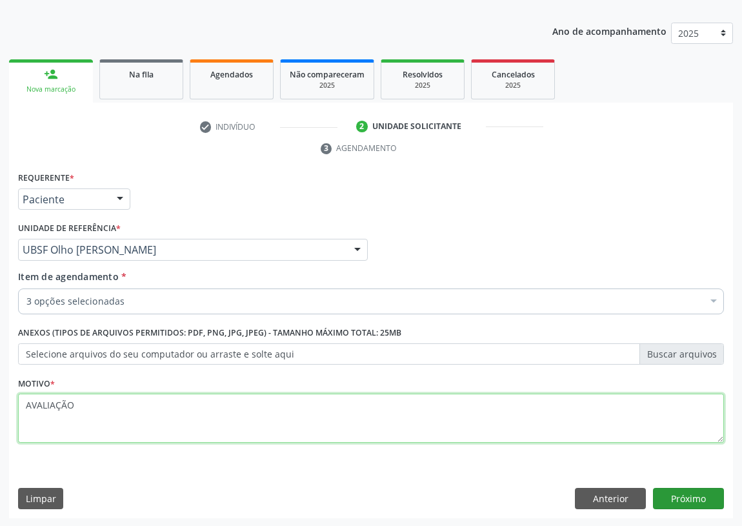
type textarea "AVALIAÇÃO"
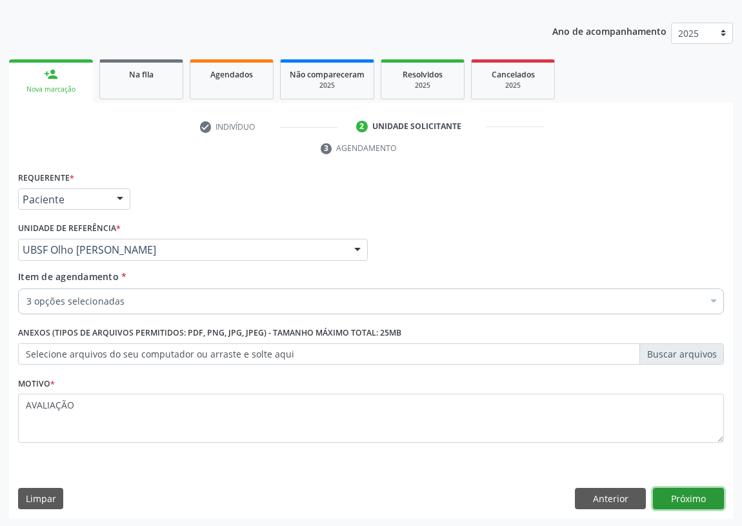
click at [679, 493] on button "Próximo" at bounding box center [688, 498] width 71 height 22
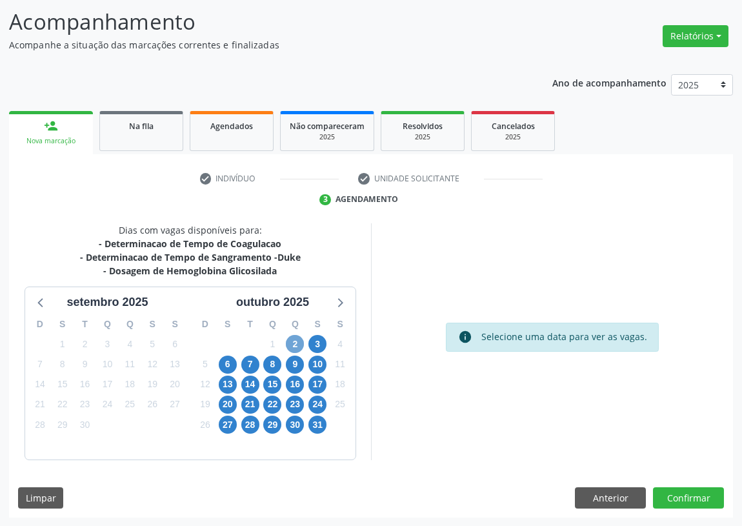
click at [293, 344] on span "2" at bounding box center [295, 344] width 18 height 18
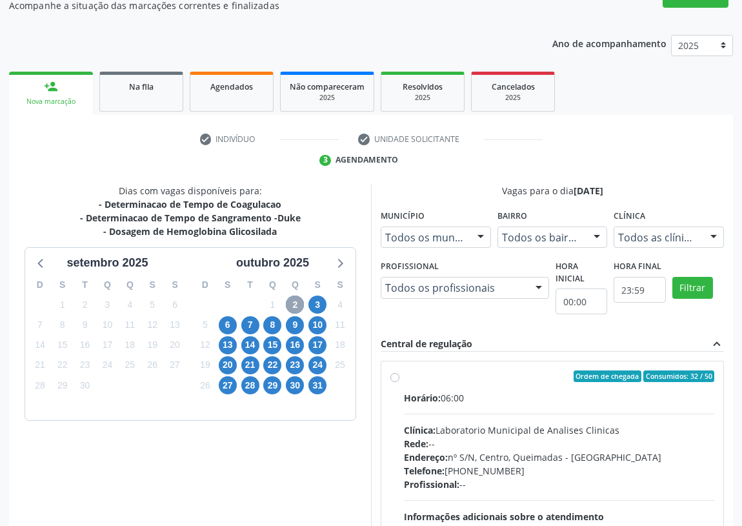
scroll to position [199, 0]
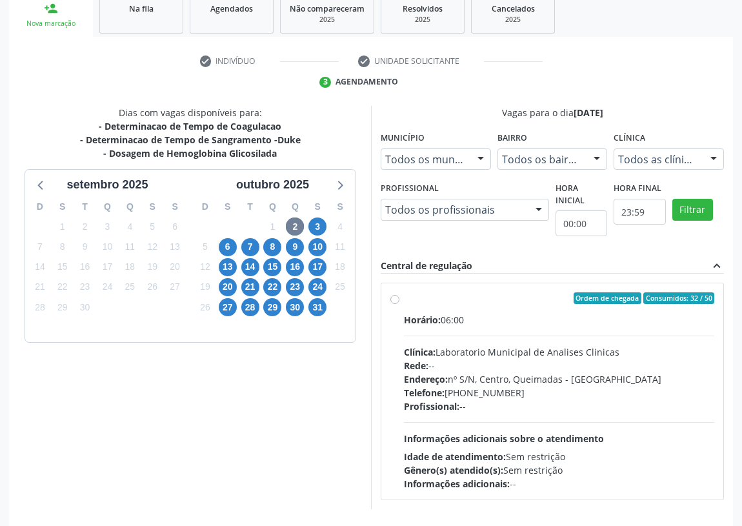
click at [404, 298] on label "Ordem de chegada Consumidos: 32 / 50 Horário: 06:00 Clínica: Laboratorio Munici…" at bounding box center [559, 391] width 310 height 198
click at [392, 298] on input "Ordem de chegada Consumidos: 32 / 50 Horário: 06:00 Clínica: Laboratorio Munici…" at bounding box center [394, 298] width 9 height 12
radio input "true"
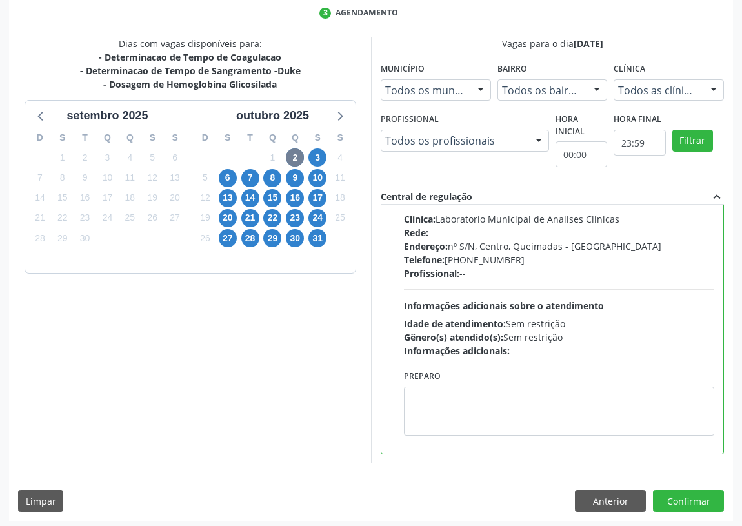
scroll to position [271, 0]
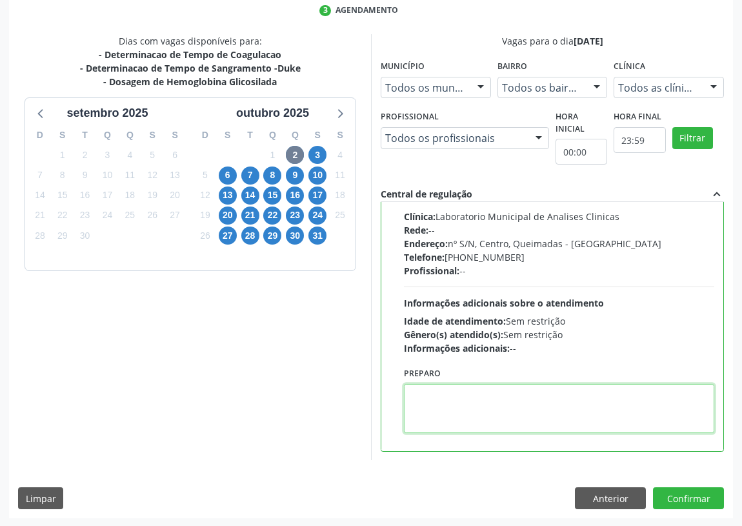
click at [433, 409] on textarea at bounding box center [559, 408] width 310 height 49
type textarea "IR EM [GEOGRAPHIC_DATA]"
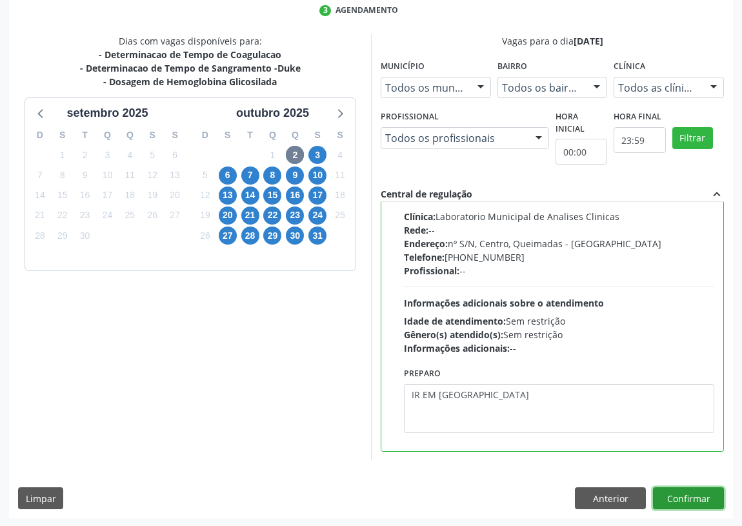
click at [681, 497] on button "Confirmar" at bounding box center [688, 498] width 71 height 22
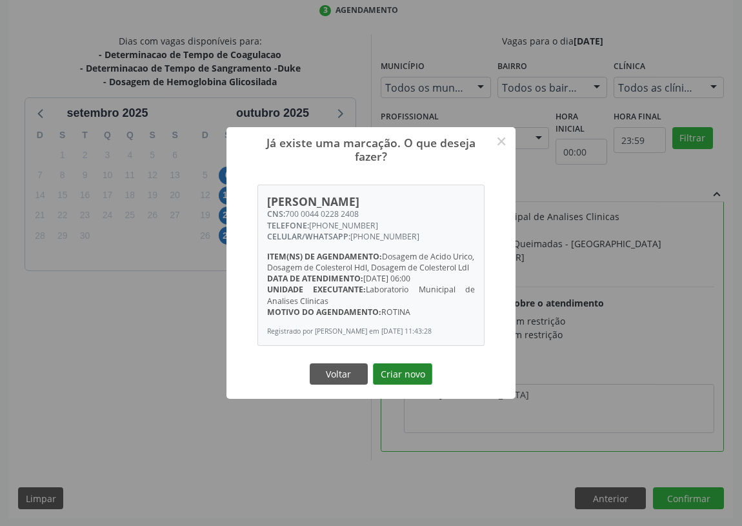
click at [398, 376] on button "Criar novo" at bounding box center [402, 374] width 59 height 22
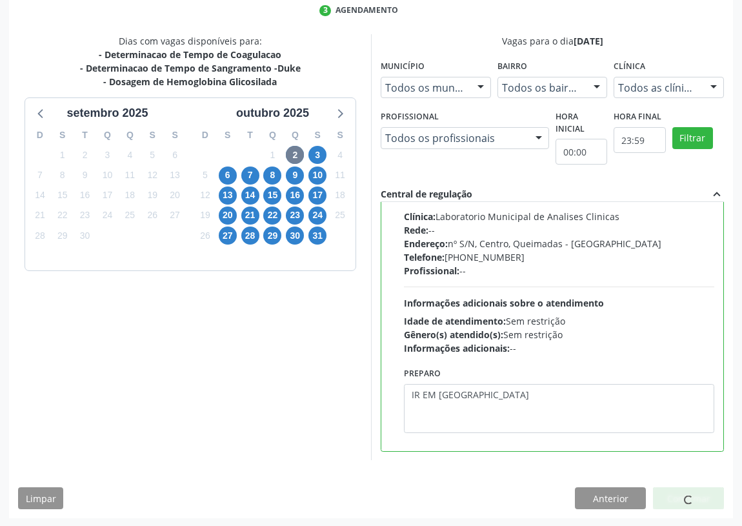
scroll to position [0, 0]
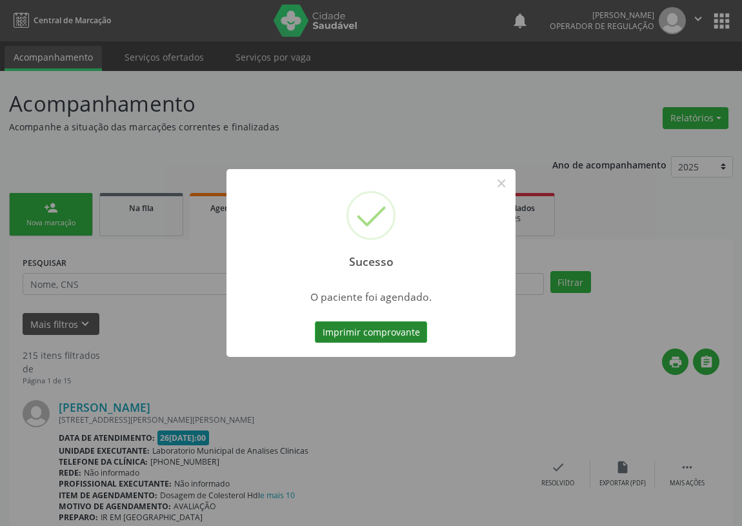
click at [363, 332] on button "Imprimir comprovante" at bounding box center [371, 332] width 112 height 22
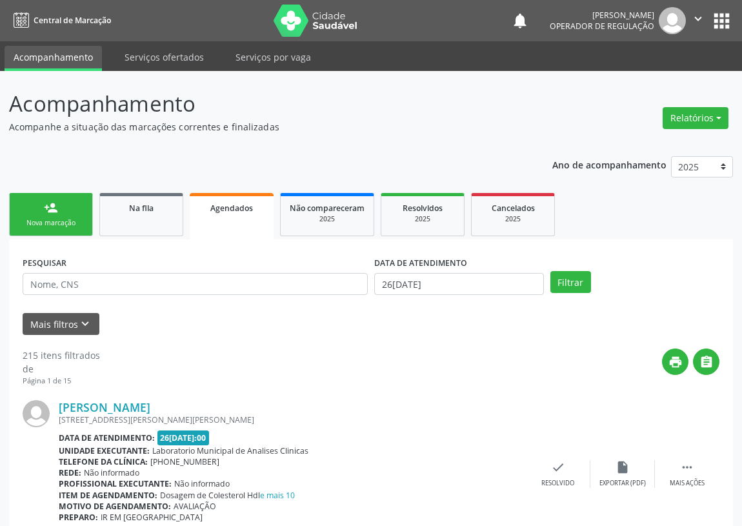
click at [58, 212] on link "person_add Nova marcação" at bounding box center [51, 214] width 84 height 43
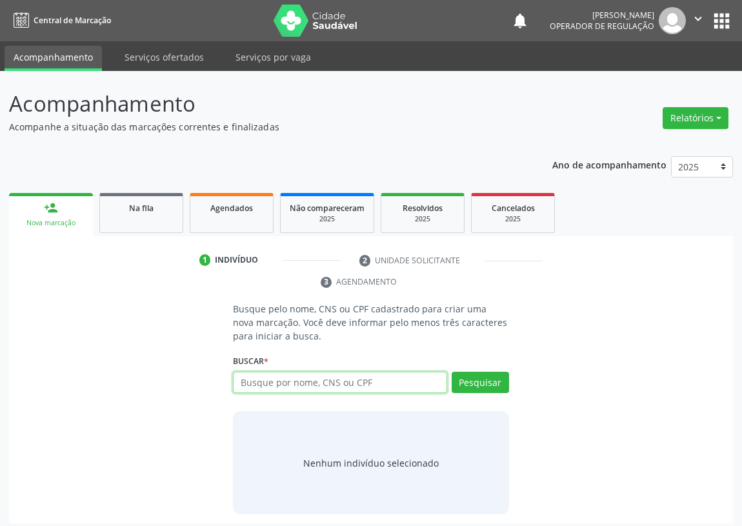
click at [250, 384] on input "text" at bounding box center [340, 382] width 214 height 22
type input "700508712276456"
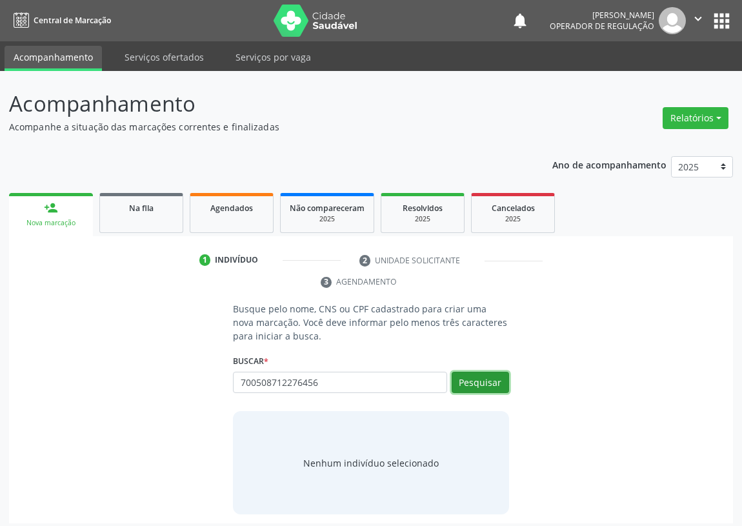
click at [486, 380] on button "Pesquisar" at bounding box center [479, 382] width 57 height 22
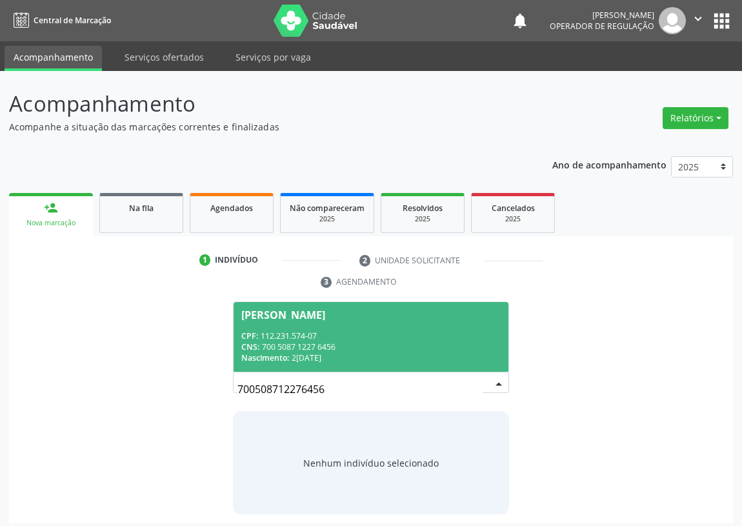
click at [306, 336] on div "CPF: 112.231.574-07" at bounding box center [370, 335] width 259 height 11
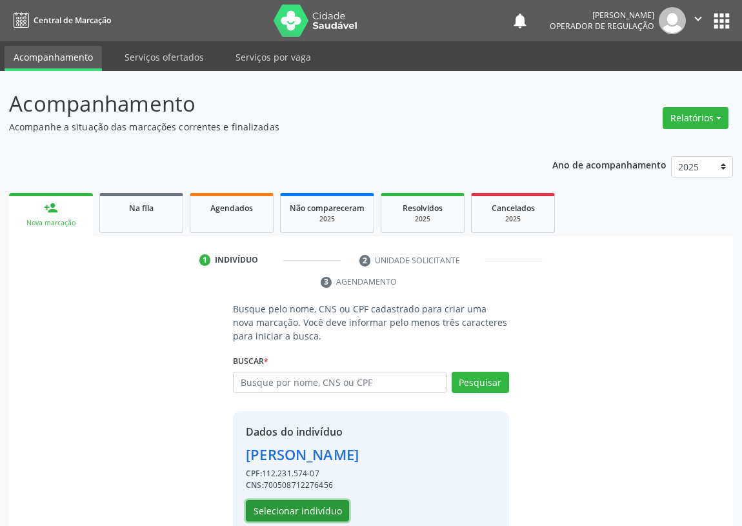
click at [307, 510] on button "Selecionar indivíduo" at bounding box center [297, 511] width 103 height 22
